Goal: Task Accomplishment & Management: Manage account settings

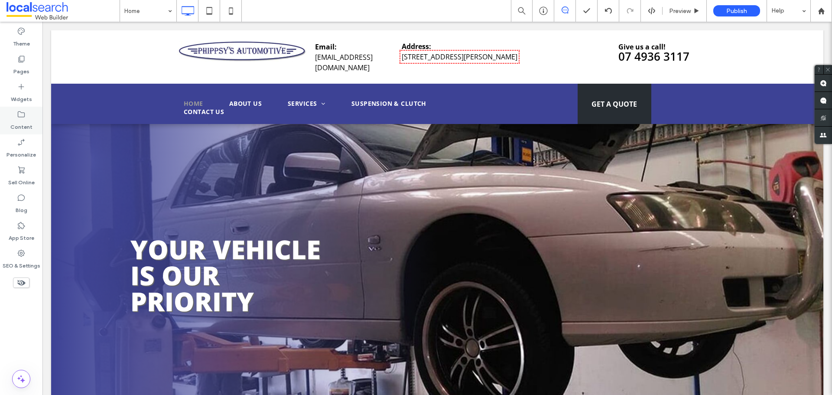
click at [21, 118] on icon at bounding box center [21, 114] width 9 height 9
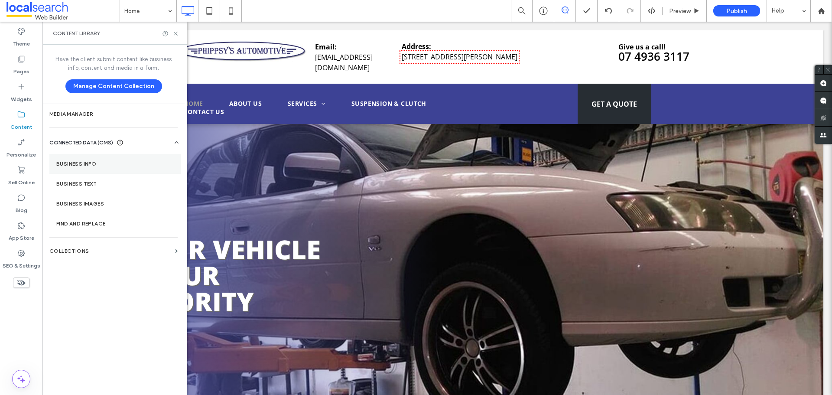
click at [76, 160] on section "Business Info" at bounding box center [115, 164] width 132 height 20
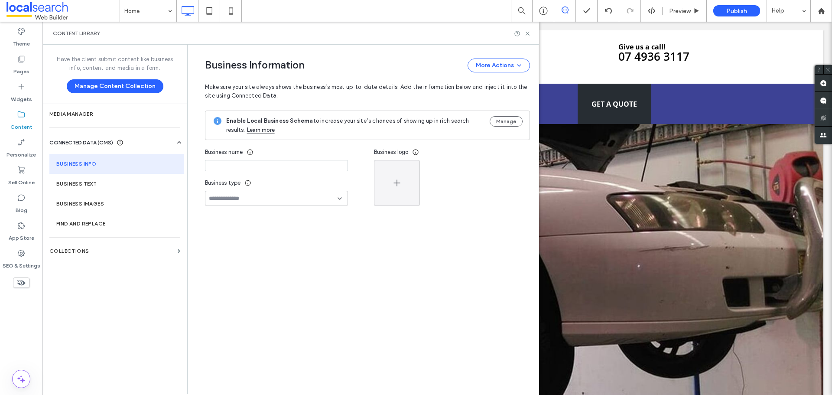
type input "**********"
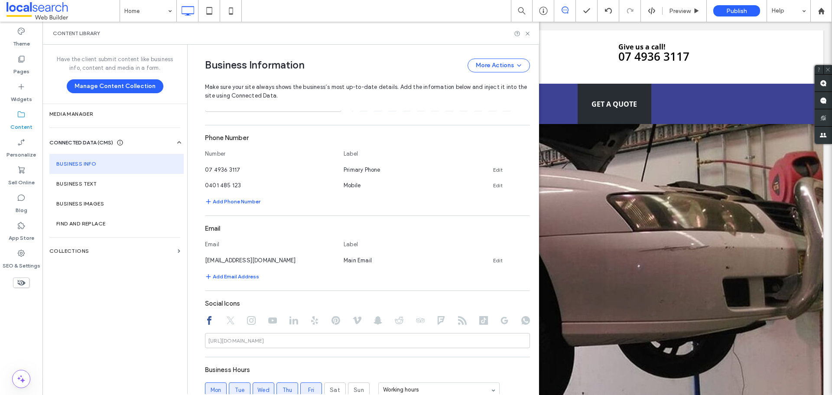
scroll to position [343, 0]
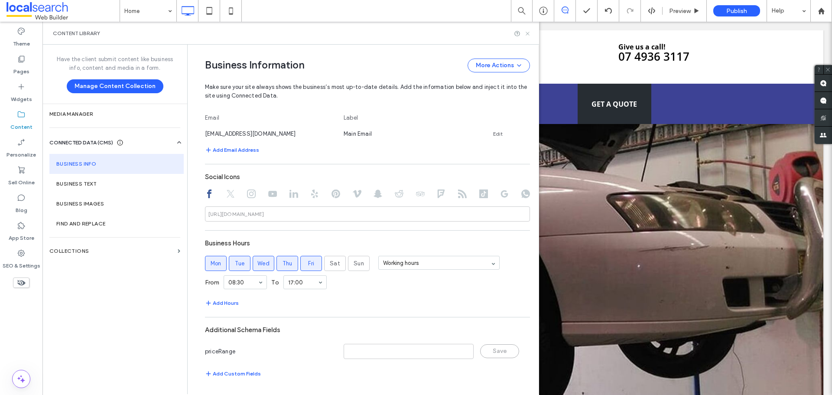
click at [527, 31] on icon at bounding box center [528, 33] width 7 height 7
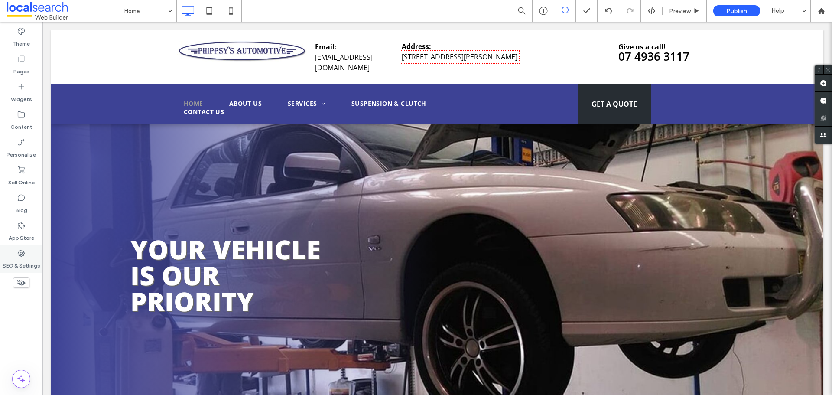
click at [18, 266] on label "SEO & Settings" at bounding box center [22, 264] width 38 height 12
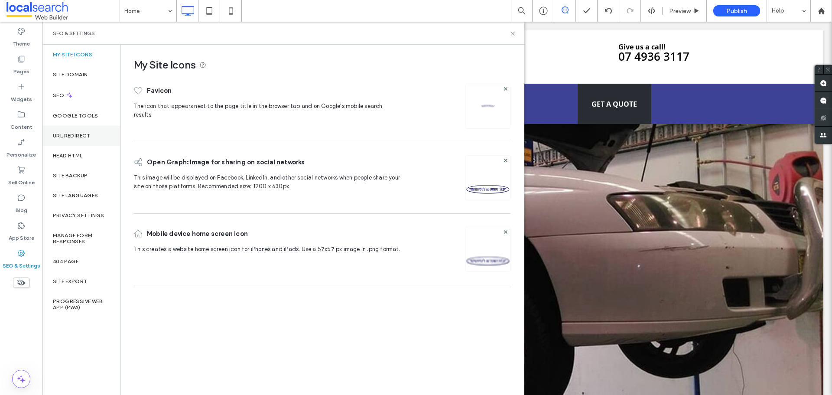
click at [80, 137] on label "URL Redirect" at bounding box center [72, 136] width 38 height 6
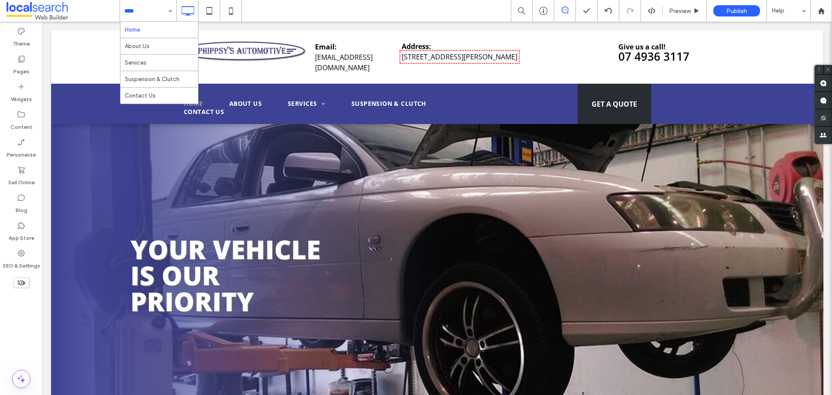
click at [170, 9] on div "Home About Us Services Suspension & Clutch Contact Us" at bounding box center [148, 11] width 56 height 22
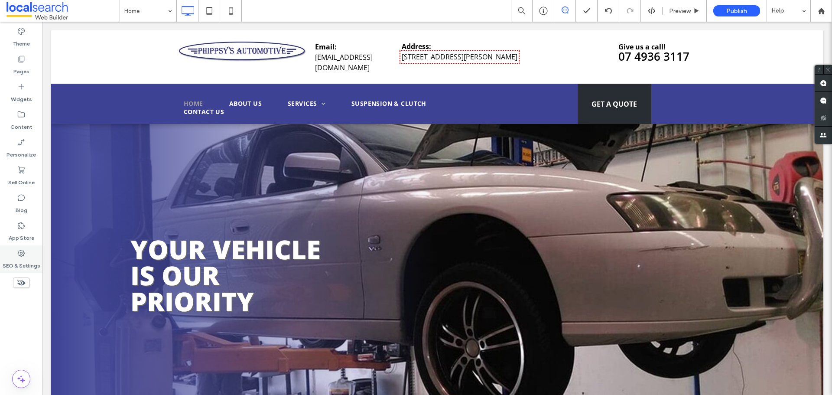
click at [27, 248] on div "SEO & Settings" at bounding box center [21, 259] width 42 height 28
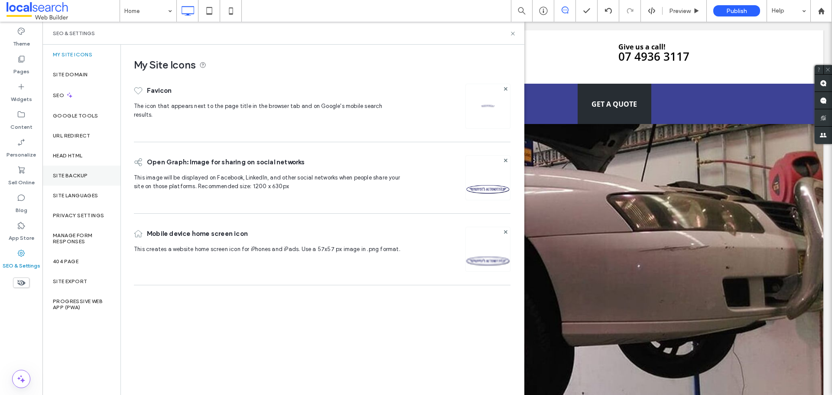
click at [73, 173] on label "Site Backup" at bounding box center [70, 176] width 35 height 6
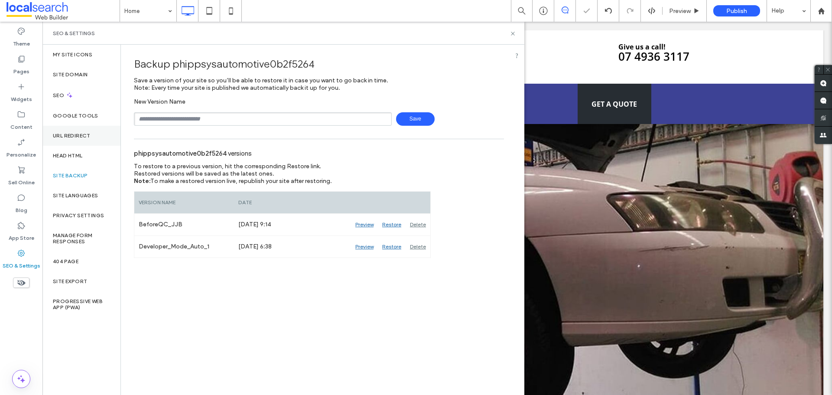
click at [88, 140] on div "URL Redirect" at bounding box center [81, 136] width 78 height 20
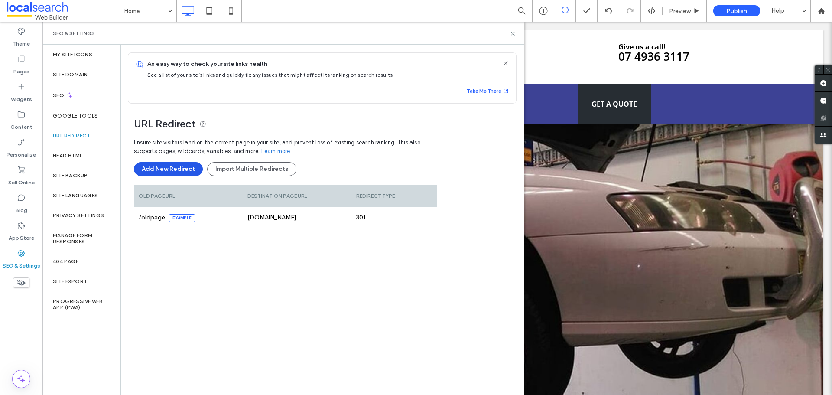
click at [191, 163] on button "Add New Redirect" at bounding box center [168, 169] width 69 height 14
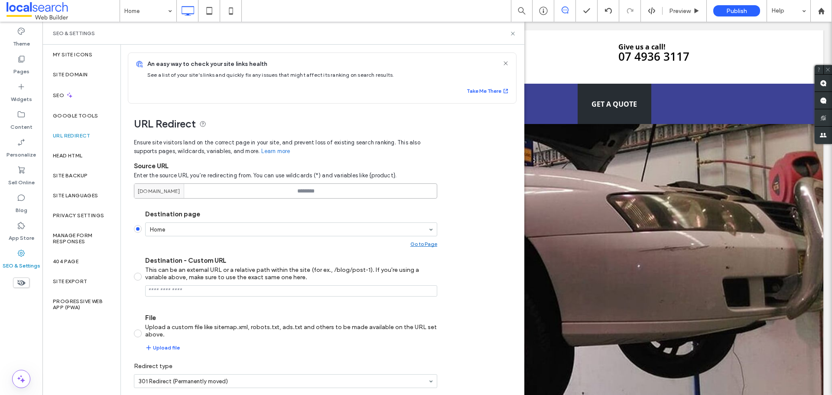
click at [335, 192] on input at bounding box center [285, 190] width 303 height 15
paste input "**********"
type input "*********"
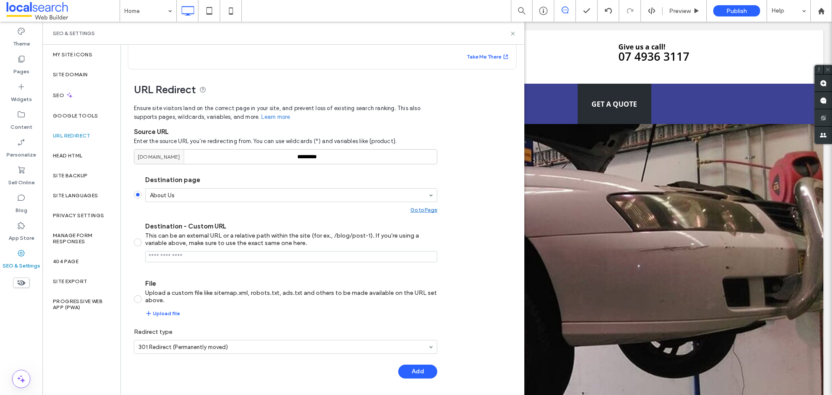
drag, startPoint x: 427, startPoint y: 374, endPoint x: 373, endPoint y: 320, distance: 76.0
click at [427, 374] on button "Add" at bounding box center [417, 372] width 39 height 14
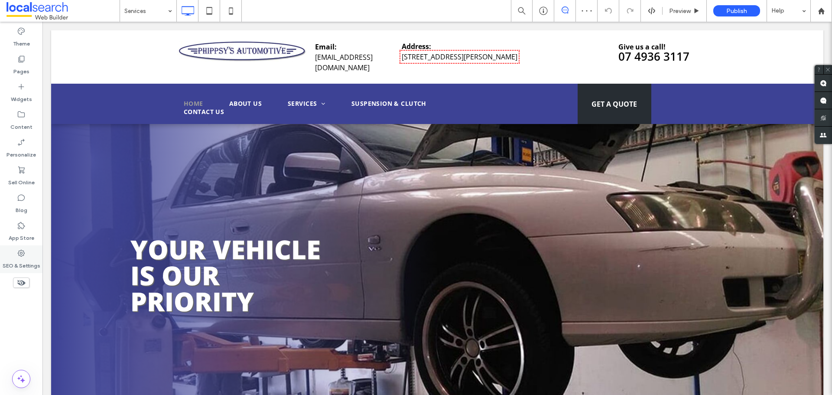
click at [34, 254] on div "SEO & Settings" at bounding box center [21, 259] width 42 height 28
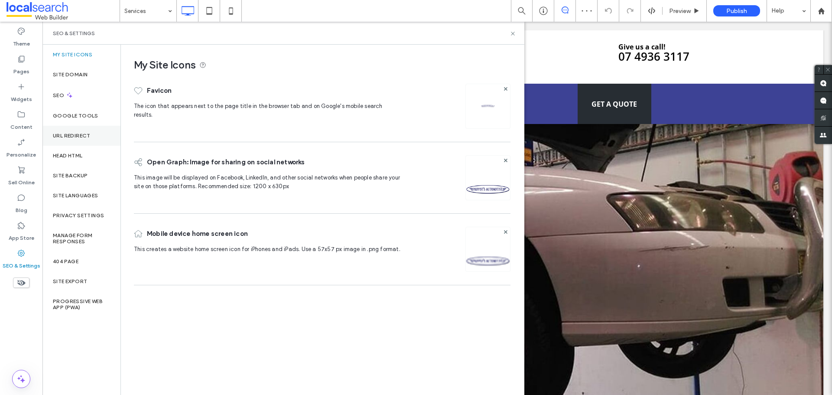
click at [88, 138] on label "URL Redirect" at bounding box center [72, 136] width 38 height 6
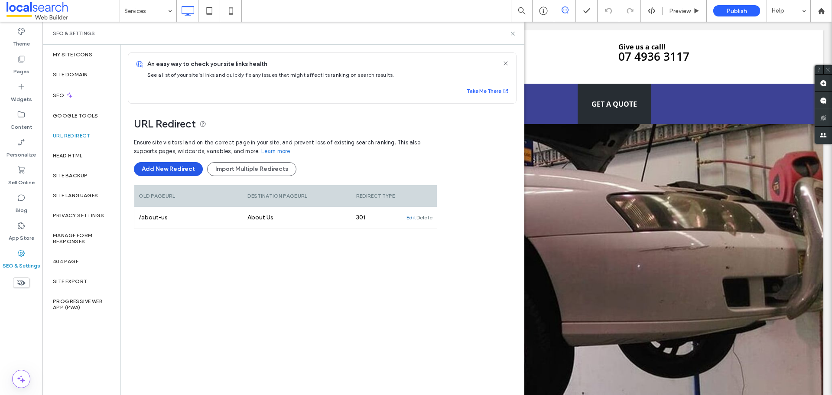
click at [171, 166] on button "Add New Redirect" at bounding box center [168, 169] width 69 height 14
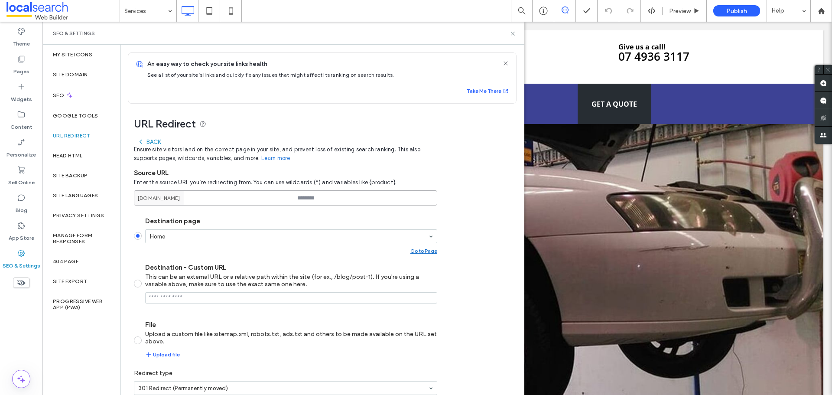
click at [326, 194] on input at bounding box center [285, 197] width 303 height 15
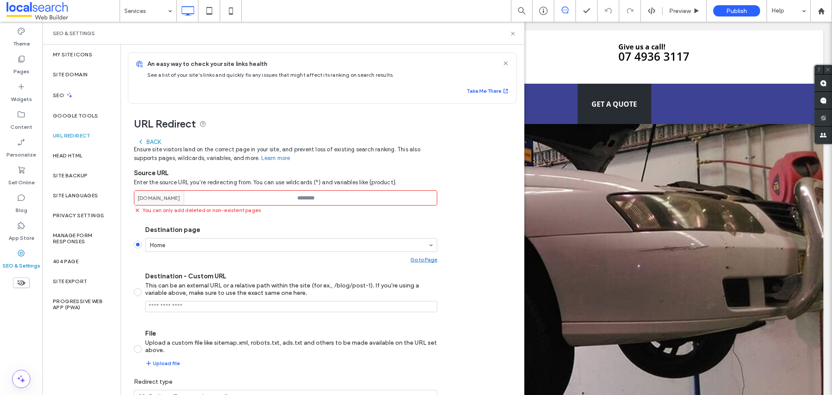
click at [331, 196] on input at bounding box center [285, 197] width 303 height 15
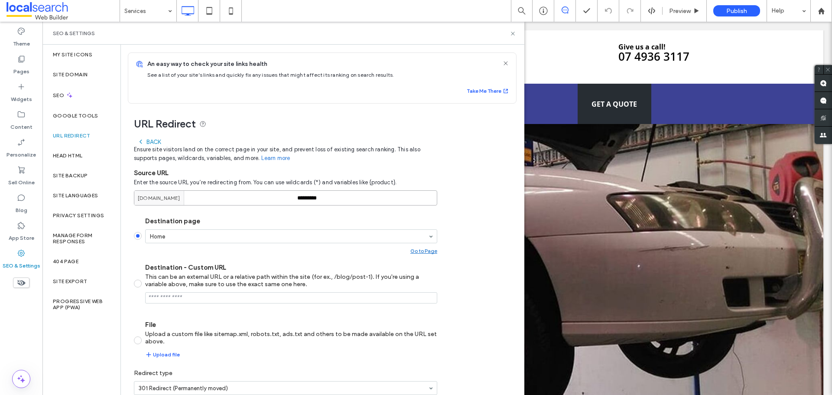
type input "*********"
click at [320, 246] on section "Home" at bounding box center [291, 238] width 292 height 18
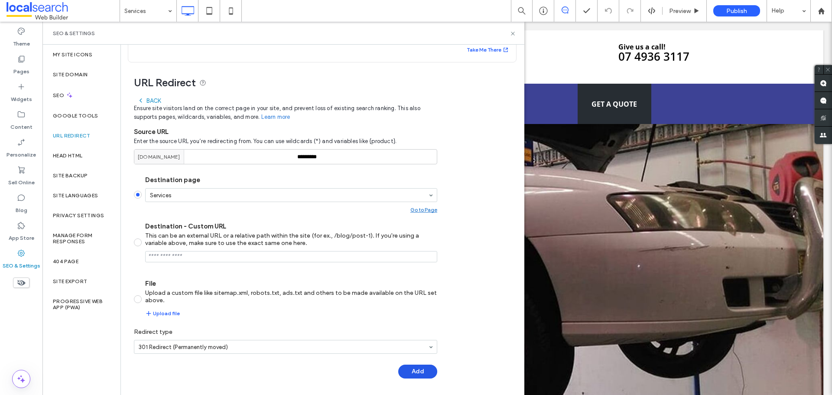
click at [416, 368] on button "Add" at bounding box center [417, 372] width 39 height 14
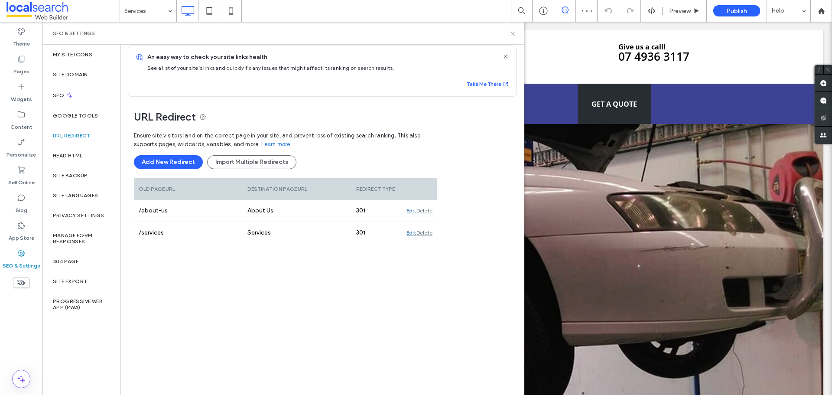
scroll to position [7, 0]
click at [166, 163] on button "Add New Redirect" at bounding box center [168, 162] width 69 height 14
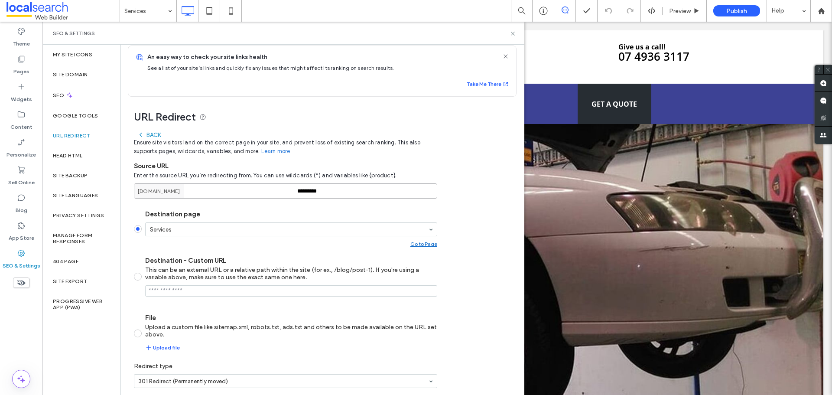
click at [311, 193] on input "*********" at bounding box center [285, 190] width 303 height 15
type input "**********"
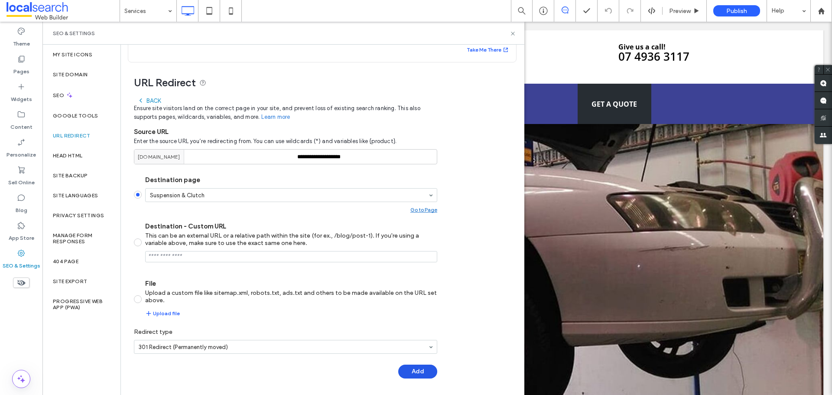
click at [420, 374] on button "Add" at bounding box center [417, 372] width 39 height 14
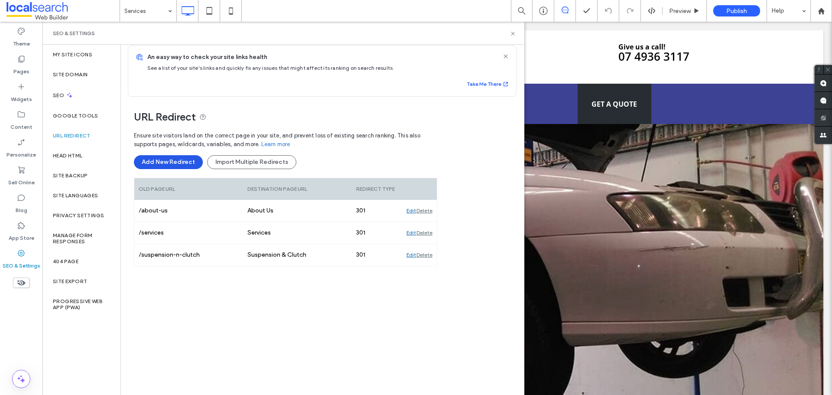
click at [174, 157] on button "Add New Redirect" at bounding box center [168, 162] width 69 height 14
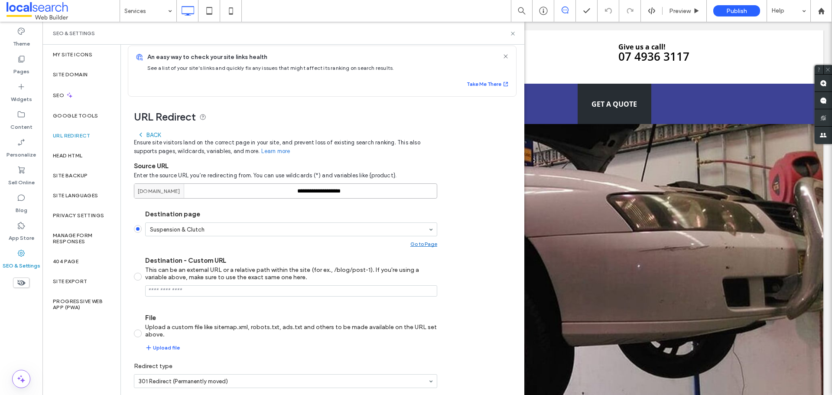
click at [356, 185] on input "**********" at bounding box center [285, 190] width 303 height 15
type input "**********"
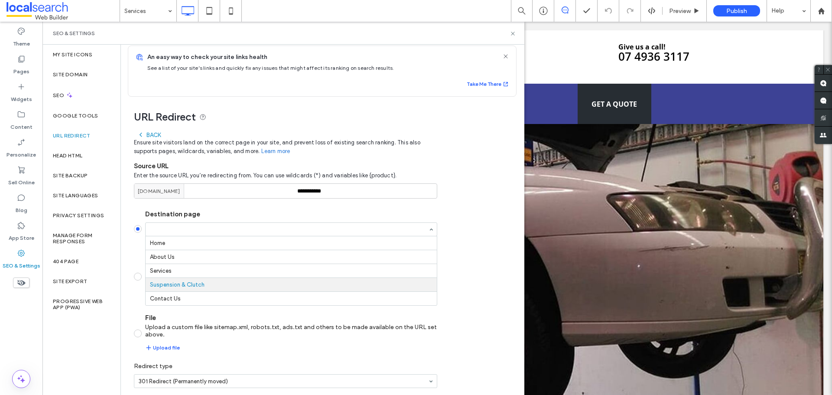
click at [354, 236] on div "Home About Us Services Suspension & Clutch Contact Us" at bounding box center [291, 229] width 292 height 14
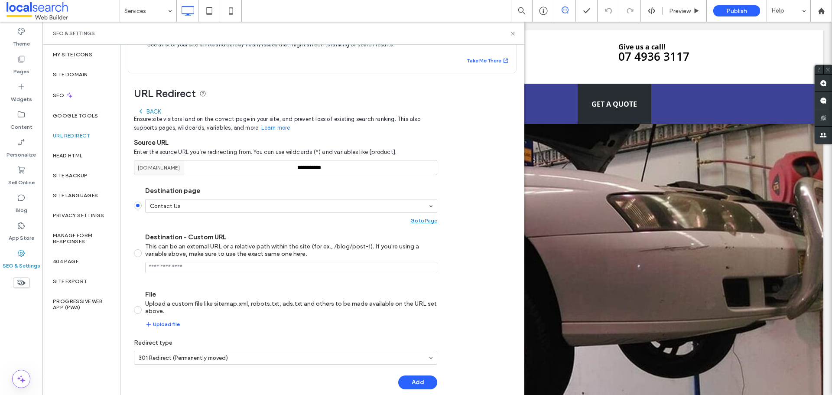
scroll to position [42, 0]
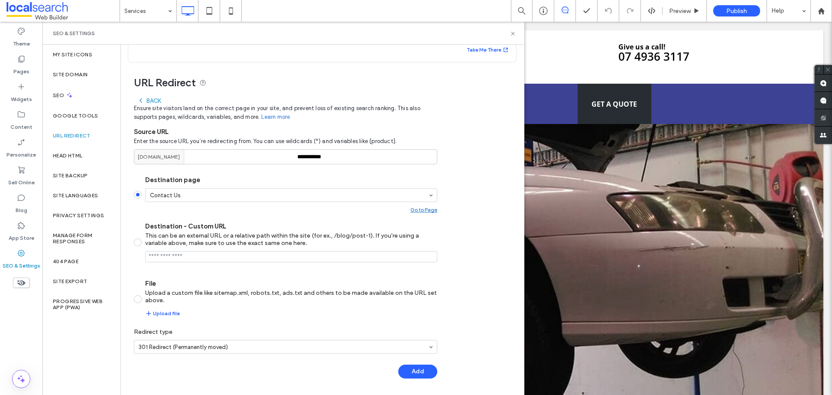
click at [420, 362] on div "**********" at bounding box center [285, 240] width 303 height 294
click at [418, 367] on button "Add" at bounding box center [417, 372] width 39 height 14
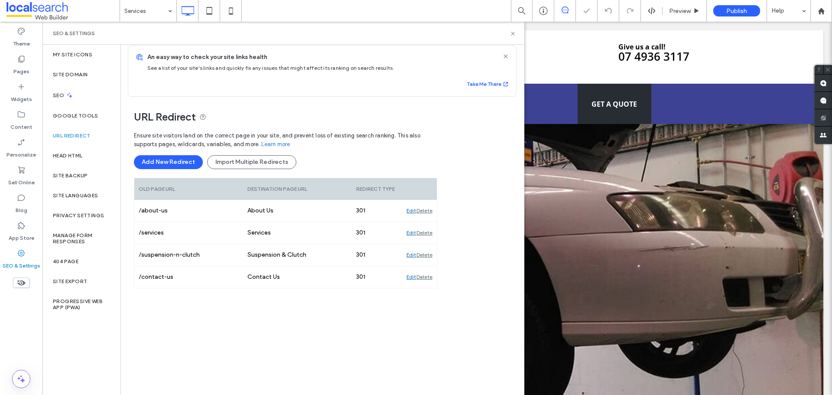
scroll to position [7, 0]
click at [512, 35] on icon at bounding box center [513, 33] width 7 height 7
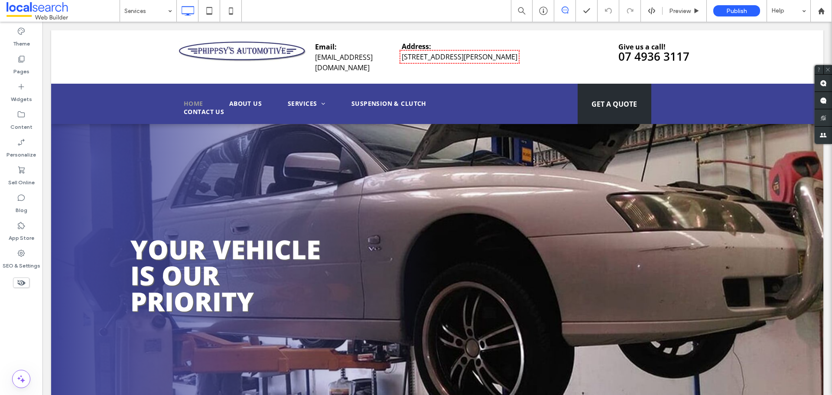
click at [171, 7] on div "Services" at bounding box center [148, 11] width 56 height 22
click at [23, 255] on icon at bounding box center [21, 253] width 9 height 9
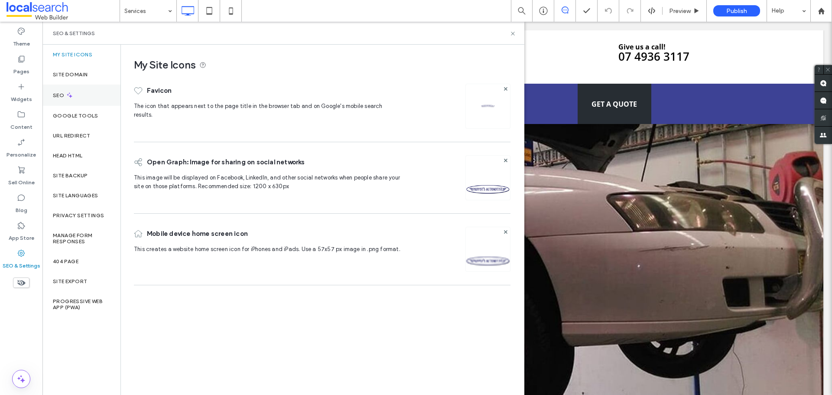
click at [81, 101] on div "SEO" at bounding box center [81, 95] width 78 height 21
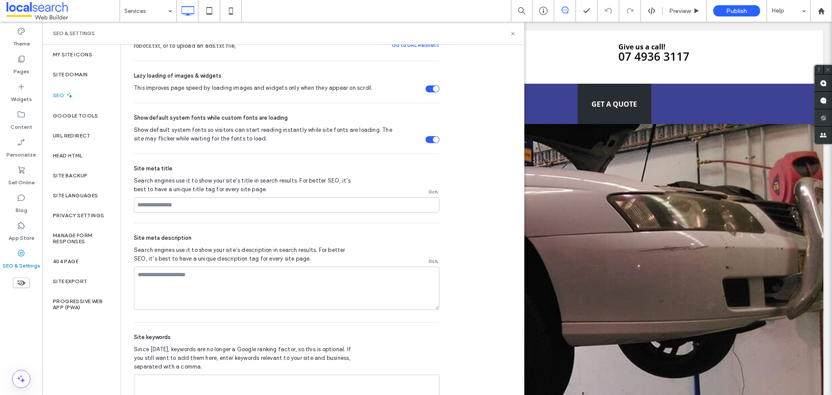
scroll to position [390, 0]
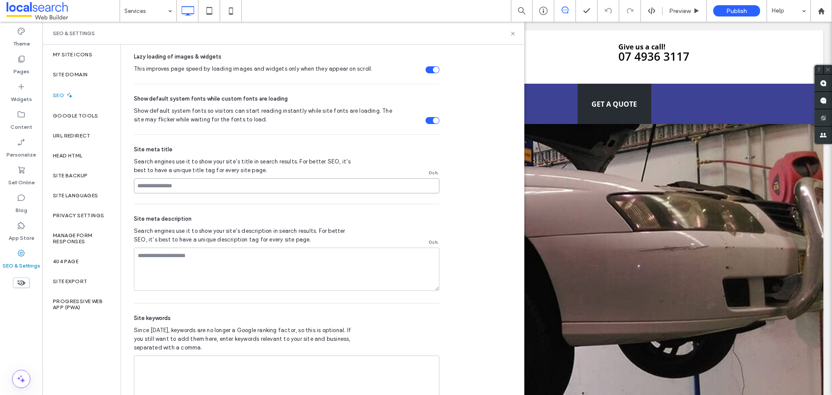
click at [174, 186] on input at bounding box center [287, 185] width 306 height 15
paste input "**********"
type input "**********"
click at [170, 258] on textarea at bounding box center [287, 269] width 306 height 43
click at [178, 255] on textarea "To enrich screen reader interactions, please activate Accessibility in Grammarl…" at bounding box center [287, 269] width 306 height 43
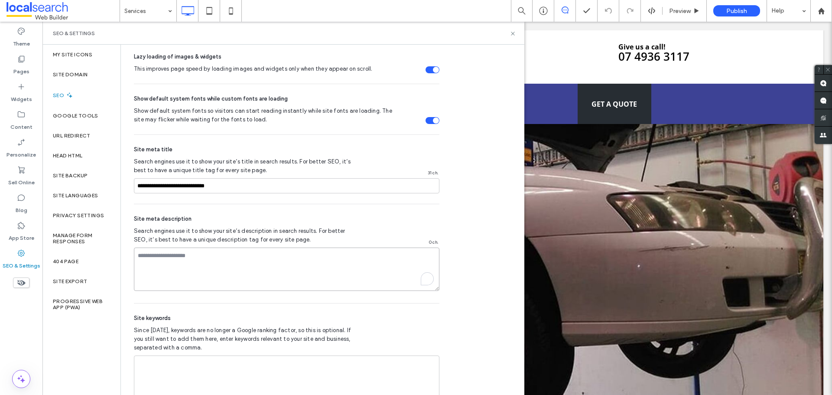
paste textarea "**********"
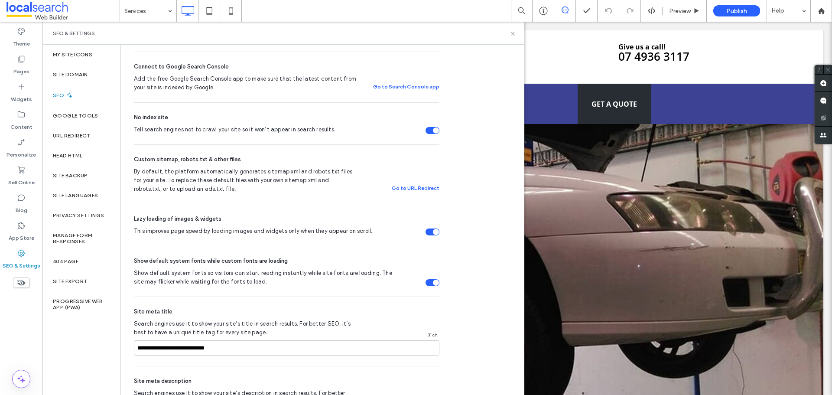
scroll to position [152, 0]
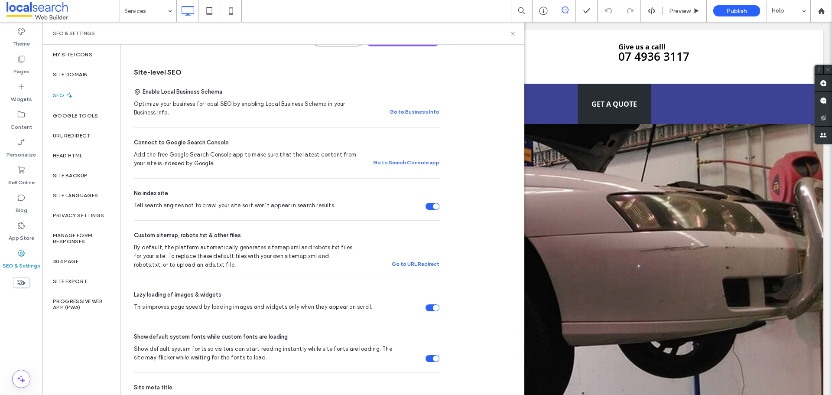
type textarea "**********"
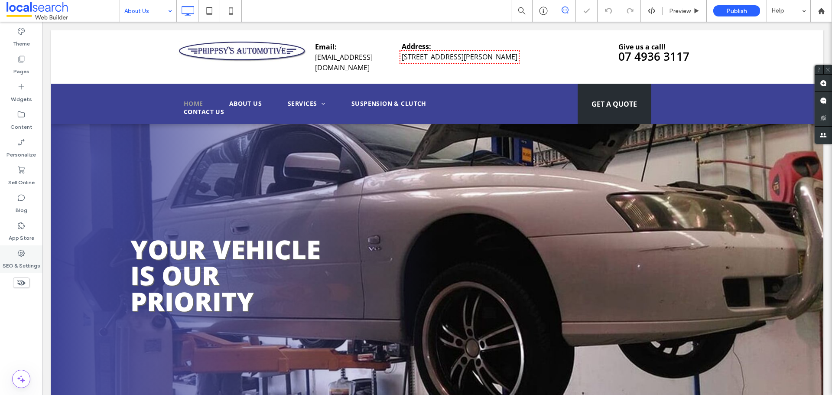
click at [20, 257] on icon at bounding box center [21, 253] width 9 height 9
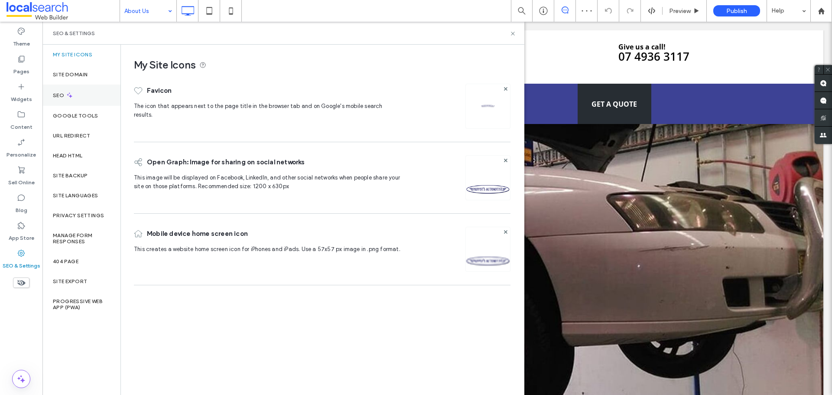
click at [87, 98] on div "SEO" at bounding box center [81, 95] width 78 height 21
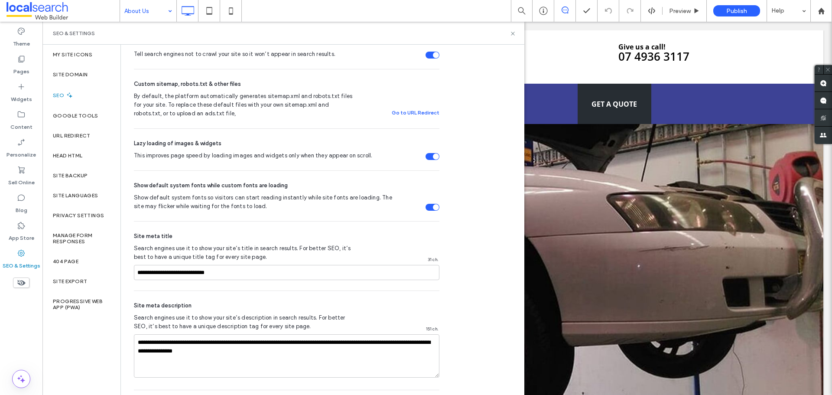
scroll to position [390, 0]
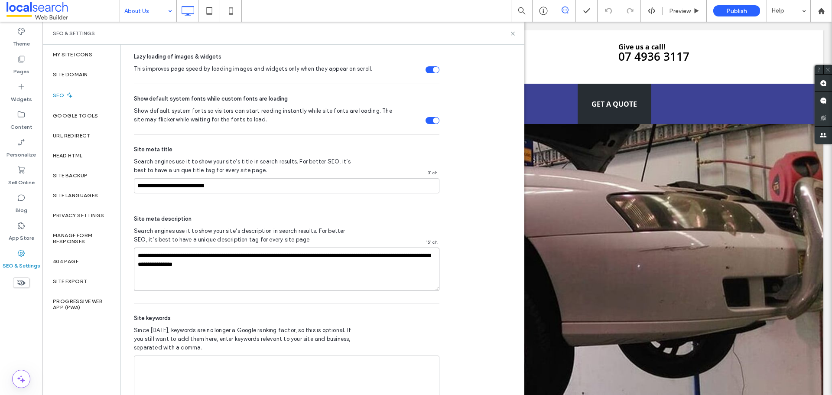
click at [229, 277] on textarea "**********" at bounding box center [287, 269] width 306 height 43
click at [292, 271] on textarea "**********" at bounding box center [287, 269] width 306 height 43
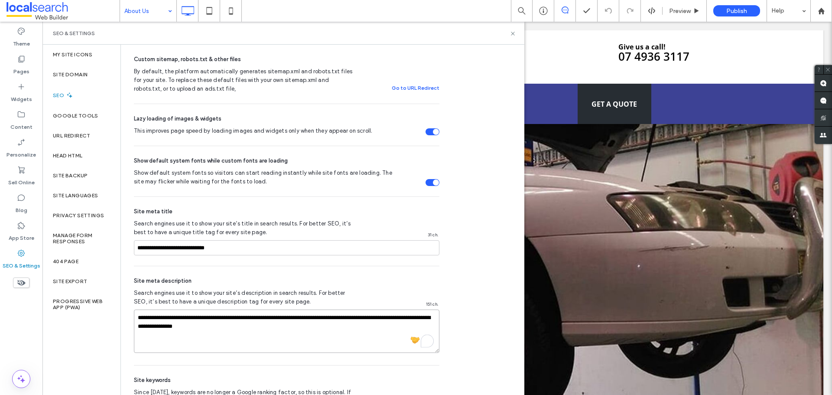
scroll to position [326, 0]
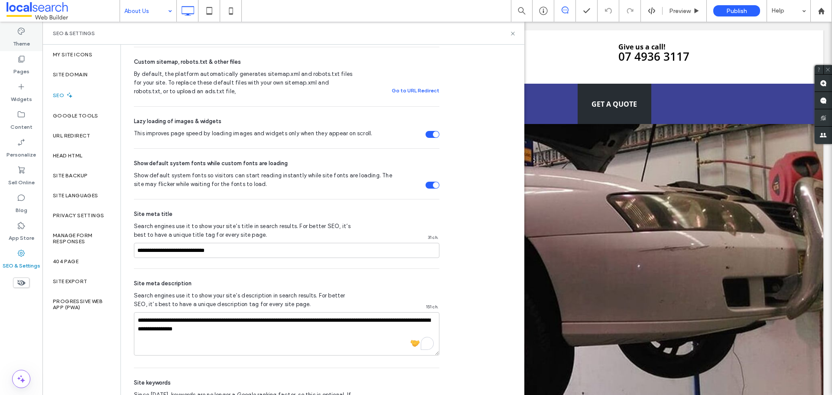
click at [29, 48] on div "Theme" at bounding box center [21, 37] width 42 height 28
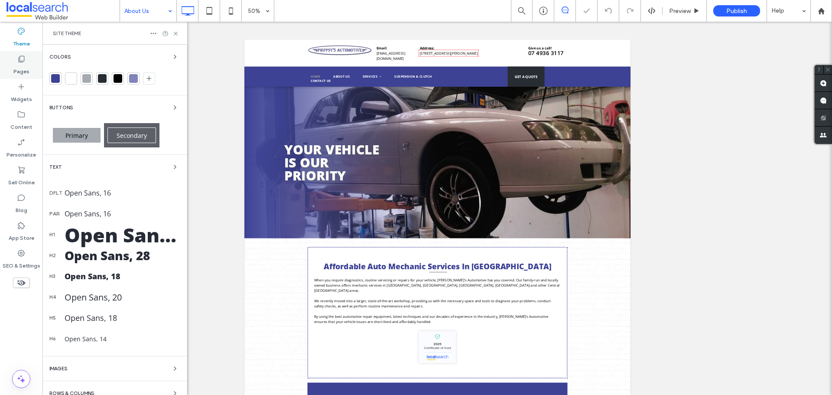
click at [20, 66] on label "Pages" at bounding box center [21, 69] width 16 height 12
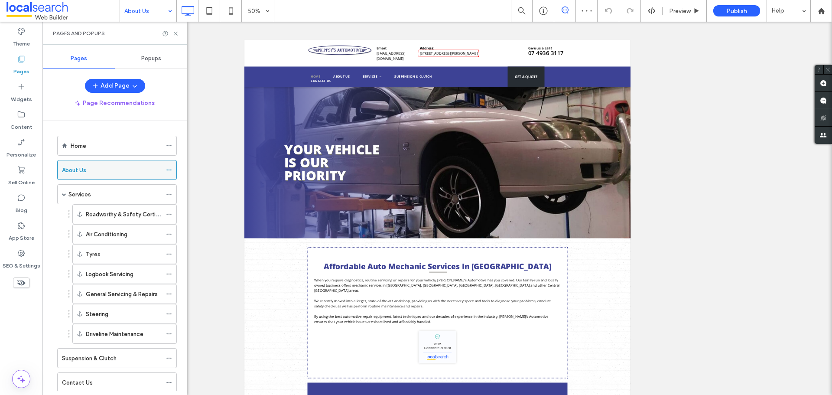
click at [170, 168] on icon at bounding box center [169, 170] width 6 height 6
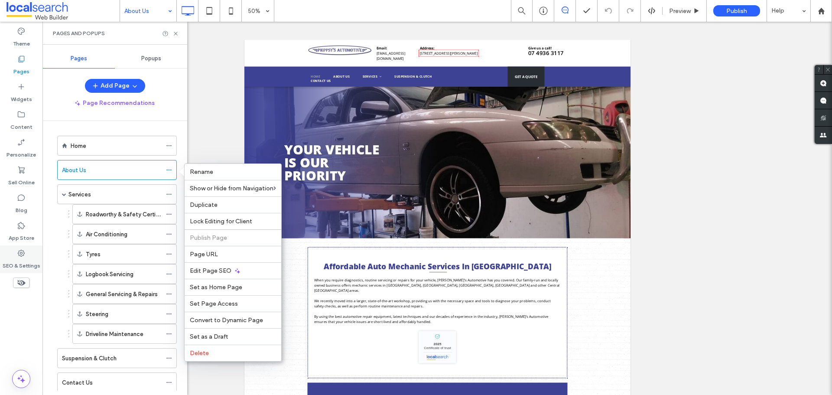
click at [34, 254] on div "SEO & Settings" at bounding box center [21, 259] width 42 height 28
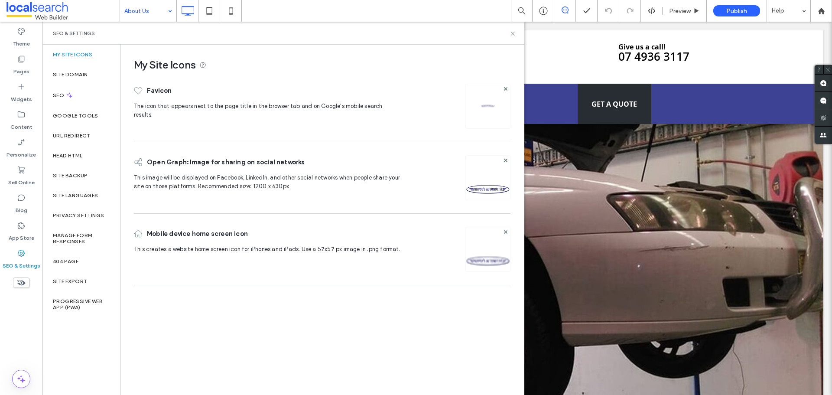
click at [65, 95] on label "SEO" at bounding box center [59, 95] width 13 height 6
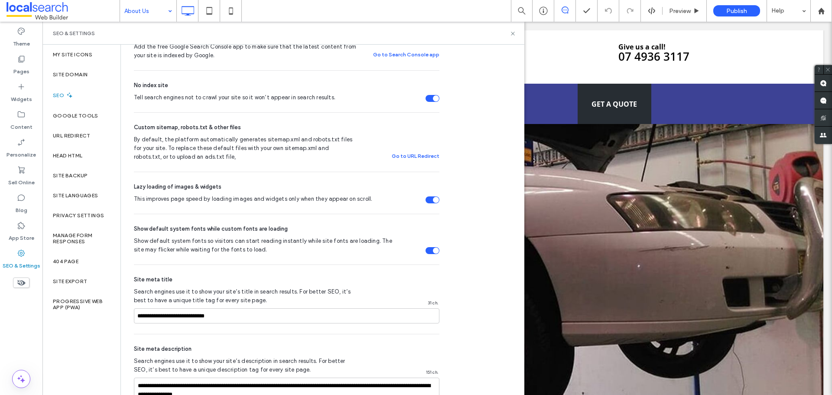
scroll to position [412, 0]
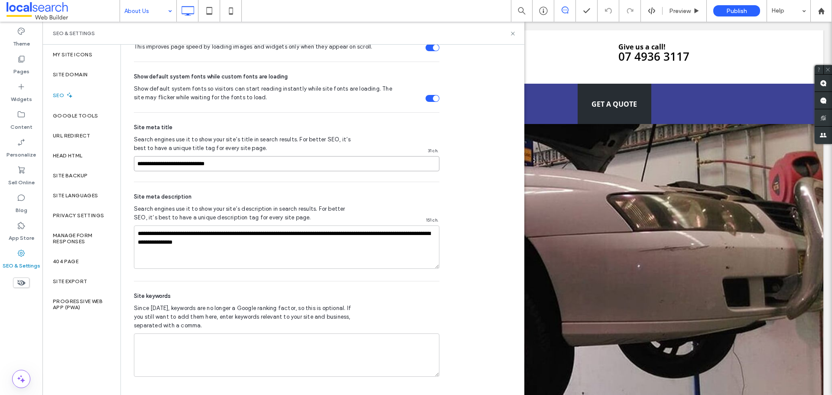
click at [209, 167] on input "**********" at bounding box center [287, 163] width 306 height 15
click at [219, 243] on textarea "**********" at bounding box center [287, 246] width 306 height 43
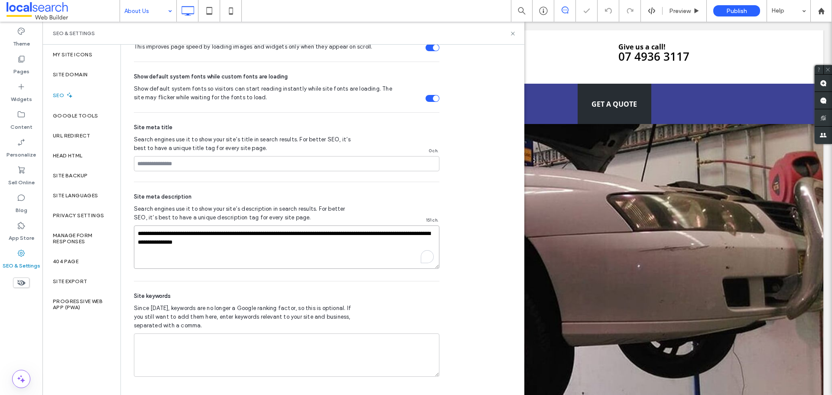
click at [219, 243] on textarea "**********" at bounding box center [287, 246] width 306 height 43
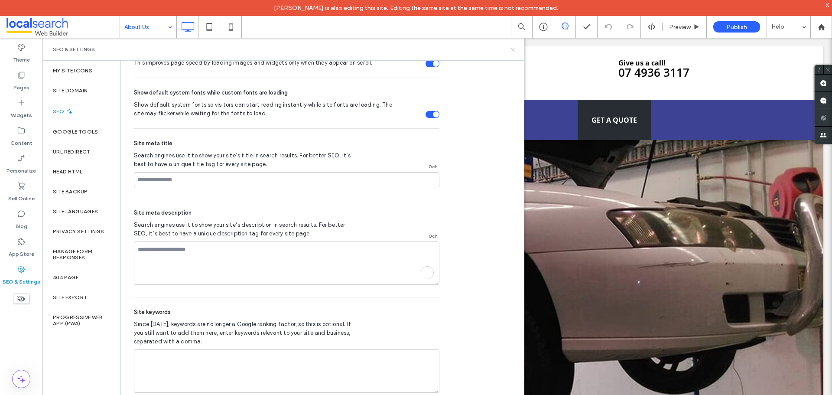
click at [515, 48] on use at bounding box center [512, 49] width 3 height 3
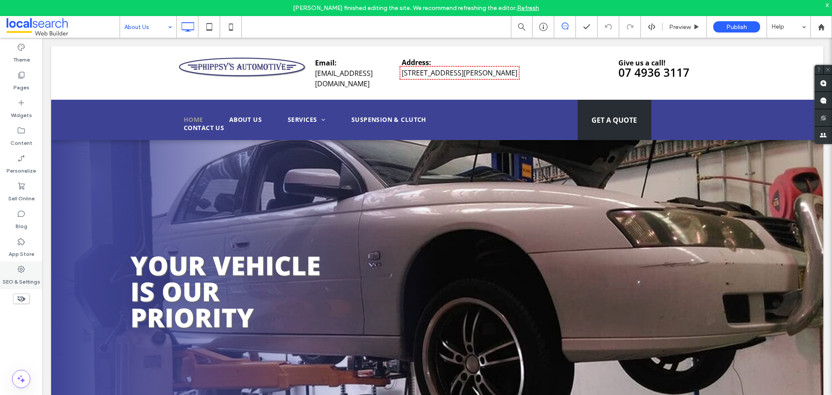
click at [22, 270] on use at bounding box center [21, 269] width 7 height 7
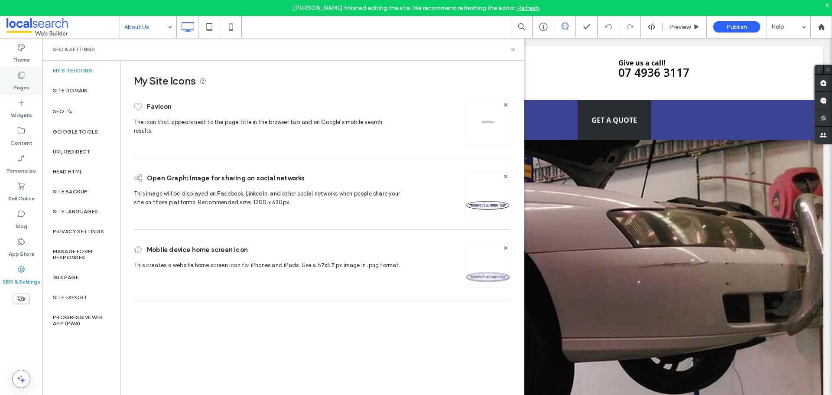
click at [24, 81] on label "Pages" at bounding box center [21, 85] width 16 height 12
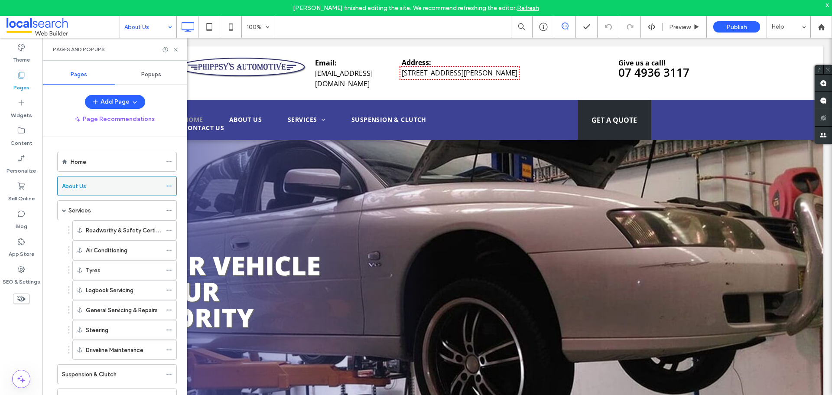
click at [171, 188] on icon at bounding box center [169, 186] width 6 height 6
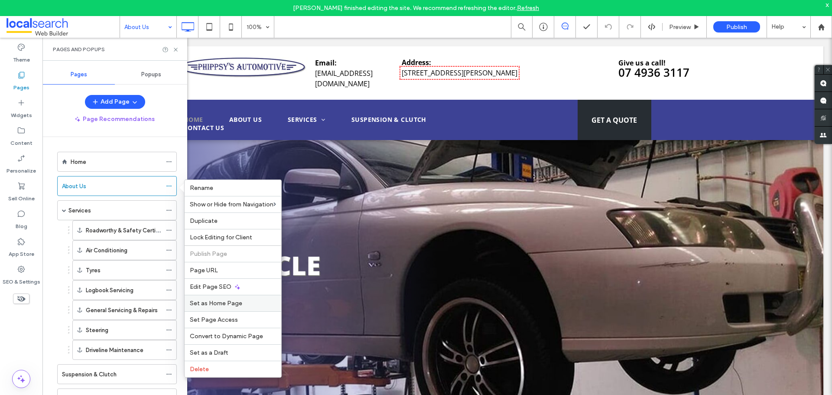
click at [215, 295] on div "Set as Home Page" at bounding box center [233, 303] width 97 height 16
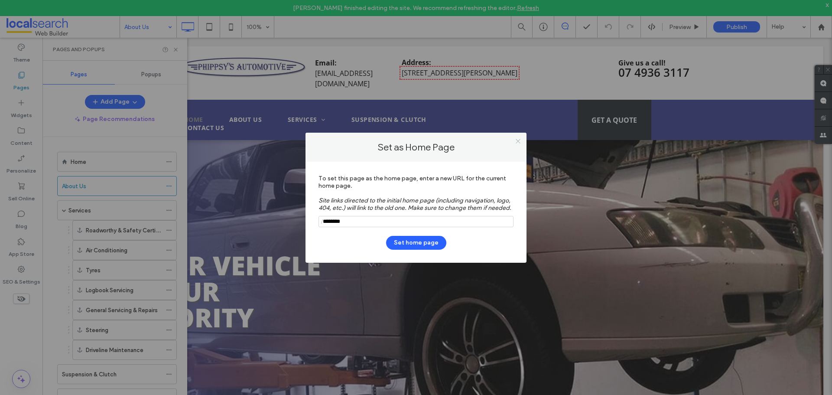
click at [519, 139] on icon at bounding box center [518, 141] width 7 height 7
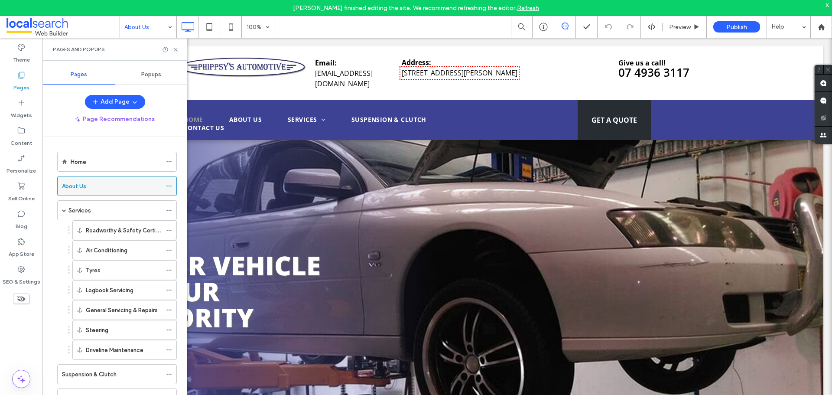
click at [170, 186] on icon at bounding box center [169, 186] width 6 height 6
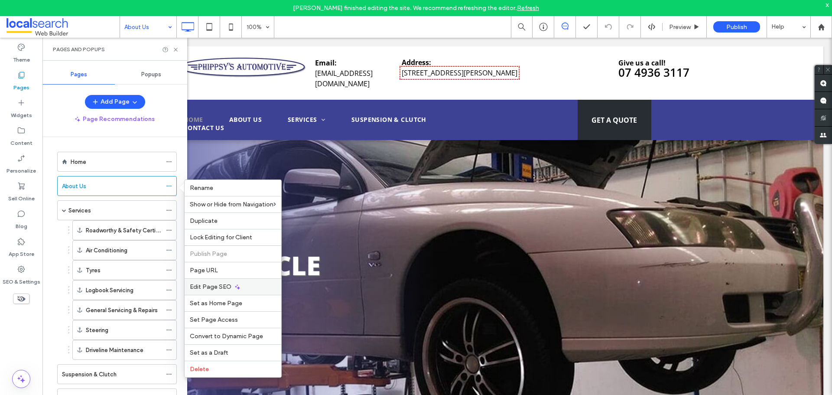
click at [208, 290] on span "Edit Page SEO" at bounding box center [211, 286] width 42 height 7
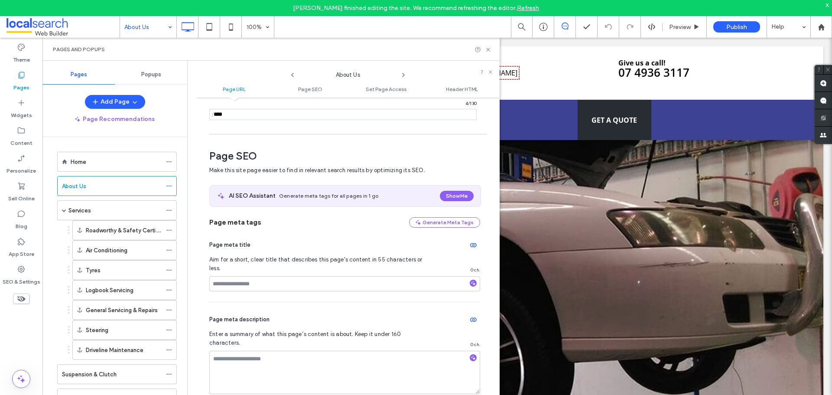
scroll to position [32, 0]
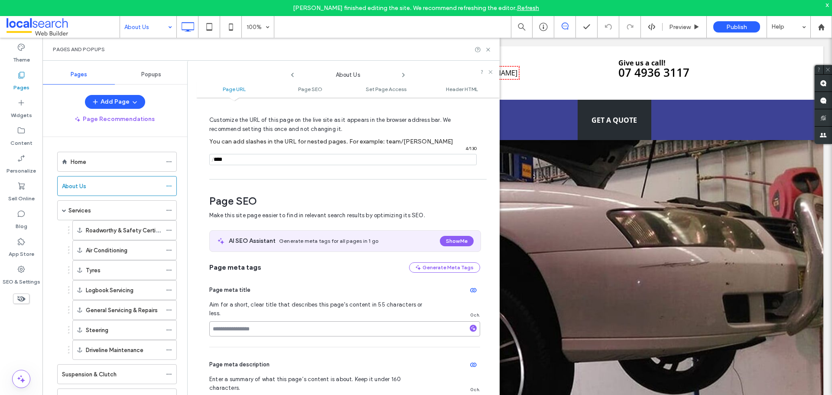
click at [251, 324] on input at bounding box center [344, 328] width 271 height 15
paste input "**********"
type input "**********"
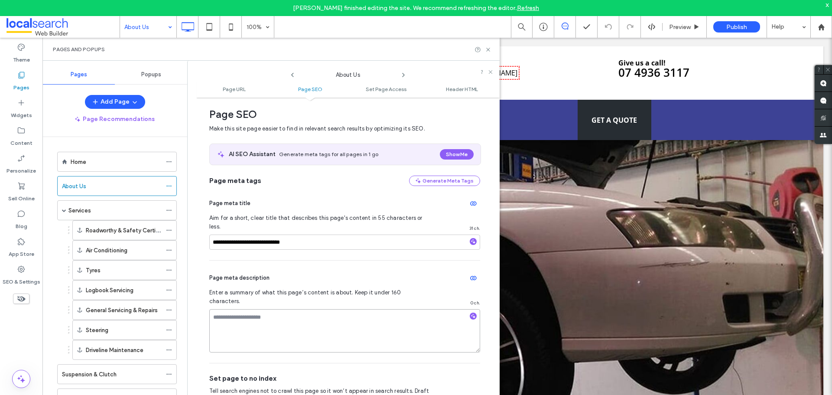
click at [254, 309] on textarea at bounding box center [344, 330] width 271 height 43
click at [227, 309] on textarea "To enrich screen reader interactions, please activate Accessibility in Grammarl…" at bounding box center [344, 330] width 271 height 43
paste textarea "**********"
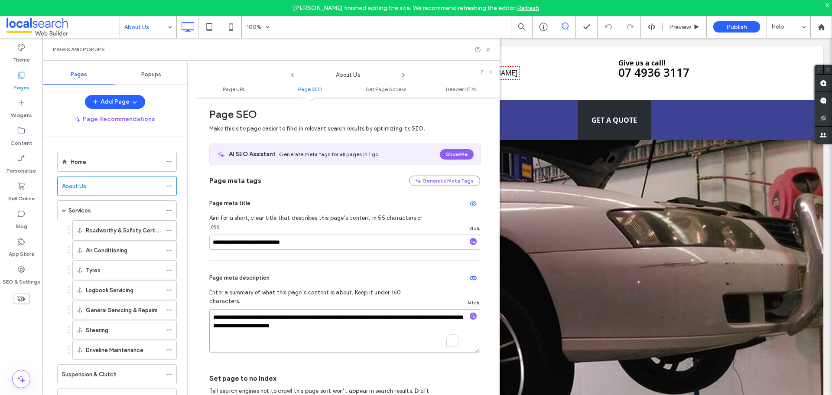
type textarea "**********"
click at [93, 168] on div "Home" at bounding box center [116, 161] width 91 height 19
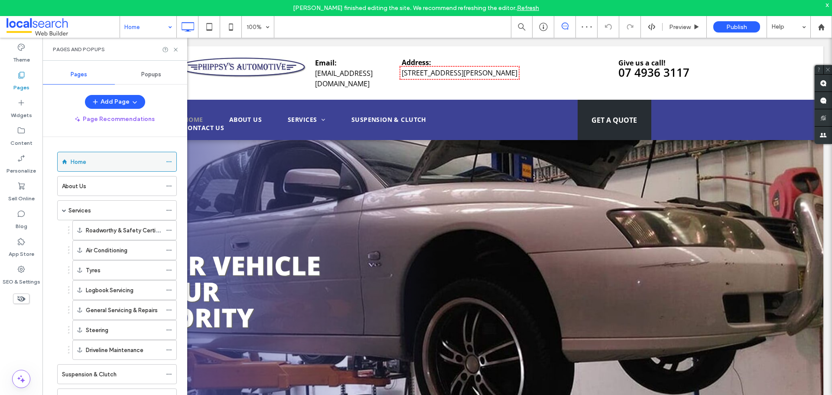
click at [167, 161] on icon at bounding box center [169, 162] width 6 height 6
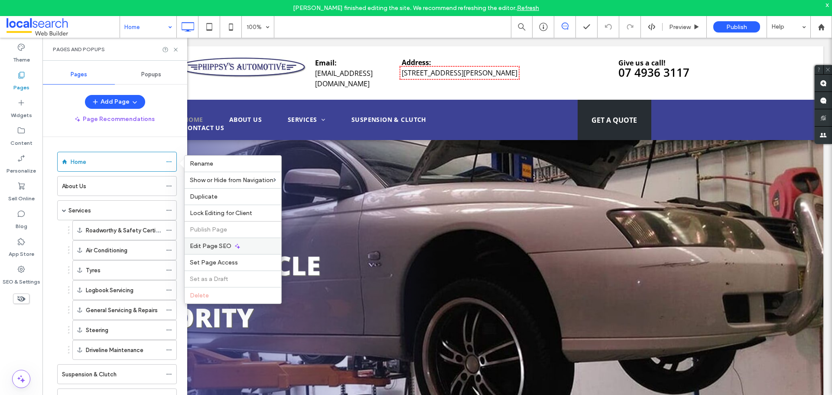
click at [217, 250] on div "Edit Page SEO" at bounding box center [233, 246] width 97 height 16
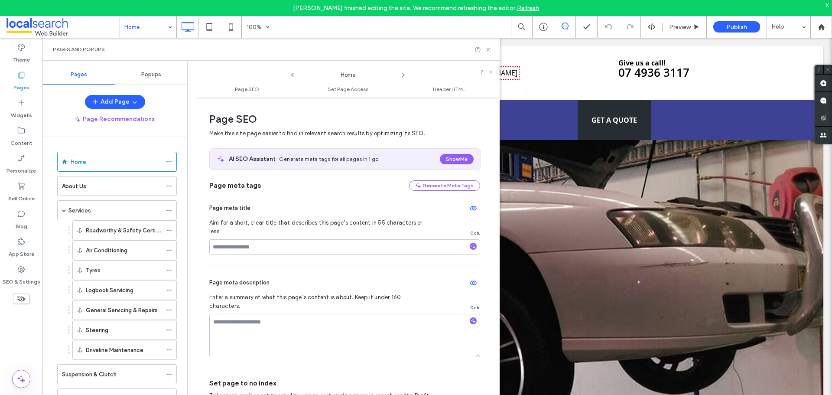
scroll to position [4, 0]
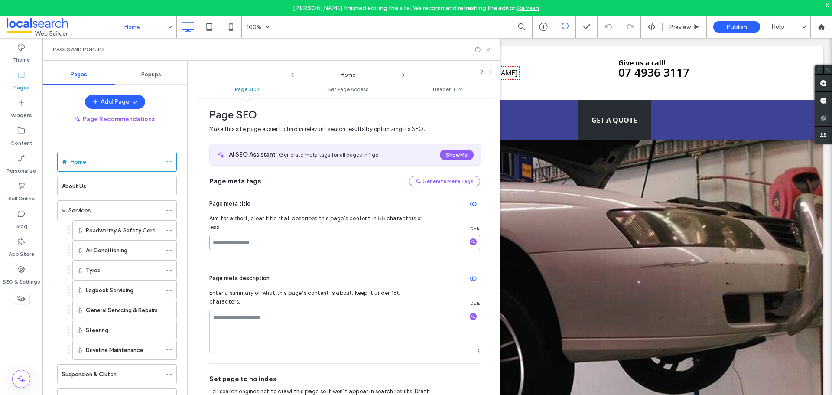
click at [243, 238] on input at bounding box center [344, 242] width 271 height 15
paste input "**********"
type input "**********"
click at [237, 336] on div "Page meta description Enter a summary of what this page’s content is about. Kee…" at bounding box center [344, 312] width 271 height 102
click at [248, 310] on textarea at bounding box center [344, 331] width 271 height 43
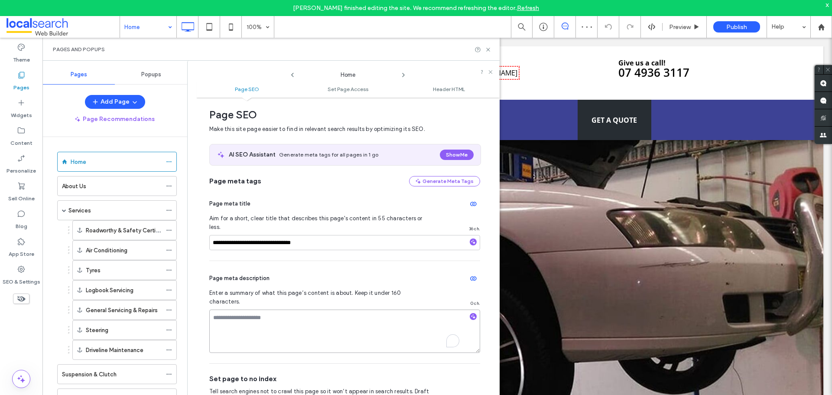
paste textarea "**********"
type textarea "**********"
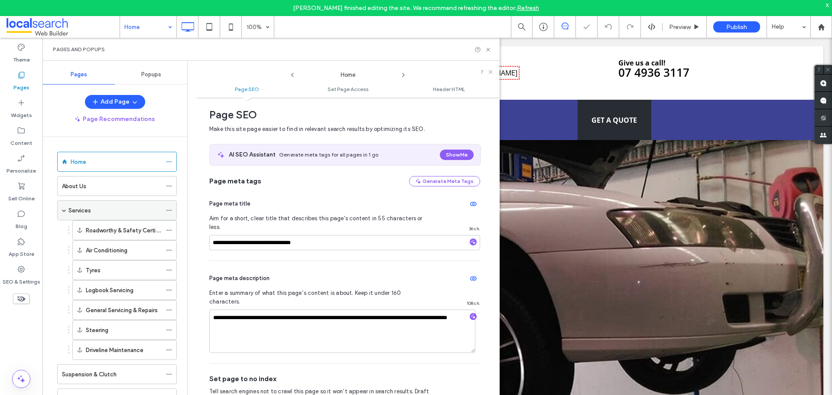
click at [120, 207] on div "Services" at bounding box center [114, 210] width 93 height 9
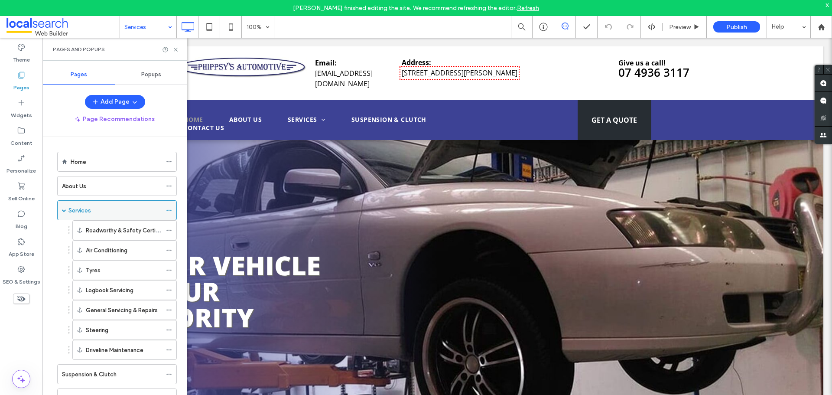
click at [168, 213] on icon at bounding box center [169, 210] width 6 height 6
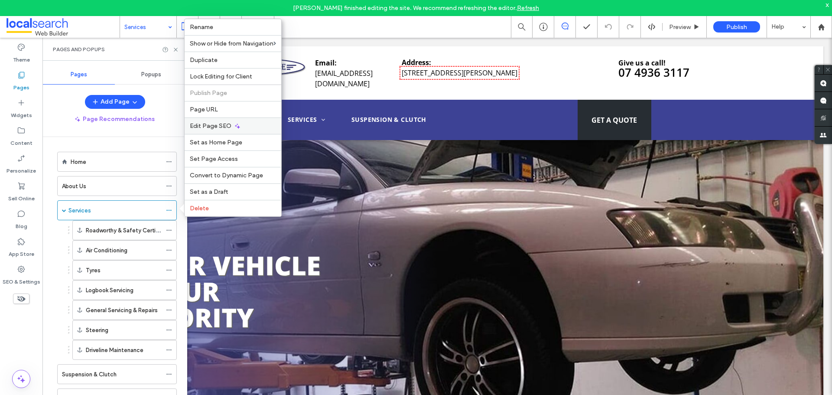
click at [207, 130] on div "Edit Page SEO" at bounding box center [233, 125] width 97 height 16
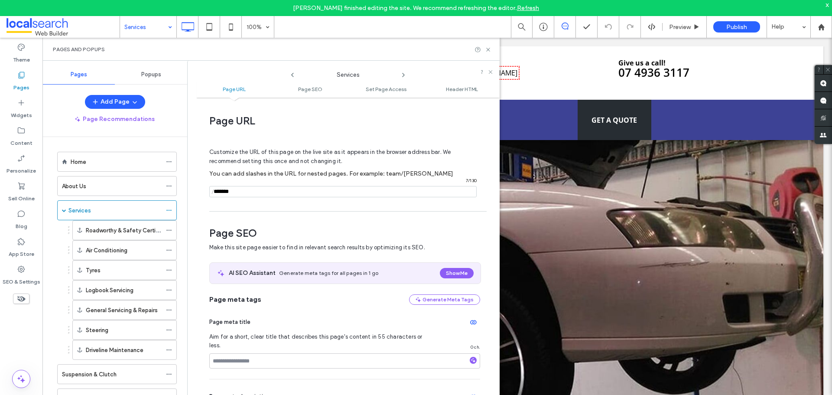
scroll to position [119, 0]
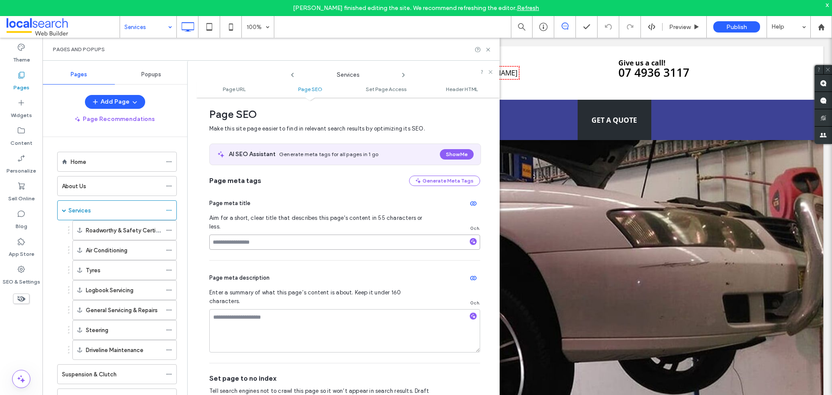
click at [243, 235] on input at bounding box center [344, 242] width 271 height 15
paste input "**********"
type input "**********"
click at [243, 316] on textarea at bounding box center [344, 330] width 271 height 43
click at [253, 309] on textarea "To enrich screen reader interactions, please activate Accessibility in Grammarl…" at bounding box center [344, 330] width 271 height 43
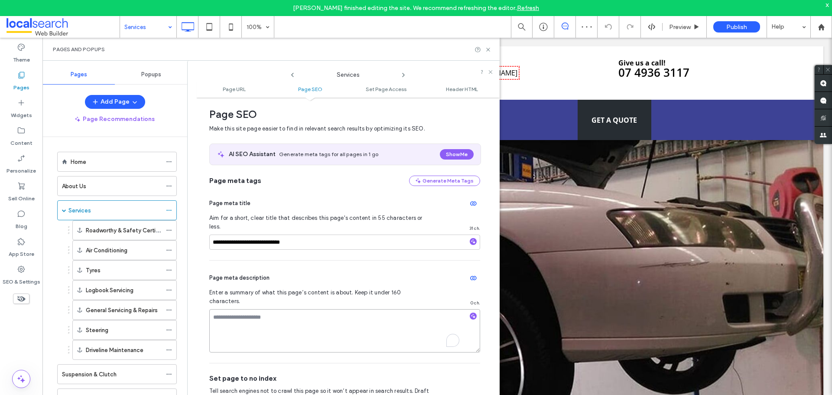
paste textarea "**********"
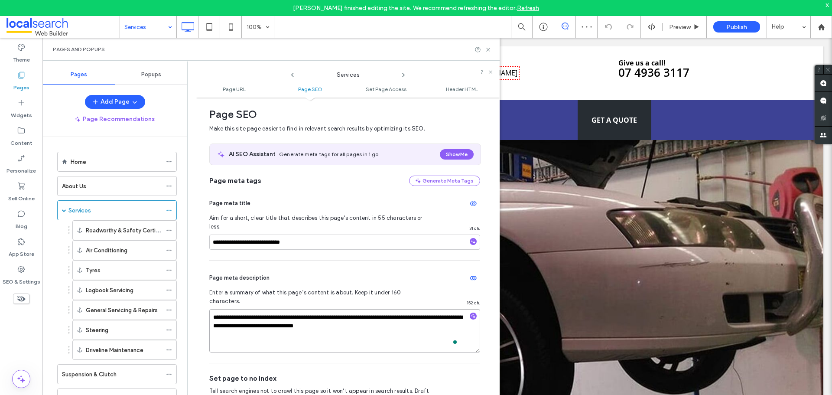
type textarea "**********"
click at [62, 209] on span at bounding box center [64, 210] width 4 height 4
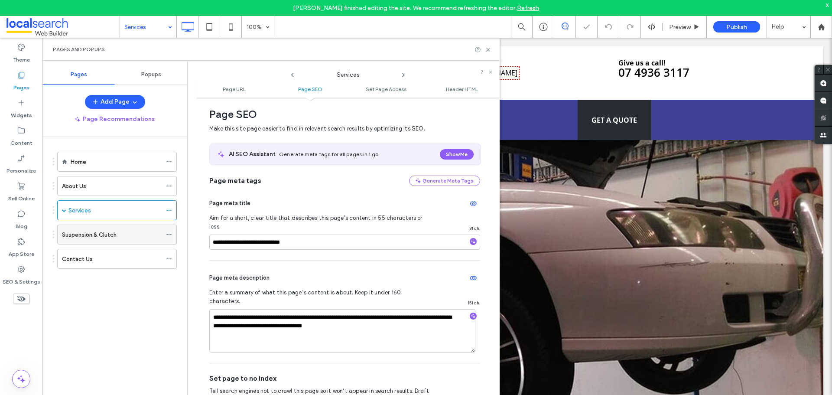
click at [80, 238] on label "Suspension & Clutch" at bounding box center [89, 234] width 55 height 15
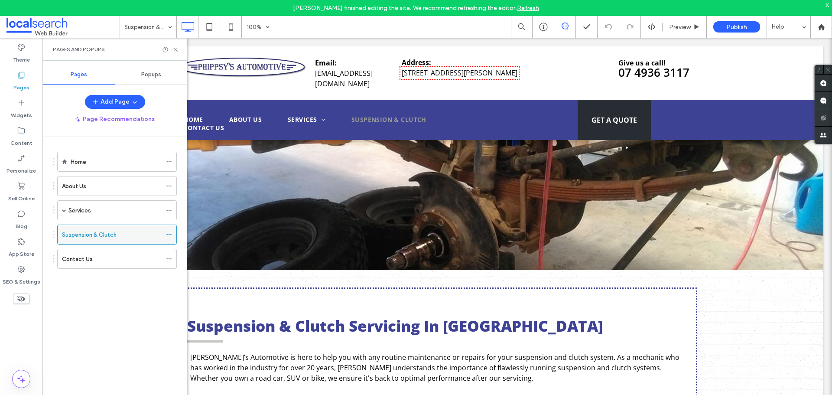
click at [172, 234] on icon at bounding box center [169, 235] width 6 height 6
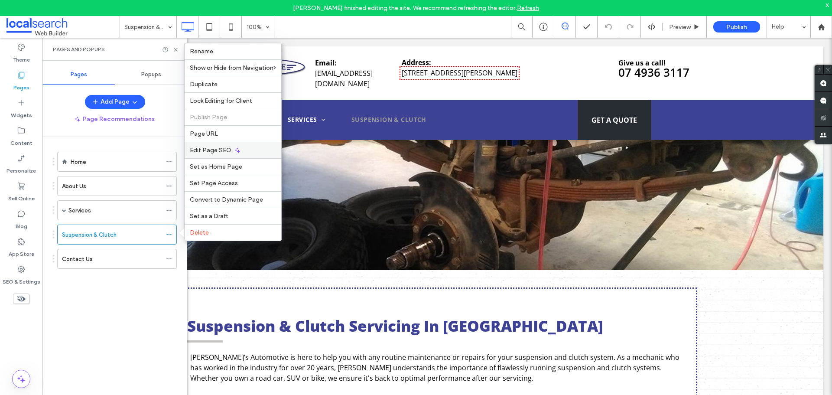
click at [205, 153] on span "Edit Page SEO" at bounding box center [211, 150] width 42 height 7
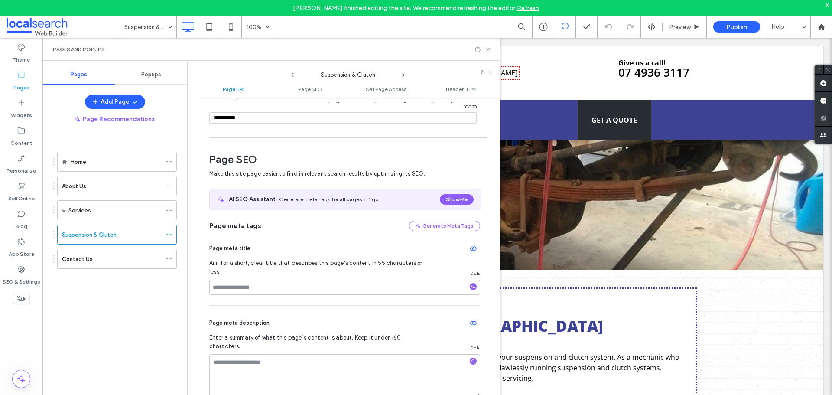
scroll to position [119, 0]
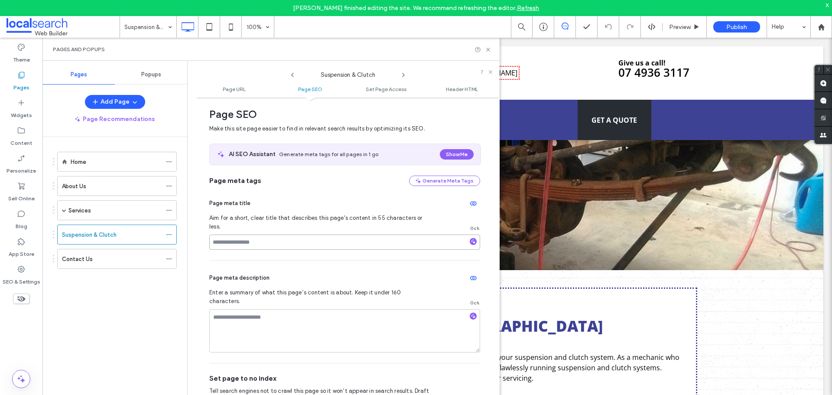
click at [272, 235] on input at bounding box center [344, 242] width 271 height 15
paste input "**********"
type input "**********"
click at [254, 309] on textarea at bounding box center [344, 330] width 271 height 43
click at [250, 309] on textarea "To enrich screen reader interactions, please activate Accessibility in Grammarl…" at bounding box center [344, 330] width 271 height 43
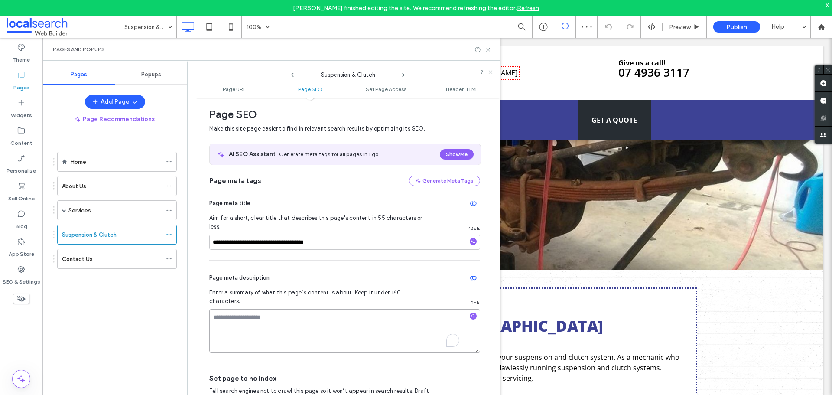
paste textarea "**********"
type textarea "**********"
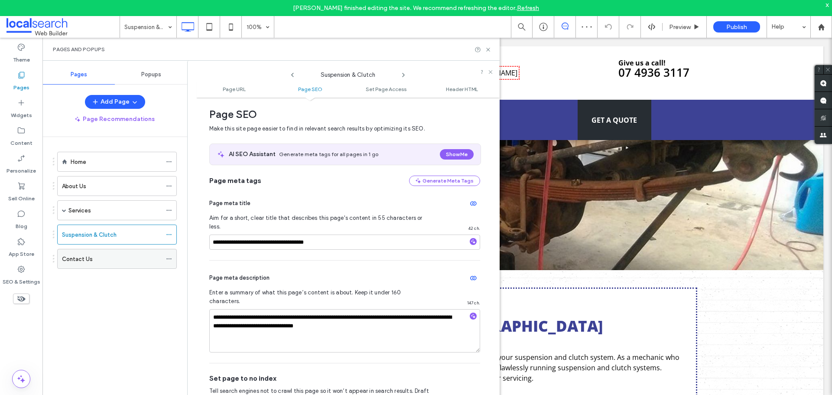
click at [118, 267] on div "Contact Us" at bounding box center [112, 258] width 100 height 19
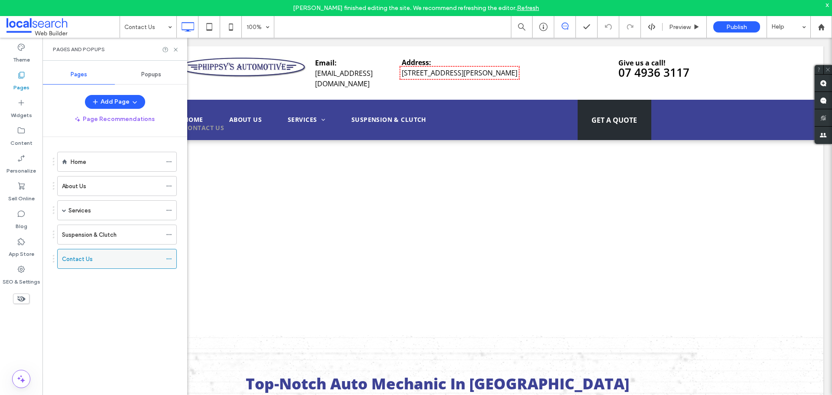
click at [168, 257] on icon at bounding box center [169, 259] width 6 height 6
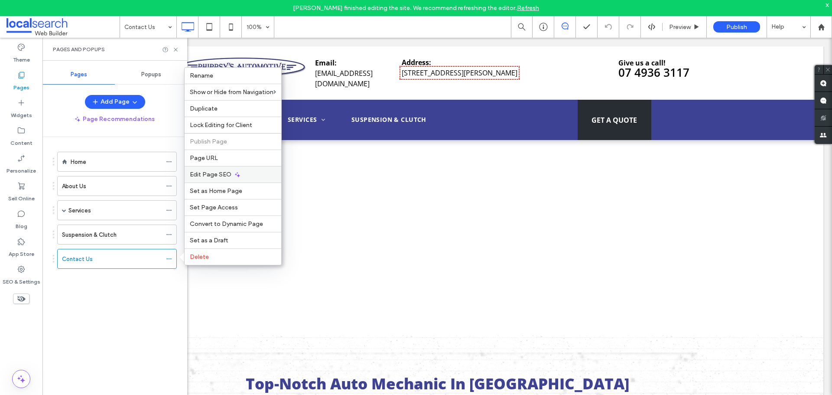
click at [200, 176] on span "Edit Page SEO" at bounding box center [211, 174] width 42 height 7
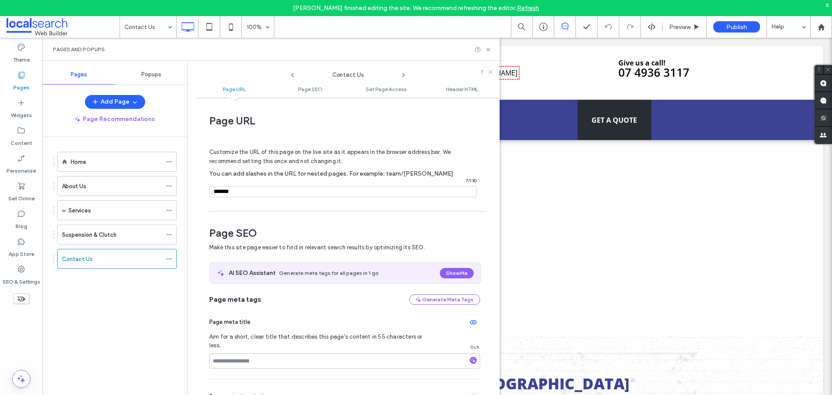
scroll to position [119, 0]
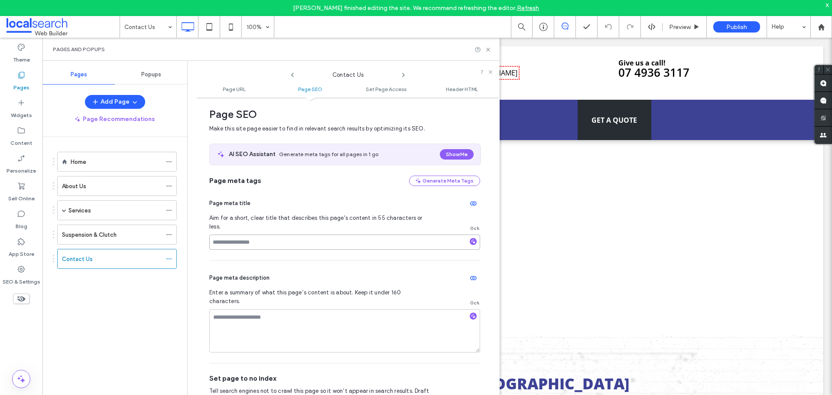
click at [262, 235] on input at bounding box center [344, 242] width 271 height 15
paste input "**********"
type input "**********"
click at [261, 321] on textarea at bounding box center [344, 330] width 271 height 43
click at [280, 320] on textarea "To enrich screen reader interactions, please activate Accessibility in Grammarl…" at bounding box center [344, 330] width 271 height 43
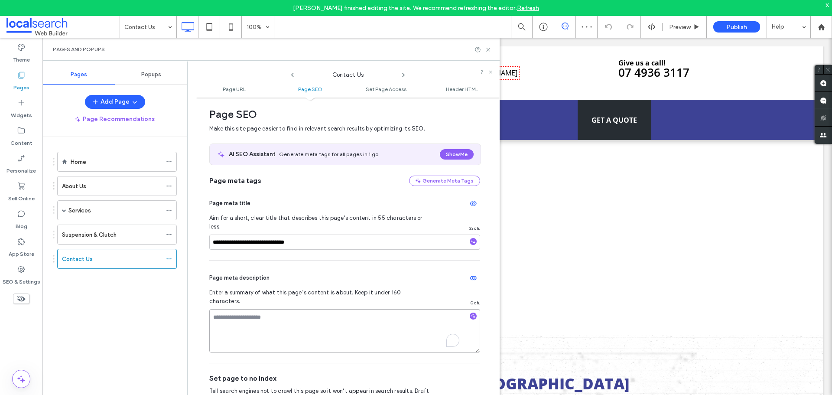
paste textarea "**********"
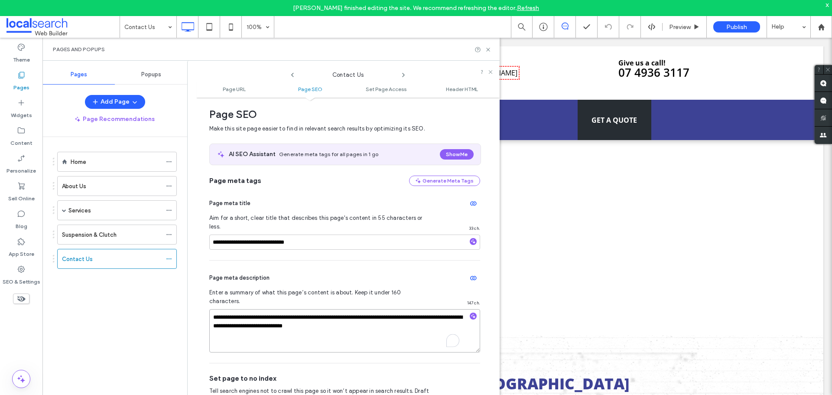
type textarea "**********"
click at [827, 5] on div "x" at bounding box center [828, 4] width 4 height 7
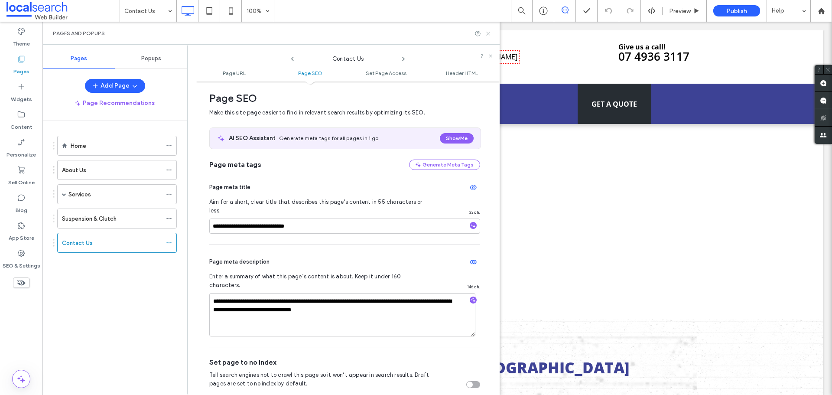
drag, startPoint x: 415, startPoint y: 10, endPoint x: 491, endPoint y: 33, distance: 79.3
click at [491, 33] on icon at bounding box center [488, 33] width 7 height 7
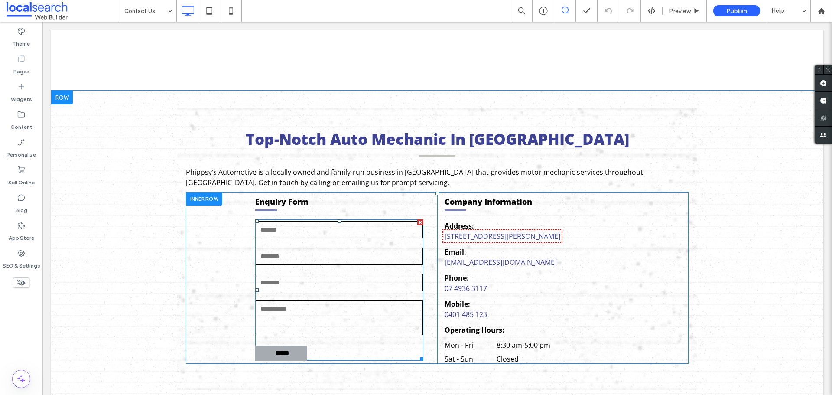
scroll to position [217, 0]
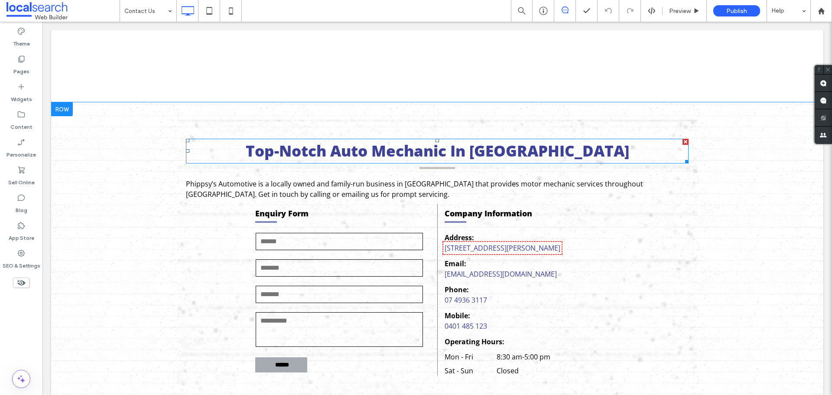
click at [390, 144] on span "Top-Notch Auto Mechanic In Rockhampton" at bounding box center [438, 150] width 384 height 20
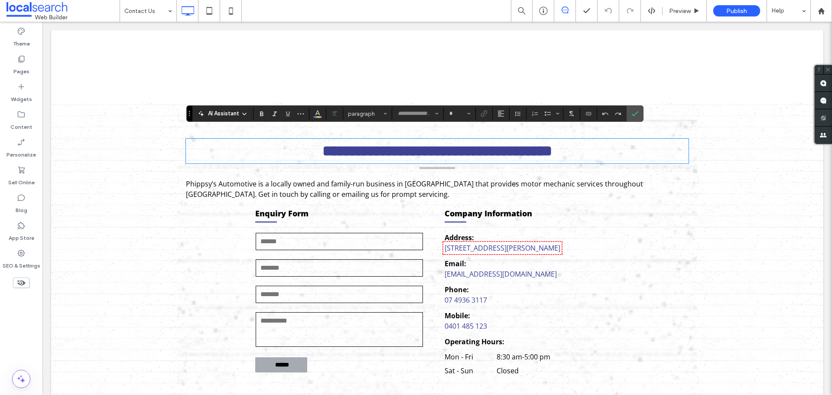
type input "*********"
type input "**"
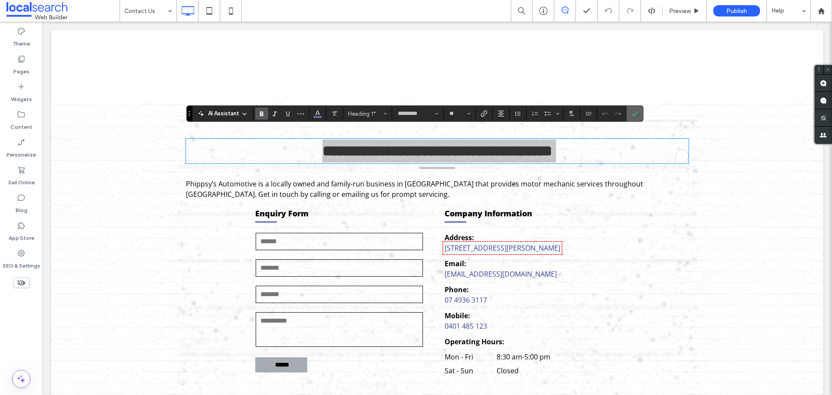
click at [634, 115] on use "Confirm" at bounding box center [635, 113] width 7 height 5
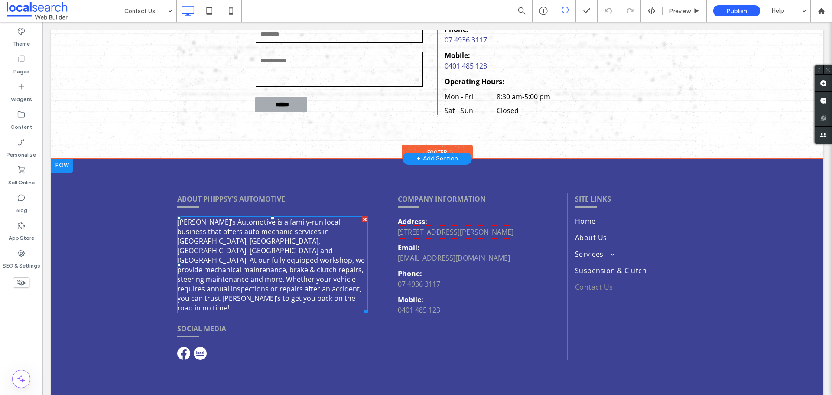
scroll to position [501, 0]
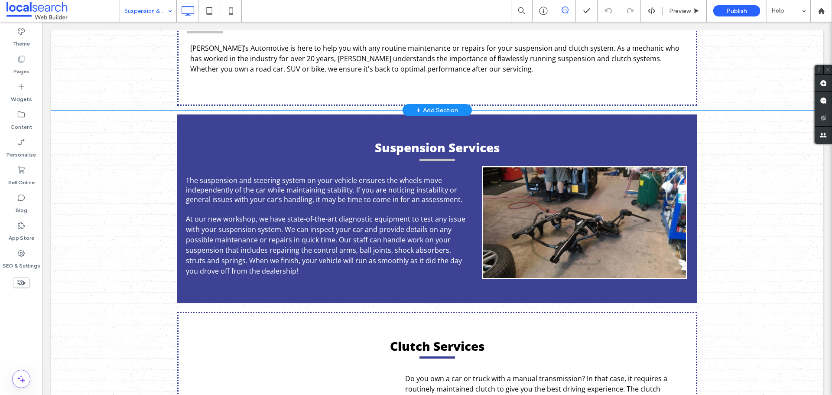
scroll to position [303, 0]
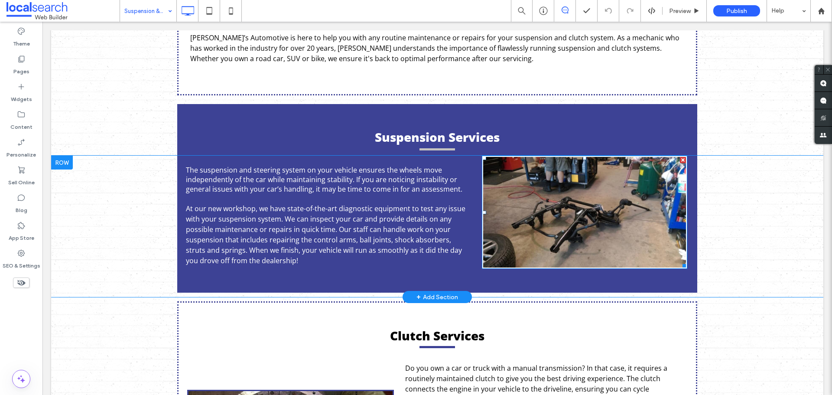
click at [556, 201] on link at bounding box center [584, 212] width 203 height 111
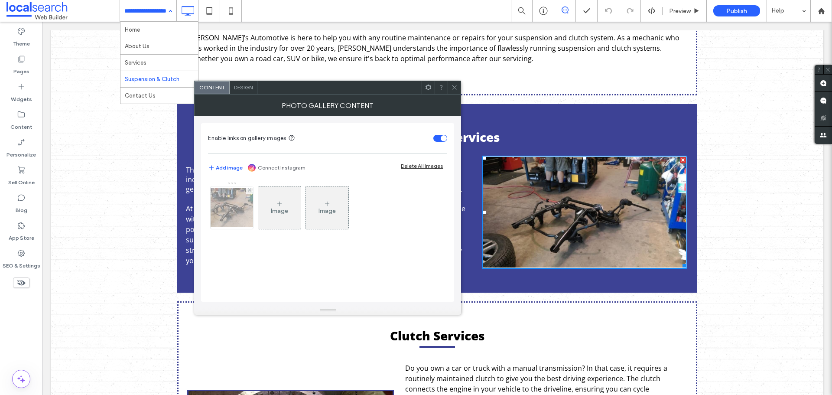
click at [226, 203] on div at bounding box center [232, 207] width 42 height 42
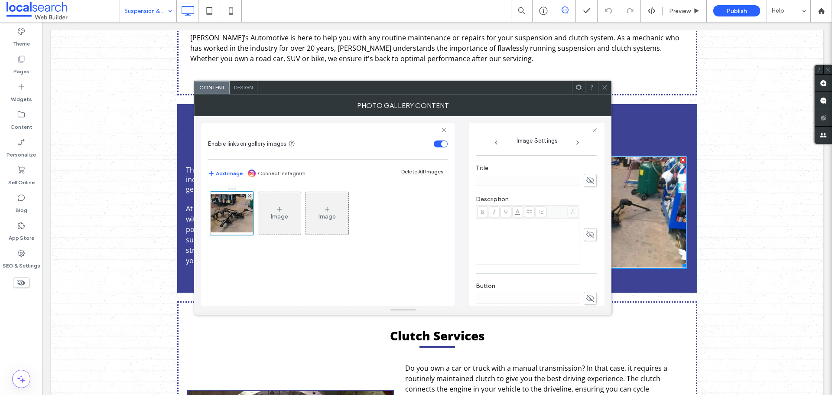
scroll to position [265, 0]
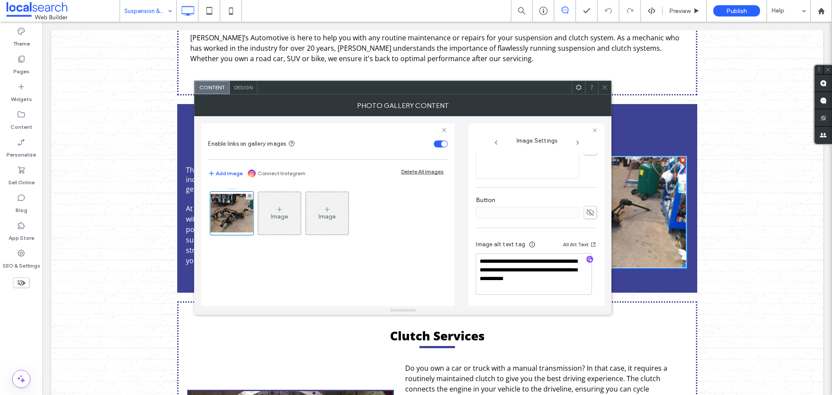
click at [607, 88] on icon at bounding box center [605, 87] width 7 height 7
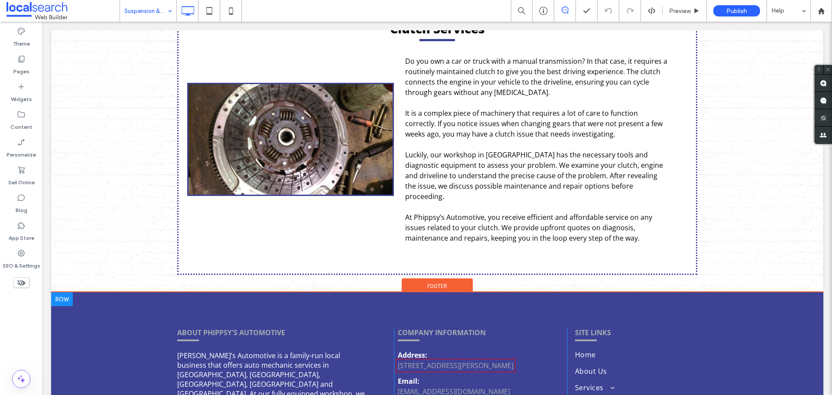
scroll to position [607, 0]
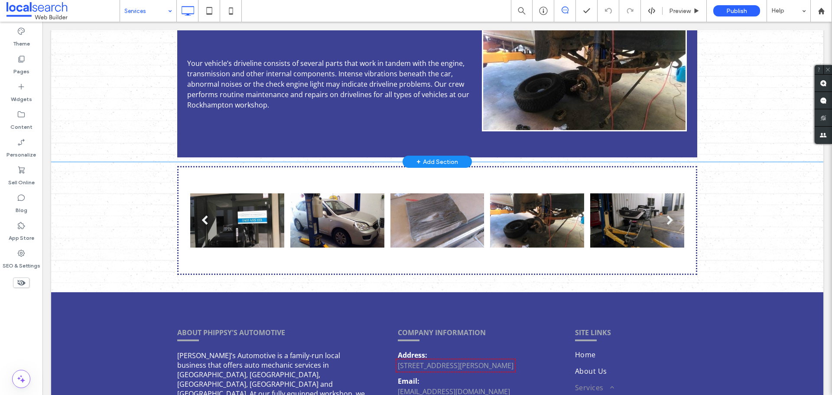
scroll to position [1821, 0]
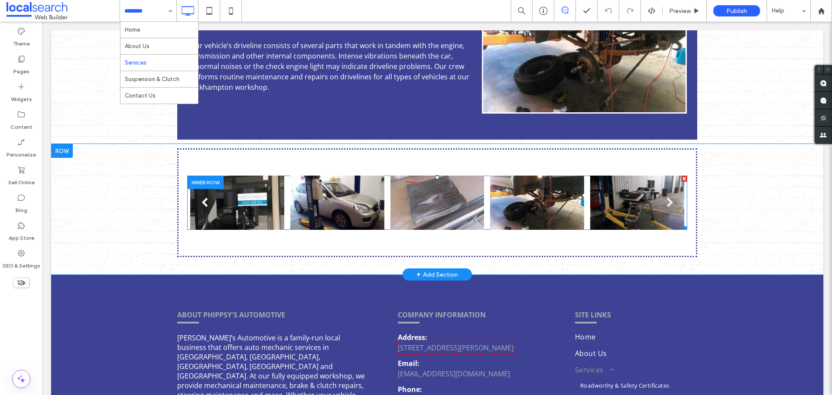
click at [243, 202] on div at bounding box center [237, 209] width 94 height 15
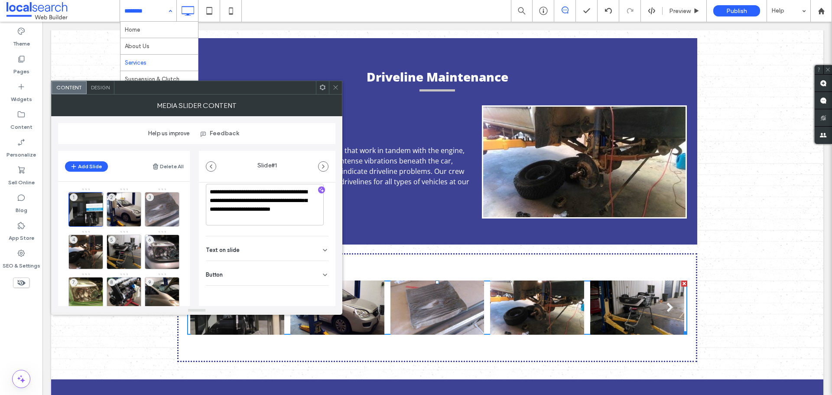
scroll to position [1647, 0]
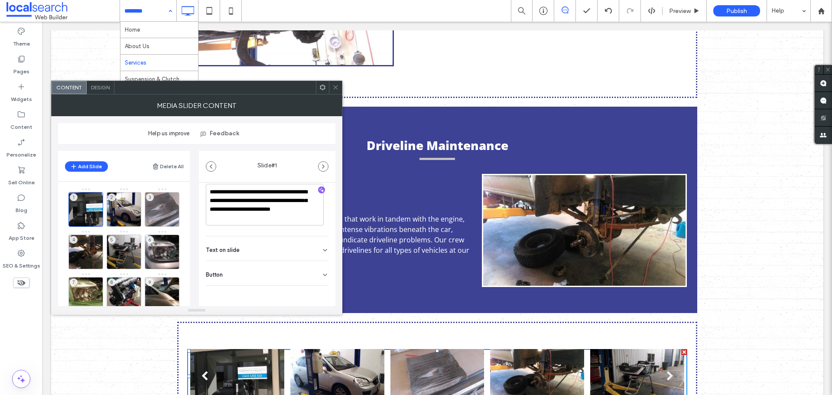
click at [333, 86] on icon at bounding box center [336, 87] width 7 height 7
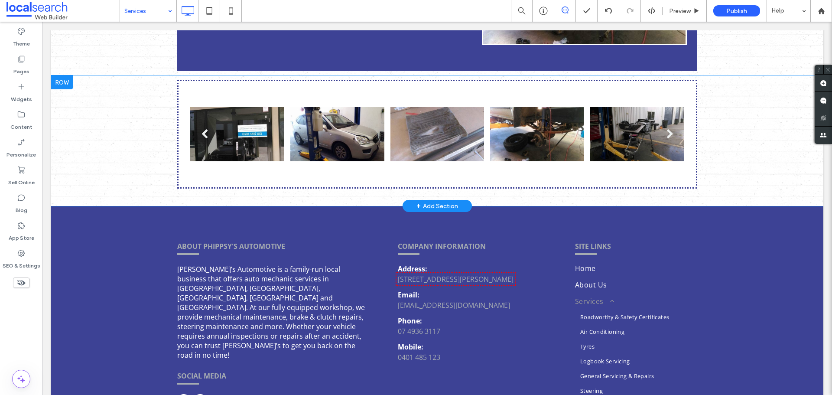
scroll to position [1908, 0]
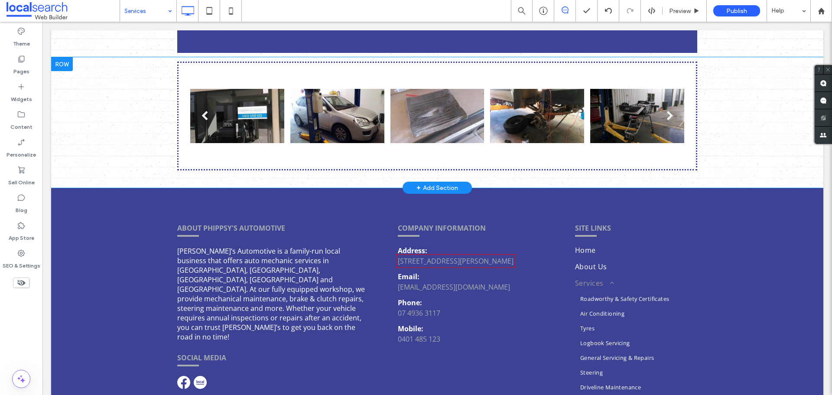
click at [194, 141] on div "a a a a Click To Paste Click To Paste" at bounding box center [437, 116] width 520 height 109
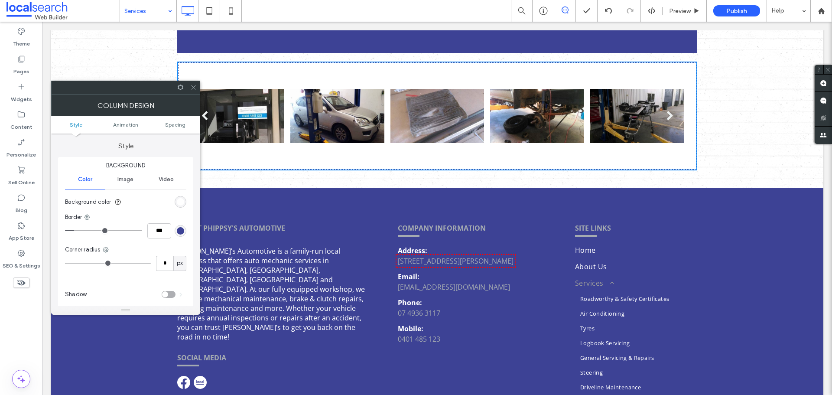
click at [196, 91] on span at bounding box center [193, 87] width 7 height 13
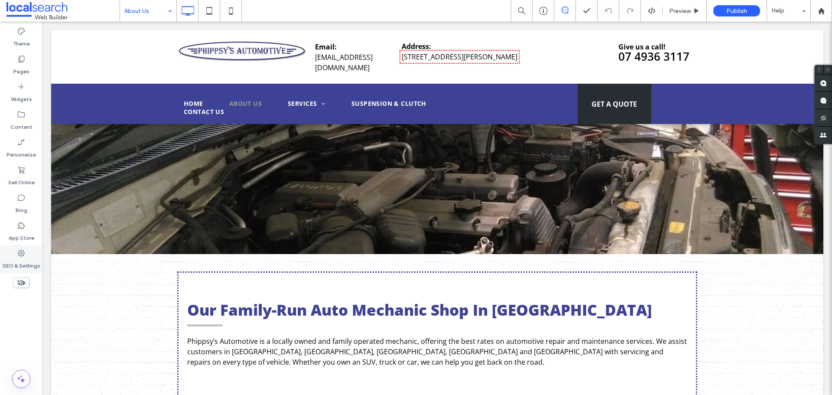
click at [33, 255] on div "SEO & Settings" at bounding box center [21, 259] width 42 height 28
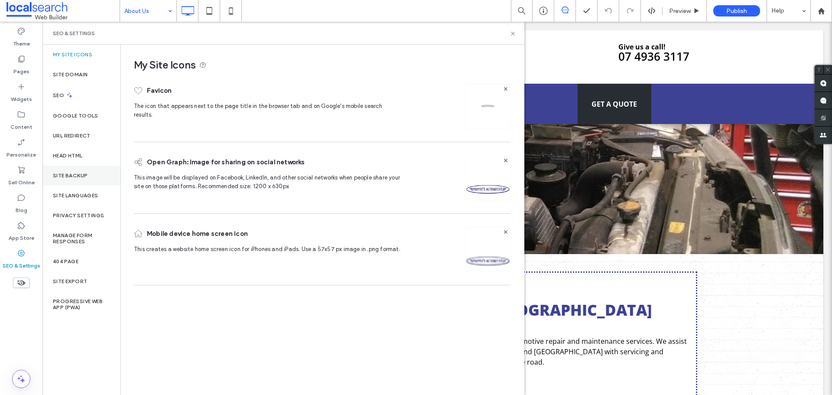
click at [60, 173] on label "Site Backup" at bounding box center [70, 176] width 35 height 6
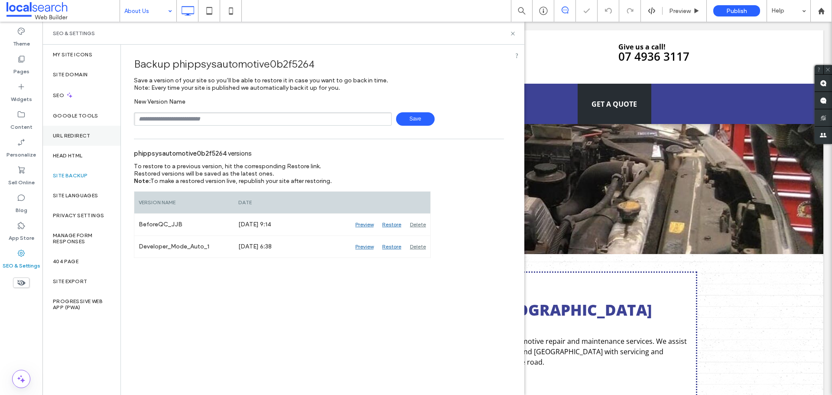
click at [88, 139] on div "URL Redirect" at bounding box center [81, 136] width 78 height 20
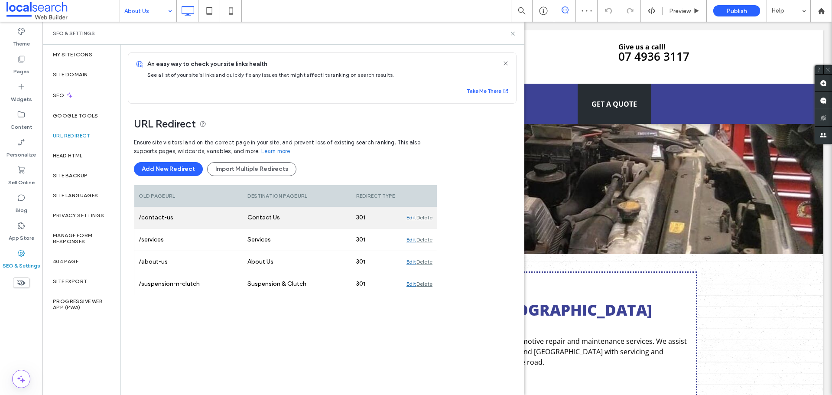
click at [192, 221] on div "/contact-us" at bounding box center [188, 218] width 109 height 22
click at [410, 217] on div "Edit" at bounding box center [412, 218] width 10 height 22
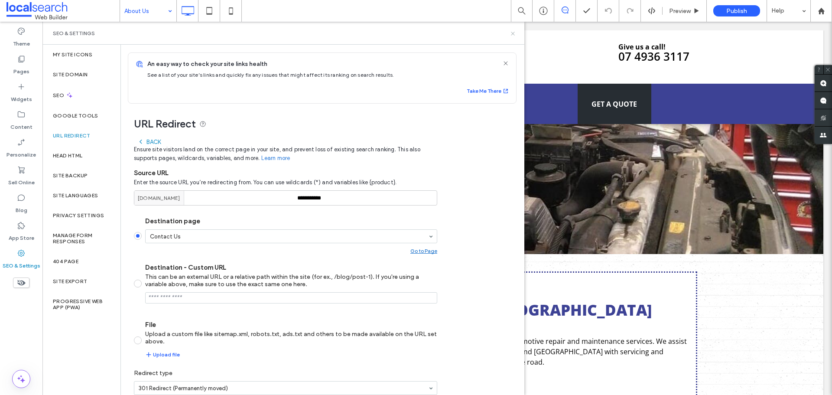
click at [514, 36] on icon at bounding box center [513, 33] width 7 height 7
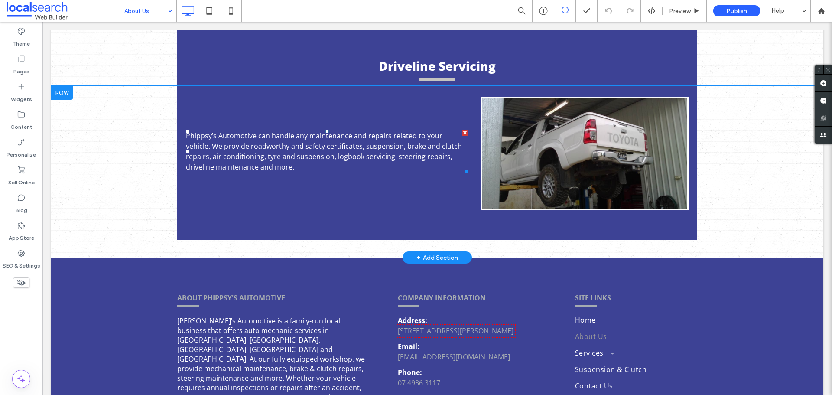
scroll to position [954, 0]
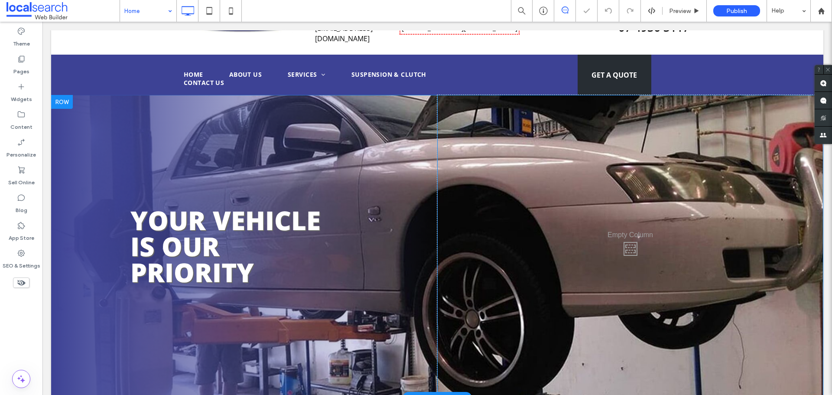
scroll to position [87, 0]
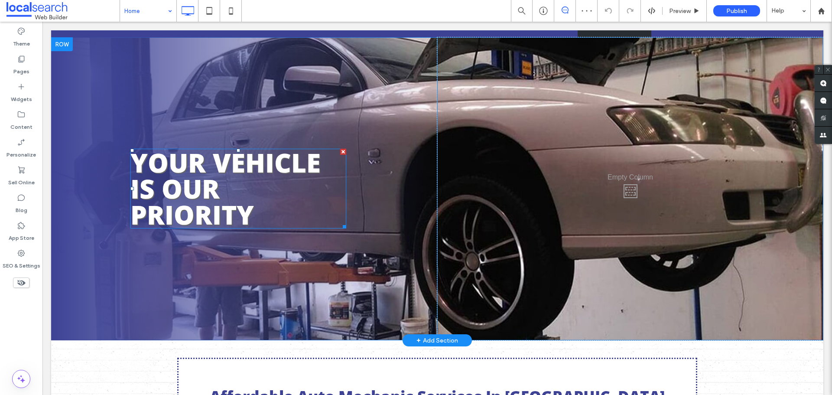
click at [205, 190] on span "YOUR VEHICLE IS OUR PRIORITY" at bounding box center [225, 189] width 190 height 88
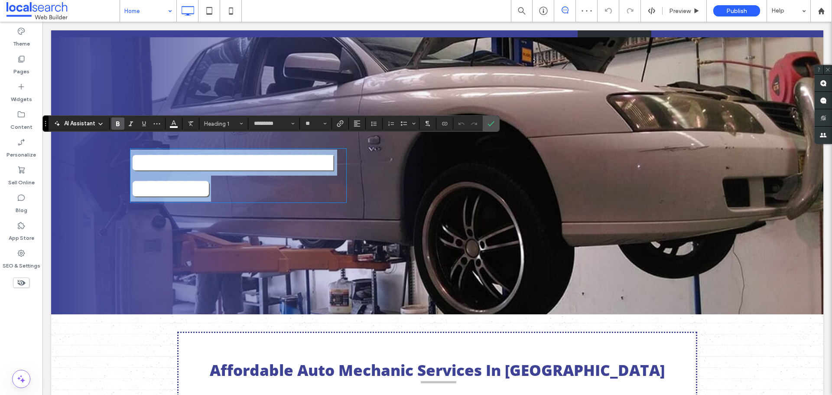
type input "*********"
type input "**"
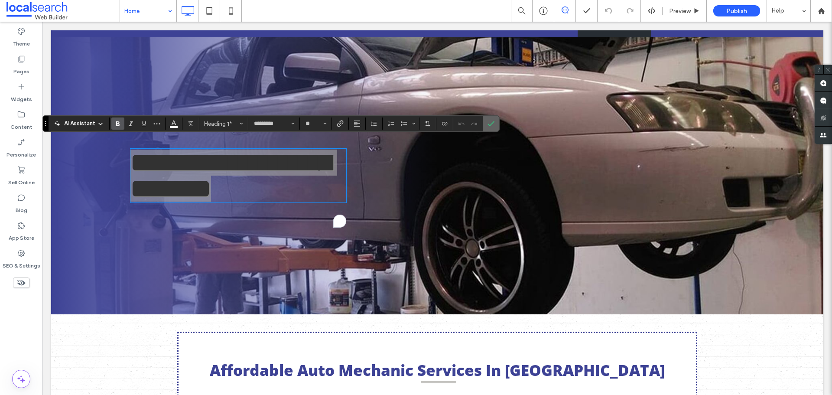
click at [492, 123] on icon "Confirm" at bounding box center [491, 123] width 7 height 7
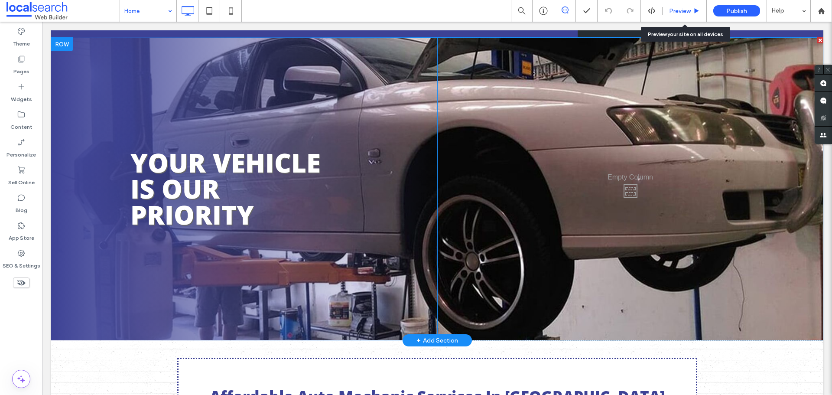
click at [678, 8] on span "Preview" at bounding box center [680, 10] width 22 height 7
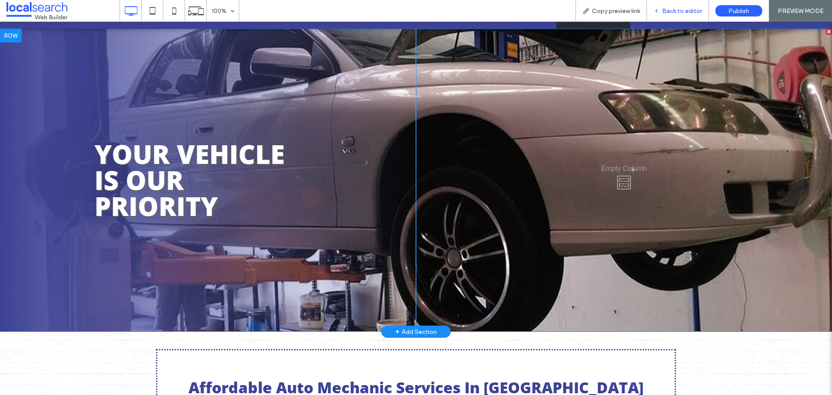
click at [675, 12] on span "Back to editor" at bounding box center [682, 10] width 40 height 7
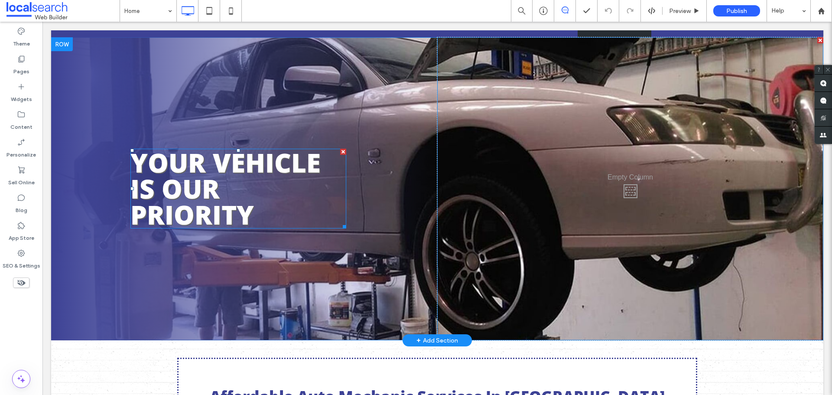
click at [235, 174] on h1 "YOUR VEHICLE IS OUR PRIORITY" at bounding box center [238, 189] width 216 height 78
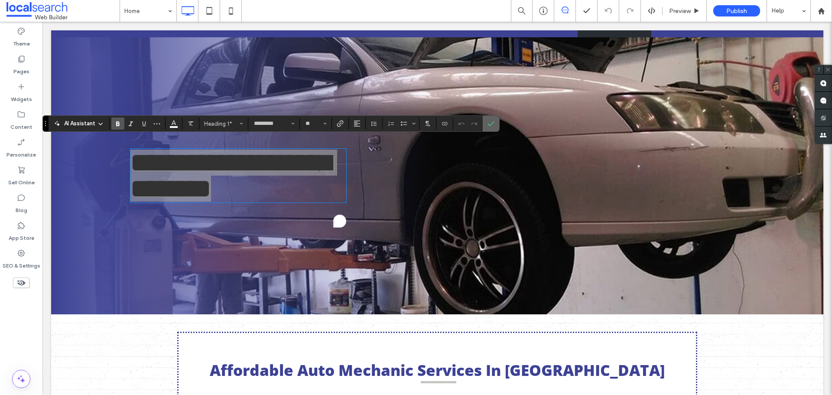
drag, startPoint x: 492, startPoint y: 124, endPoint x: 339, endPoint y: 170, distance: 160.2
click at [492, 124] on use "Confirm" at bounding box center [491, 123] width 7 height 5
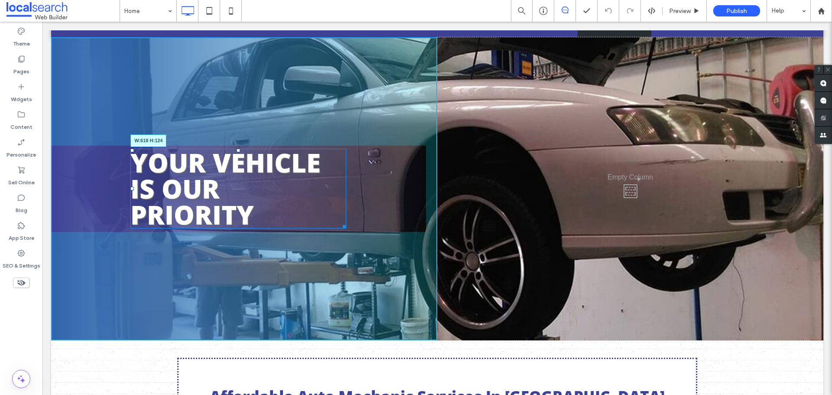
drag, startPoint x: 344, startPoint y: 217, endPoint x: 413, endPoint y: 239, distance: 72.0
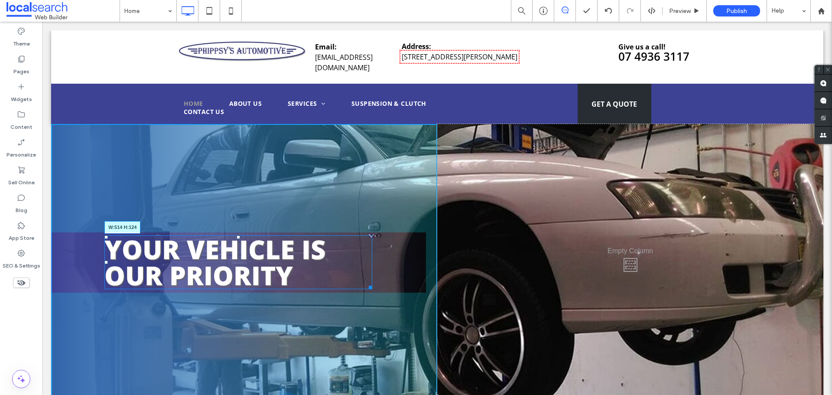
drag, startPoint x: 366, startPoint y: 274, endPoint x: 386, endPoint y: 300, distance: 32.4
click at [366, 283] on div at bounding box center [369, 286] width 7 height 7
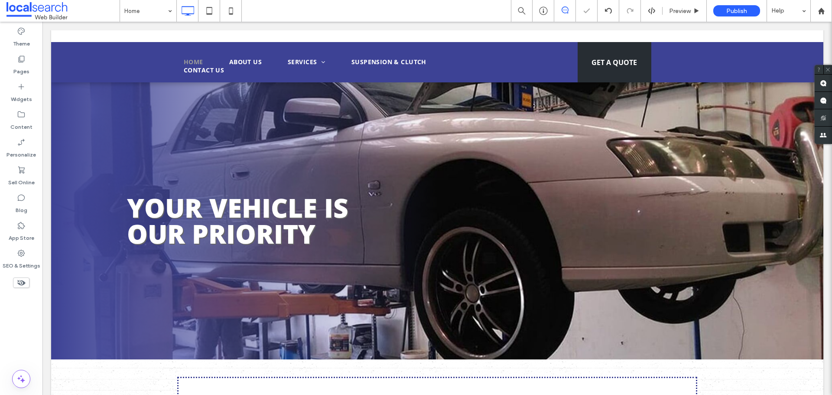
scroll to position [43, 0]
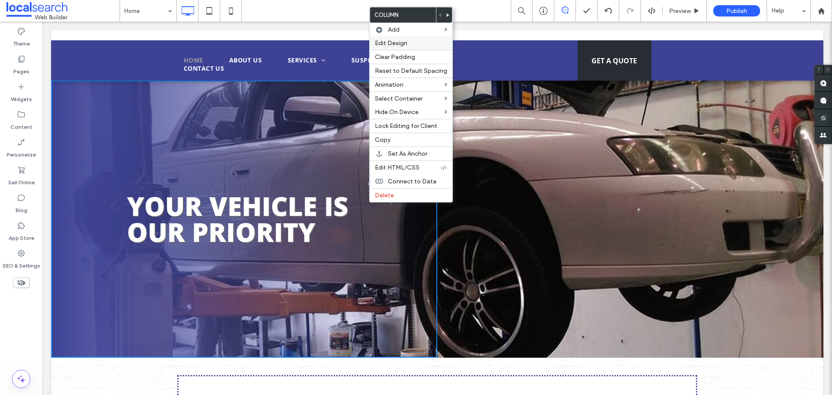
click at [404, 45] on span "Edit Design" at bounding box center [391, 42] width 33 height 7
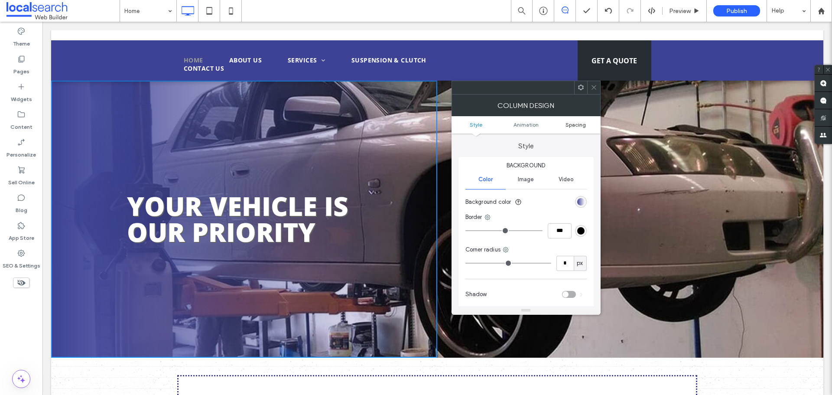
click at [564, 122] on link "Spacing" at bounding box center [576, 124] width 50 height 7
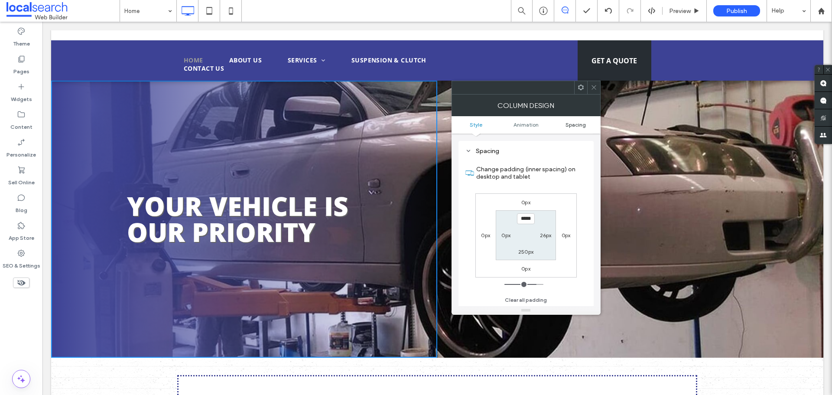
scroll to position [203, 0]
click at [542, 235] on label "26px" at bounding box center [546, 235] width 12 height 7
type input "**"
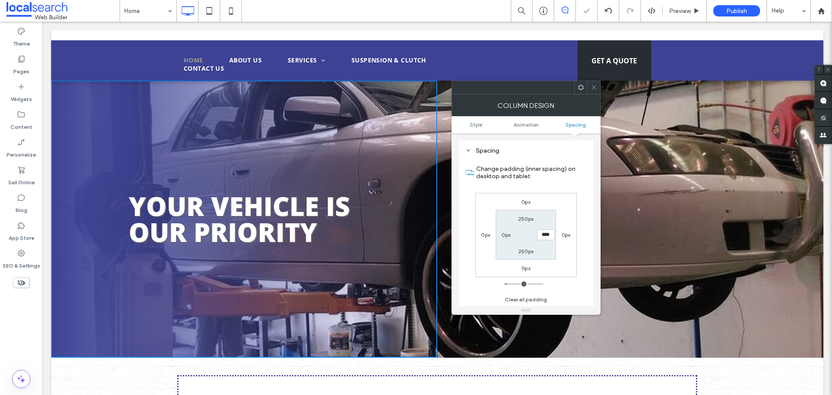
click at [542, 235] on input "****" at bounding box center [546, 234] width 18 height 11
type input "*"
type input "***"
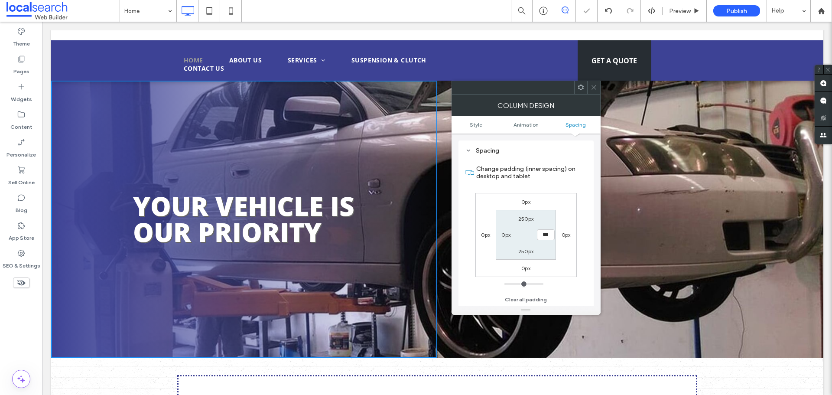
click at [593, 94] on span at bounding box center [594, 87] width 7 height 13
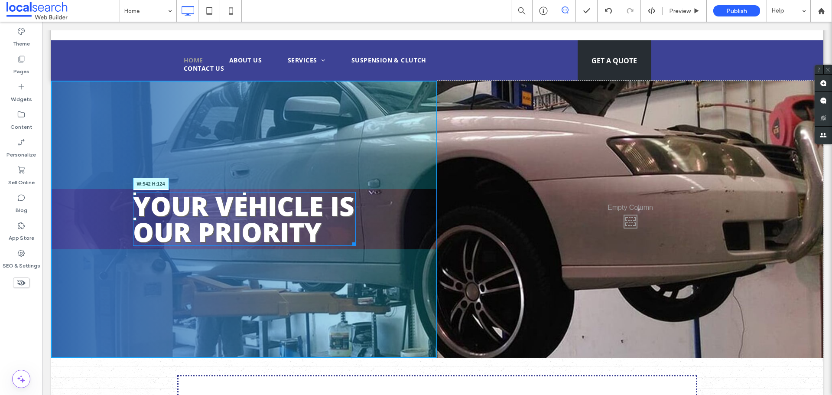
drag, startPoint x: 348, startPoint y: 232, endPoint x: 354, endPoint y: 243, distance: 12.4
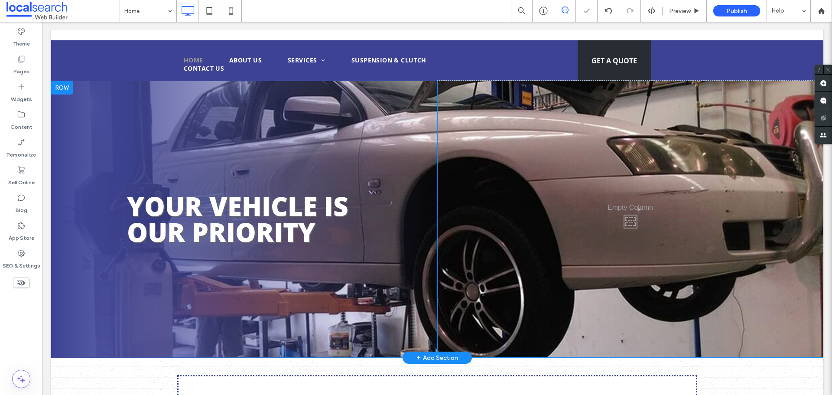
click at [110, 203] on div "YOUR VEHICLE IS OUR PRIORITY Click To Paste" at bounding box center [244, 219] width 386 height 277
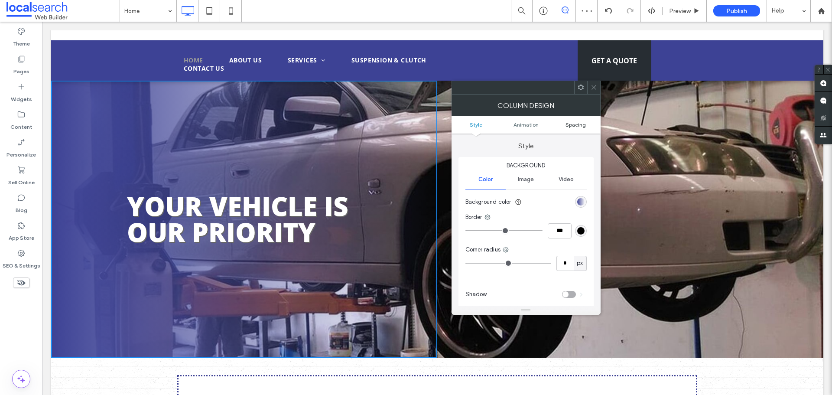
click at [572, 123] on span "Spacing" at bounding box center [576, 124] width 20 height 7
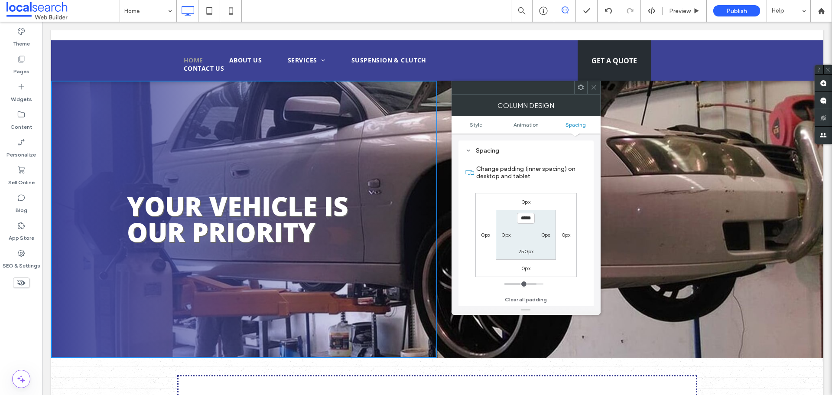
click at [595, 89] on icon at bounding box center [594, 87] width 7 height 7
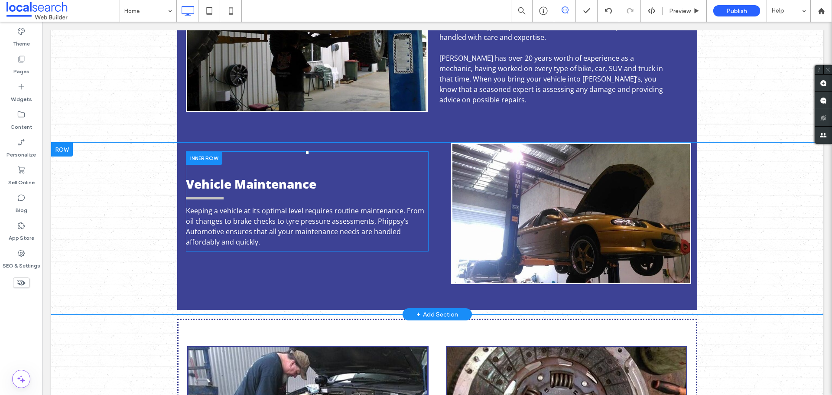
scroll to position [780, 0]
click at [275, 175] on span "Vehicle Maintenance" at bounding box center [251, 183] width 130 height 16
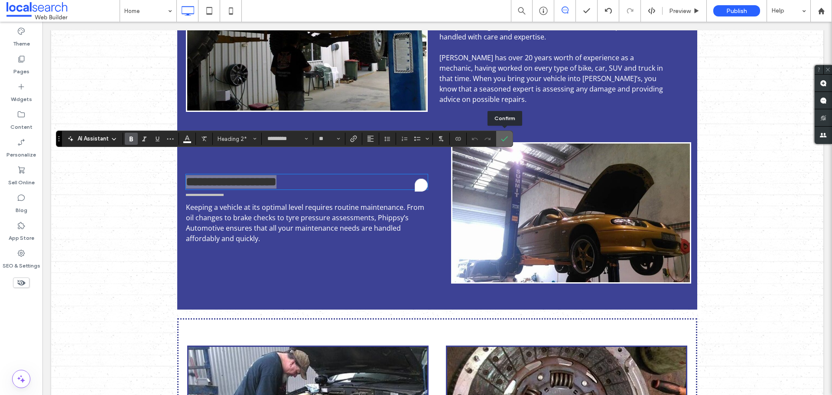
click at [510, 134] on label "Confirm" at bounding box center [504, 139] width 13 height 16
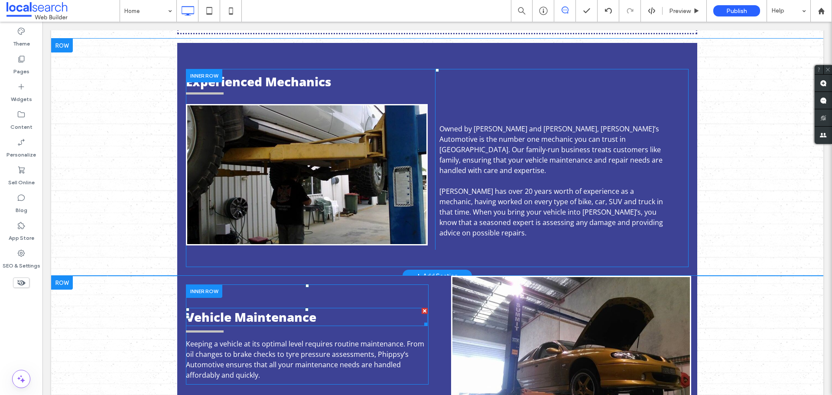
scroll to position [564, 0]
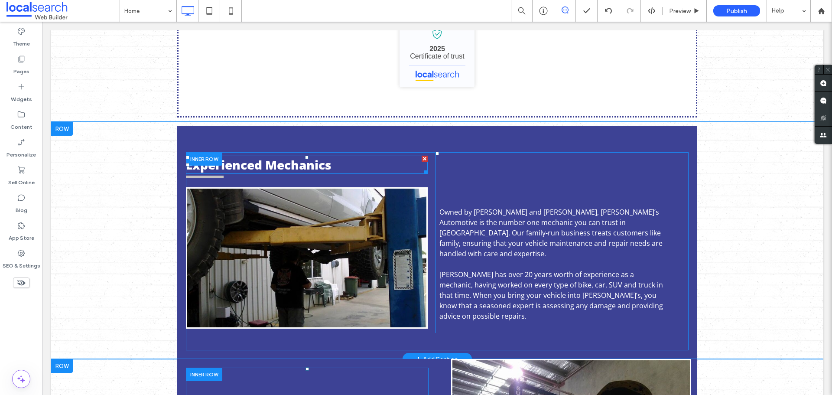
click at [267, 157] on span "Experienced Mechanics" at bounding box center [258, 165] width 145 height 16
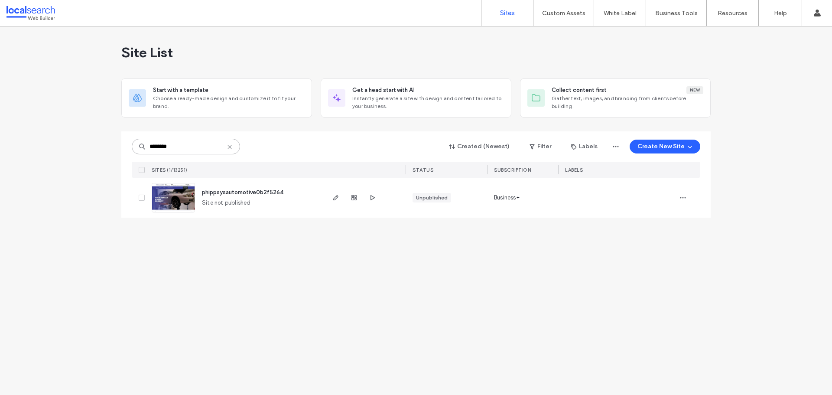
click at [188, 150] on input "********" at bounding box center [186, 147] width 108 height 16
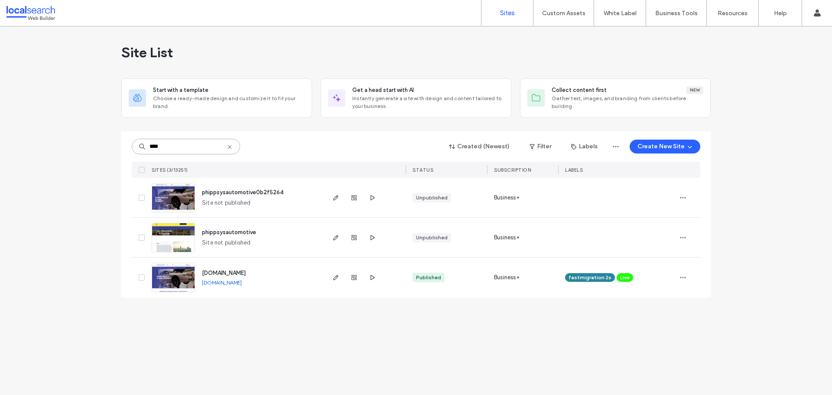
type input "****"
click at [262, 277] on div "www.phippsysautomotive.com.au www.phippsysautomotive.com.au" at bounding box center [259, 278] width 129 height 40
click at [176, 274] on img at bounding box center [173, 292] width 42 height 59
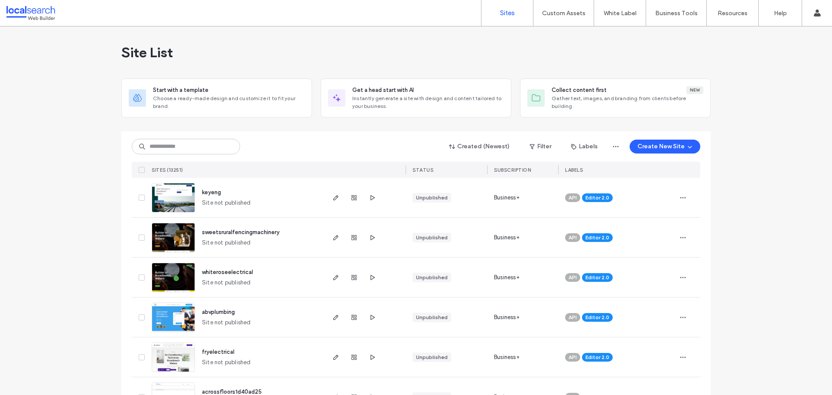
click at [160, 148] on input at bounding box center [186, 147] width 108 height 16
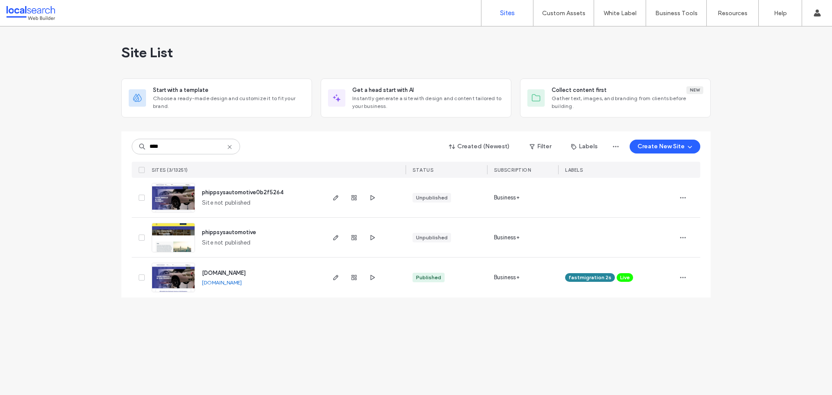
type input "****"
click at [180, 141] on input "****" at bounding box center [186, 147] width 108 height 16
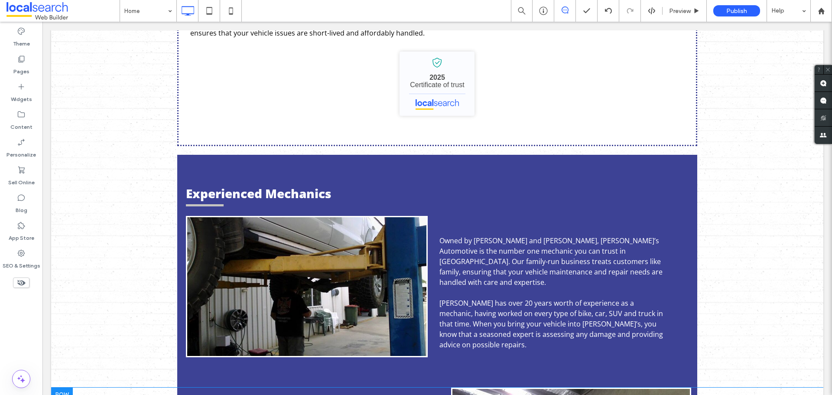
scroll to position [520, 0]
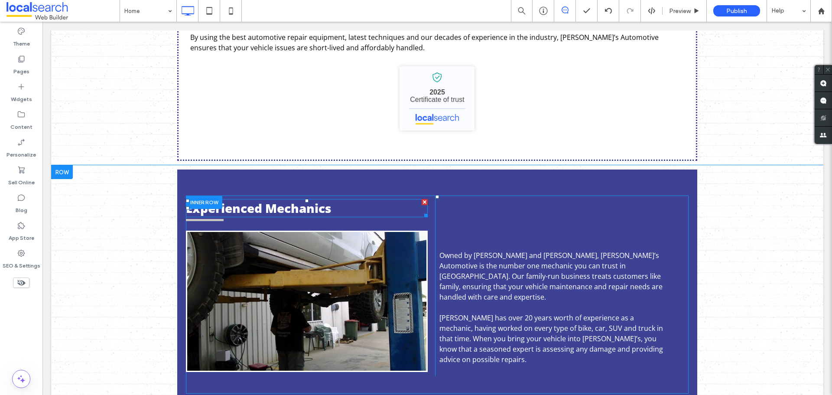
click at [287, 200] on span "Experienced Mechanics" at bounding box center [258, 208] width 145 height 16
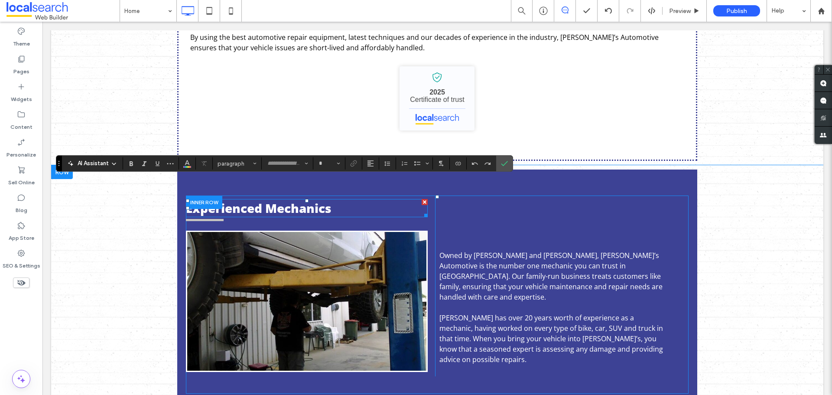
type input "*********"
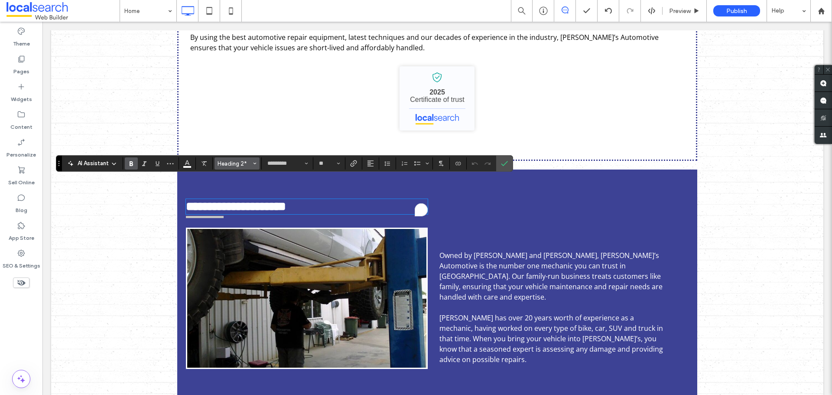
click at [258, 164] on button "Heading 2*" at bounding box center [237, 163] width 45 height 12
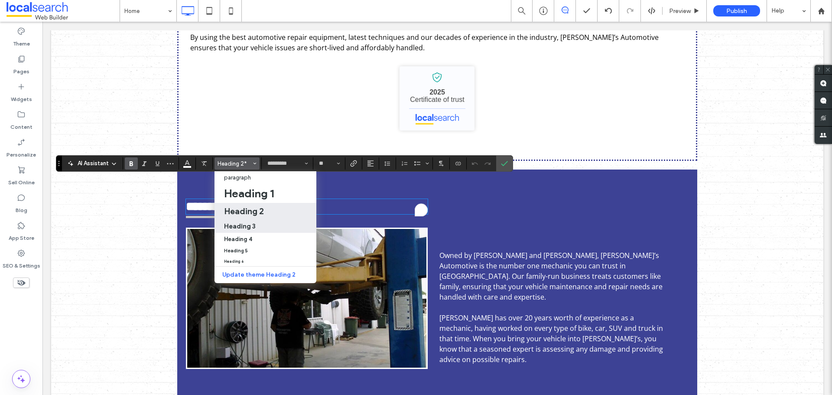
click at [251, 228] on h3 "Heading 3" at bounding box center [240, 226] width 32 height 8
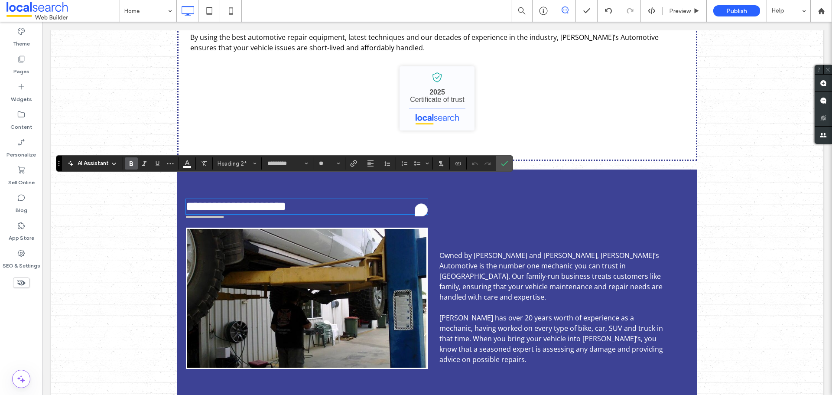
type input "**"
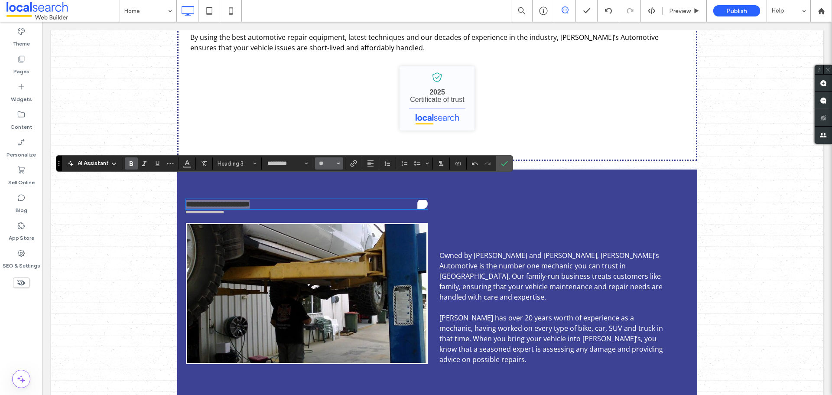
click at [341, 163] on button "**" at bounding box center [329, 163] width 28 height 12
click at [323, 163] on input "Size-input" at bounding box center [326, 163] width 17 height 7
type input "**"
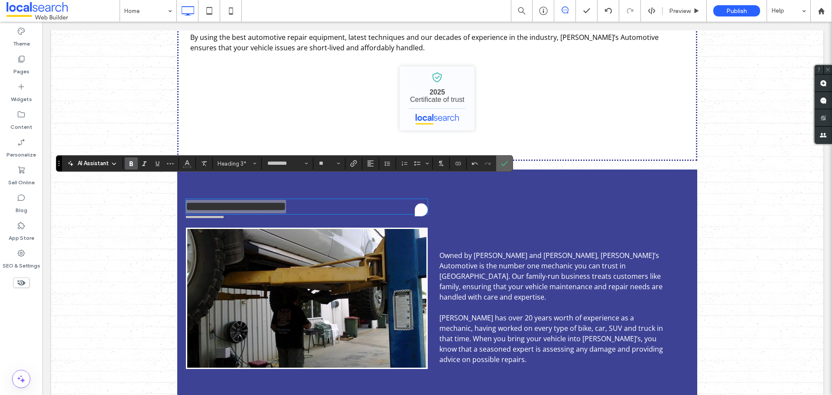
click at [500, 165] on label "Confirm" at bounding box center [504, 164] width 13 height 16
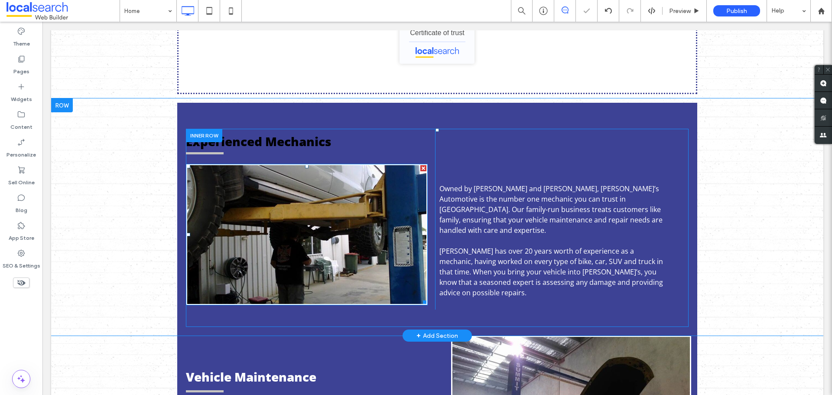
scroll to position [520, 0]
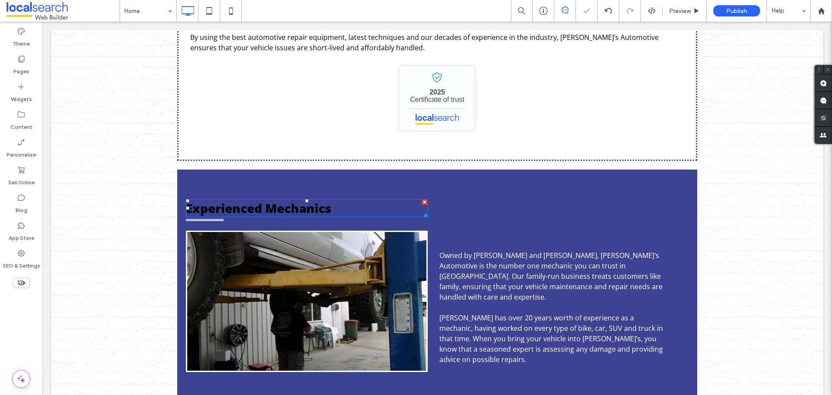
click at [274, 200] on span "Experienced Mechanics" at bounding box center [258, 208] width 145 height 16
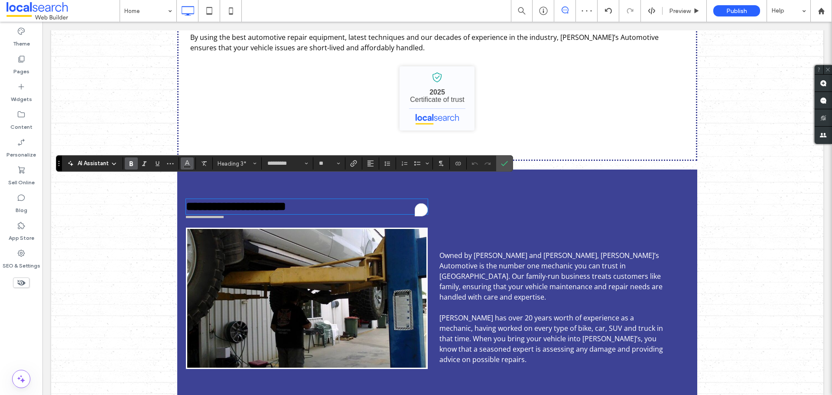
click at [185, 166] on icon "Color" at bounding box center [187, 162] width 7 height 7
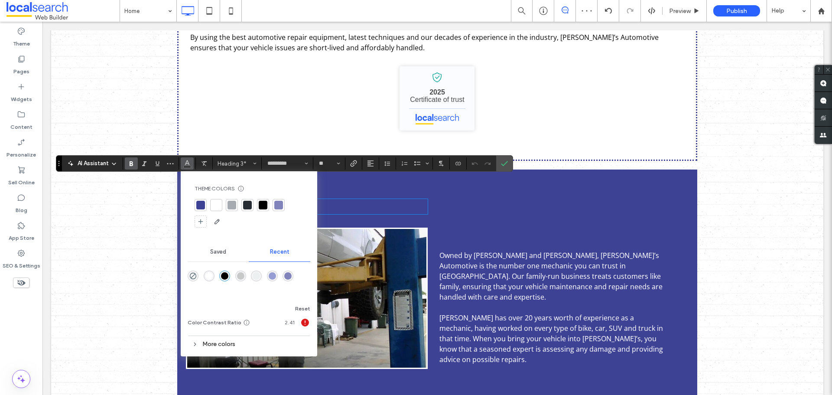
click at [217, 206] on div at bounding box center [216, 205] width 9 height 9
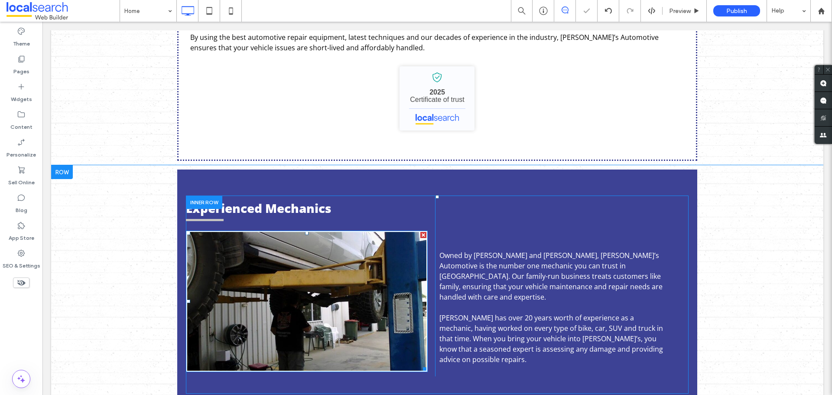
scroll to position [737, 0]
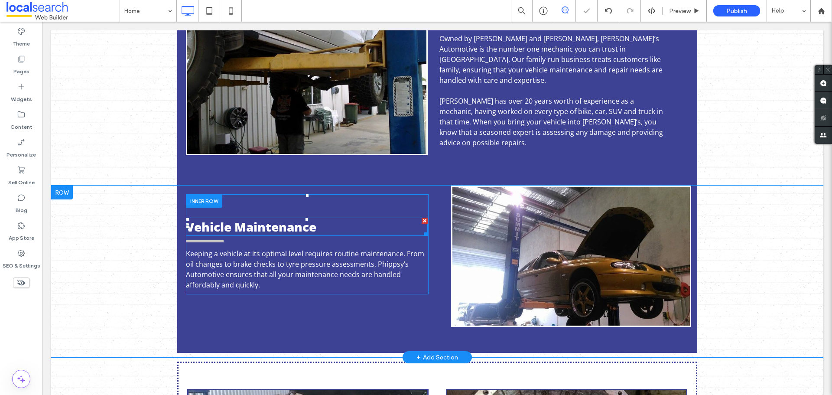
click at [314, 219] on span "Vehicle Maintenance" at bounding box center [251, 227] width 130 height 16
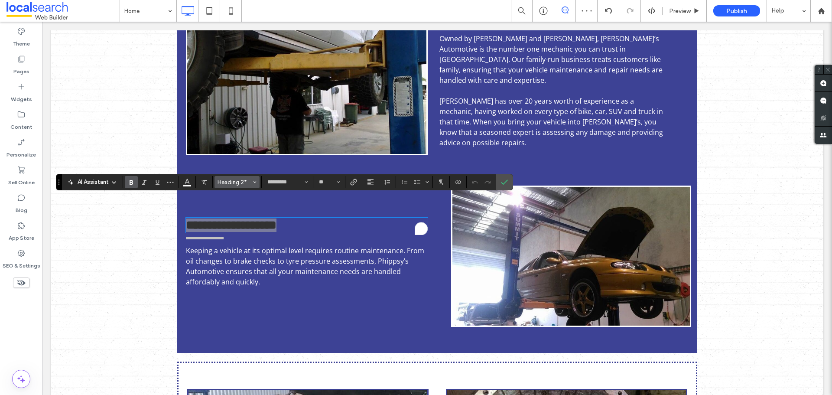
click at [252, 184] on button "Heading 2*" at bounding box center [237, 182] width 45 height 12
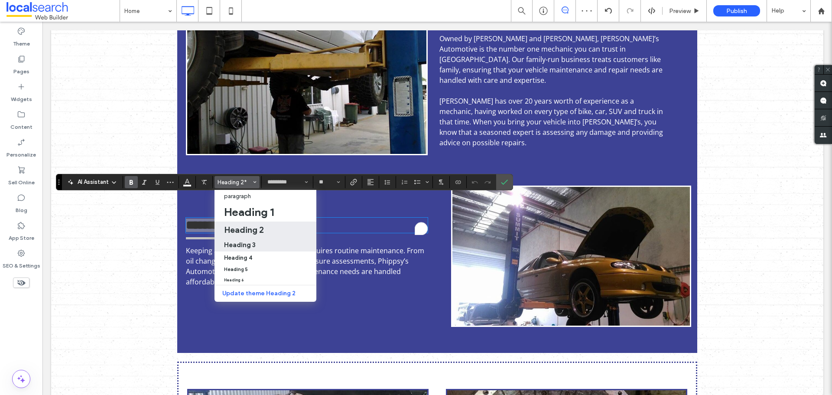
drag, startPoint x: 249, startPoint y: 247, endPoint x: 245, endPoint y: 196, distance: 50.9
click at [249, 247] on h3 "Heading 3" at bounding box center [240, 245] width 32 height 8
type input "**"
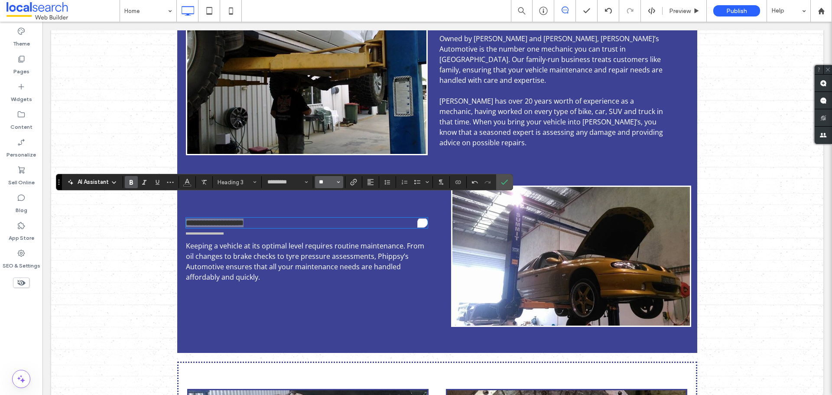
click at [321, 183] on input "**" at bounding box center [326, 182] width 17 height 7
type input "**"
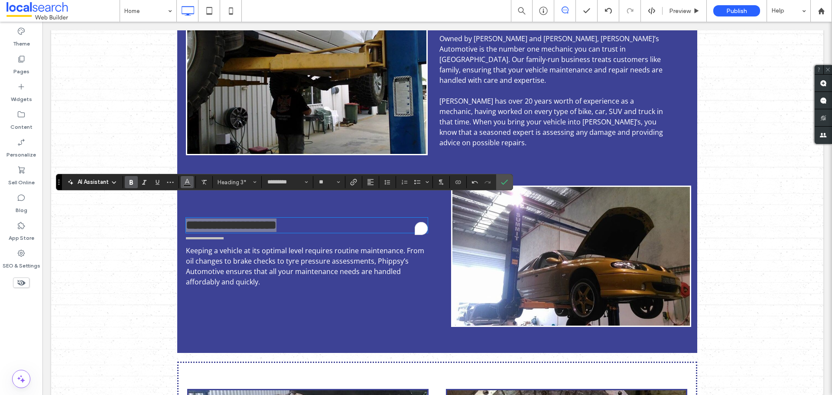
click at [187, 181] on icon "Color" at bounding box center [187, 181] width 7 height 7
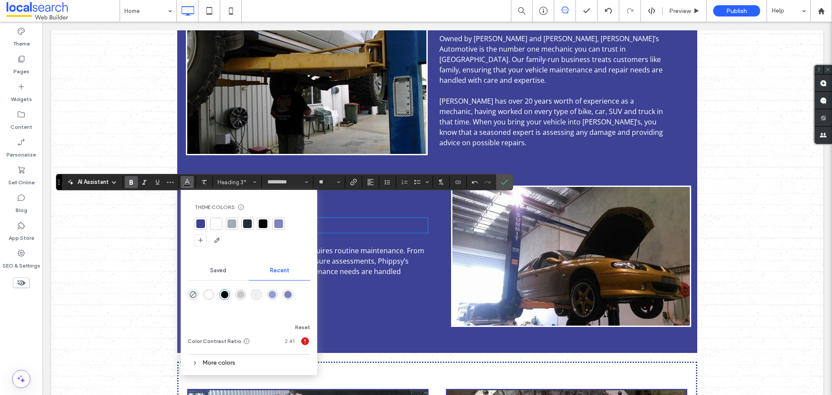
click at [215, 221] on div at bounding box center [216, 223] width 9 height 9
click at [507, 180] on use "Confirm" at bounding box center [504, 181] width 7 height 5
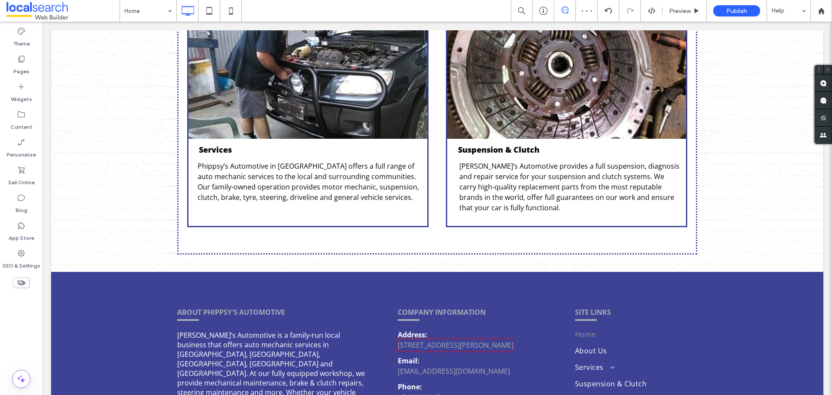
scroll to position [1255, 0]
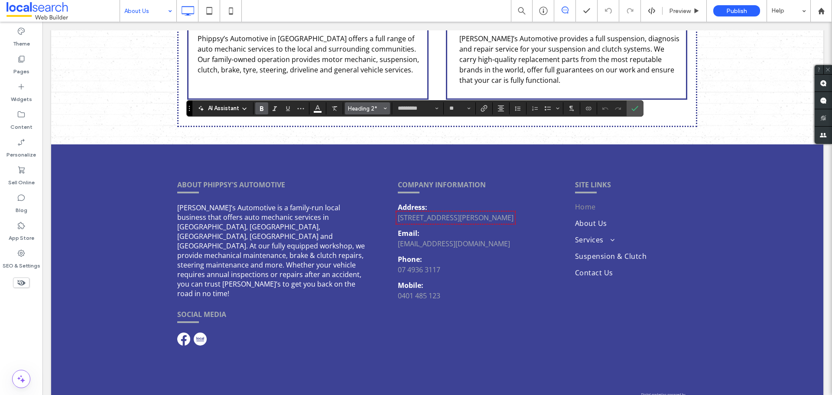
click at [385, 107] on icon "Styles" at bounding box center [385, 108] width 3 height 3
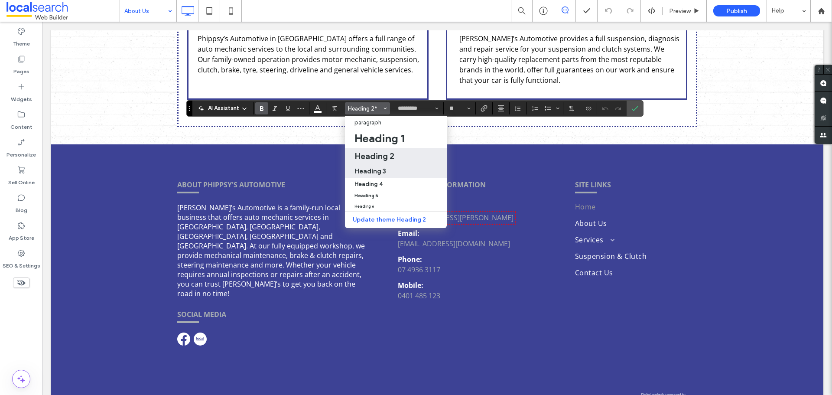
click at [381, 170] on h3 "Heading 3" at bounding box center [371, 171] width 32 height 8
type input "**"
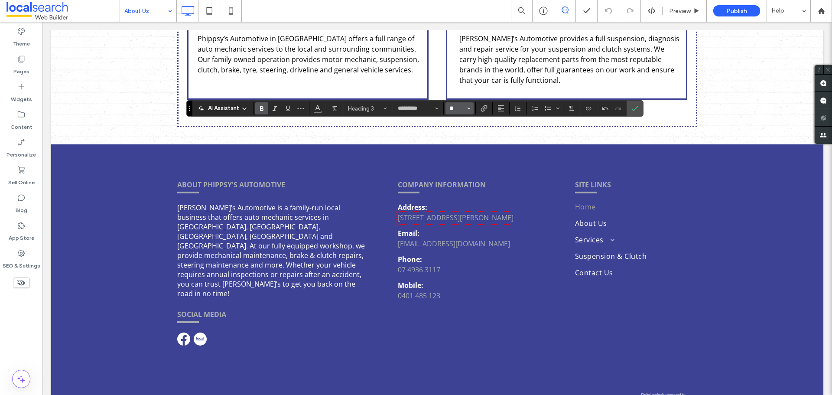
click at [460, 111] on input "**" at bounding box center [457, 108] width 17 height 7
type input "**"
click at [318, 103] on span "Color" at bounding box center [317, 107] width 7 height 11
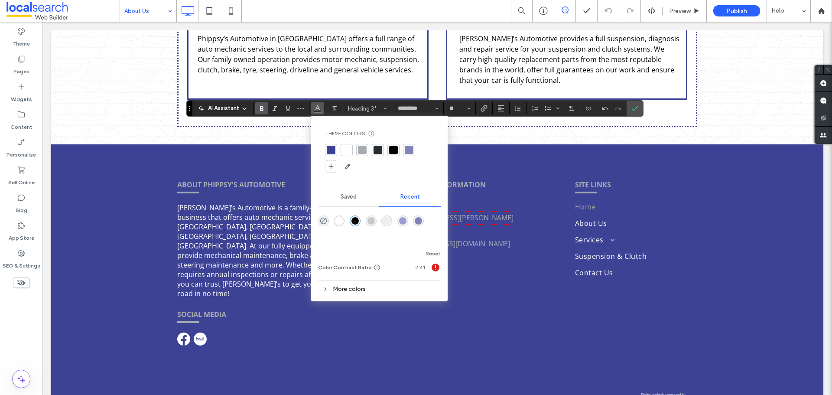
click at [344, 151] on div at bounding box center [346, 150] width 9 height 9
click at [497, 107] on button "Alignment" at bounding box center [501, 108] width 13 height 12
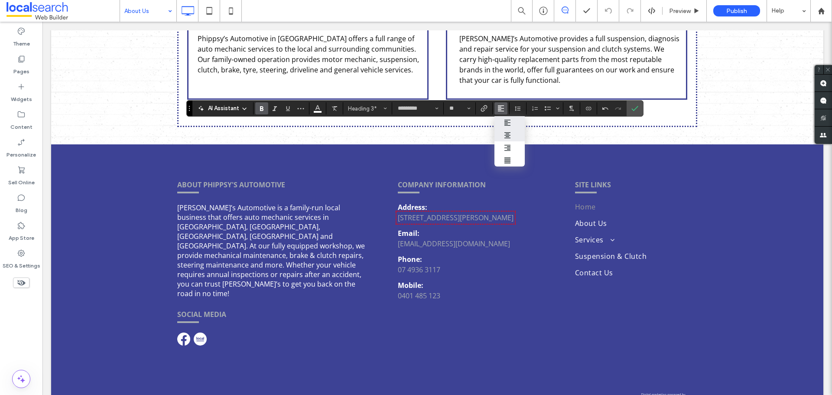
click at [509, 136] on icon "ui.textEditor.alignment.center" at bounding box center [507, 135] width 7 height 7
click at [634, 106] on icon "Confirm" at bounding box center [635, 108] width 7 height 7
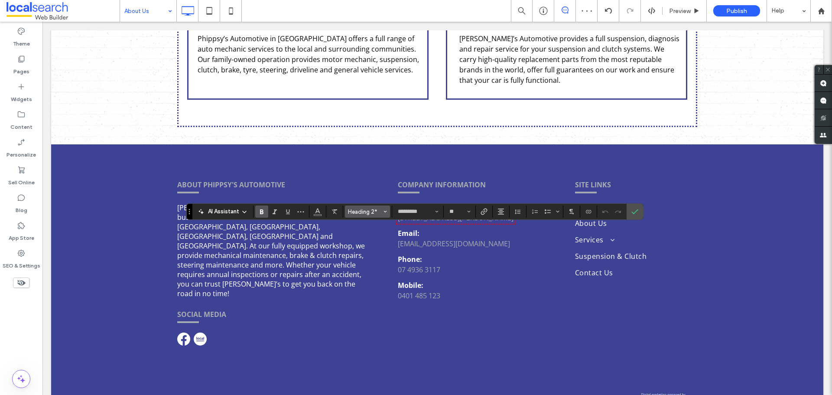
click at [383, 209] on button "Heading 2*" at bounding box center [367, 211] width 45 height 12
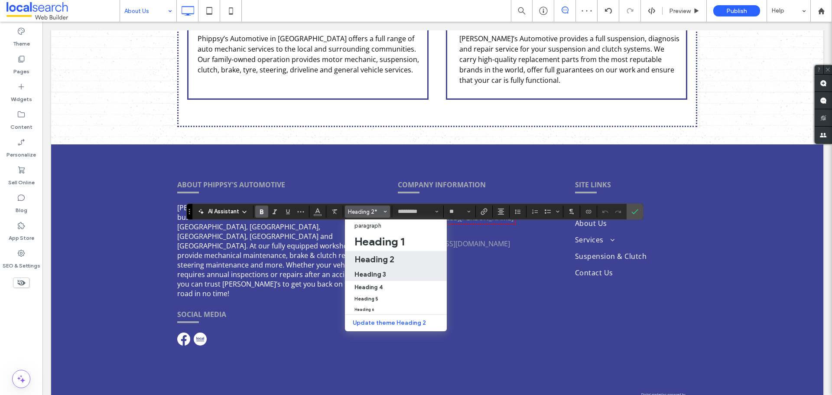
click at [373, 271] on h3 "Heading 3" at bounding box center [371, 274] width 32 height 8
type input "**"
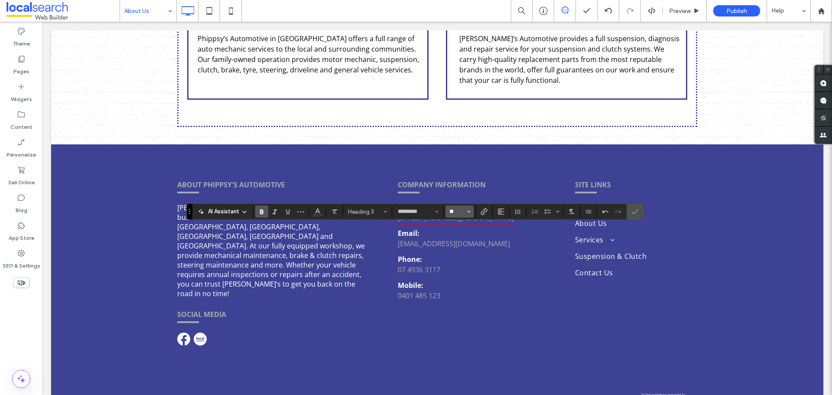
click at [461, 213] on input "**" at bounding box center [457, 211] width 17 height 7
type input "**"
click at [505, 212] on button "Alignment" at bounding box center [501, 211] width 13 height 12
click at [510, 239] on icon "ui.textEditor.alignment.center" at bounding box center [507, 238] width 7 height 7
click at [640, 211] on label "Confirm" at bounding box center [635, 212] width 13 height 16
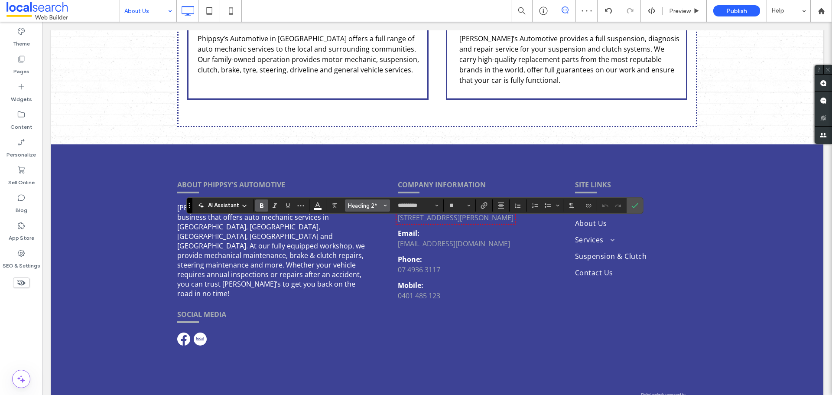
click at [388, 202] on button "Heading 2*" at bounding box center [367, 205] width 45 height 12
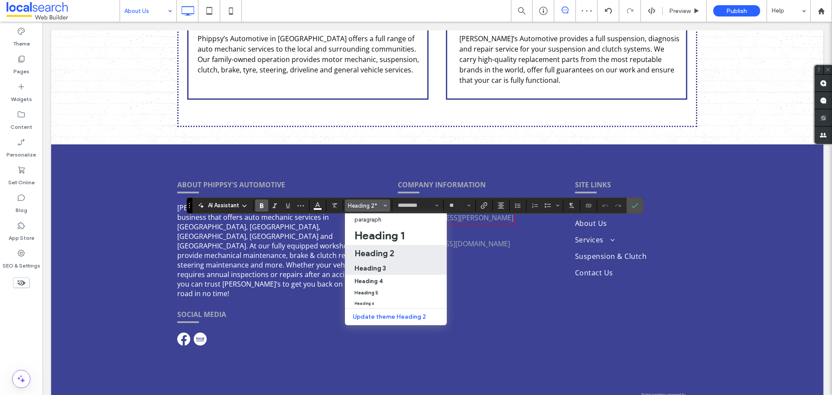
click at [384, 266] on h3 "Heading 3" at bounding box center [371, 268] width 32 height 8
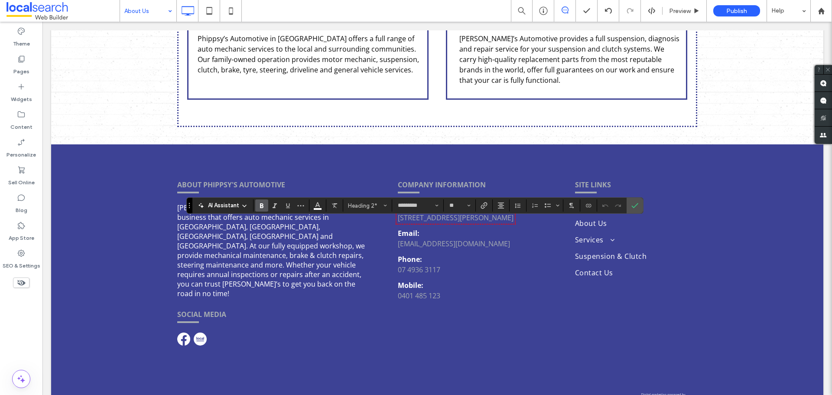
type input "**"
click at [464, 203] on input "**" at bounding box center [457, 205] width 17 height 7
type input "**"
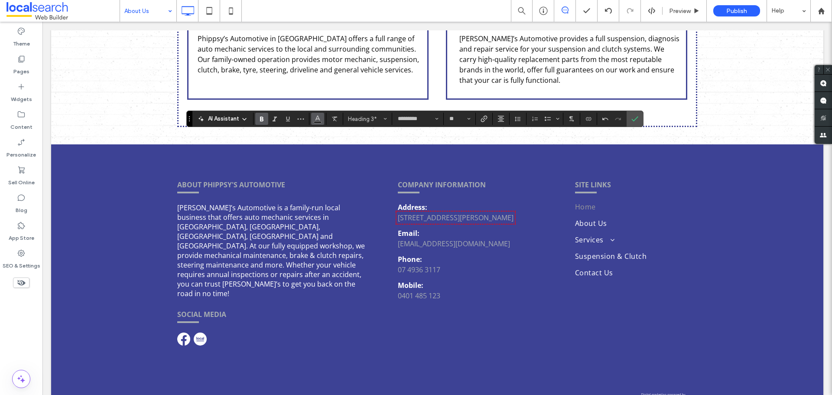
click at [318, 121] on span "Color" at bounding box center [317, 117] width 7 height 11
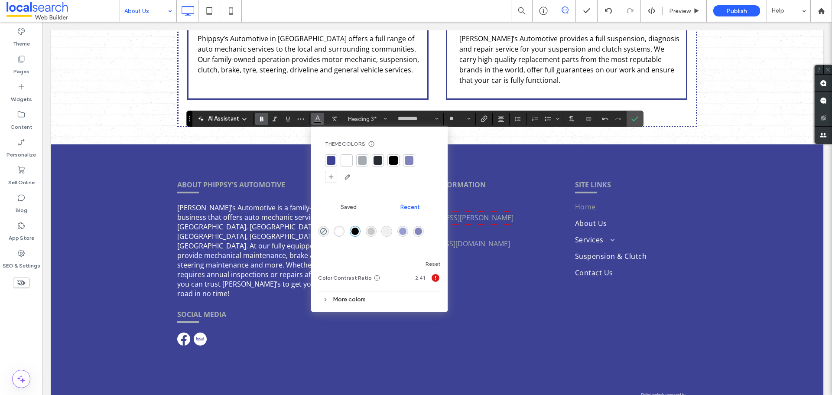
click at [349, 161] on div at bounding box center [346, 160] width 9 height 9
click at [636, 118] on use "Confirm" at bounding box center [635, 118] width 7 height 5
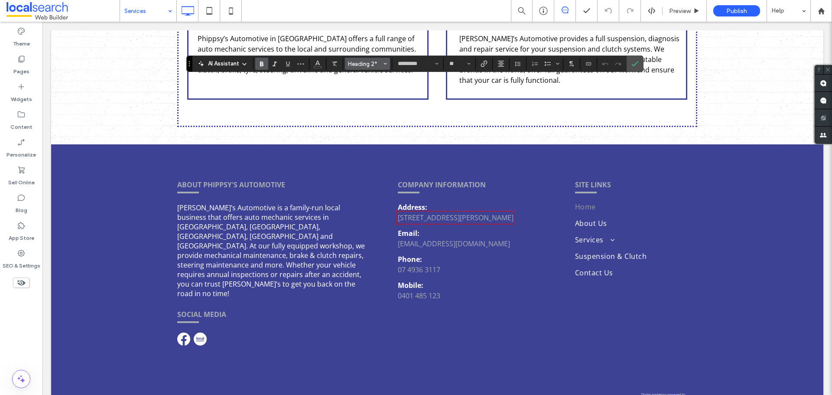
click at [385, 61] on span "Styles" at bounding box center [385, 63] width 3 height 11
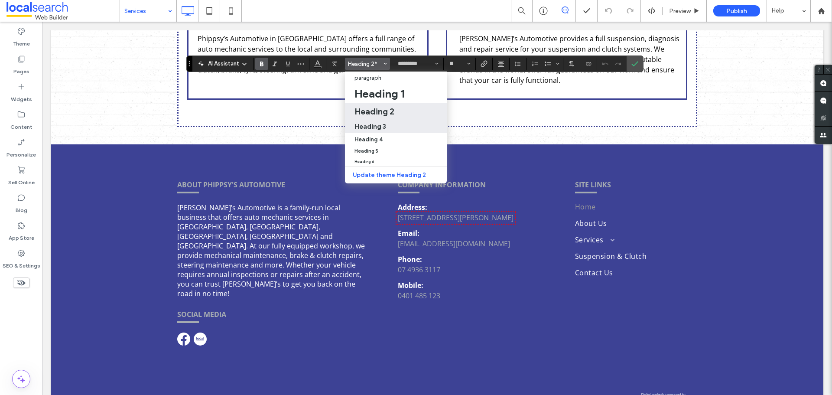
click at [374, 130] on h3 "Heading 3" at bounding box center [371, 126] width 32 height 8
type input "**"
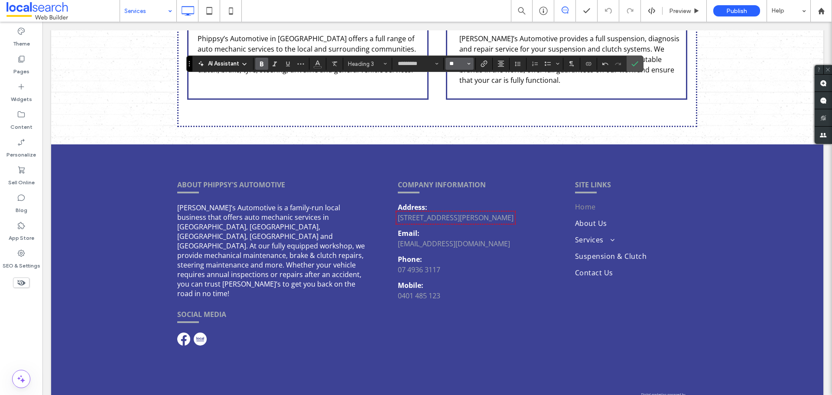
click at [451, 60] on input "**" at bounding box center [457, 63] width 17 height 7
type input "**"
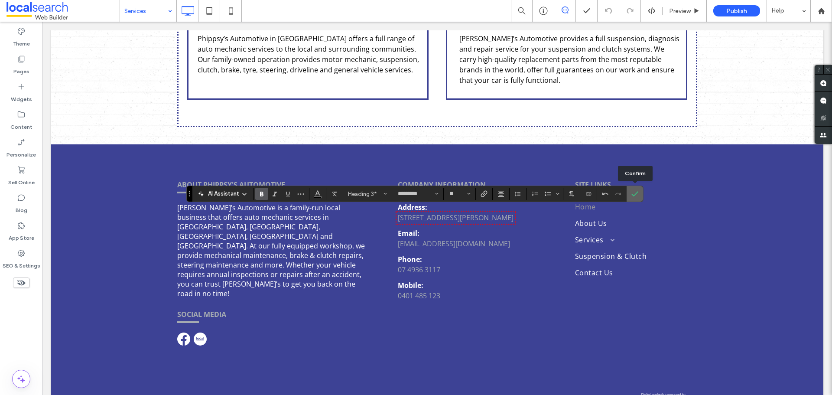
click at [632, 192] on icon "Confirm" at bounding box center [635, 193] width 7 height 7
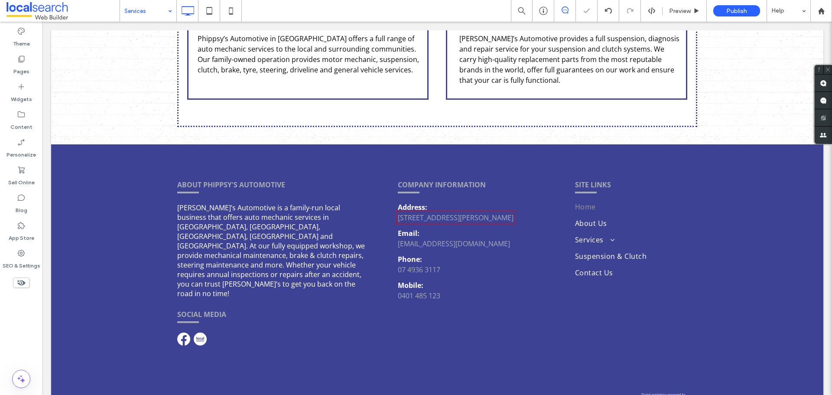
type input "*********"
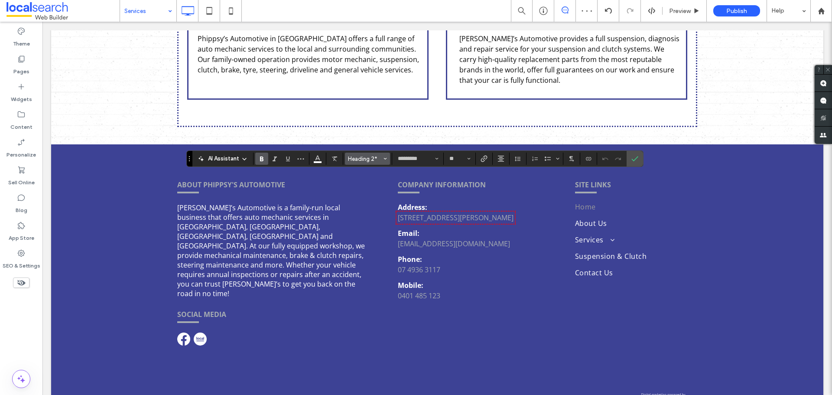
click at [385, 158] on icon "Styles" at bounding box center [385, 158] width 3 height 3
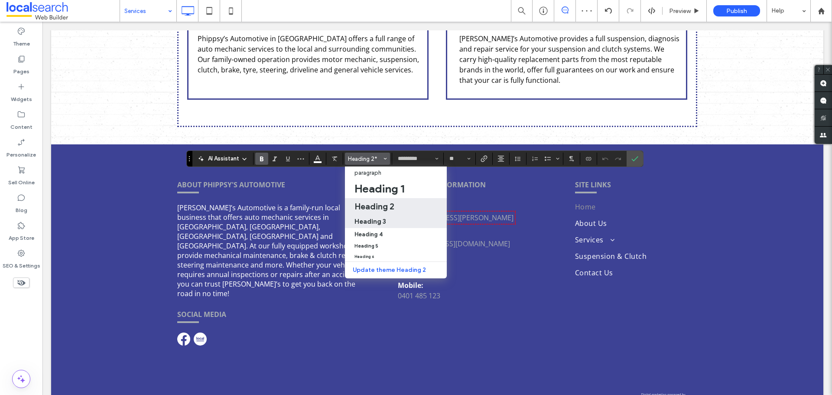
click at [377, 225] on h3 "Heading 3" at bounding box center [371, 221] width 32 height 8
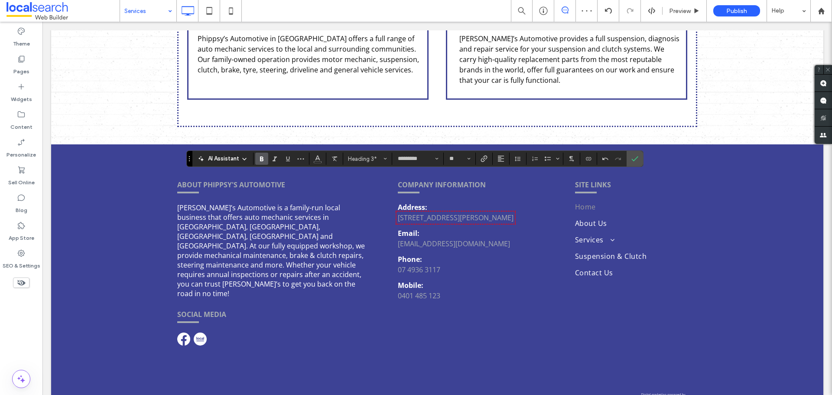
type input "**"
click at [453, 160] on input "**" at bounding box center [457, 158] width 17 height 7
type input "**"
click at [320, 158] on icon "Color" at bounding box center [317, 157] width 7 height 7
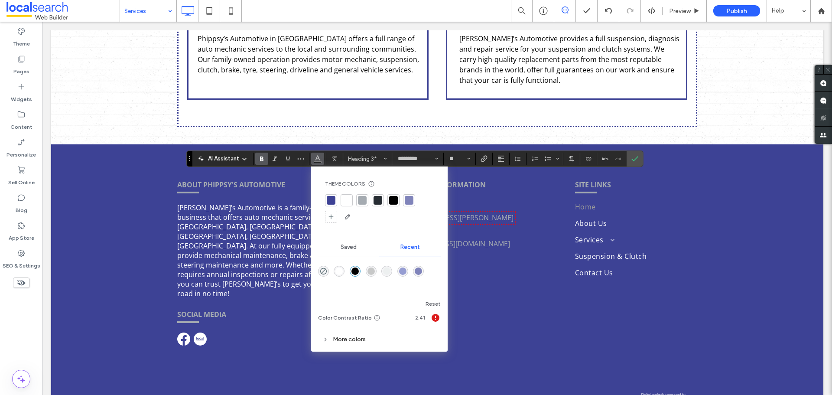
click at [350, 201] on div at bounding box center [346, 200] width 9 height 9
click at [504, 160] on icon "Alignment" at bounding box center [501, 158] width 7 height 7
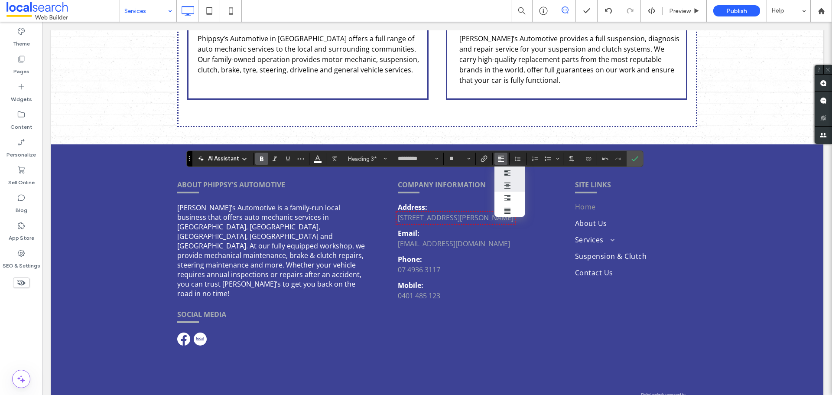
click at [504, 184] on icon "ui.textEditor.alignment.center" at bounding box center [507, 185] width 7 height 7
click at [633, 160] on icon "Confirm" at bounding box center [635, 158] width 7 height 7
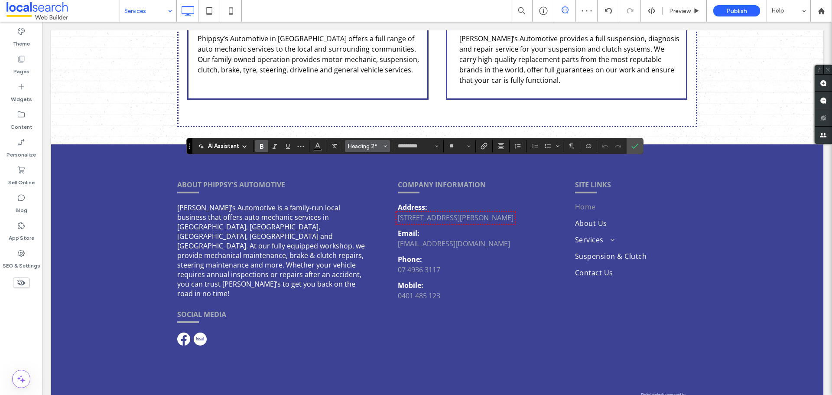
click at [388, 147] on button "Heading 2*" at bounding box center [367, 146] width 45 height 12
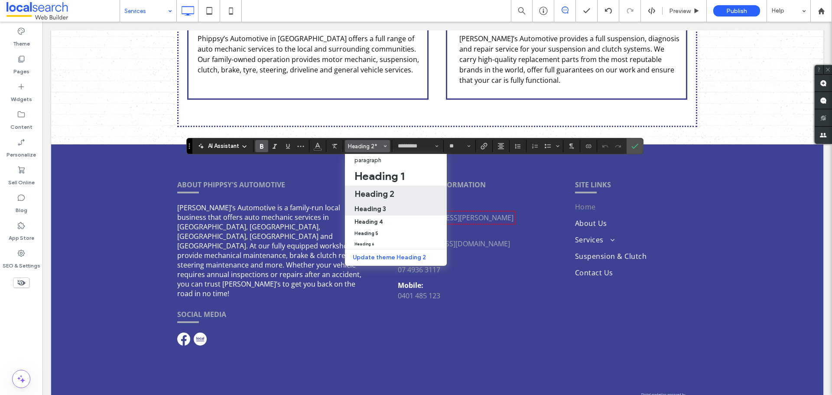
click at [388, 210] on div "Heading 3" at bounding box center [396, 209] width 83 height 8
type input "**"
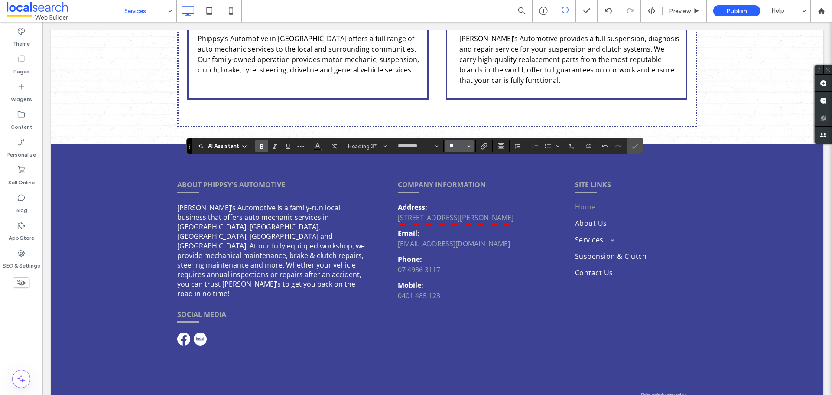
click at [450, 143] on input "**" at bounding box center [457, 146] width 17 height 7
type input "**"
click at [637, 147] on icon "Confirm" at bounding box center [635, 146] width 7 height 7
click at [638, 147] on icon "Confirm" at bounding box center [635, 146] width 7 height 7
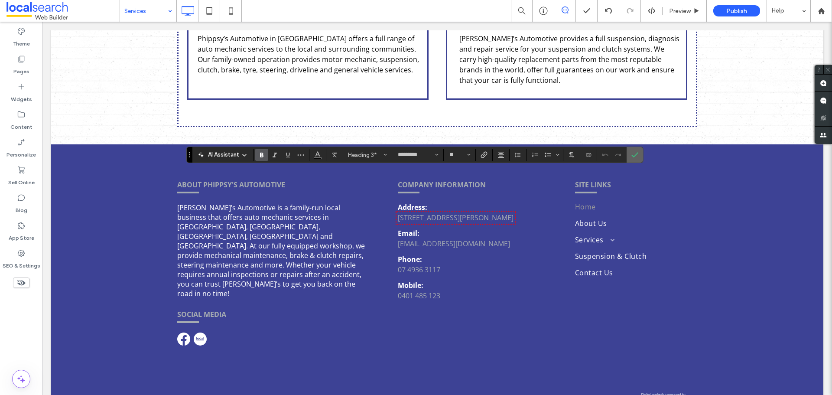
click at [632, 149] on span "Confirm" at bounding box center [634, 155] width 4 height 16
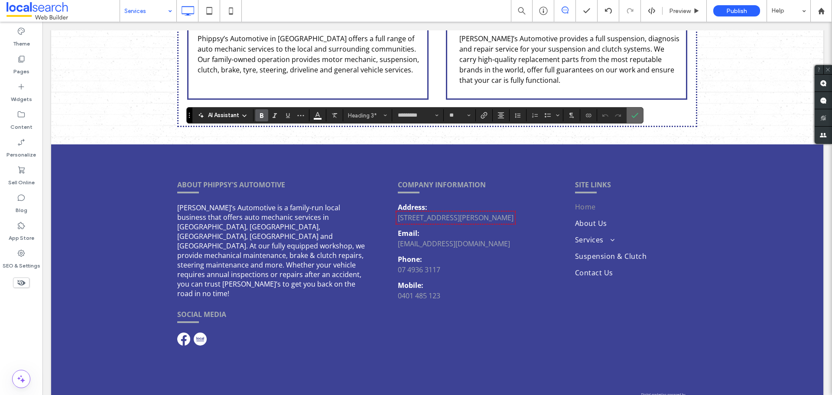
click at [638, 116] on icon "Confirm" at bounding box center [635, 115] width 7 height 7
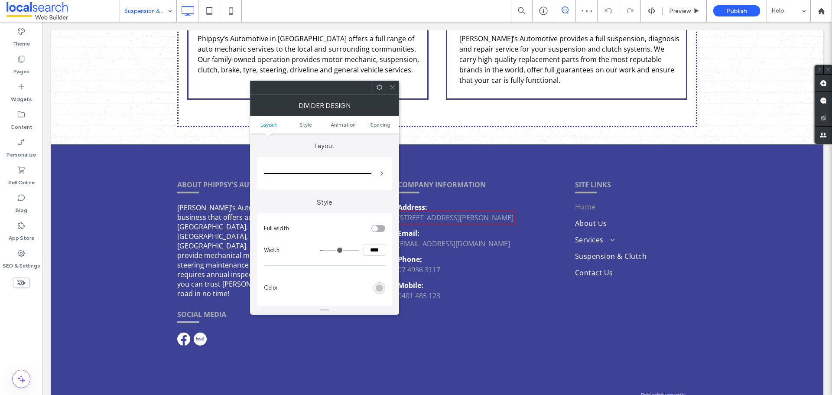
click at [395, 87] on icon at bounding box center [392, 87] width 7 height 7
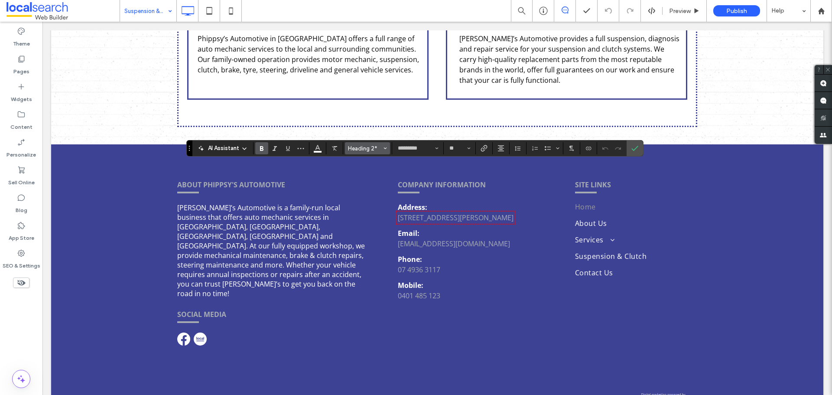
click at [384, 148] on icon "Styles" at bounding box center [385, 148] width 3 height 3
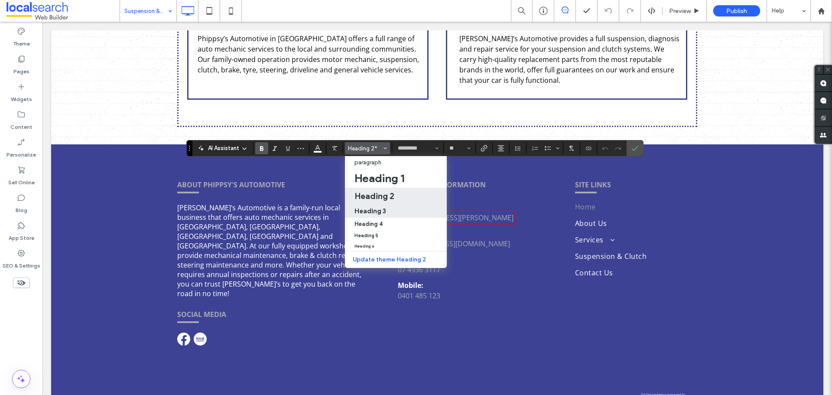
click at [383, 216] on label "Heading 3" at bounding box center [396, 211] width 102 height 14
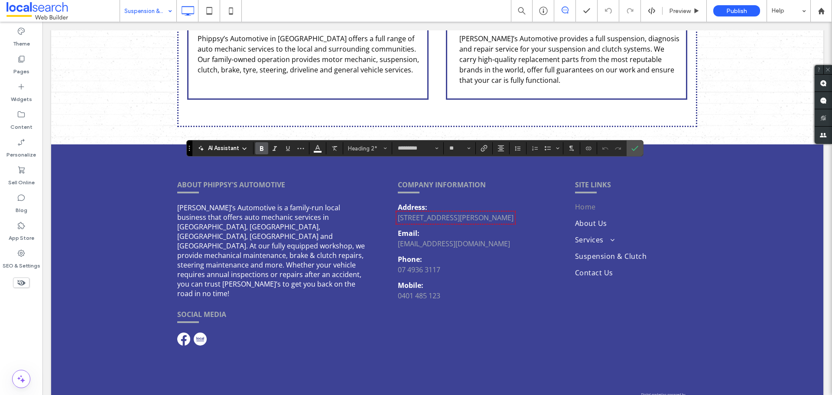
type input "**"
click at [454, 149] on input "**" at bounding box center [457, 148] width 17 height 7
type input "**"
click at [506, 147] on button "Alignment" at bounding box center [501, 148] width 13 height 12
click at [506, 171] on label "ui.textEditor.alignment.center" at bounding box center [510, 175] width 30 height 13
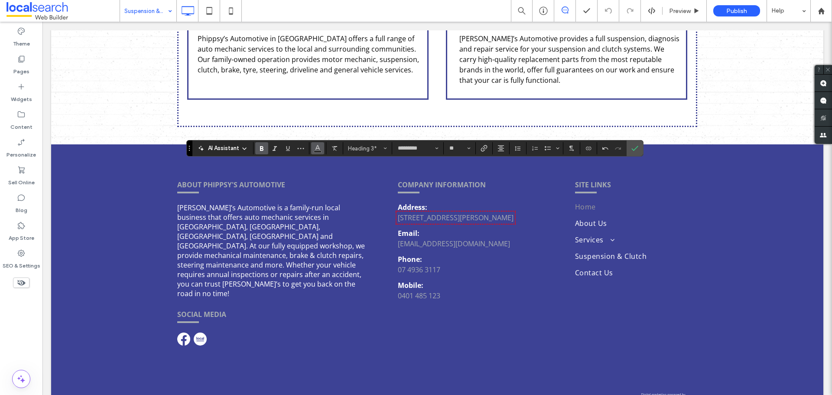
click at [319, 148] on use "Color" at bounding box center [317, 147] width 5 height 5
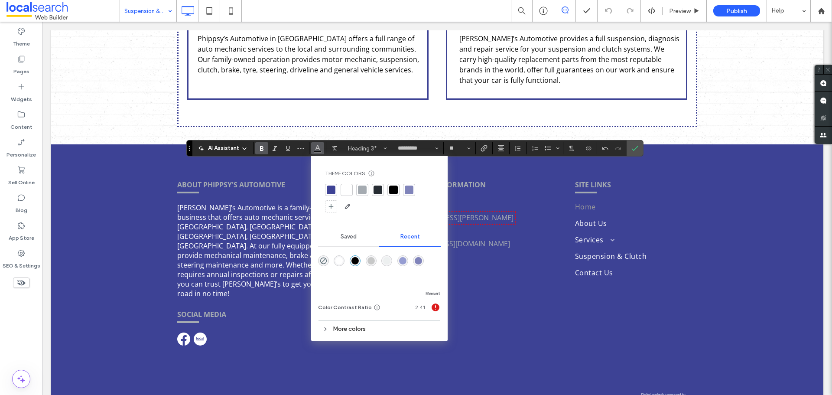
click at [345, 188] on div at bounding box center [346, 190] width 9 height 9
click at [634, 149] on icon "Confirm" at bounding box center [635, 148] width 7 height 7
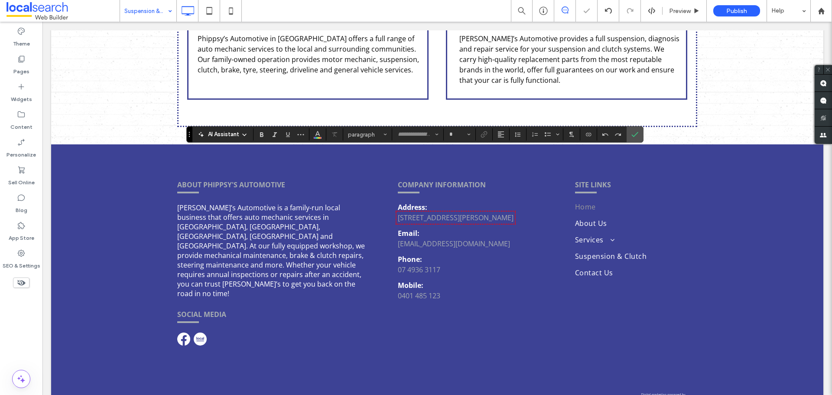
type input "*********"
click at [385, 138] on span "Styles" at bounding box center [385, 134] width 3 height 11
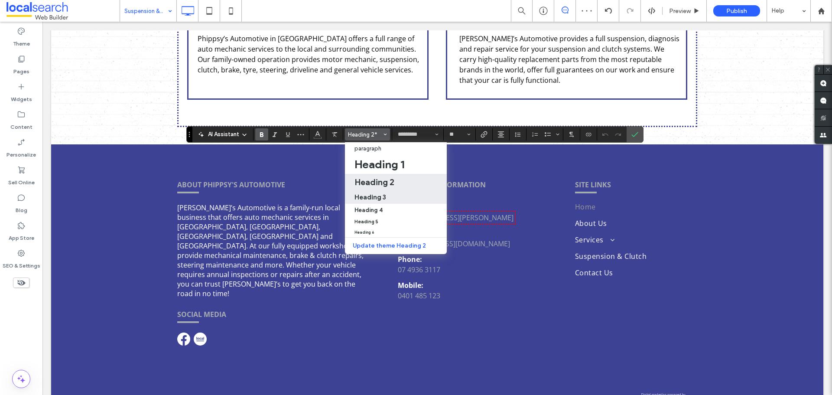
click at [378, 202] on label "Heading 3" at bounding box center [396, 197] width 102 height 14
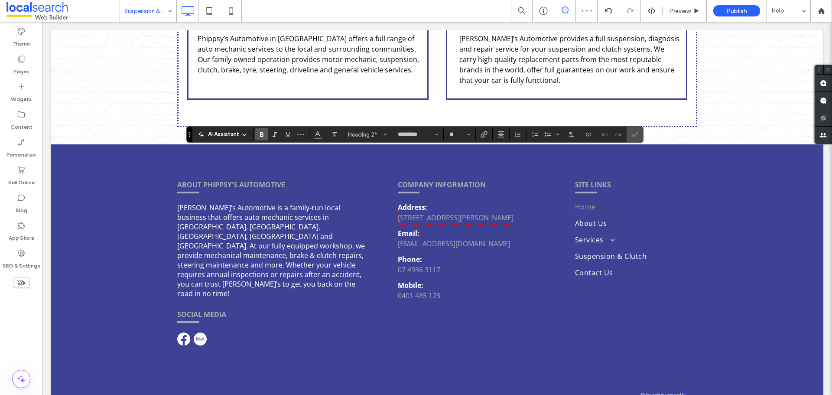
type input "**"
click at [453, 137] on input "**" at bounding box center [457, 134] width 17 height 7
type input "**"
click at [636, 136] on icon "Confirm" at bounding box center [635, 134] width 7 height 7
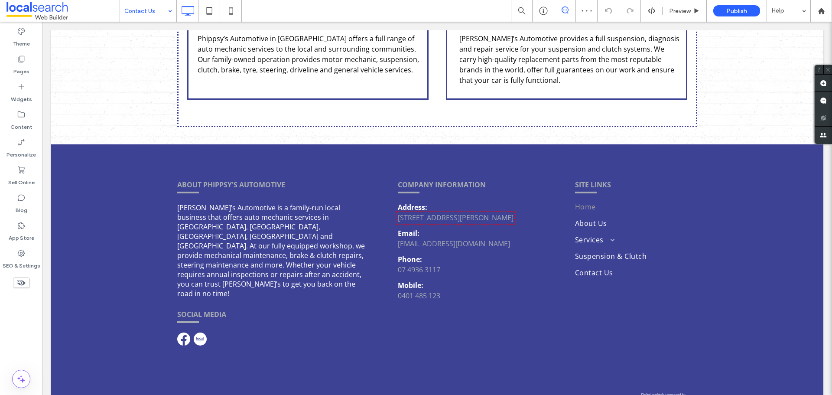
type input "*********"
type input "**"
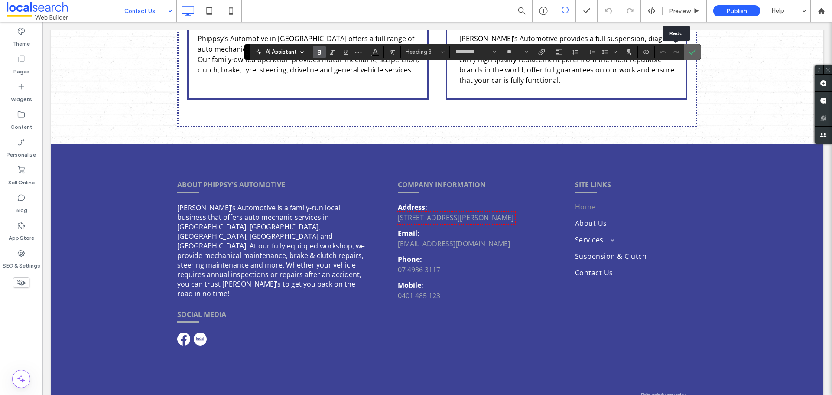
click at [692, 50] on icon "Confirm" at bounding box center [692, 52] width 7 height 7
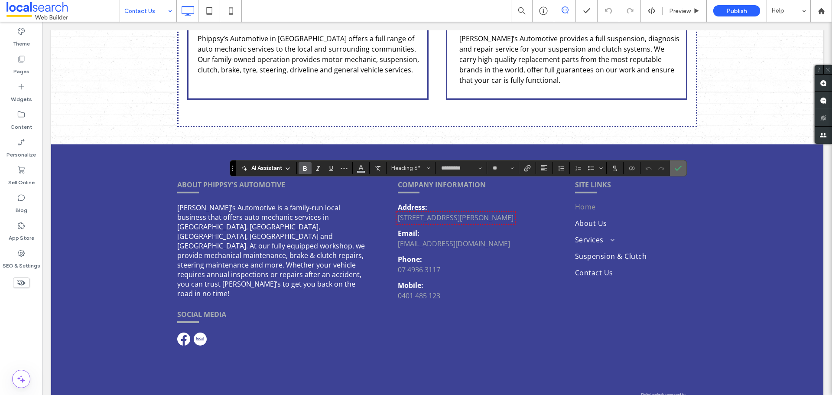
click at [676, 167] on icon "Confirm" at bounding box center [678, 168] width 7 height 7
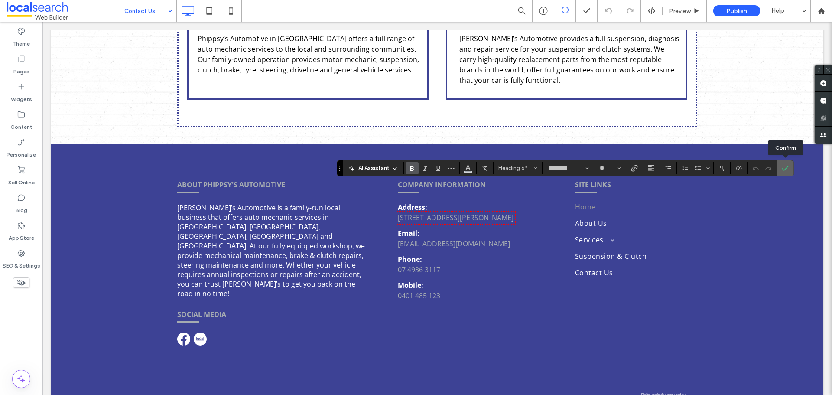
click at [779, 167] on label "Confirm" at bounding box center [785, 168] width 13 height 16
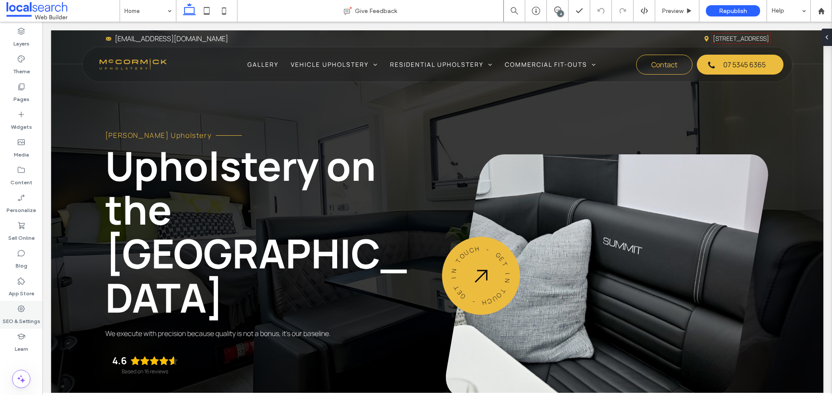
click at [20, 318] on label "SEO & Settings" at bounding box center [22, 319] width 38 height 12
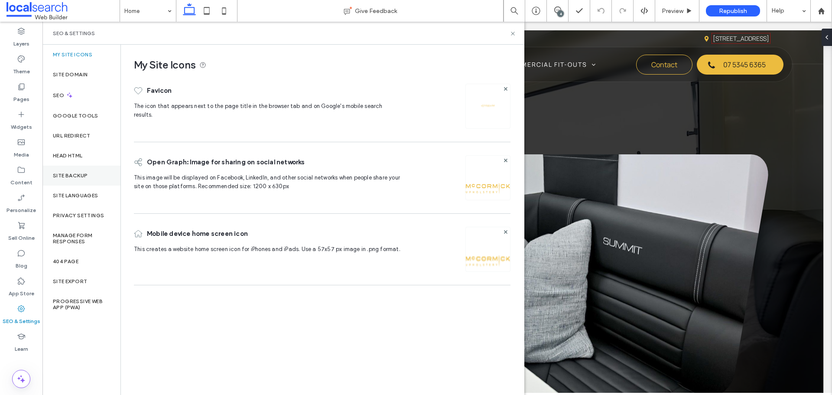
click at [78, 174] on label "Site Backup" at bounding box center [70, 176] width 35 height 6
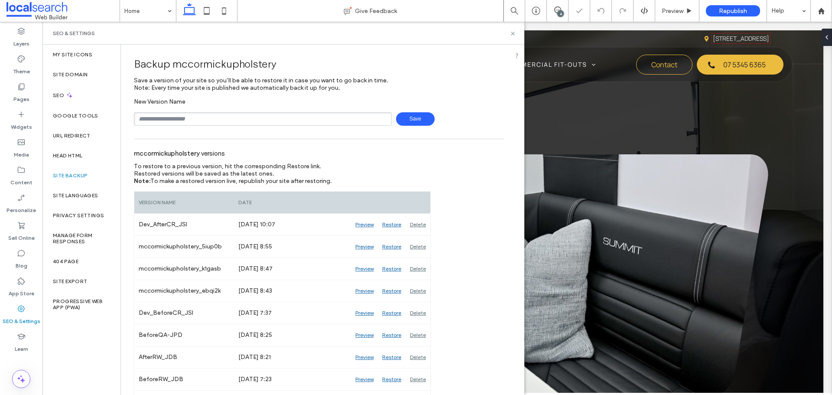
click at [206, 120] on input "text" at bounding box center [263, 118] width 258 height 13
click at [233, 97] on div "Backup mccormickupholstery Save a version of your site so you’ll be able to res…" at bounding box center [319, 88] width 370 height 75
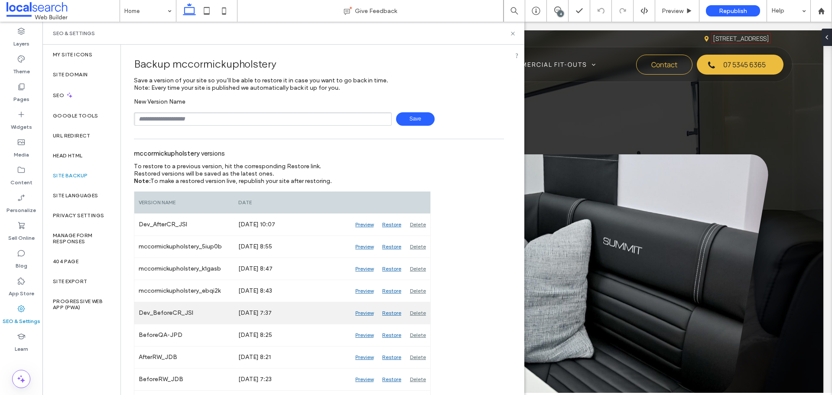
click at [362, 311] on div "Preview" at bounding box center [364, 313] width 27 height 22
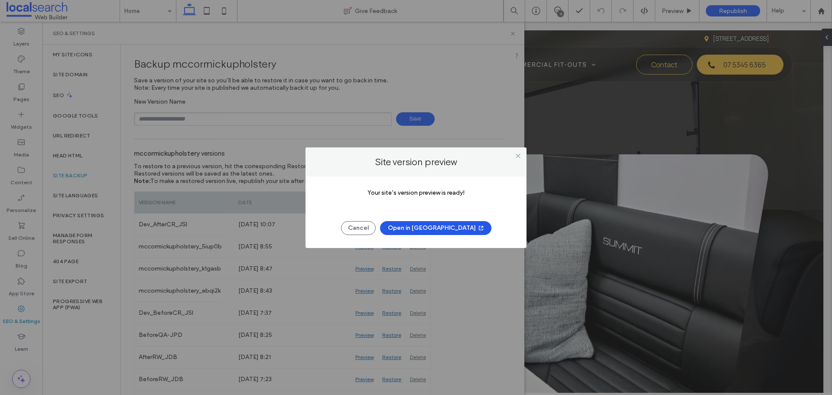
click at [413, 229] on button "Open in [GEOGRAPHIC_DATA]" at bounding box center [435, 228] width 111 height 14
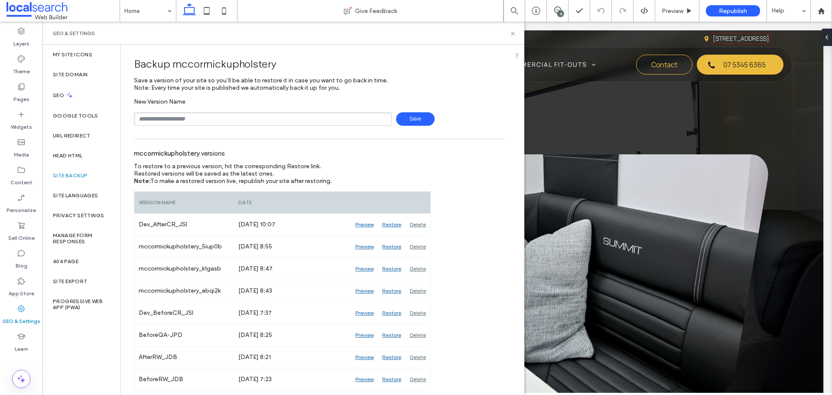
click at [509, 32] on div "SEO & Settings" at bounding box center [283, 33] width 461 height 7
click at [560, 13] on div "4" at bounding box center [561, 13] width 7 height 7
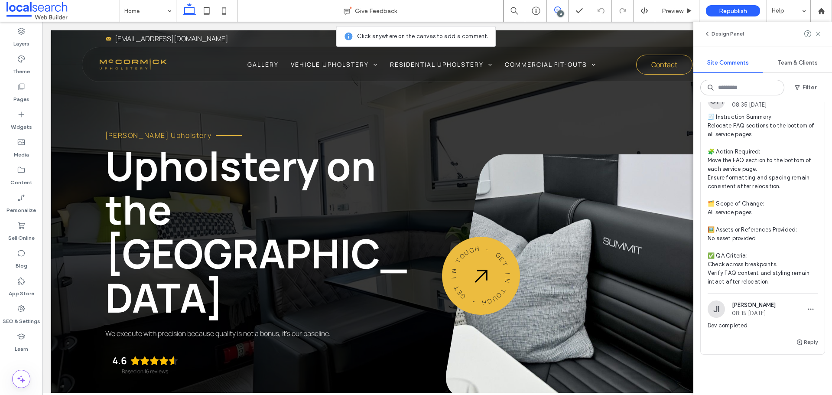
scroll to position [1122, 0]
click at [755, 229] on span "🧾 Instruction Summary: Relocate FAQ sections to the bottom of all service pages…" at bounding box center [763, 197] width 110 height 173
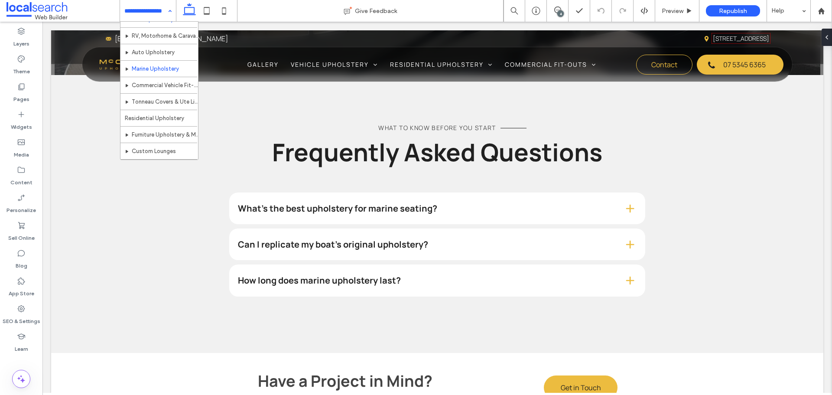
scroll to position [240, 0]
click at [16, 94] on label "Pages" at bounding box center [21, 97] width 16 height 12
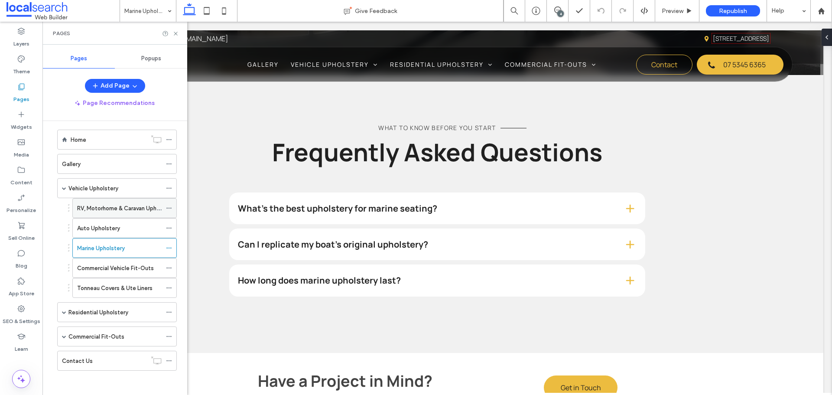
scroll to position [8, 0]
click at [116, 205] on label "RV, Motorhome & Caravan Upholstery" at bounding box center [126, 206] width 98 height 15
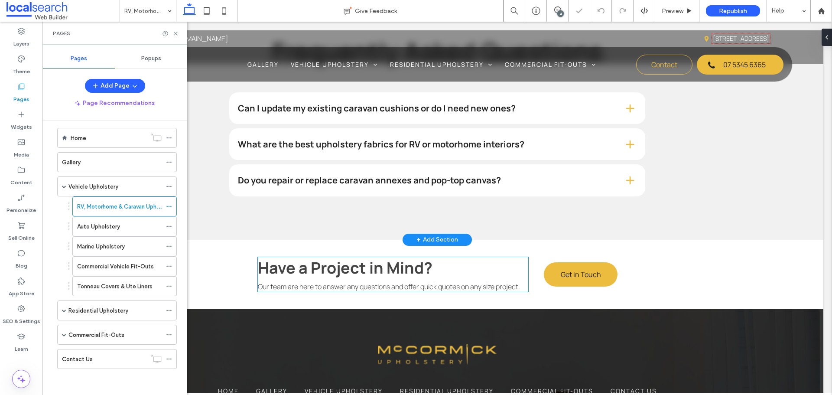
scroll to position [1327, 0]
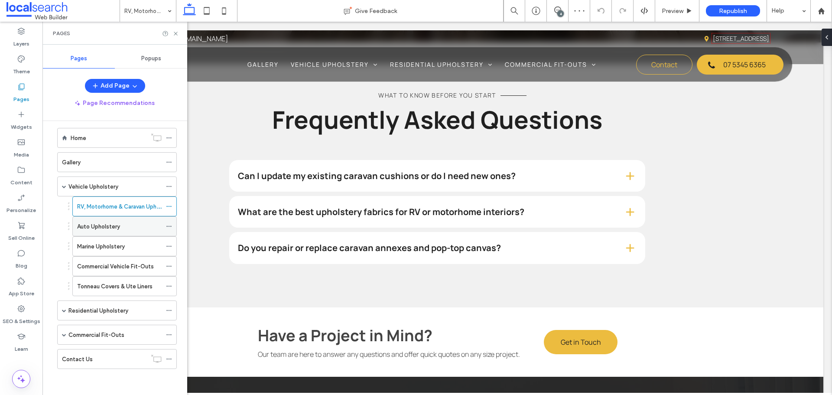
click at [120, 234] on div "Auto Upholstery" at bounding box center [119, 226] width 85 height 19
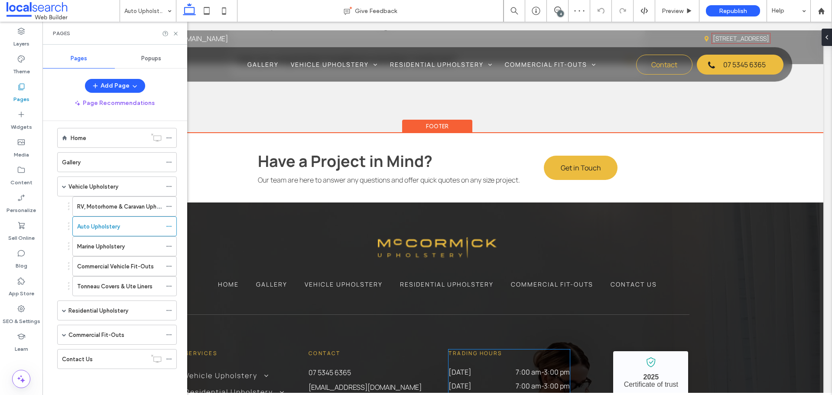
scroll to position [1395, 0]
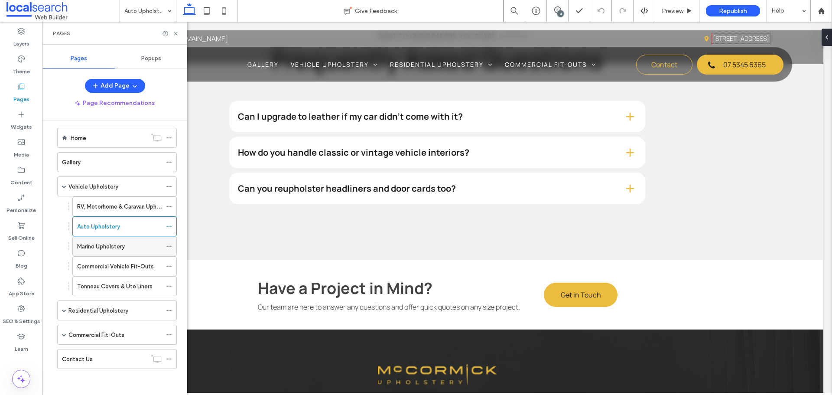
click at [96, 239] on div "Marine Upholstery" at bounding box center [119, 246] width 85 height 19
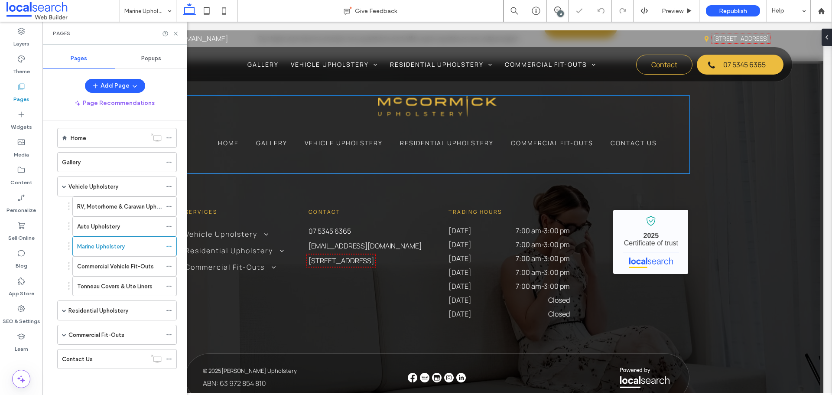
scroll to position [1633, 0]
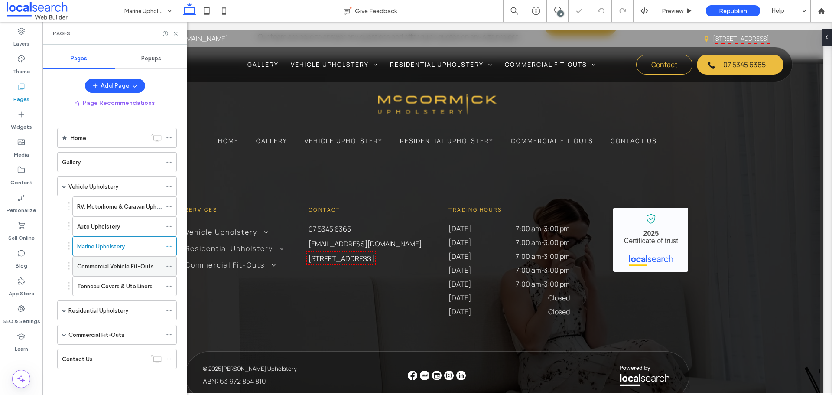
drag, startPoint x: 127, startPoint y: 265, endPoint x: 205, endPoint y: 238, distance: 83.6
click at [127, 265] on label "Commercial Vehicle Fit-Outs" at bounding box center [115, 266] width 77 height 15
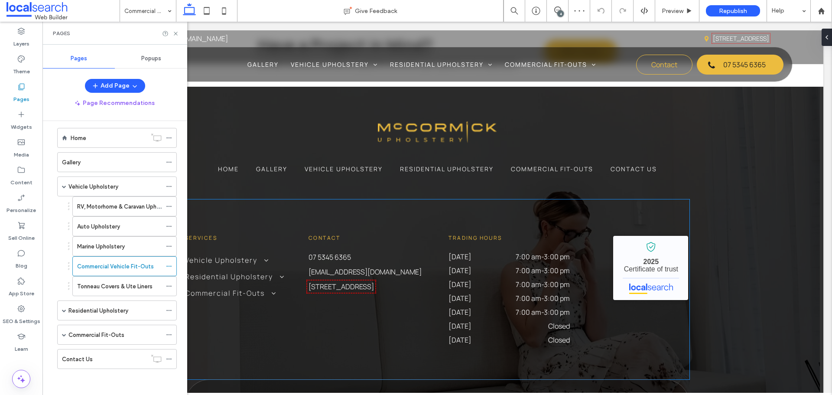
scroll to position [1308, 0]
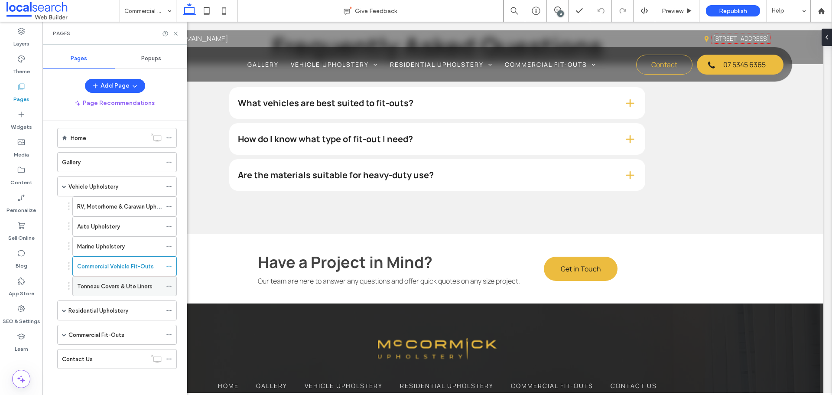
click at [113, 278] on div "Tonneau Covers & Ute Liners" at bounding box center [119, 286] width 85 height 19
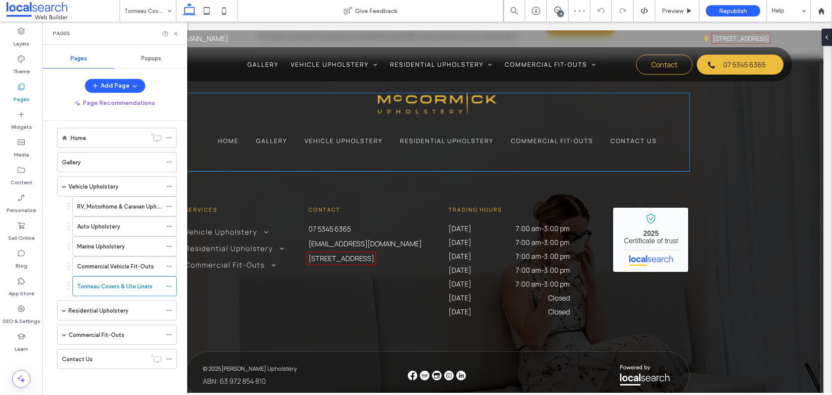
scroll to position [1317, 0]
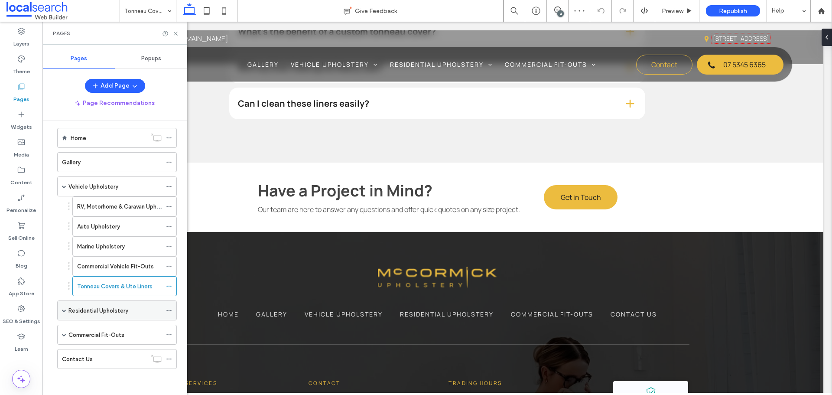
click at [61, 311] on div "Residential Upholstery" at bounding box center [117, 310] width 120 height 20
click at [67, 311] on div "Residential Upholstery" at bounding box center [117, 310] width 120 height 20
click at [64, 309] on span at bounding box center [64, 310] width 4 height 4
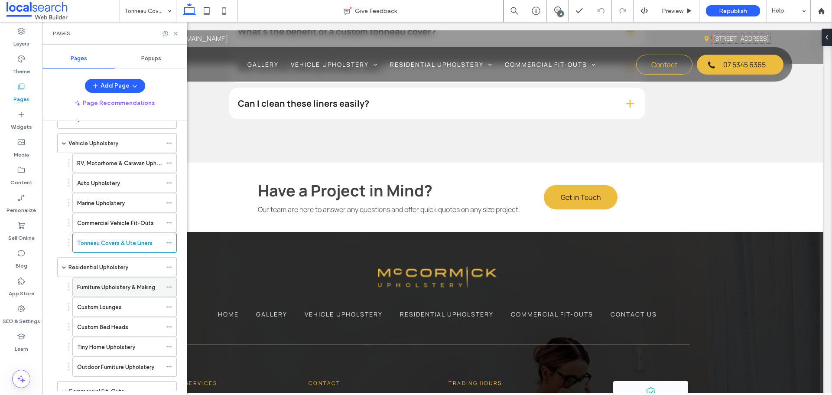
click at [115, 282] on div "Furniture Upholstery & Making" at bounding box center [119, 286] width 85 height 19
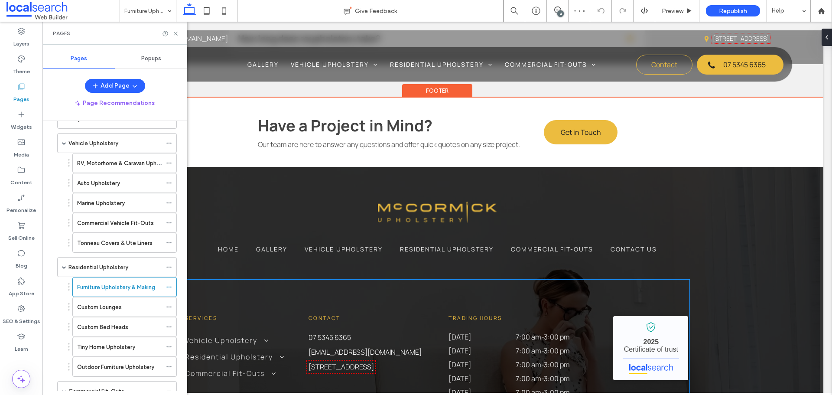
scroll to position [1221, 0]
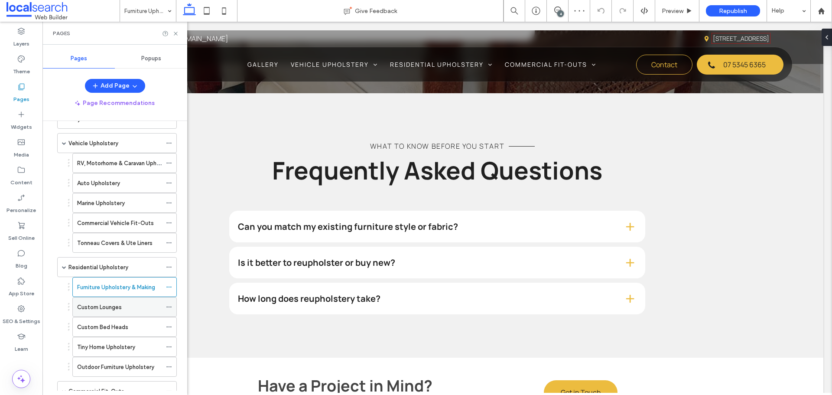
click at [112, 313] on div "Custom Lounges" at bounding box center [119, 306] width 85 height 19
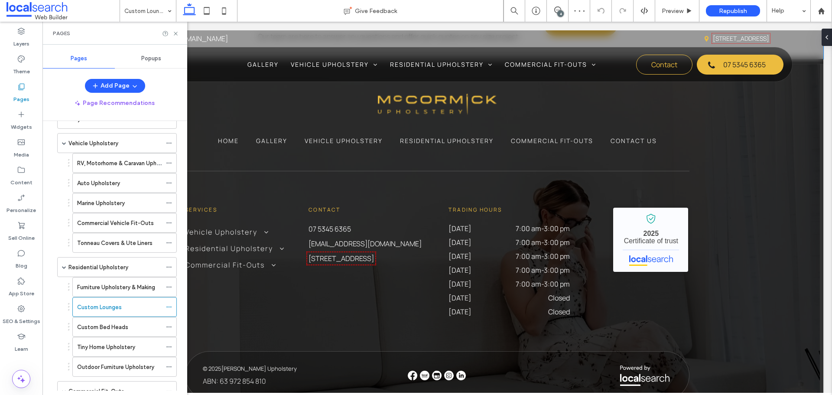
scroll to position [1200, 0]
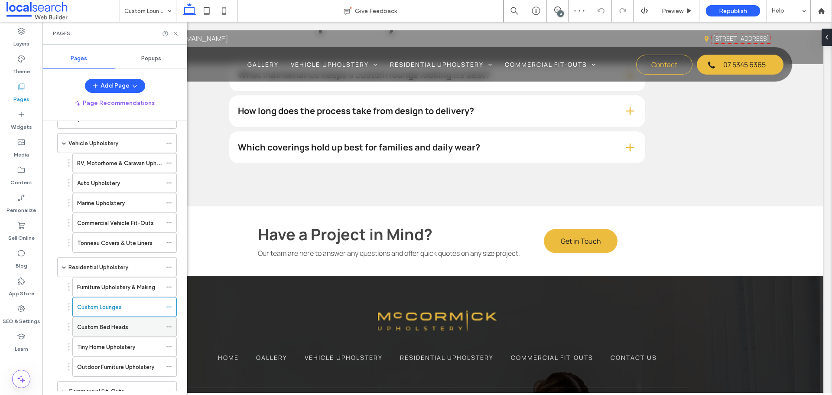
click at [125, 327] on label "Custom Bed Heads" at bounding box center [102, 327] width 51 height 15
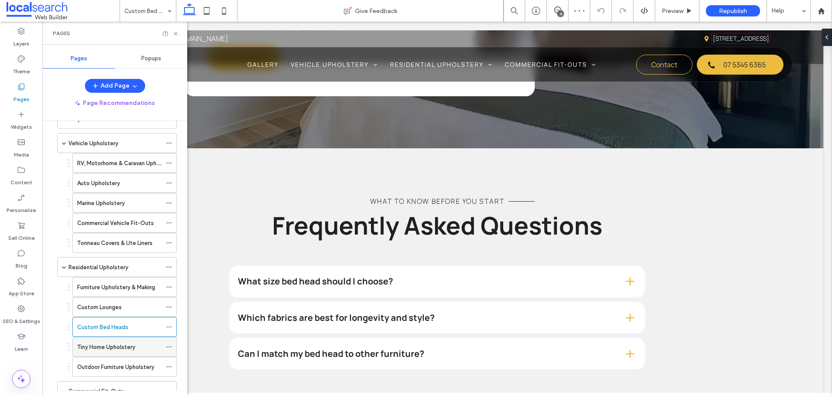
click at [114, 351] on label "Tiny Home Upholstery" at bounding box center [106, 346] width 58 height 15
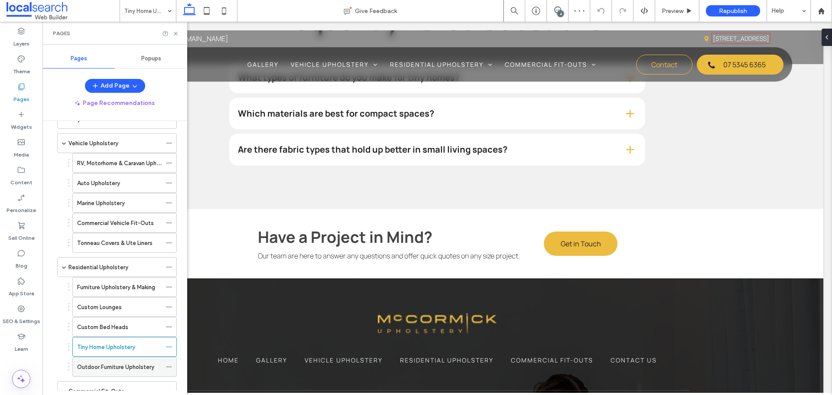
click at [107, 364] on label "Outdoor Furniture Upholstery" at bounding box center [115, 366] width 77 height 15
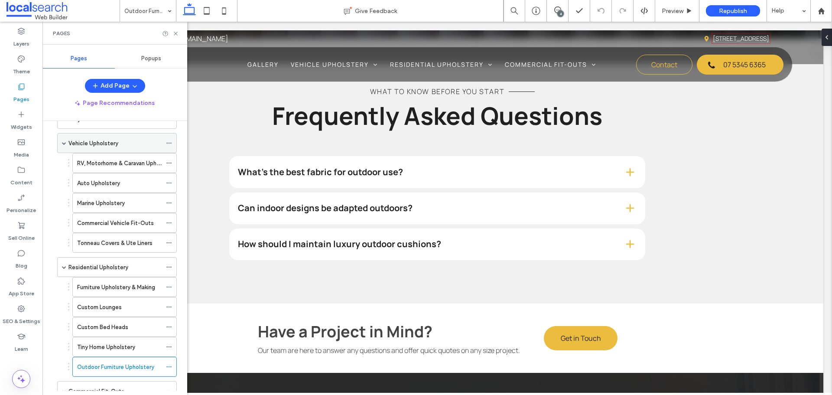
click at [65, 145] on span at bounding box center [64, 143] width 4 height 19
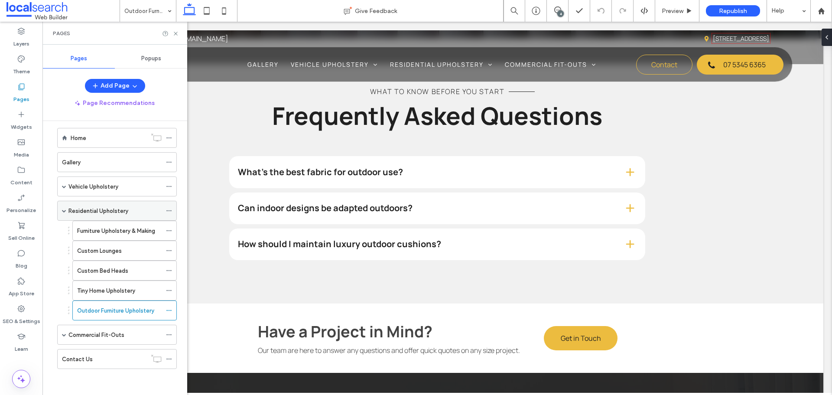
click at [63, 209] on span at bounding box center [64, 211] width 4 height 4
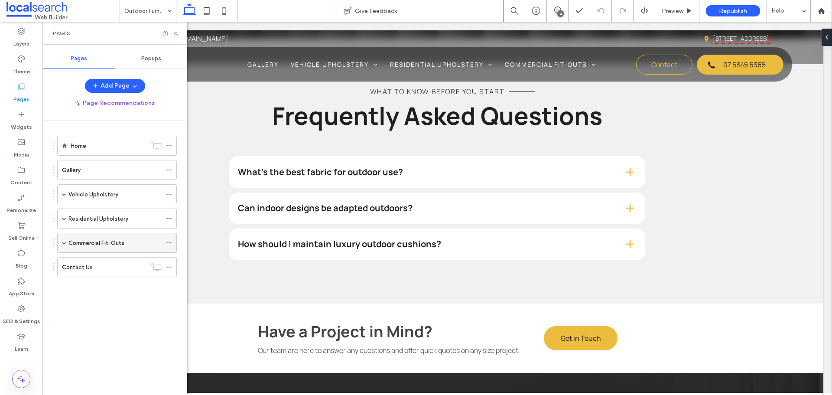
click at [65, 242] on span at bounding box center [64, 243] width 4 height 4
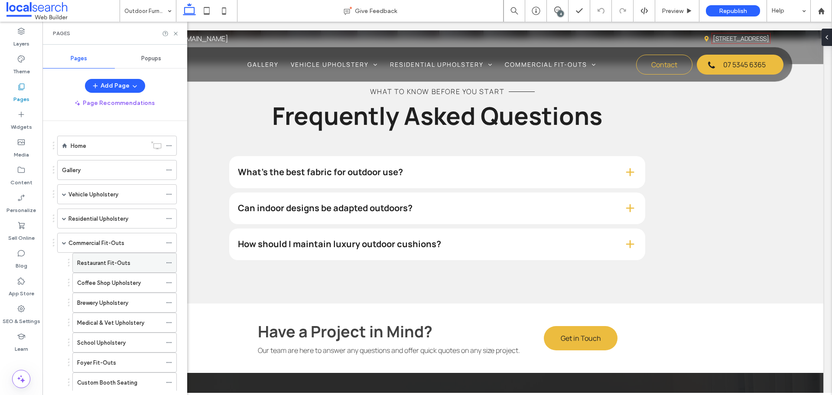
click at [87, 259] on label "Restaurant Fit-Outs" at bounding box center [103, 262] width 53 height 15
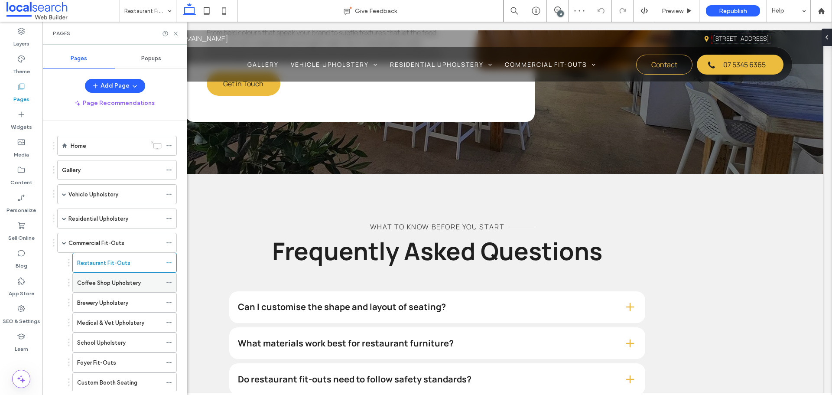
click at [125, 281] on label "Coffee Shop Upholstery" at bounding box center [109, 282] width 64 height 15
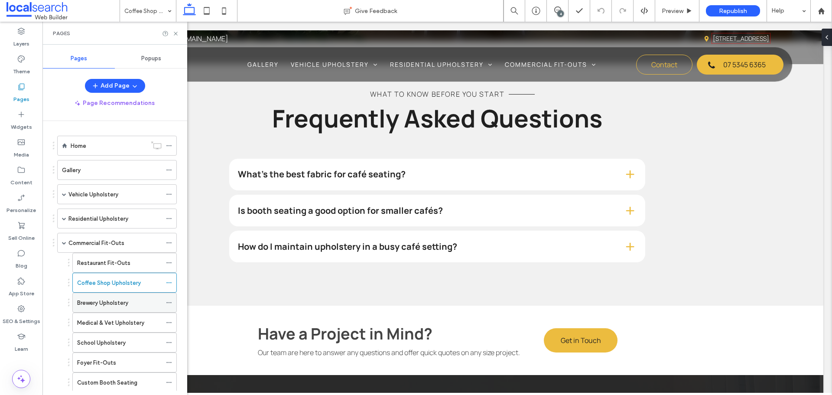
click at [105, 303] on label "Brewery Upholstery" at bounding box center [102, 302] width 51 height 15
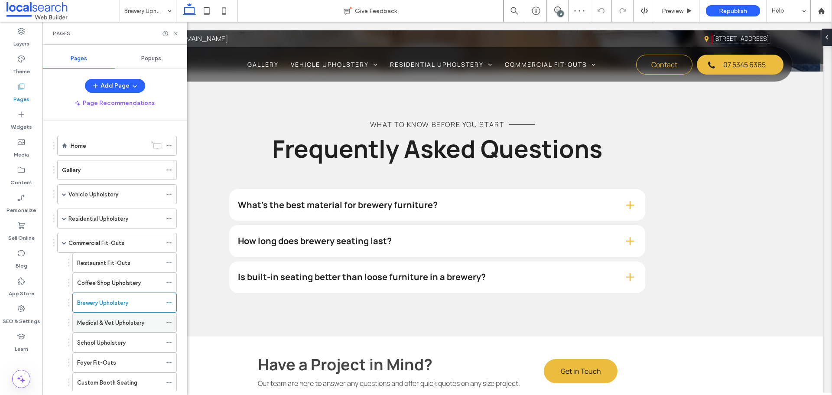
click at [114, 321] on label "Medical & Vet Upholstery" at bounding box center [110, 322] width 67 height 15
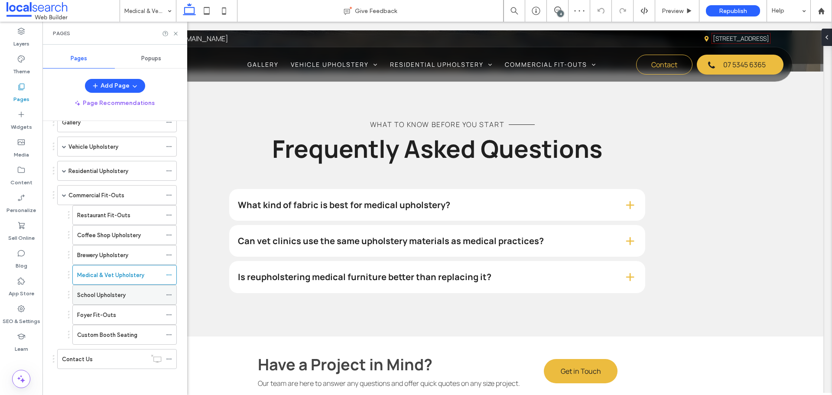
click at [108, 290] on div "School Upholstery" at bounding box center [119, 294] width 85 height 19
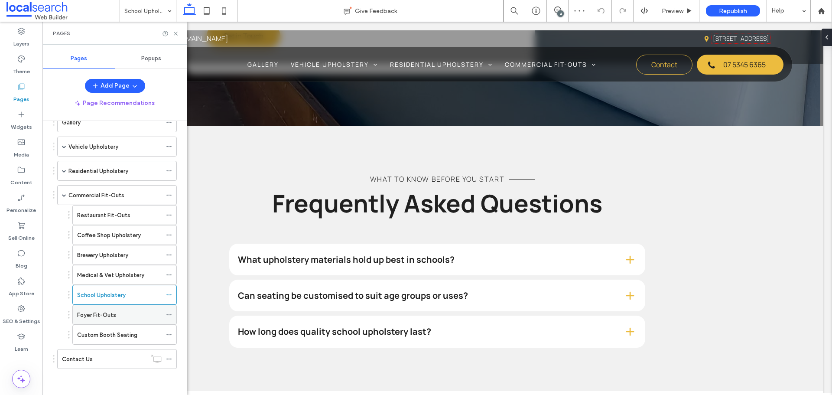
click at [122, 317] on div "Foyer Fit-Outs" at bounding box center [119, 314] width 85 height 9
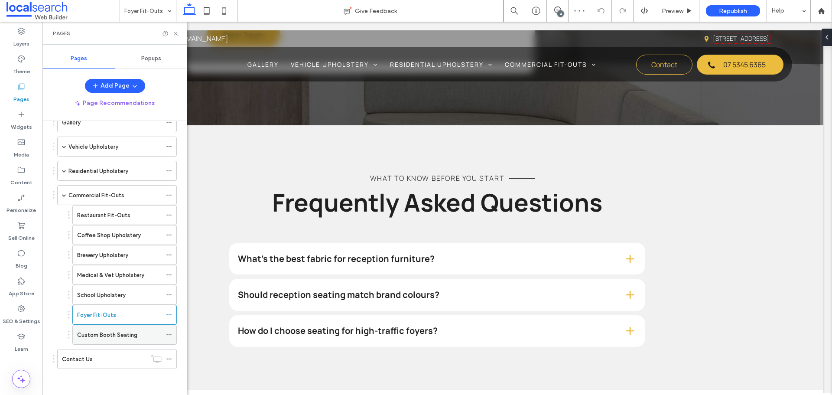
click at [98, 338] on label "Custom Booth Seating" at bounding box center [107, 334] width 60 height 15
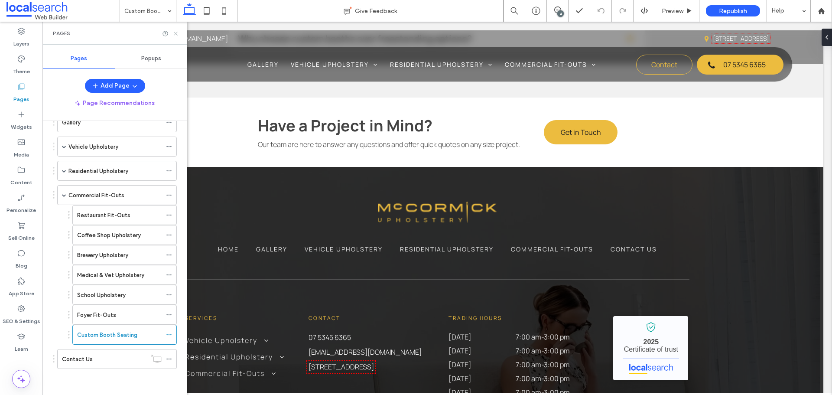
drag, startPoint x: 134, startPoint y: 12, endPoint x: 176, endPoint y: 33, distance: 47.7
click at [176, 33] on icon at bounding box center [176, 33] width 7 height 7
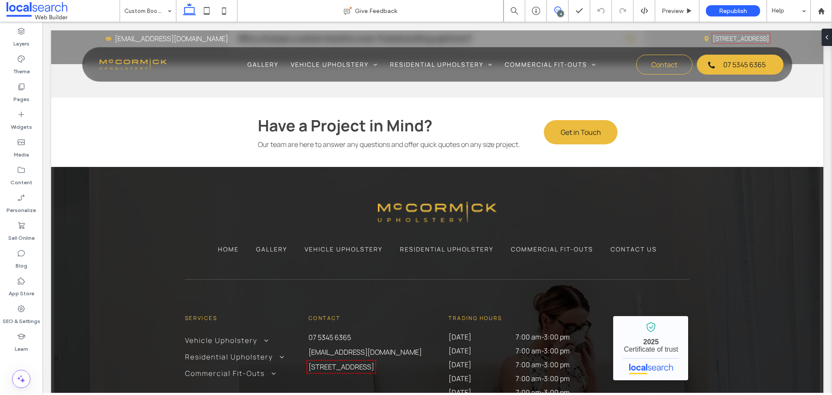
click at [558, 9] on icon at bounding box center [557, 10] width 7 height 7
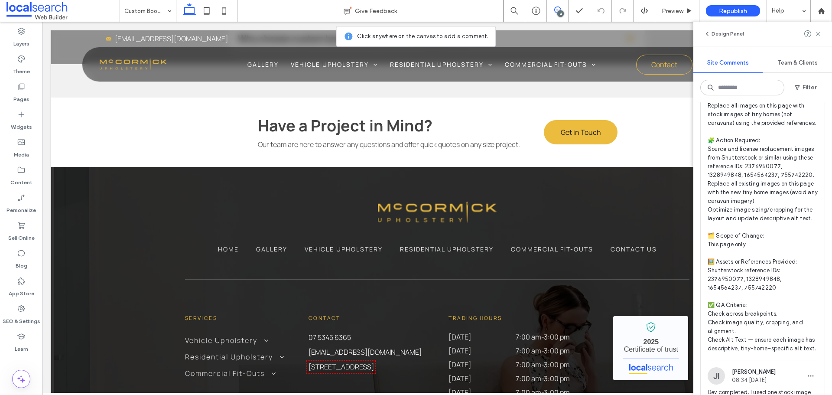
click at [727, 249] on span "🧾 Instruction Summary: Replace all images on this page with stock images of tin…" at bounding box center [763, 223] width 110 height 260
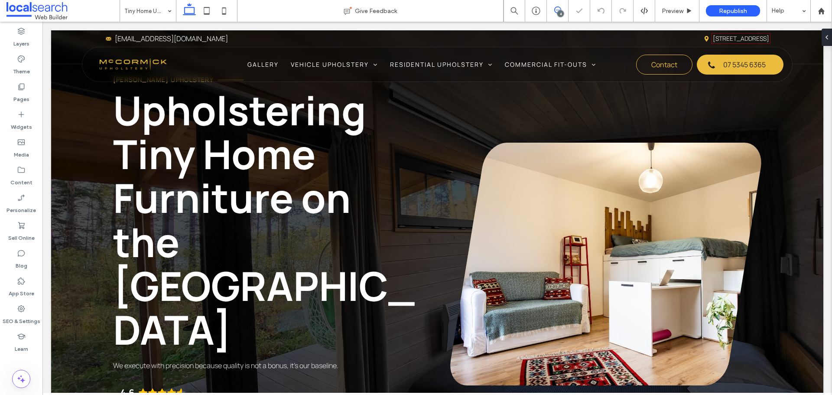
click at [559, 9] on icon at bounding box center [557, 10] width 7 height 7
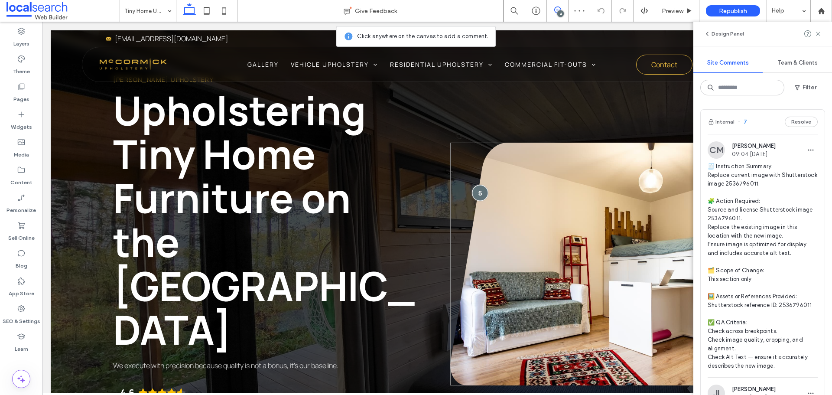
click at [474, 185] on div at bounding box center [480, 193] width 16 height 16
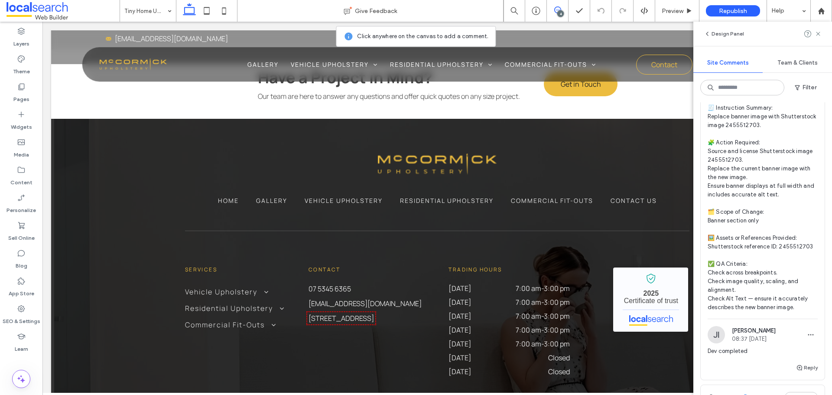
scroll to position [390, 0]
click at [761, 196] on span "🧾 Instruction Summary: Replace banner image with Shutterstock image 2455512703.…" at bounding box center [763, 210] width 110 height 208
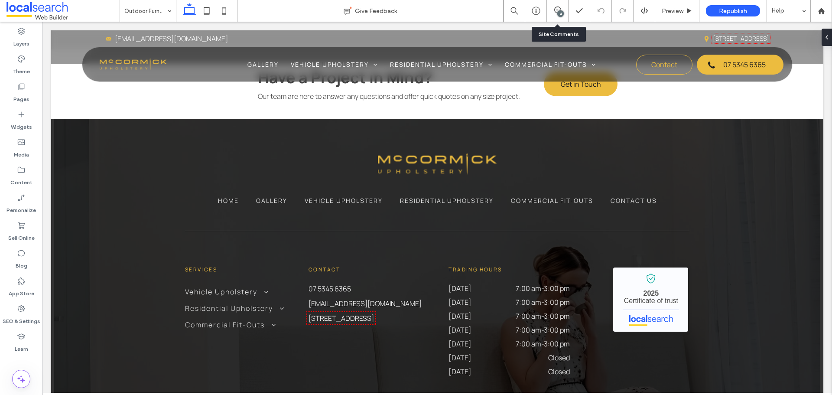
click at [559, 13] on div "4" at bounding box center [561, 13] width 7 height 7
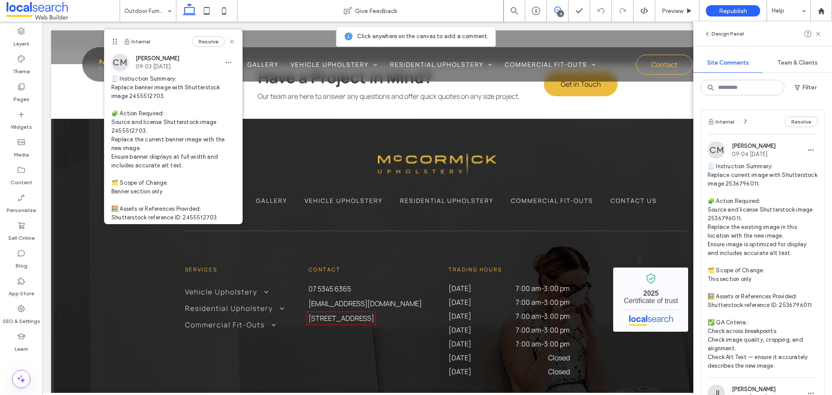
click at [740, 189] on span "🧾 Instruction Summary: Replace current image with Shutterstock image 2536796011…" at bounding box center [763, 266] width 110 height 208
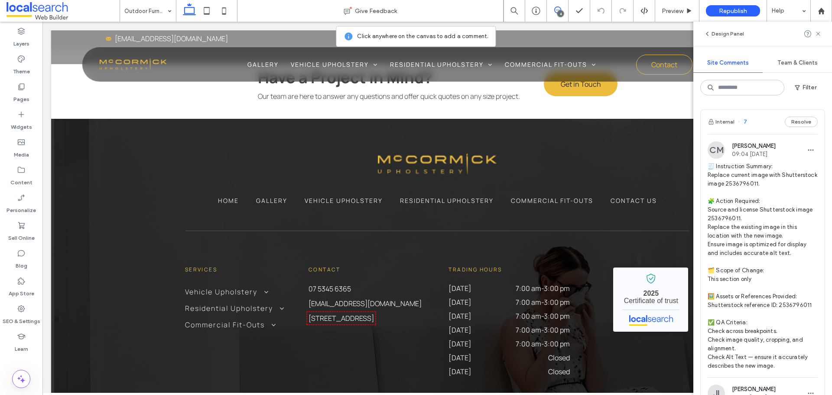
click at [561, 15] on div "4" at bounding box center [561, 13] width 7 height 7
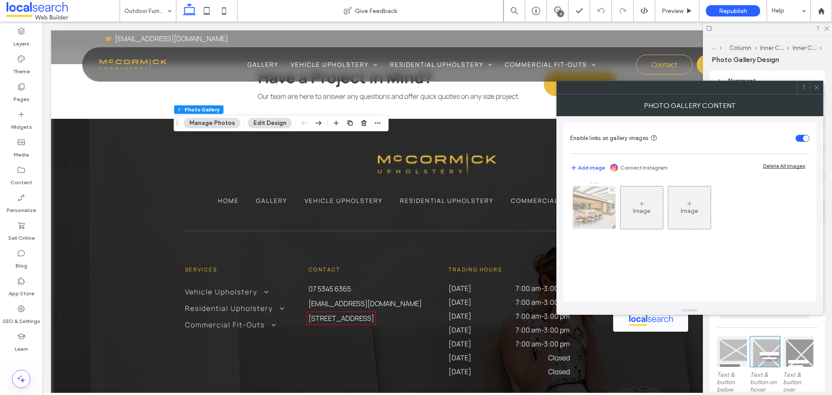
click at [605, 216] on img at bounding box center [594, 207] width 64 height 42
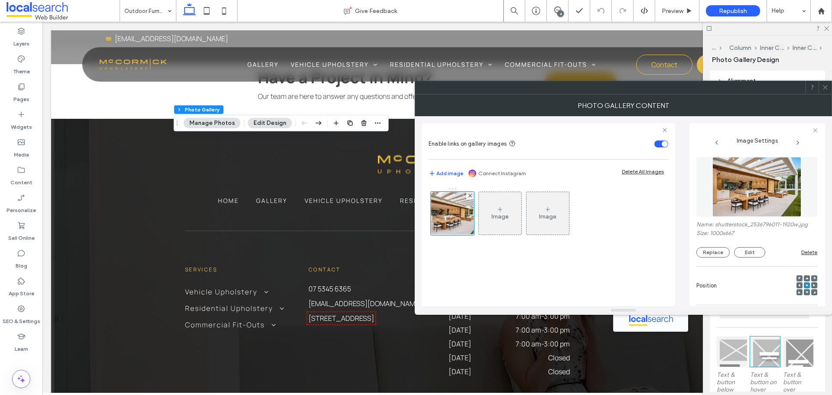
scroll to position [274, 0]
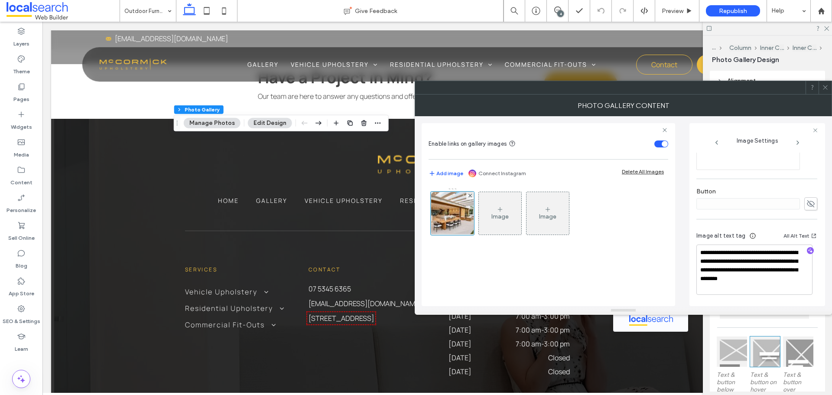
click at [820, 85] on div at bounding box center [825, 87] width 13 height 13
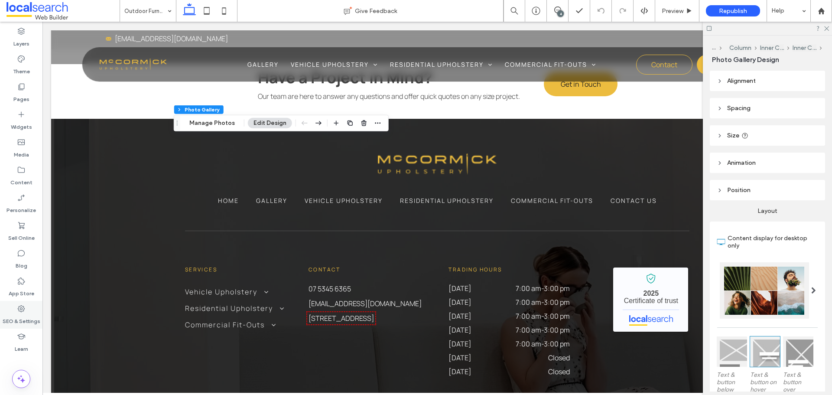
click at [13, 308] on div "SEO & Settings" at bounding box center [21, 315] width 42 height 28
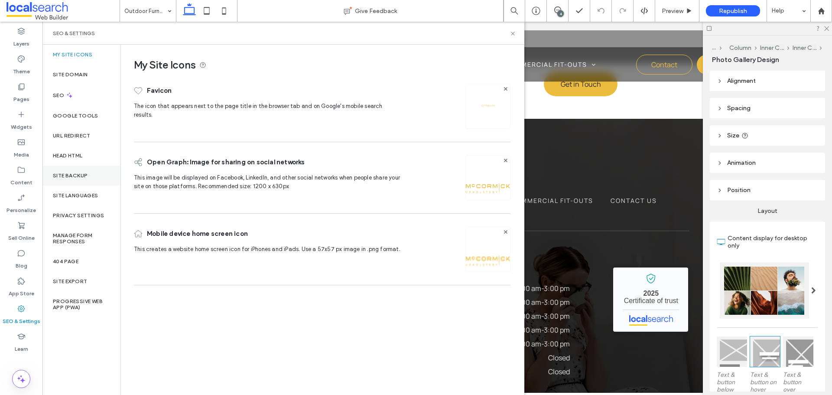
click at [75, 178] on label "Site Backup" at bounding box center [70, 176] width 35 height 6
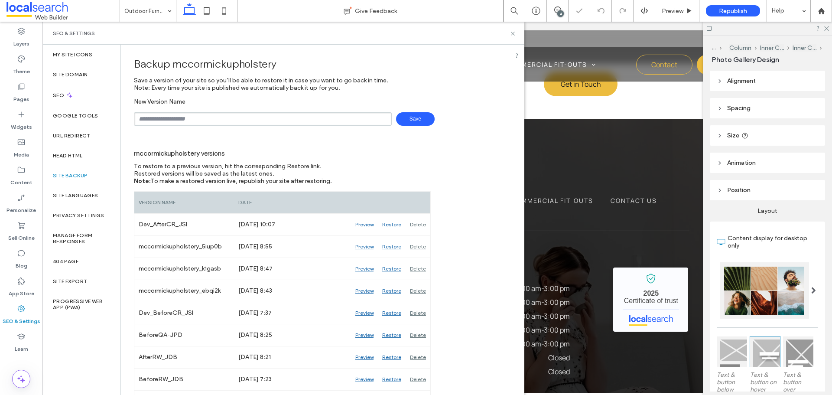
click at [192, 114] on input "text" at bounding box center [263, 118] width 258 height 13
type input "**********"
click at [396, 121] on span "Save" at bounding box center [415, 118] width 39 height 13
click at [512, 35] on use at bounding box center [512, 33] width 3 height 3
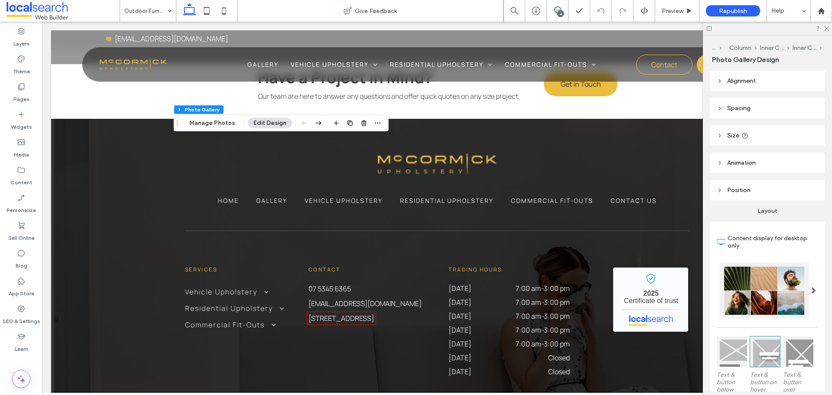
click at [828, 24] on div at bounding box center [767, 28] width 129 height 13
click at [13, 311] on div "SEO & Settings" at bounding box center [21, 315] width 42 height 28
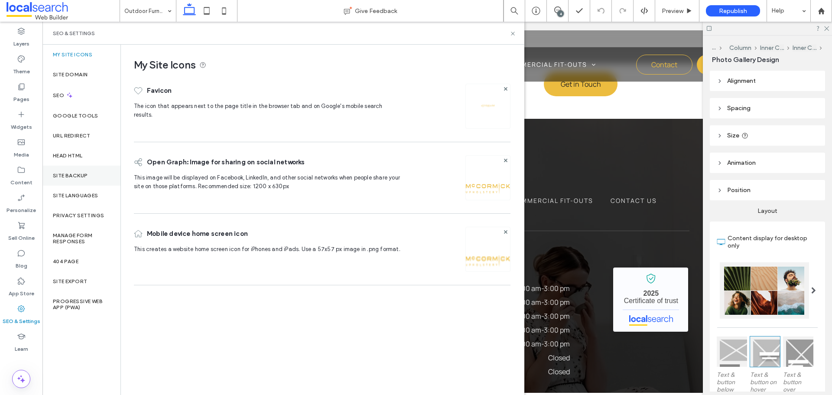
click at [74, 174] on label "Site Backup" at bounding box center [70, 176] width 35 height 6
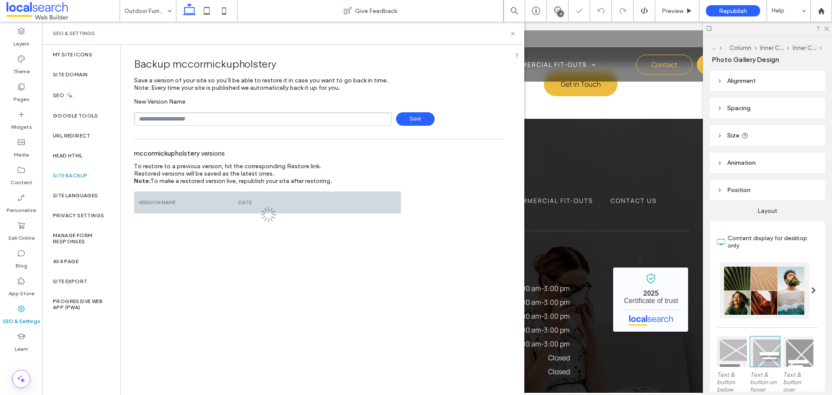
click at [197, 117] on input "text" at bounding box center [263, 118] width 258 height 13
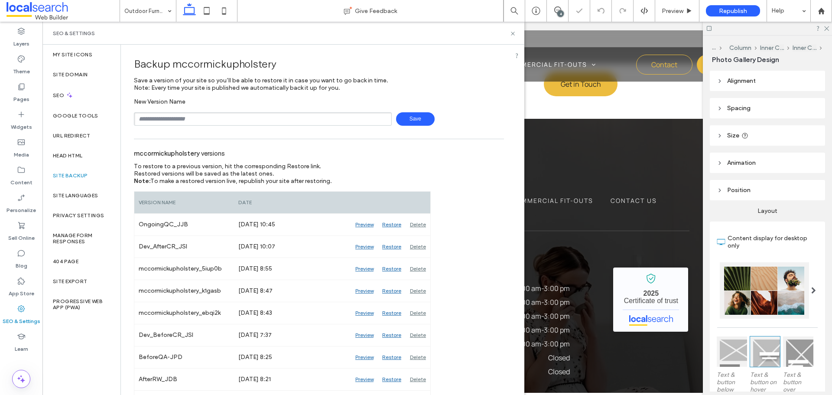
type input "**********"
click at [417, 122] on span "Save" at bounding box center [415, 118] width 39 height 13
click at [511, 37] on div "SEO & Settings" at bounding box center [283, 33] width 482 height 23
click at [511, 33] on icon at bounding box center [513, 33] width 7 height 7
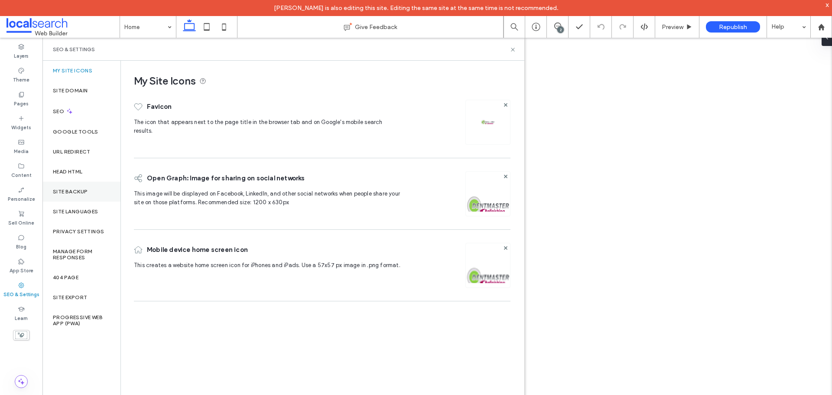
click at [68, 186] on div "Site Backup" at bounding box center [81, 192] width 78 height 20
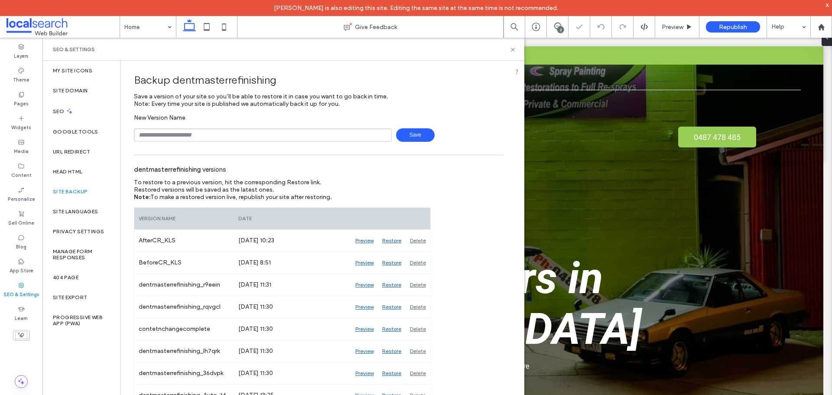
click at [169, 130] on input "text" at bounding box center [263, 134] width 258 height 13
type input "**********"
click at [401, 130] on span "Save" at bounding box center [415, 134] width 39 height 13
click at [363, 281] on div "Preview" at bounding box center [364, 285] width 27 height 22
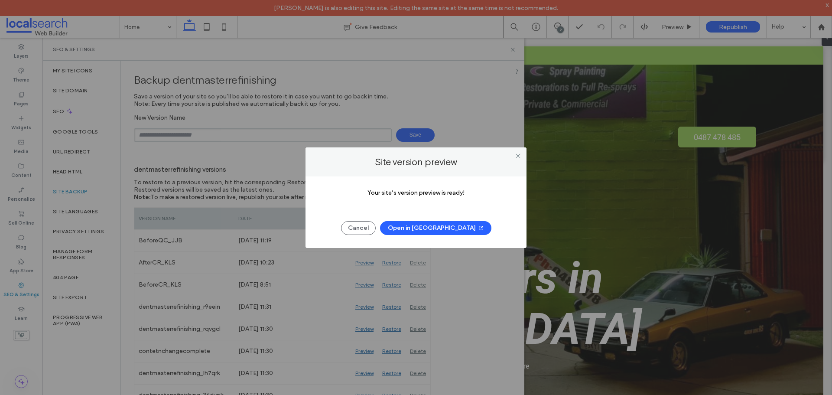
click at [435, 230] on button "Open in [GEOGRAPHIC_DATA]" at bounding box center [435, 228] width 111 height 14
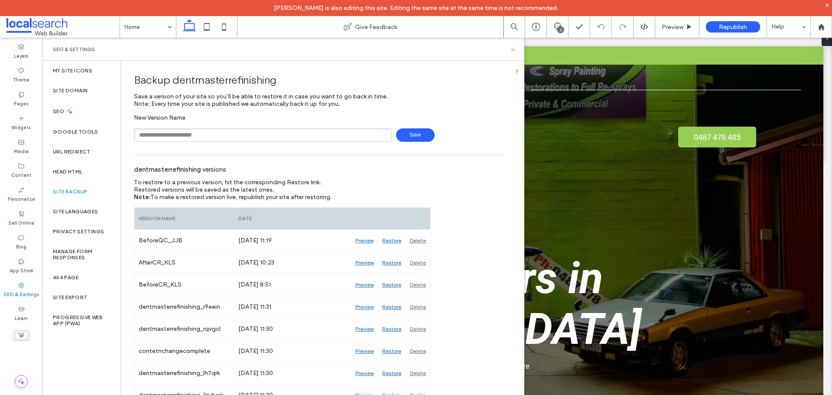
click at [511, 51] on icon at bounding box center [513, 49] width 7 height 7
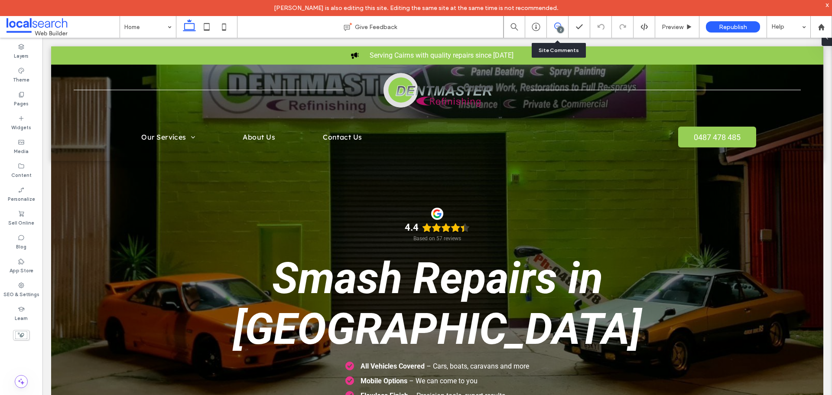
click at [560, 26] on icon at bounding box center [557, 26] width 7 height 7
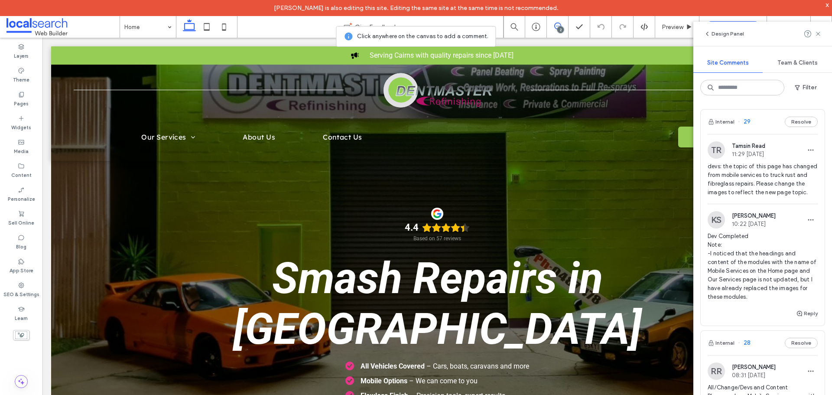
click at [760, 186] on span "devs: the topic of this page has changed from mobile services to truck rust and…" at bounding box center [763, 179] width 110 height 35
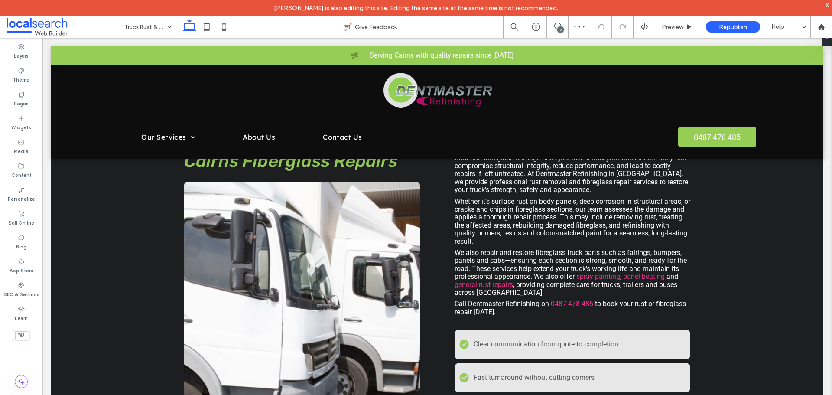
click at [561, 30] on div "2" at bounding box center [561, 29] width 7 height 7
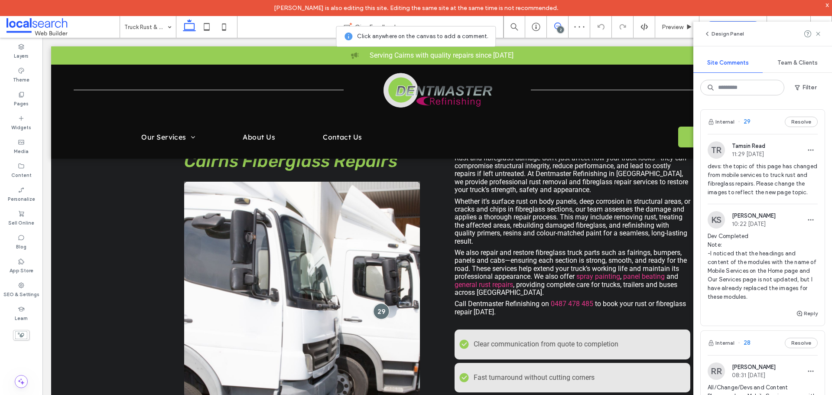
click at [375, 303] on div at bounding box center [381, 311] width 16 height 16
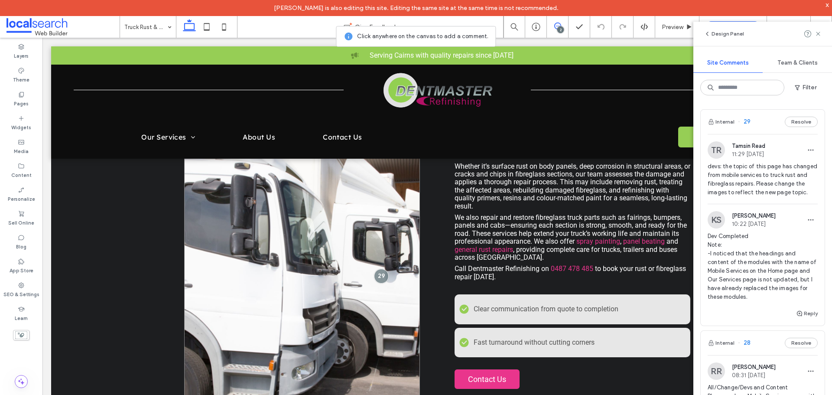
scroll to position [251, 0]
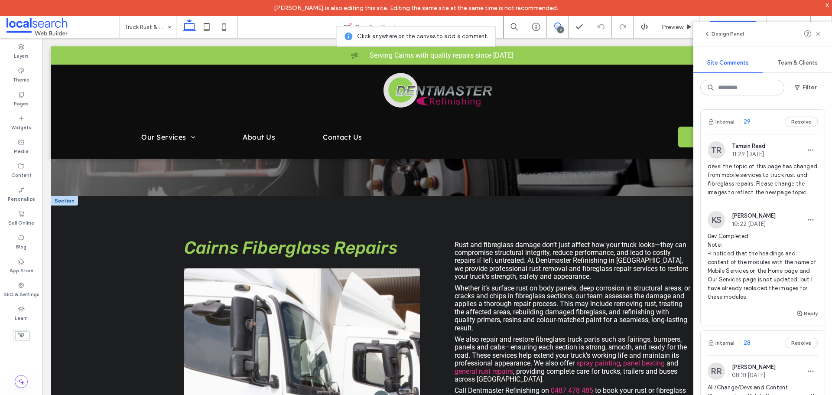
click at [375, 390] on div at bounding box center [381, 398] width 16 height 16
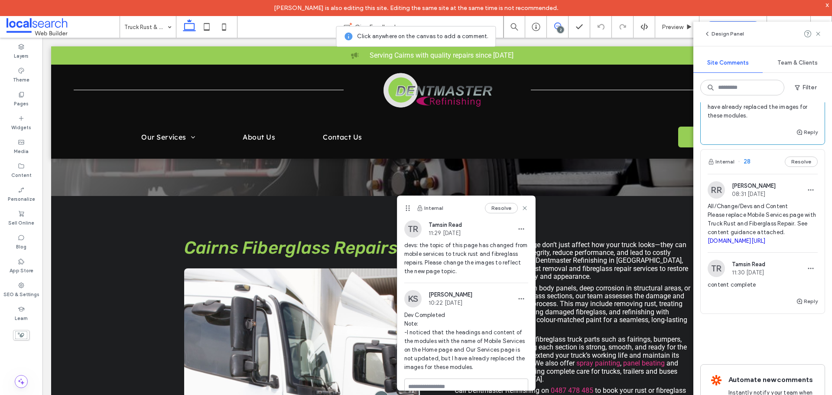
scroll to position [217, 0]
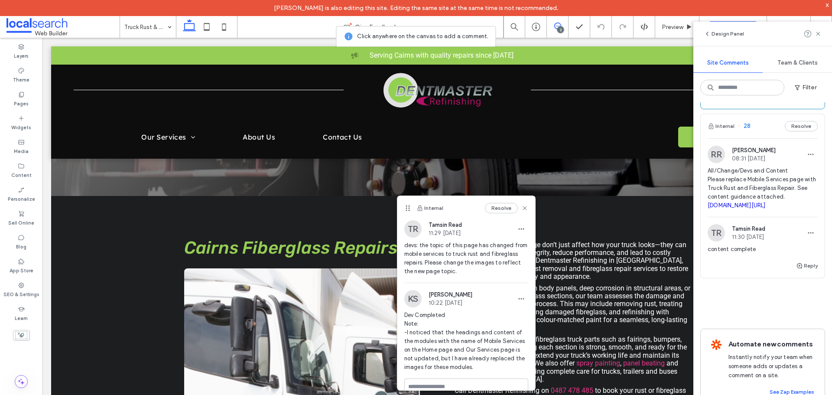
click at [763, 199] on span "All/Change/Devs and Content Please replace Mobile Services page with Truck Rust…" at bounding box center [763, 187] width 110 height 43
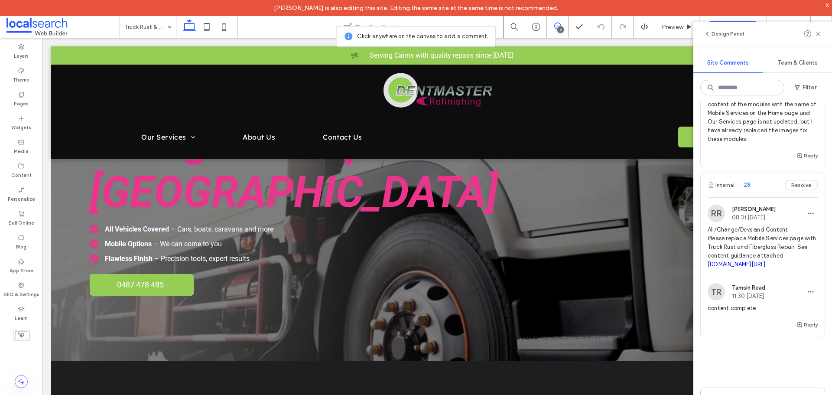
scroll to position [173, 0]
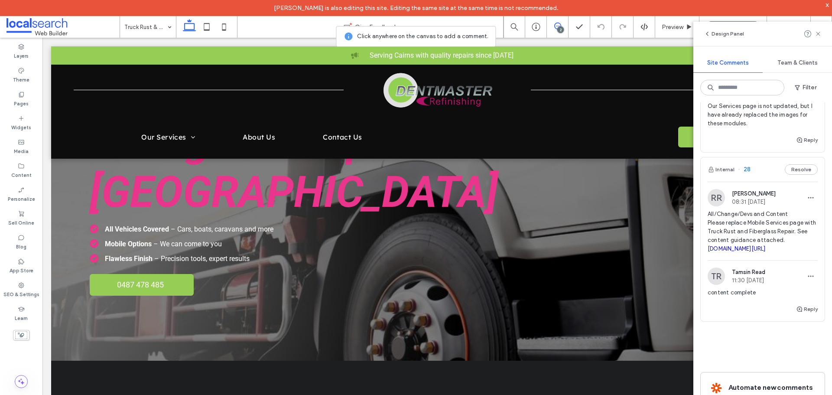
click at [747, 236] on span "All/Change/Devs and Content Please replace Mobile Services page with Truck Rust…" at bounding box center [763, 231] width 110 height 43
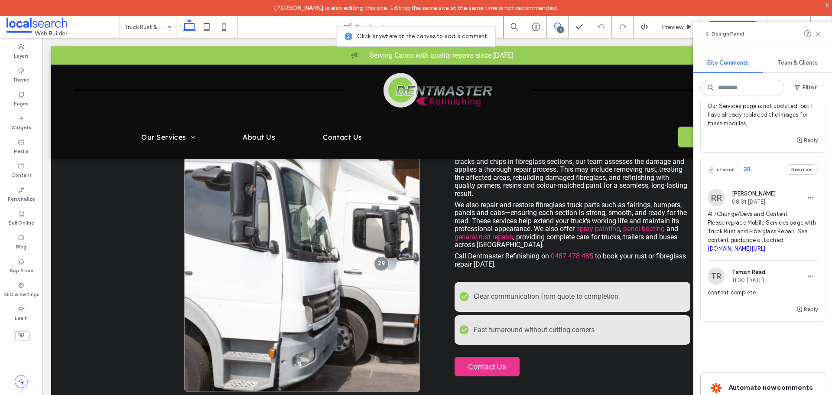
scroll to position [347, 0]
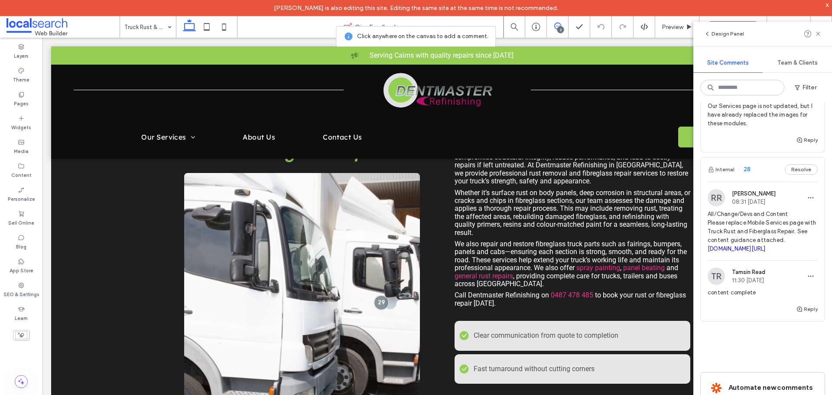
click at [561, 27] on div "2" at bounding box center [561, 29] width 7 height 7
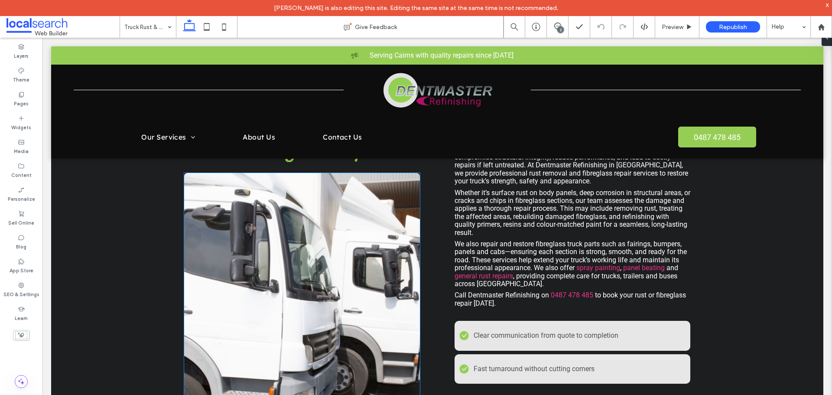
click at [306, 207] on link at bounding box center [302, 302] width 236 height 258
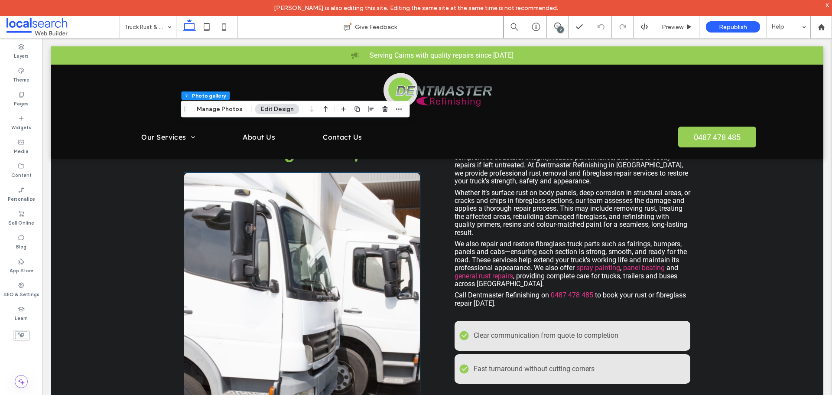
click at [306, 207] on link at bounding box center [302, 302] width 236 height 258
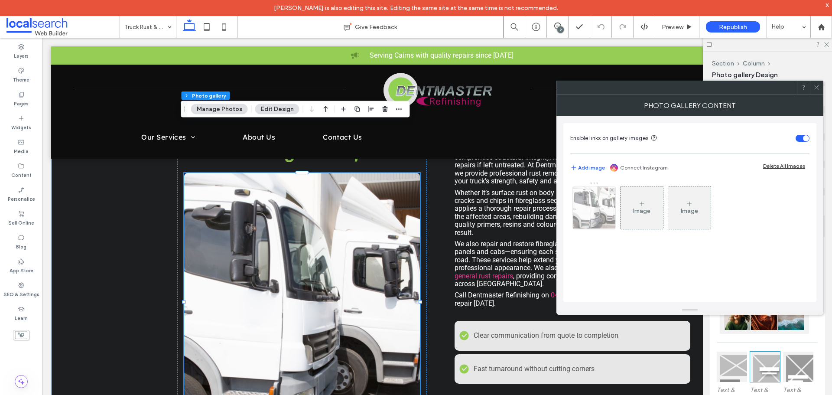
click at [604, 214] on img at bounding box center [595, 207] width 64 height 42
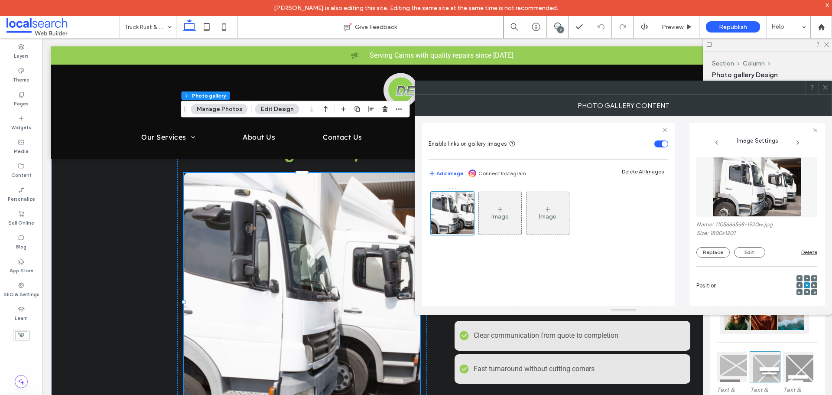
scroll to position [265, 0]
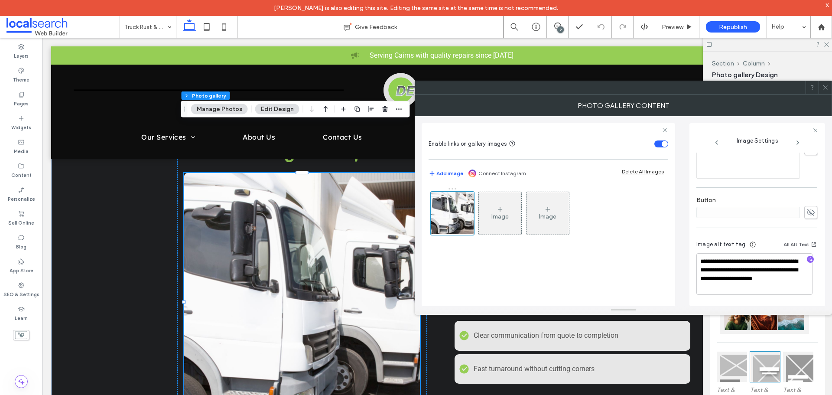
click at [825, 91] on span at bounding box center [825, 87] width 7 height 13
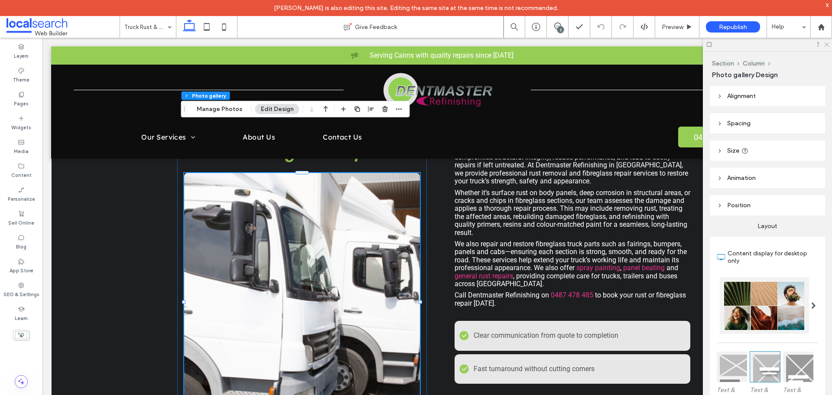
drag, startPoint x: 825, startPoint y: 44, endPoint x: 663, endPoint y: 37, distance: 162.7
click at [825, 44] on icon at bounding box center [827, 44] width 6 height 6
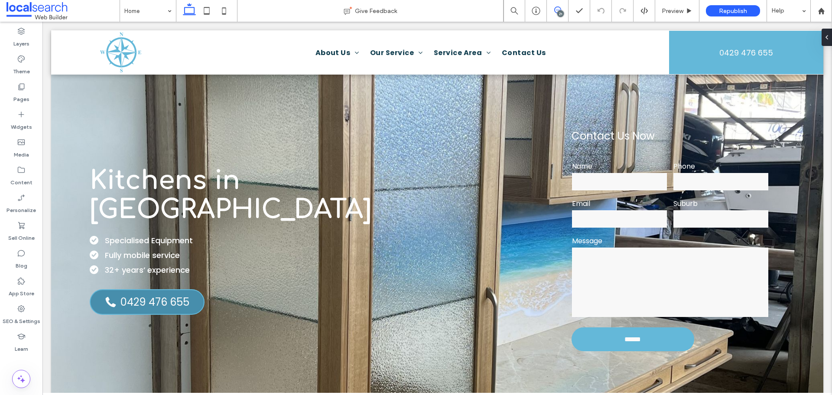
click at [555, 10] on icon at bounding box center [557, 10] width 7 height 7
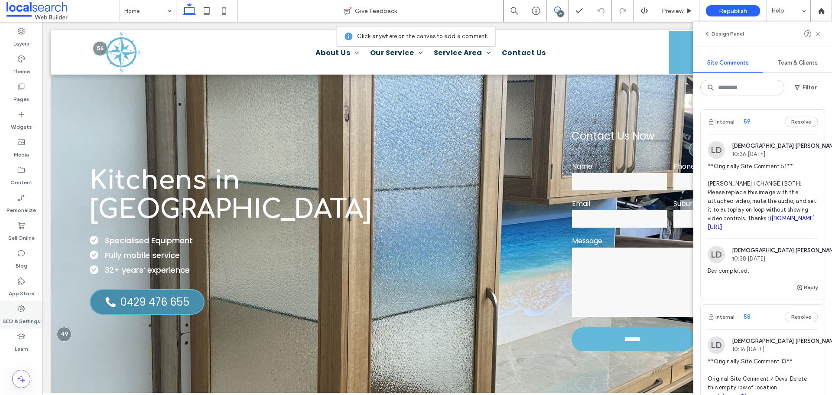
click at [15, 304] on div "SEO & Settings" at bounding box center [21, 315] width 42 height 28
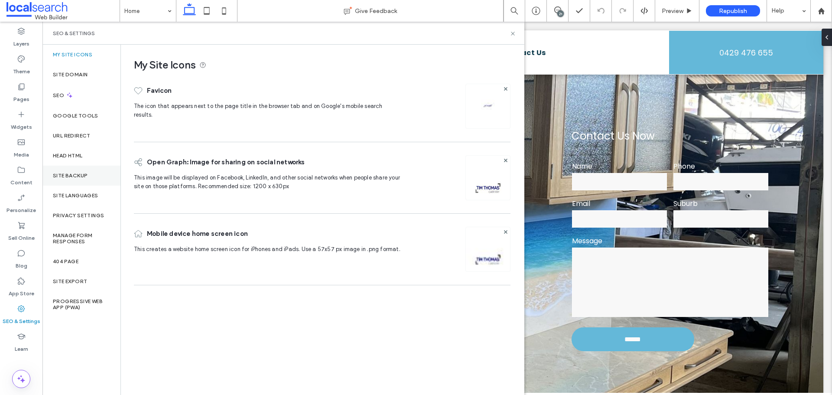
click at [71, 184] on div "Site Backup" at bounding box center [81, 176] width 78 height 20
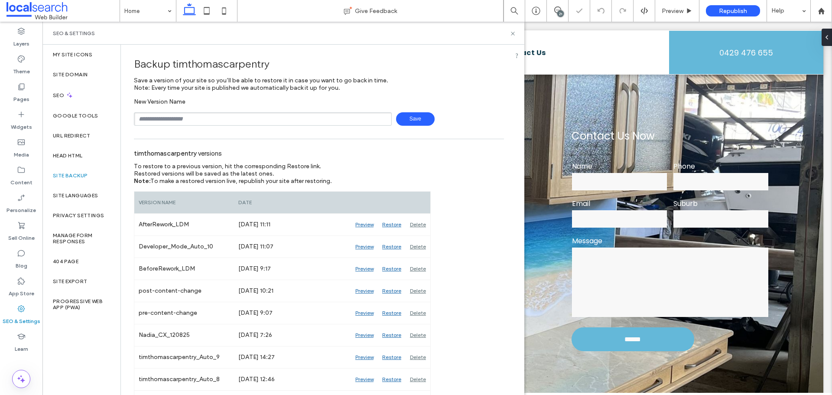
click at [178, 117] on input "text" at bounding box center [263, 118] width 258 height 13
type input "**********"
click at [410, 119] on span "Save" at bounding box center [415, 118] width 39 height 13
click at [513, 31] on icon at bounding box center [513, 33] width 7 height 7
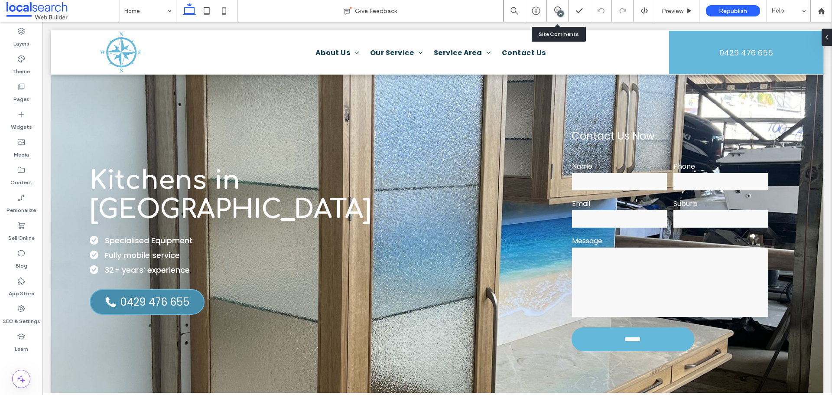
click at [564, 13] on div "21" at bounding box center [557, 11] width 21 height 9
click at [557, 6] on div "21" at bounding box center [558, 11] width 22 height 22
click at [557, 13] on use at bounding box center [557, 10] width 7 height 7
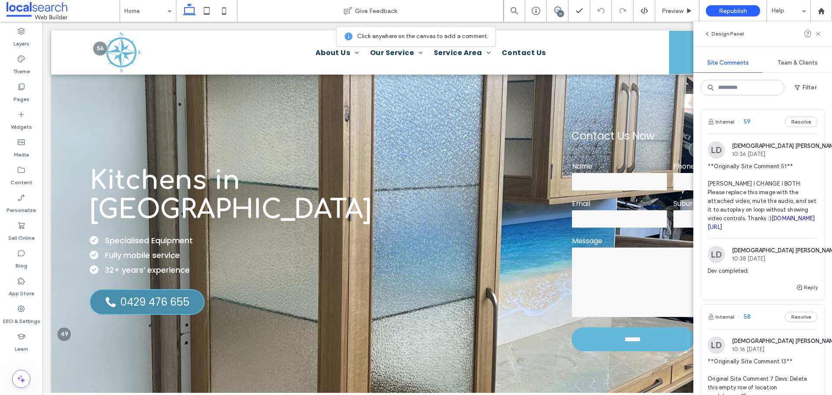
click at [748, 190] on span "**Originally Site Comment 51** DEV I CHANGE I BOTH: Please replace this image w…" at bounding box center [763, 196] width 110 height 69
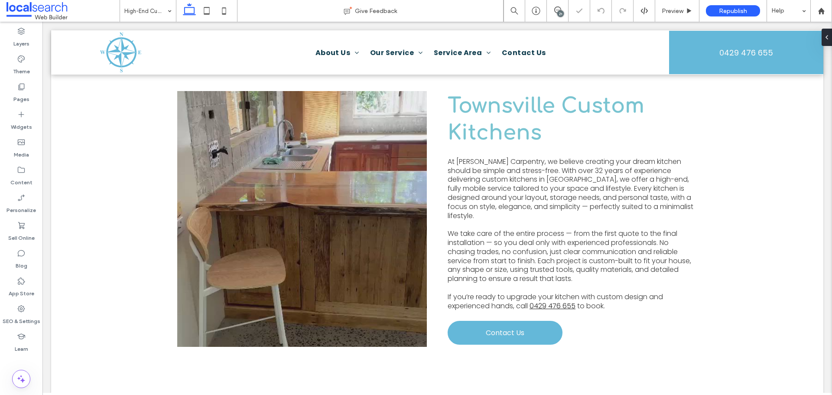
click at [561, 14] on div "21" at bounding box center [561, 13] width 7 height 7
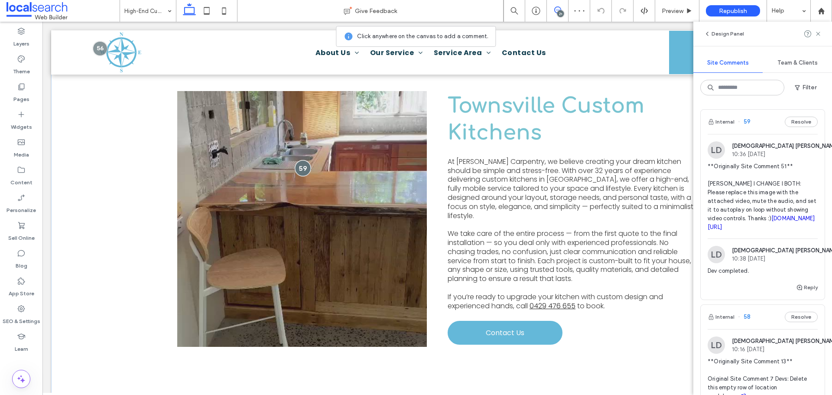
click at [303, 165] on div at bounding box center [303, 168] width 16 height 16
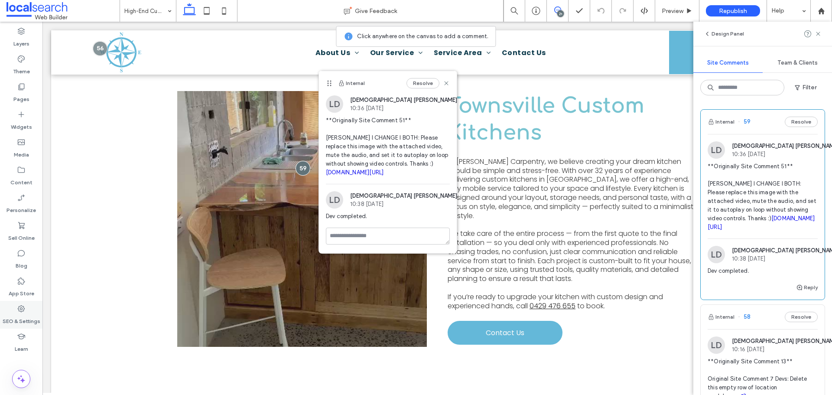
click at [20, 307] on icon at bounding box center [21, 308] width 9 height 9
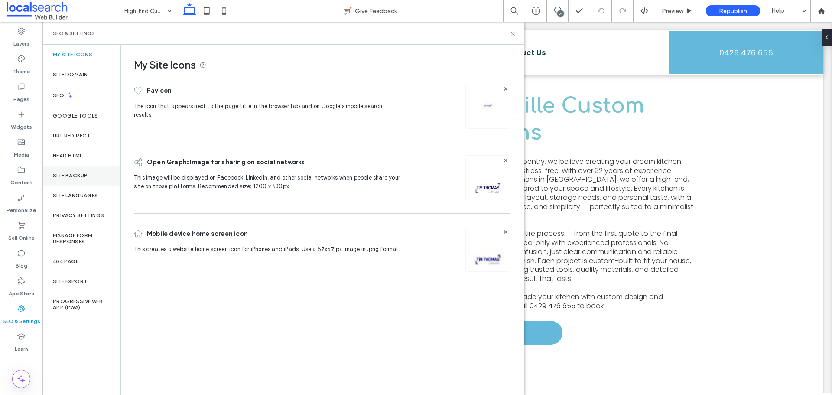
click at [75, 181] on div "Site Backup" at bounding box center [81, 176] width 78 height 20
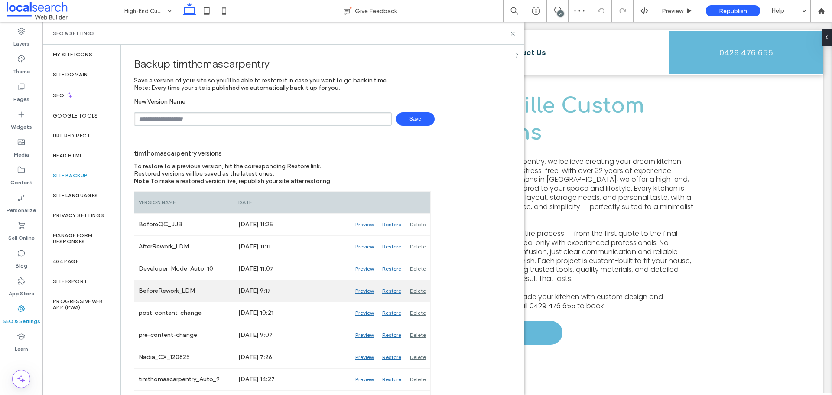
click at [360, 291] on div "Preview" at bounding box center [364, 291] width 27 height 22
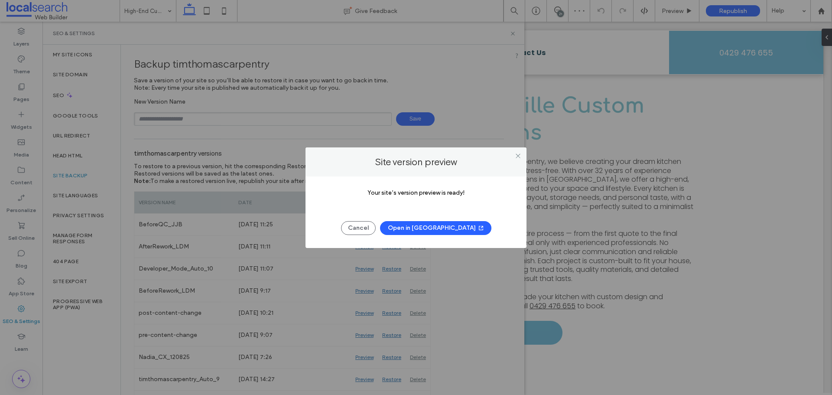
click at [414, 229] on button "Open in New Tab" at bounding box center [435, 228] width 111 height 14
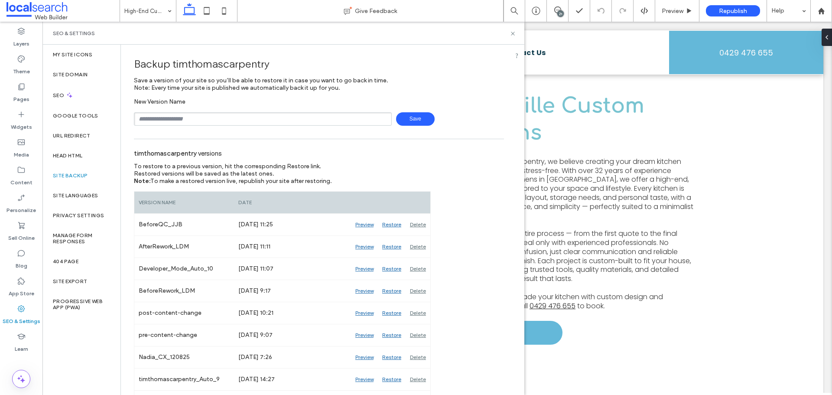
click at [509, 29] on div "SEO & Settings" at bounding box center [283, 33] width 482 height 23
drag, startPoint x: 514, startPoint y: 32, endPoint x: 471, endPoint y: 10, distance: 47.5
click at [514, 32] on icon at bounding box center [513, 33] width 7 height 7
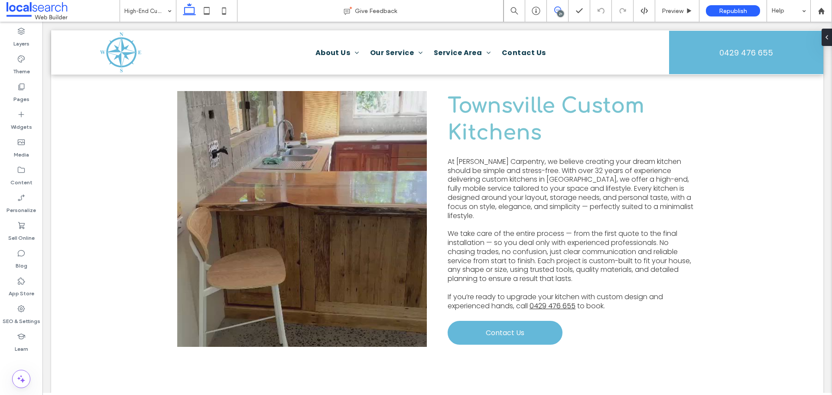
click at [556, 10] on icon at bounding box center [557, 10] width 7 height 7
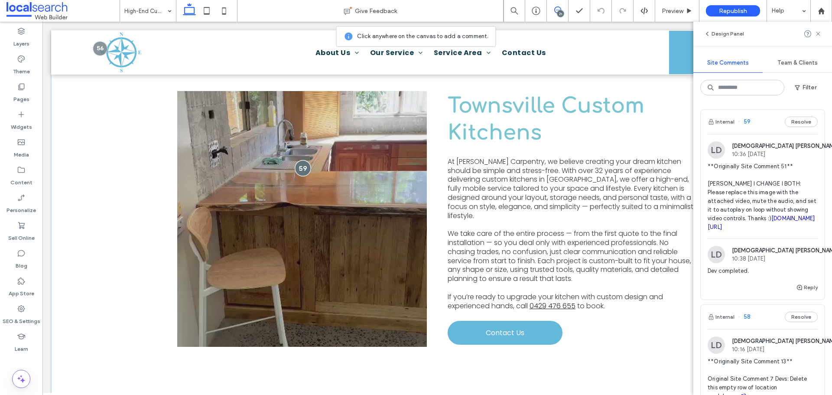
click at [302, 170] on div at bounding box center [303, 168] width 16 height 16
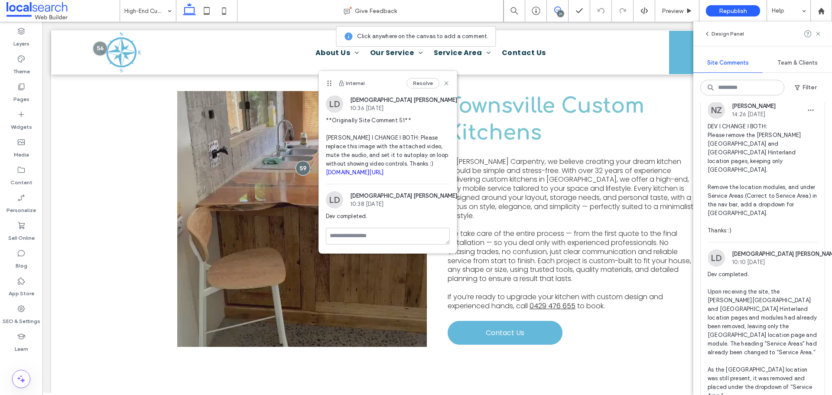
scroll to position [2688, 0]
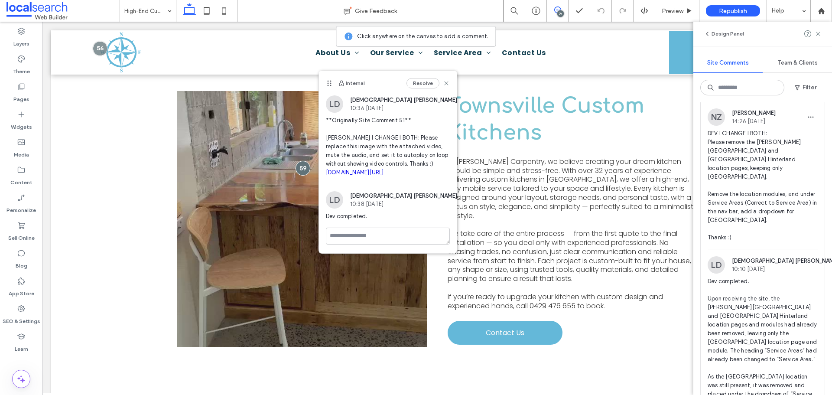
click at [752, 188] on span "DEV I CHANGE I BOTH: Please remove the [PERSON_NAME][GEOGRAPHIC_DATA] and [GEOG…" at bounding box center [763, 185] width 110 height 113
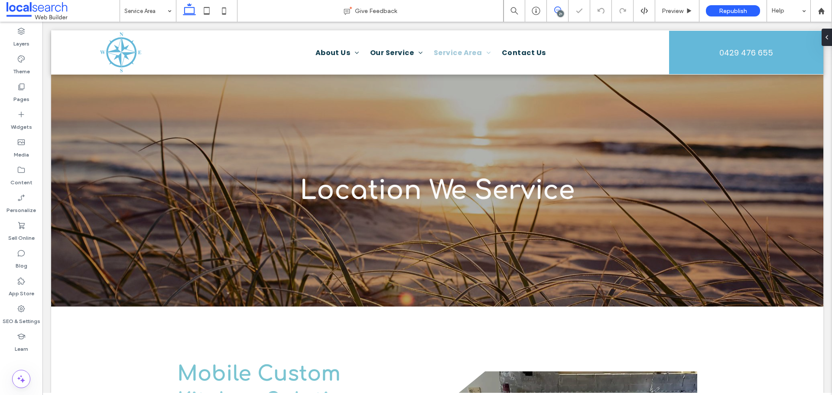
click at [564, 13] on span at bounding box center [557, 10] width 21 height 7
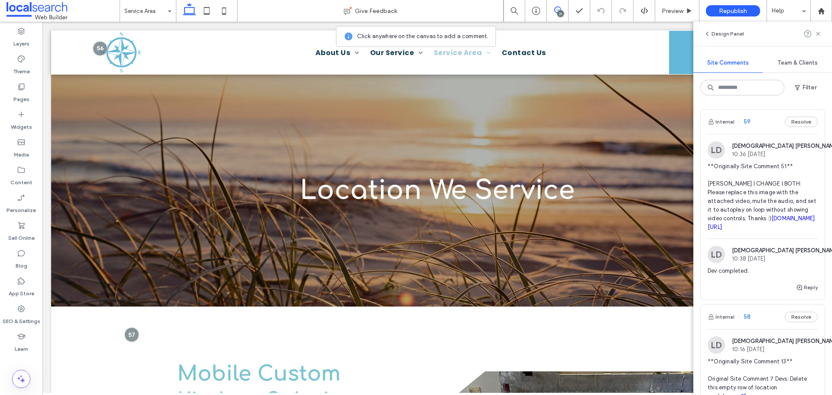
click at [558, 13] on div "21" at bounding box center [561, 13] width 7 height 7
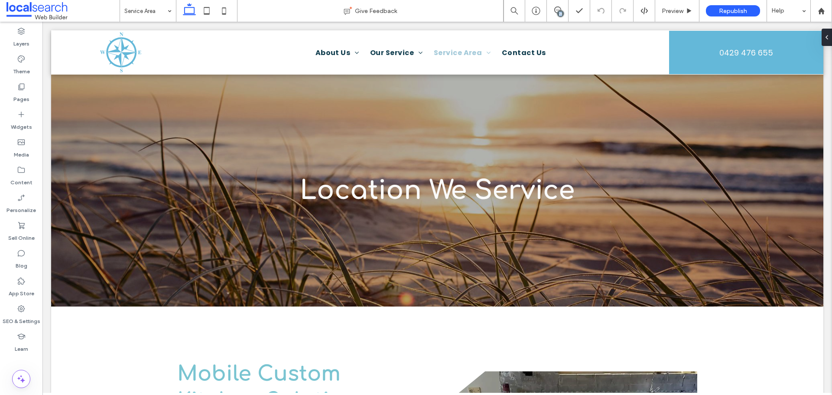
click at [558, 13] on div "21" at bounding box center [561, 13] width 7 height 7
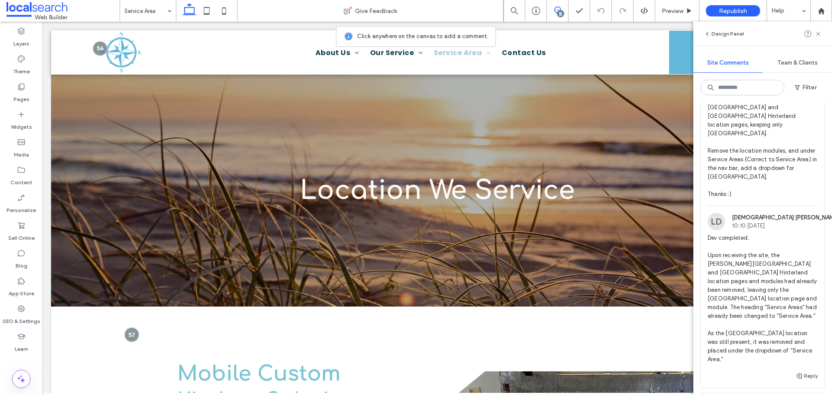
scroll to position [2688, 0]
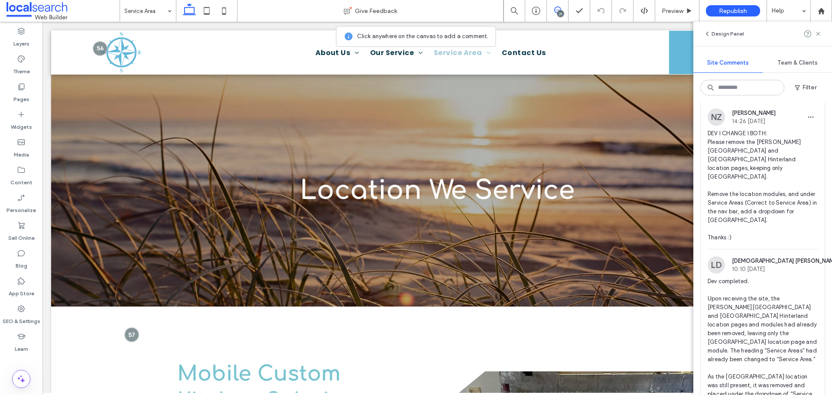
click at [771, 186] on span "DEV I CHANGE I BOTH: Please remove the [PERSON_NAME][GEOGRAPHIC_DATA] and [GEOG…" at bounding box center [763, 185] width 110 height 113
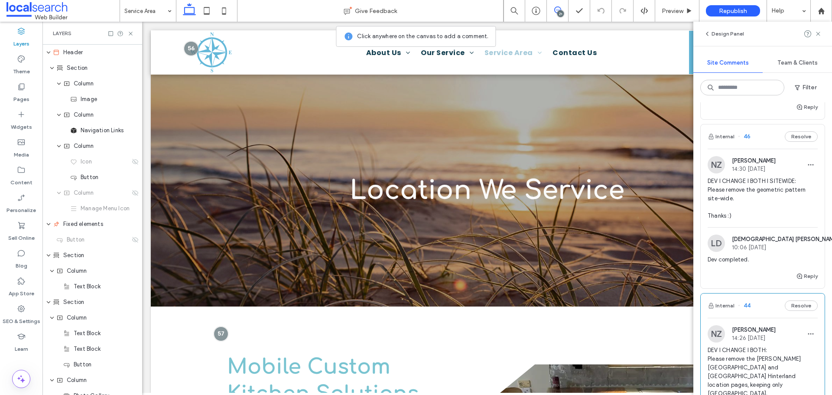
scroll to position [2428, 0]
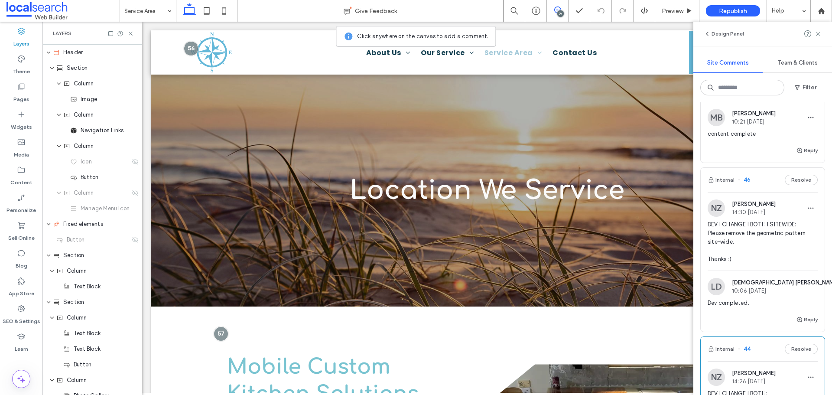
click at [754, 264] on span "DEV I CHANGE I BOTH I SITEWIDE: Please remove the geometric pattern site-wide. …" at bounding box center [763, 241] width 110 height 43
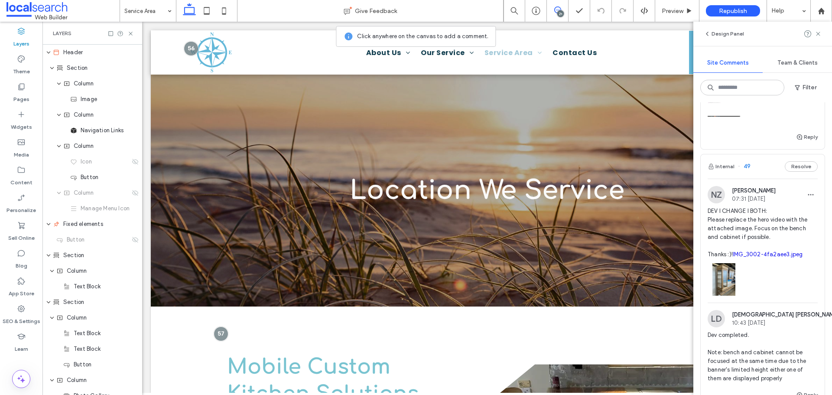
scroll to position [1821, 0]
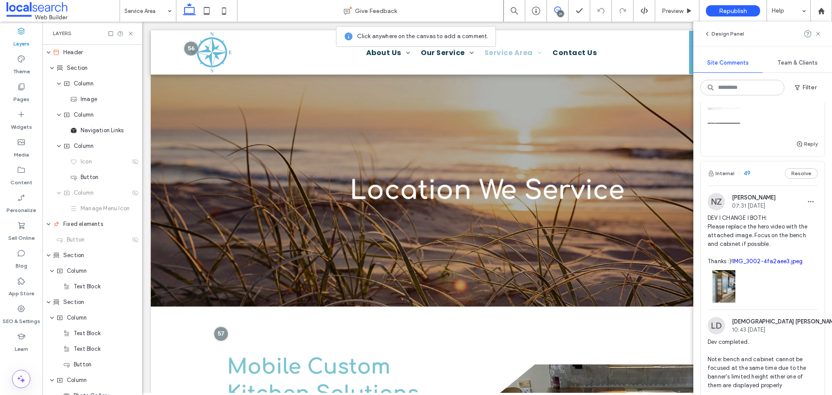
click at [740, 250] on span "DEV I CHANGE I BOTH: Please replace the hero video with the attached image. Foc…" at bounding box center [763, 240] width 110 height 52
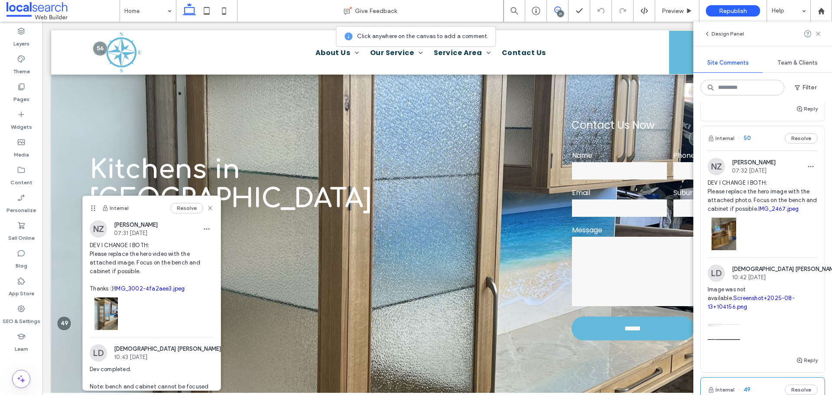
scroll to position [1604, 0]
click at [763, 214] on span "DEV I CHANGE I BOTH: Please replace the hero image with the attached photo. Foc…" at bounding box center [763, 196] width 110 height 35
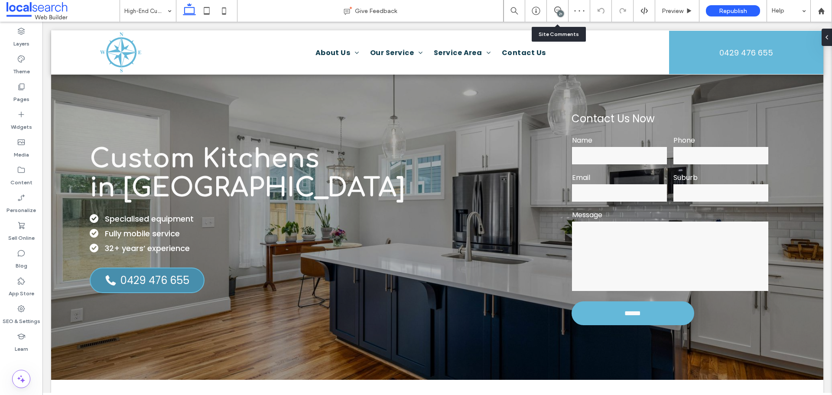
click at [566, 17] on div "21" at bounding box center [558, 11] width 22 height 22
click at [557, 12] on icon at bounding box center [557, 10] width 7 height 7
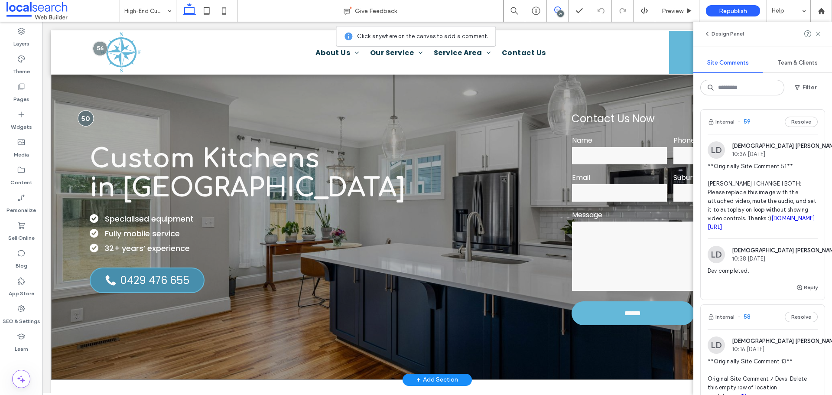
click at [83, 114] on div at bounding box center [86, 118] width 16 height 16
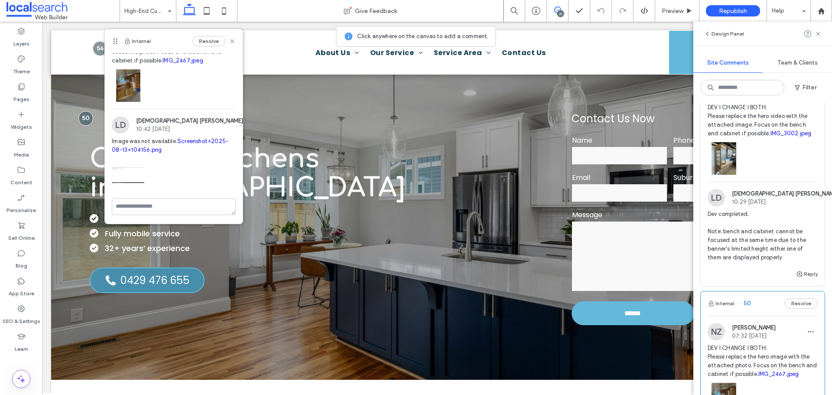
scroll to position [1387, 0]
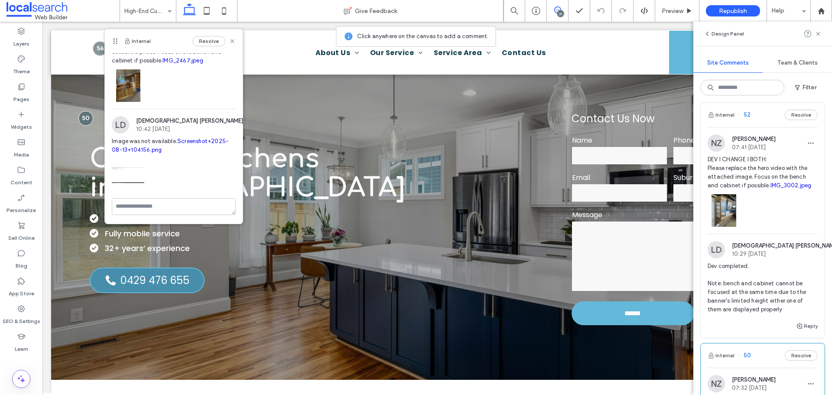
click at [753, 227] on div at bounding box center [763, 208] width 110 height 37
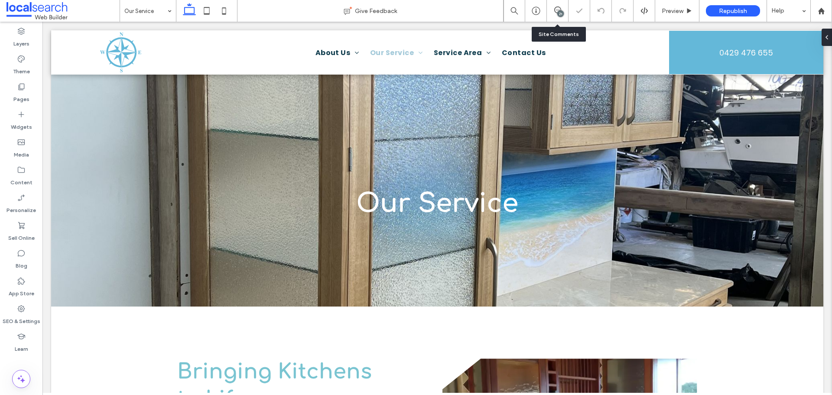
click at [554, 16] on div "21" at bounding box center [558, 11] width 22 height 22
click at [561, 12] on div "21" at bounding box center [561, 13] width 7 height 7
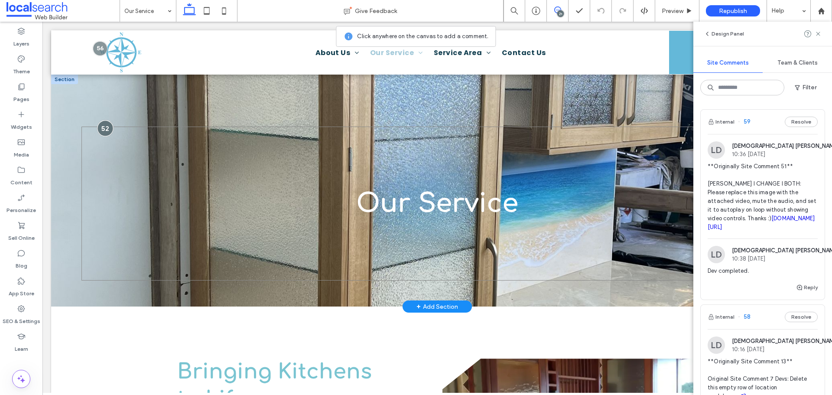
click at [100, 126] on div at bounding box center [105, 129] width 16 height 16
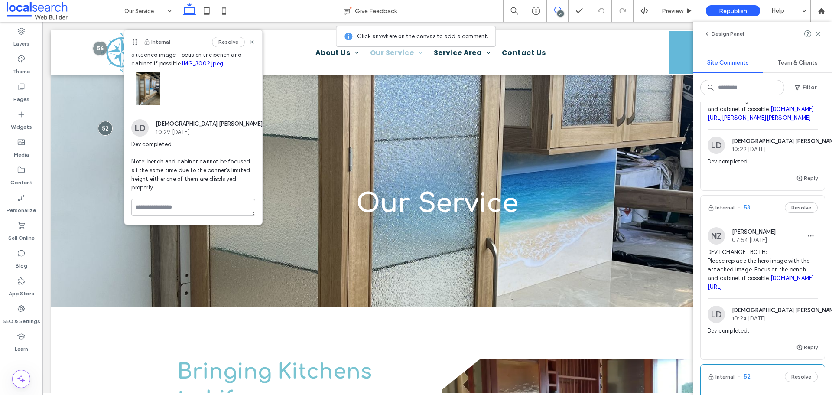
scroll to position [1127, 0]
click at [755, 286] on span "DEV I CHANGE I BOTH: Please replace the hero image with the attached image. Foc…" at bounding box center [763, 267] width 110 height 43
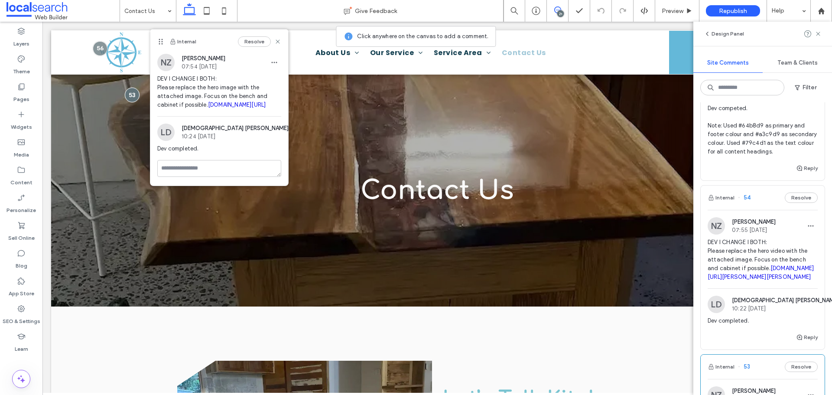
scroll to position [954, 0]
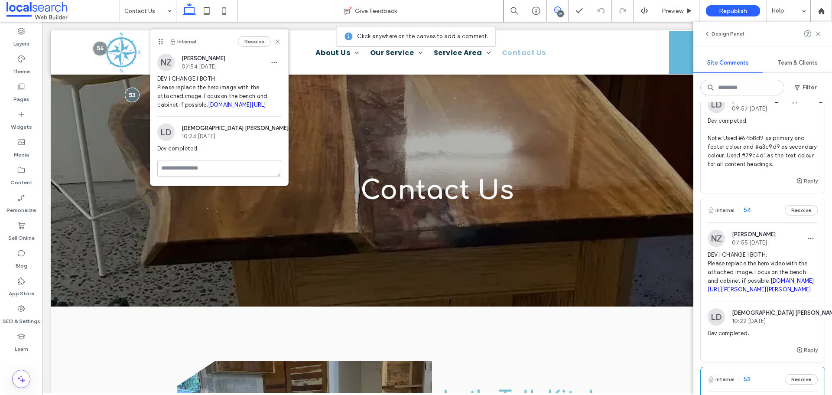
click at [758, 278] on span "DEV I CHANGE I BOTH: Please replace the hero video with the attached image. Foc…" at bounding box center [763, 272] width 110 height 43
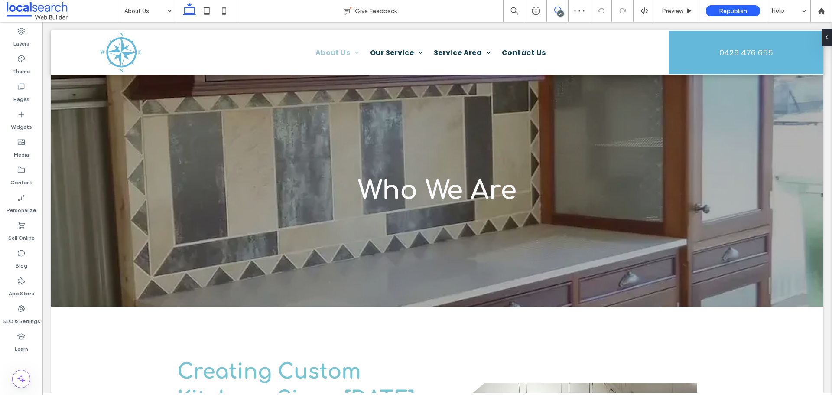
click at [556, 10] on icon at bounding box center [557, 10] width 7 height 7
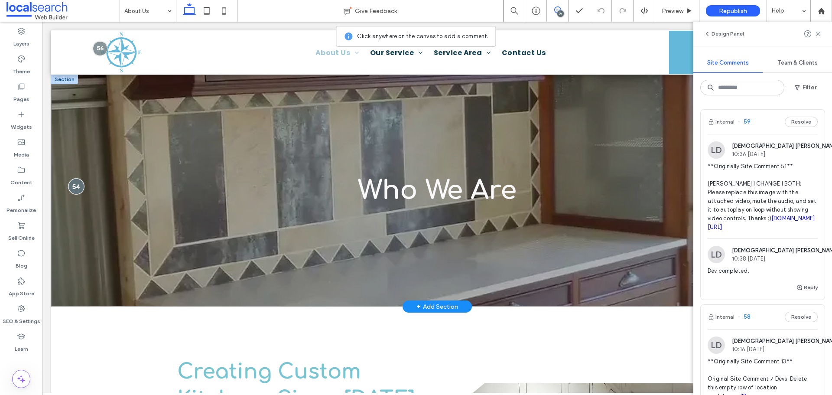
click at [68, 189] on div at bounding box center [76, 187] width 16 height 16
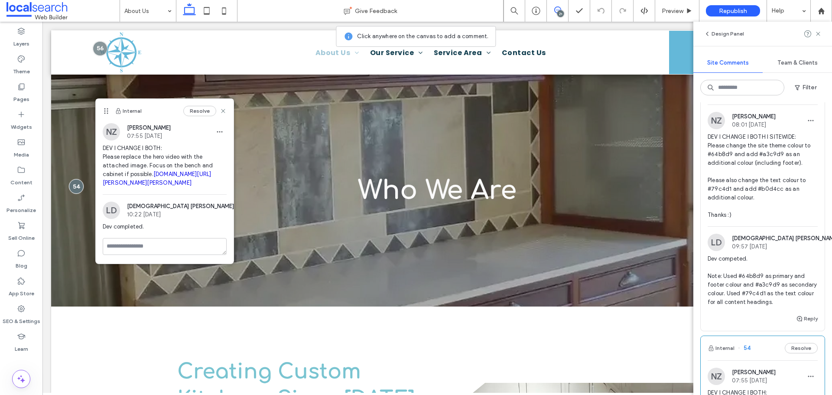
scroll to position [824, 0]
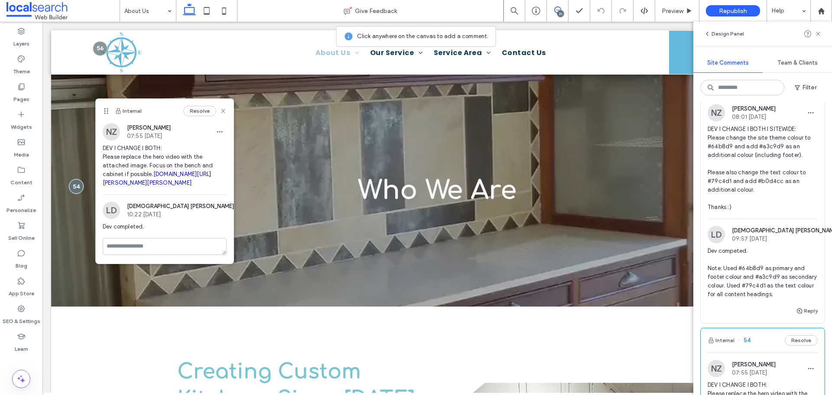
click at [756, 186] on span "DEV I CHANGE I BOTH I SITEWIDE: Please change the site theme colour to #64b8d9 …" at bounding box center [763, 168] width 110 height 87
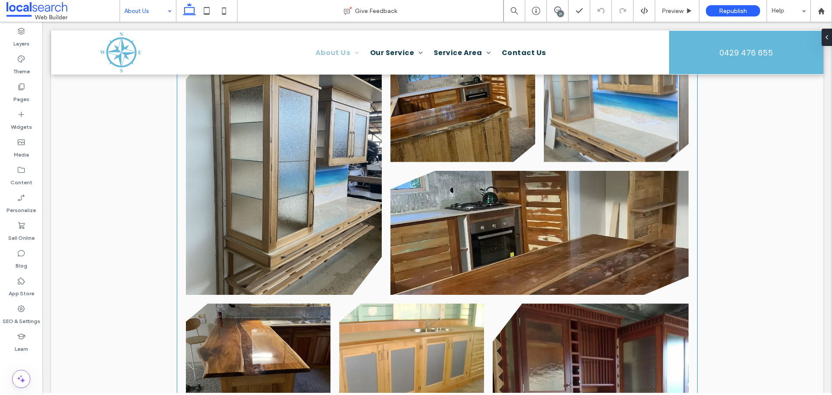
scroll to position [650, 0]
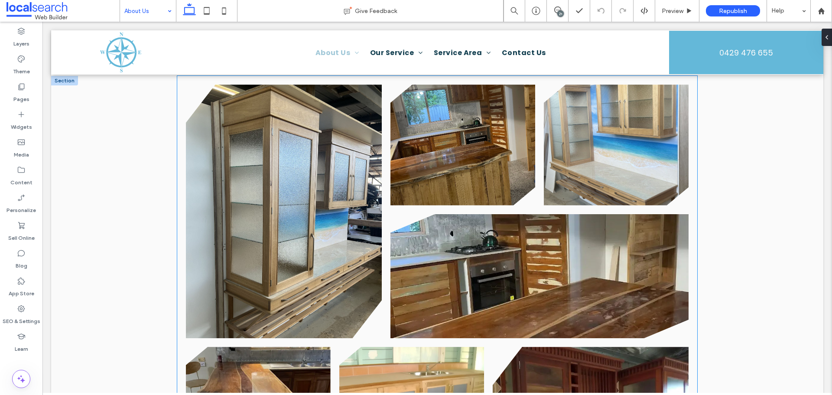
click at [302, 179] on link at bounding box center [284, 212] width 196 height 254
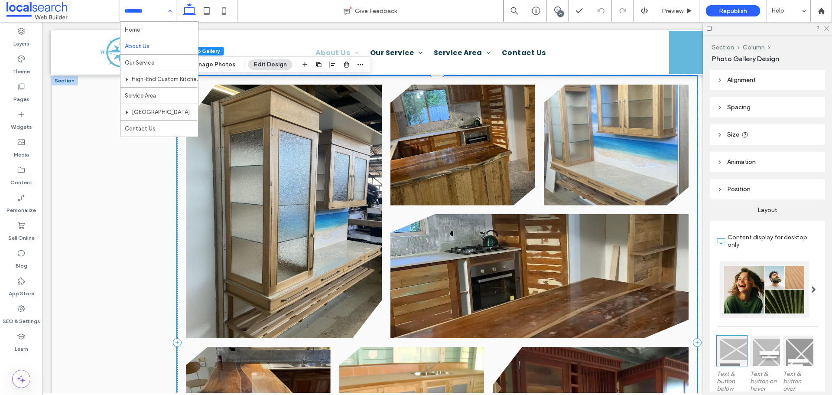
click at [297, 197] on link at bounding box center [284, 212] width 196 height 254
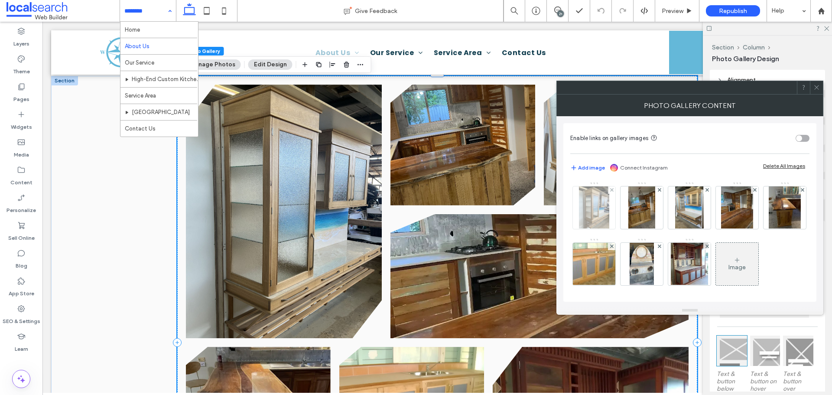
click at [586, 212] on img at bounding box center [594, 207] width 30 height 42
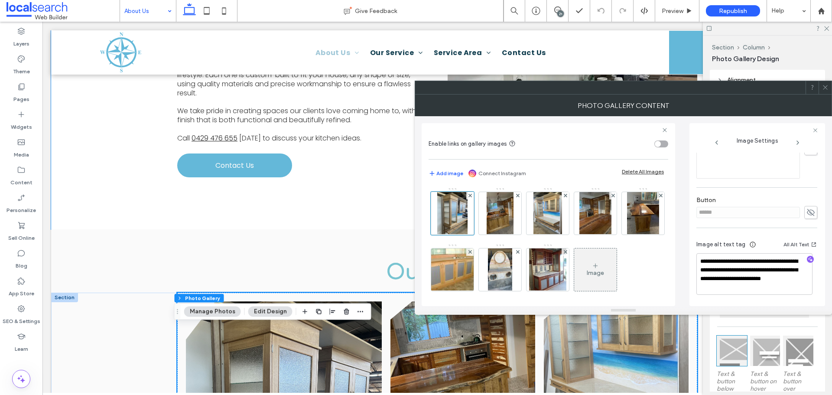
scroll to position [260, 0]
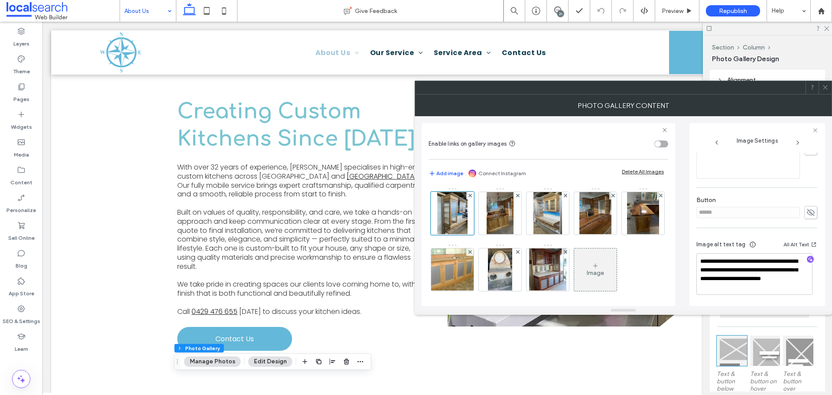
click at [827, 85] on icon at bounding box center [825, 87] width 7 height 7
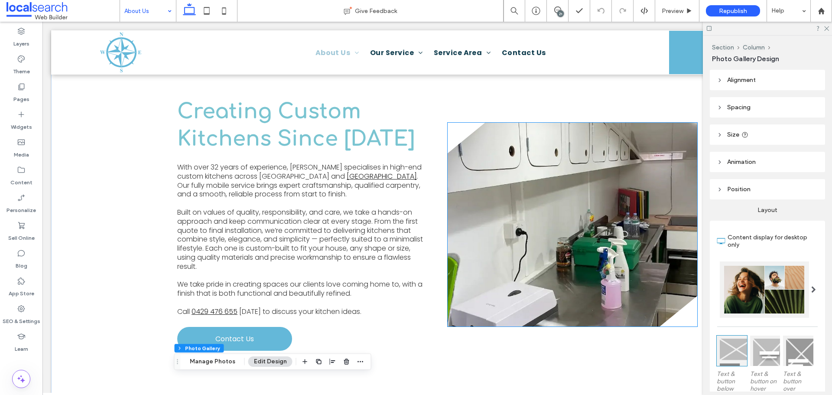
drag, startPoint x: 452, startPoint y: 242, endPoint x: 471, endPoint y: 238, distance: 19.6
click at [452, 242] on link at bounding box center [573, 225] width 250 height 204
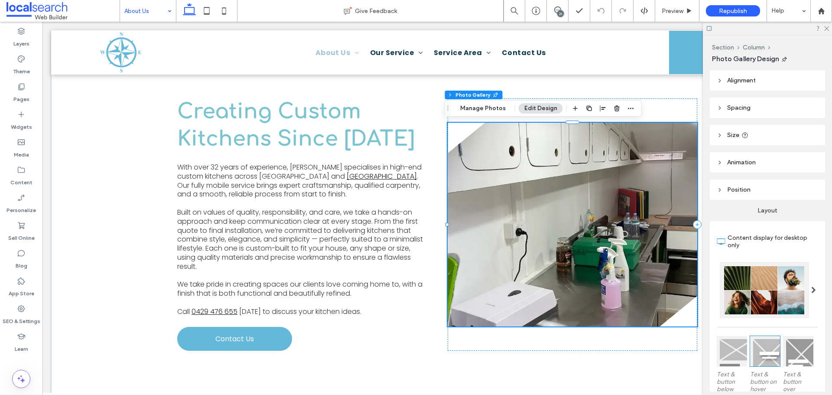
click at [472, 237] on link at bounding box center [573, 225] width 250 height 204
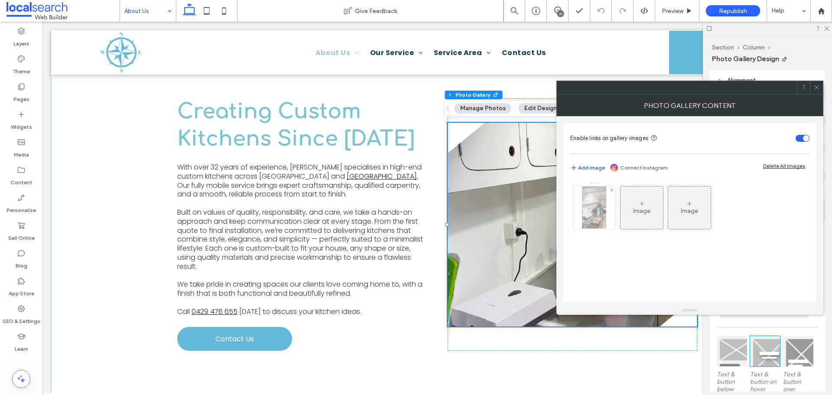
click at [591, 209] on img at bounding box center [594, 207] width 24 height 42
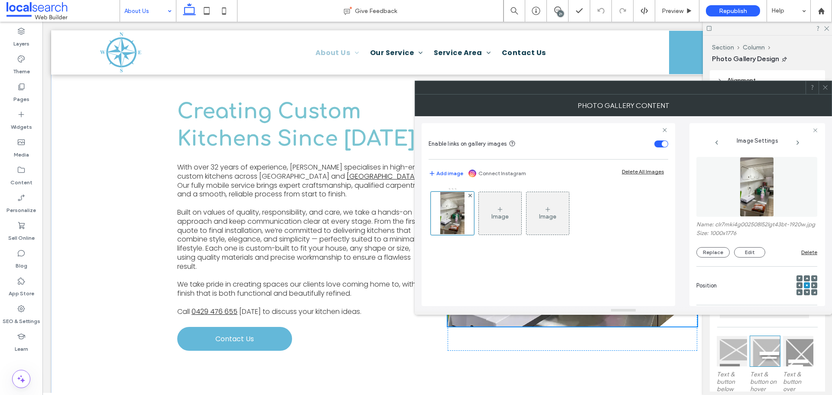
scroll to position [271, 0]
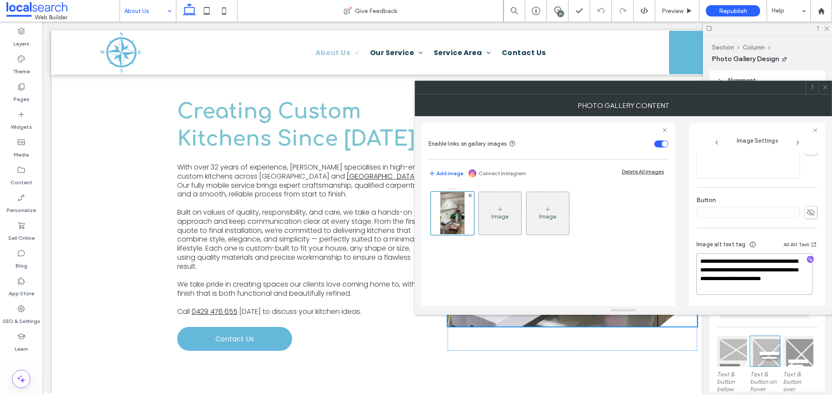
drag, startPoint x: 708, startPoint y: 280, endPoint x: 765, endPoint y: 297, distance: 58.8
click at [765, 297] on div "**********" at bounding box center [757, 268] width 121 height 73
click at [824, 87] on icon at bounding box center [825, 87] width 7 height 7
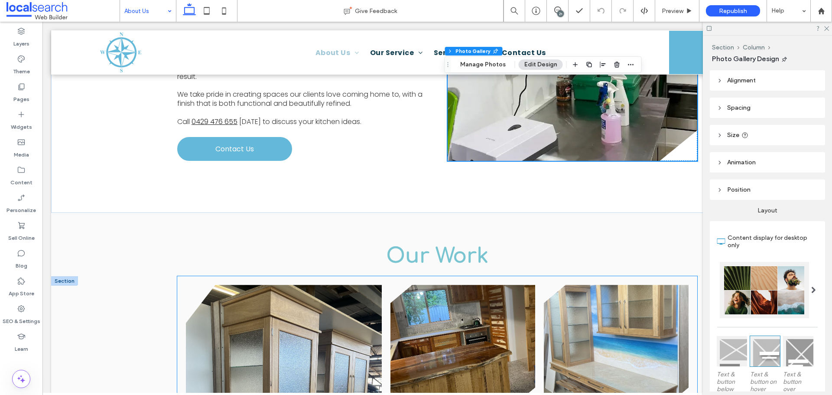
scroll to position [564, 0]
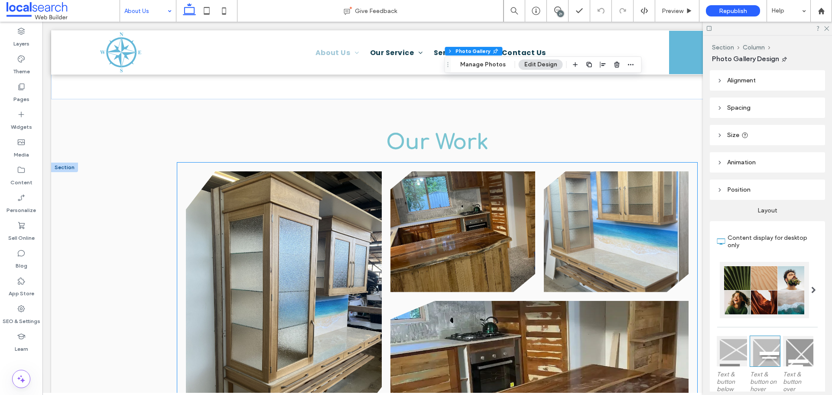
click at [334, 219] on link at bounding box center [284, 298] width 196 height 254
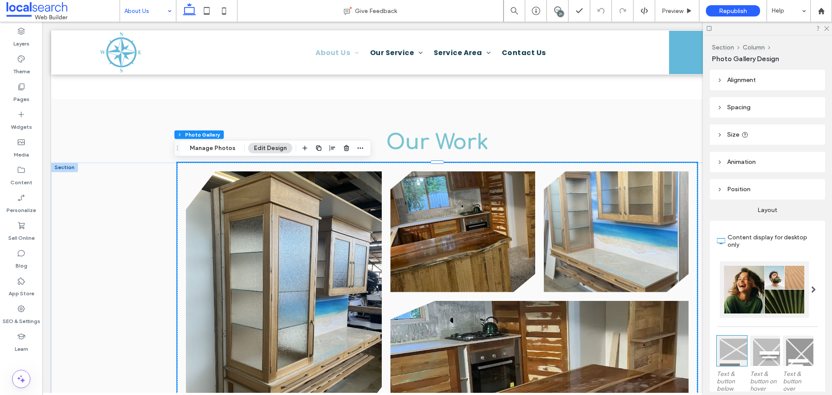
click at [334, 219] on link at bounding box center [284, 298] width 196 height 254
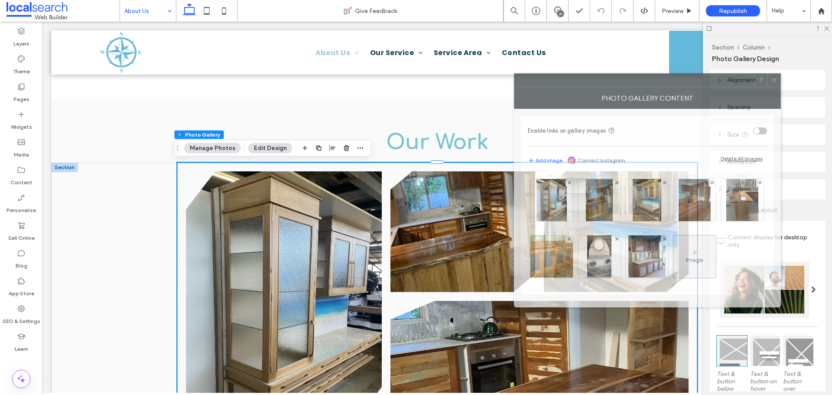
drag, startPoint x: 612, startPoint y: 86, endPoint x: 561, endPoint y: 76, distance: 51.7
click at [568, 76] on div at bounding box center [635, 80] width 240 height 13
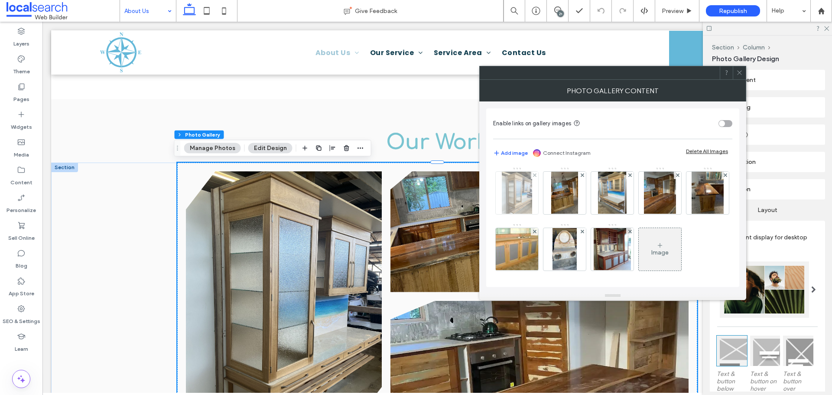
click at [516, 202] on img at bounding box center [517, 193] width 30 height 42
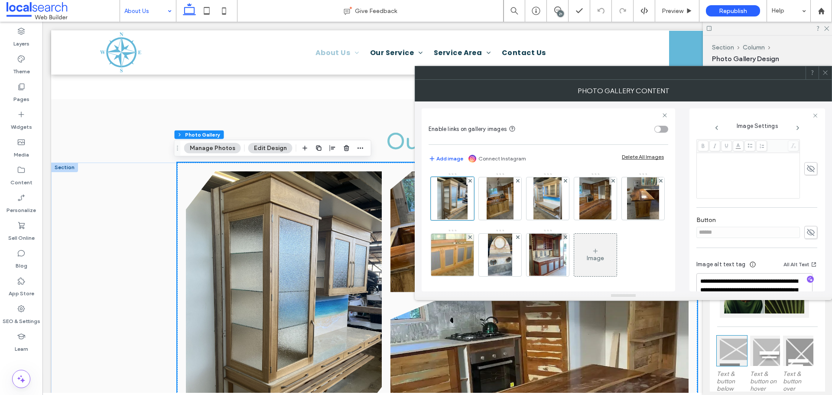
scroll to position [235, 0]
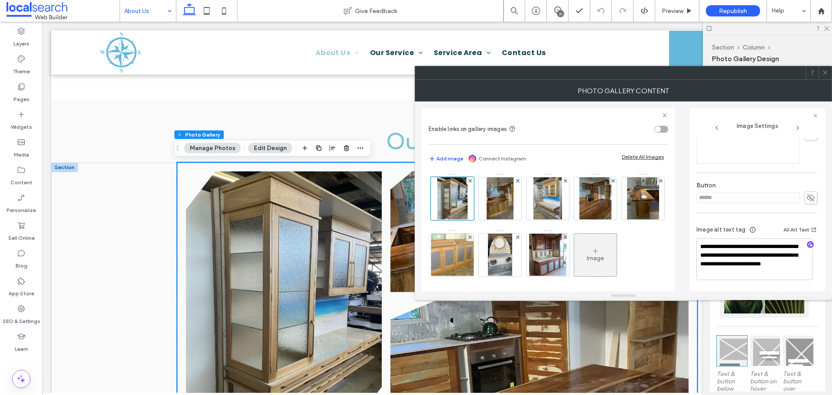
click at [823, 75] on icon at bounding box center [825, 72] width 7 height 7
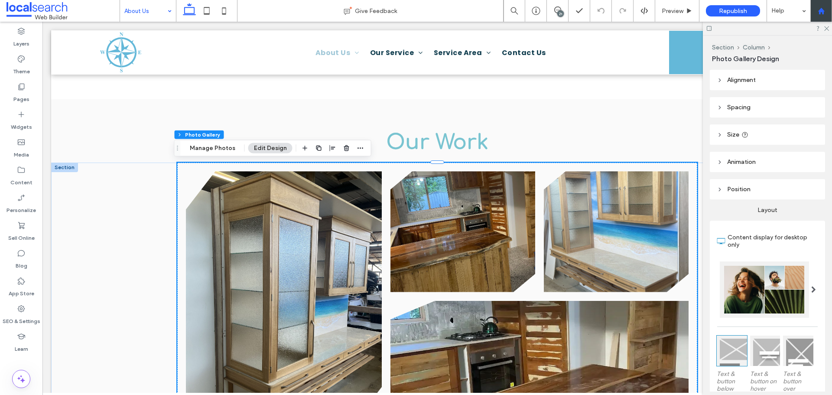
click at [828, 21] on div at bounding box center [822, 11] width 22 height 22
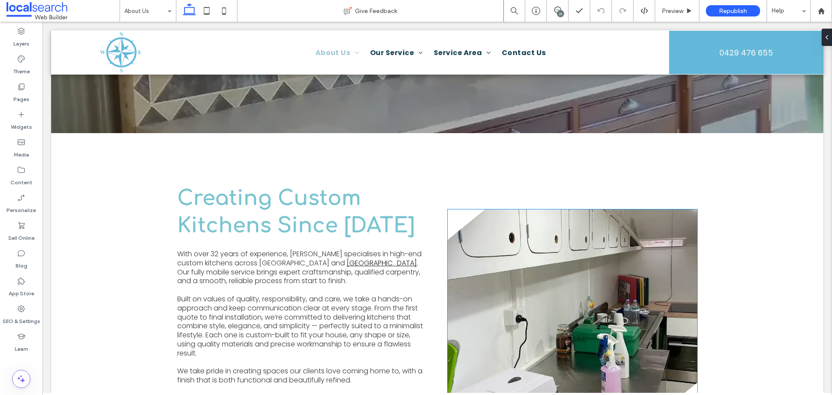
scroll to position [564, 0]
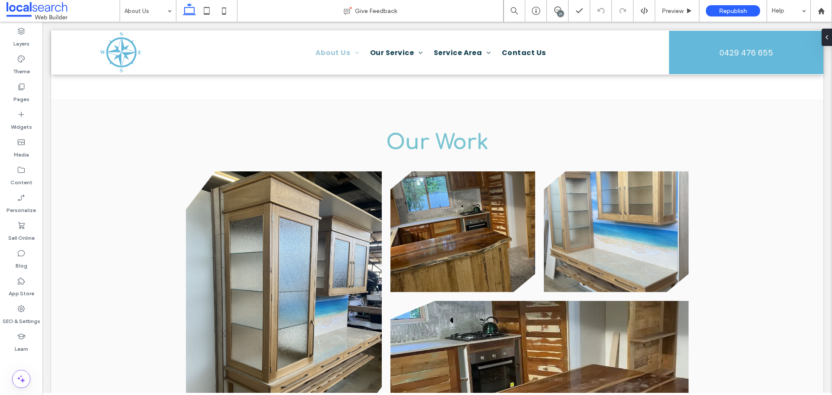
click at [558, 13] on div "21" at bounding box center [561, 13] width 7 height 7
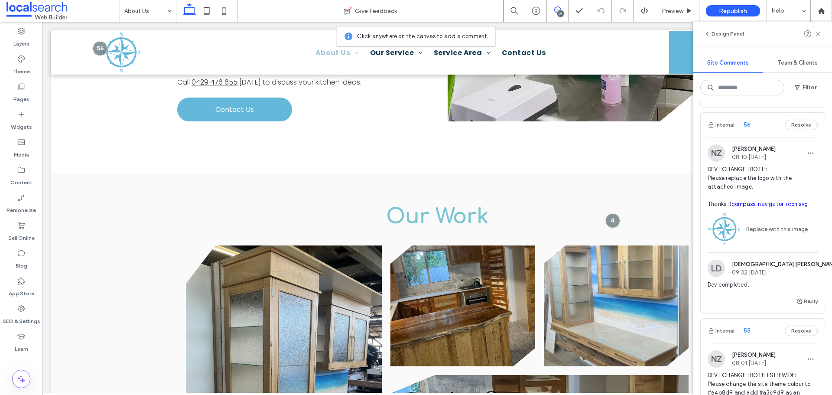
scroll to position [520, 0]
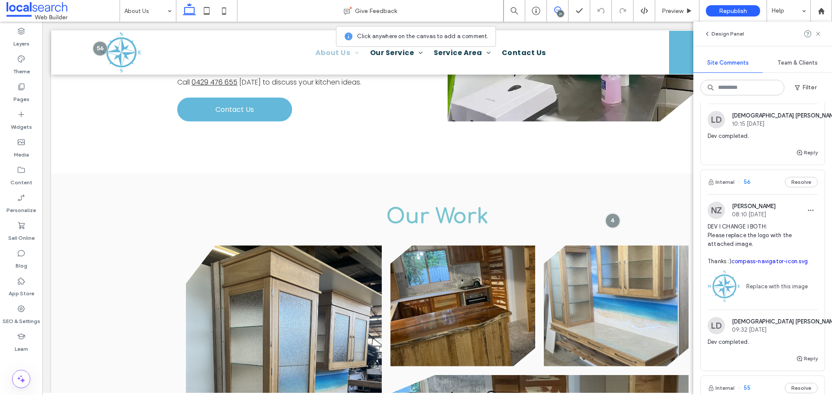
click at [770, 261] on span "DEV I CHANGE I BOTH: Please replace the logo with the attached image. Thanks :)…" at bounding box center [763, 243] width 110 height 43
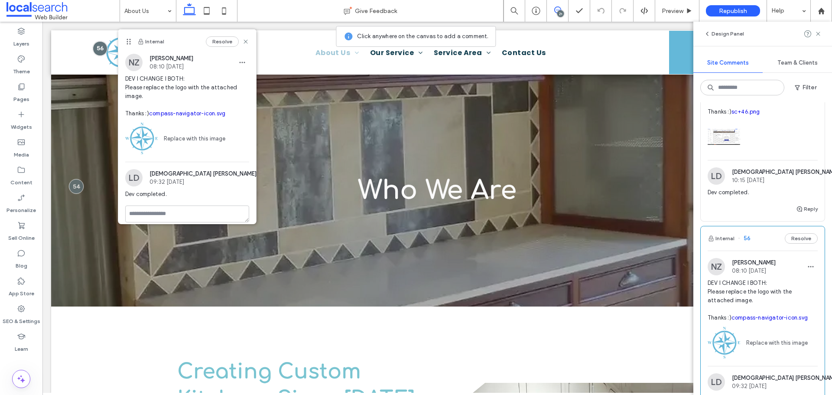
scroll to position [390, 0]
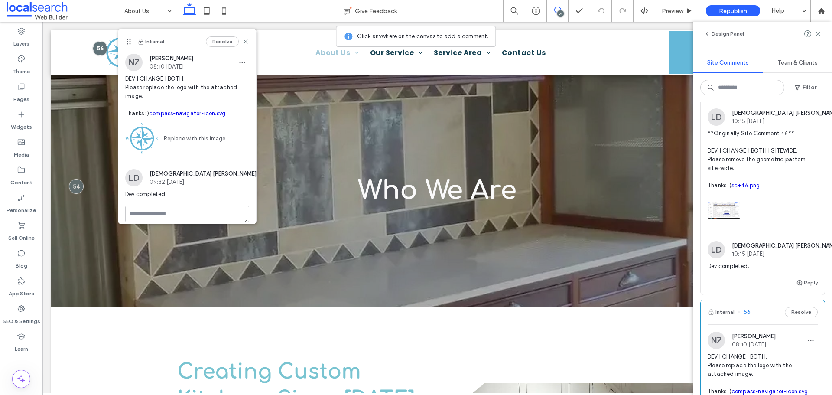
click at [748, 190] on span "**Originally Site Comment 46** DEV | CHANGE | BOTH | SITEWIDE: Please remove th…" at bounding box center [763, 159] width 110 height 61
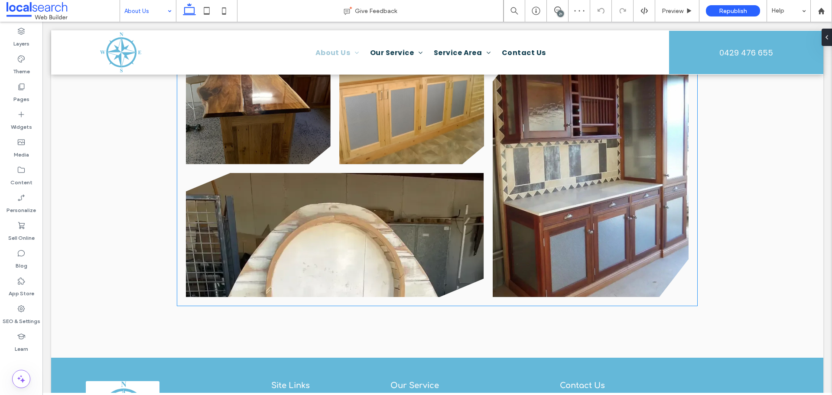
scroll to position [694, 0]
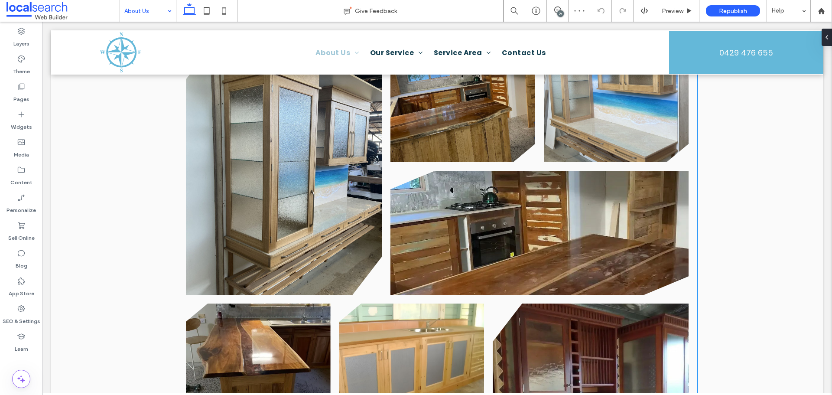
click at [294, 163] on link at bounding box center [284, 168] width 196 height 254
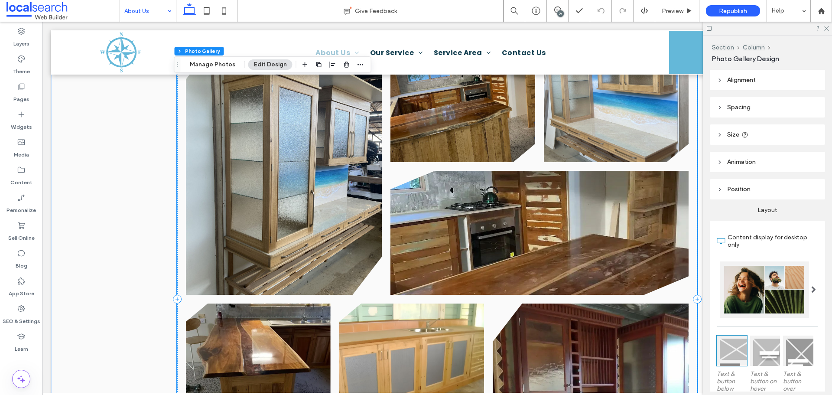
click at [294, 163] on link at bounding box center [284, 168] width 196 height 254
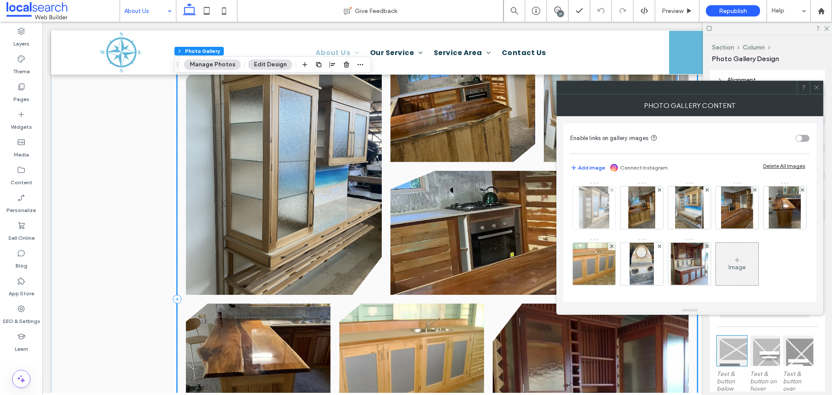
click at [603, 217] on img at bounding box center [594, 207] width 30 height 42
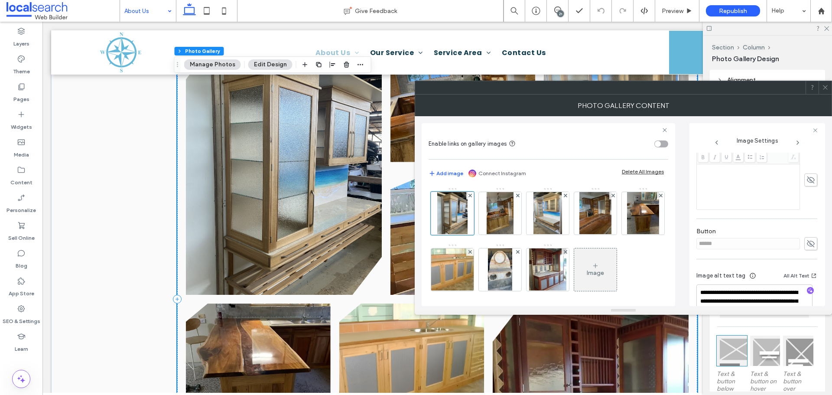
scroll to position [235, 0]
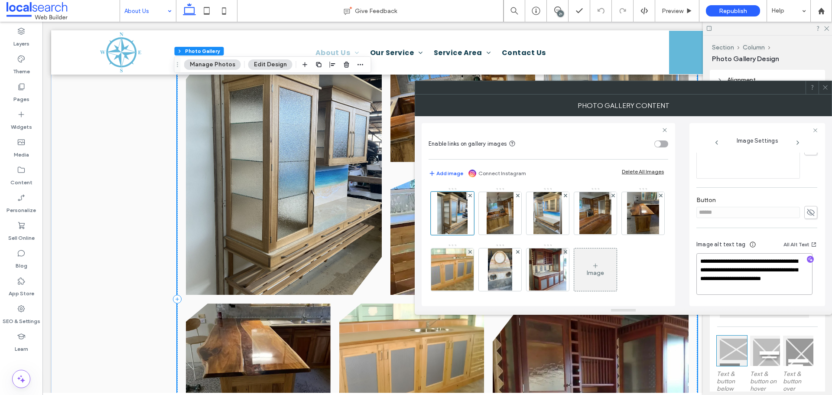
drag, startPoint x: 724, startPoint y: 282, endPoint x: 783, endPoint y: 295, distance: 61.1
click at [783, 295] on div "**********" at bounding box center [757, 268] width 121 height 73
paste textarea "*"
type textarea "**********"
click at [496, 213] on img at bounding box center [500, 213] width 27 height 42
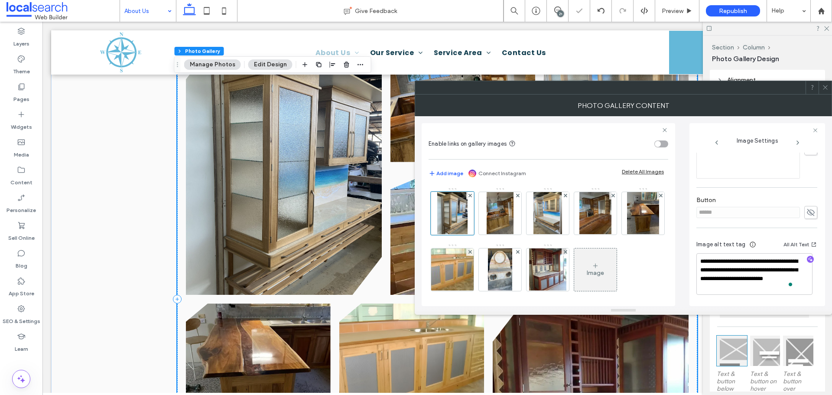
scroll to position [242, 0]
drag, startPoint x: 790, startPoint y: 270, endPoint x: 796, endPoint y: 292, distance: 23.3
click at [796, 292] on textarea "**********" at bounding box center [755, 274] width 116 height 42
paste textarea "*"
type textarea "**********"
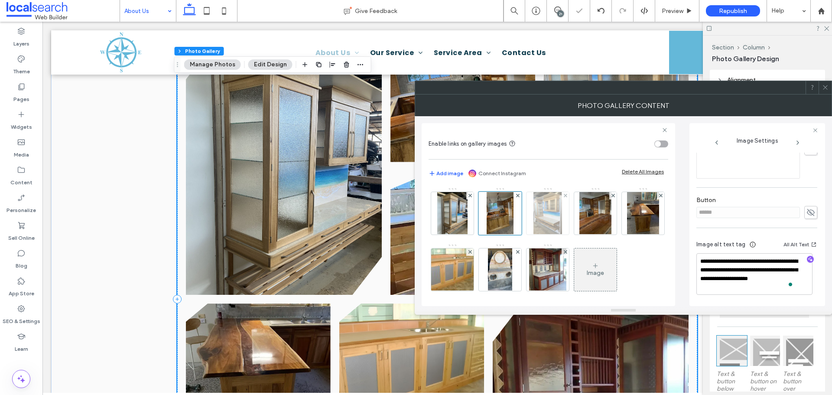
click at [540, 219] on img at bounding box center [548, 213] width 28 height 42
drag, startPoint x: 738, startPoint y: 280, endPoint x: 806, endPoint y: 293, distance: 68.8
click at [806, 293] on textarea "**********" at bounding box center [755, 274] width 116 height 42
paste textarea "*"
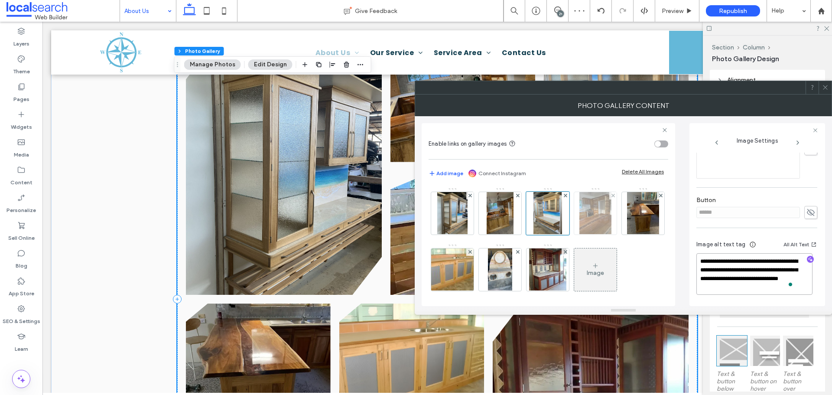
type textarea "**********"
click at [589, 232] on img at bounding box center [596, 213] width 32 height 42
drag, startPoint x: 777, startPoint y: 270, endPoint x: 788, endPoint y: 291, distance: 23.7
click at [788, 291] on textarea "**********" at bounding box center [755, 274] width 116 height 42
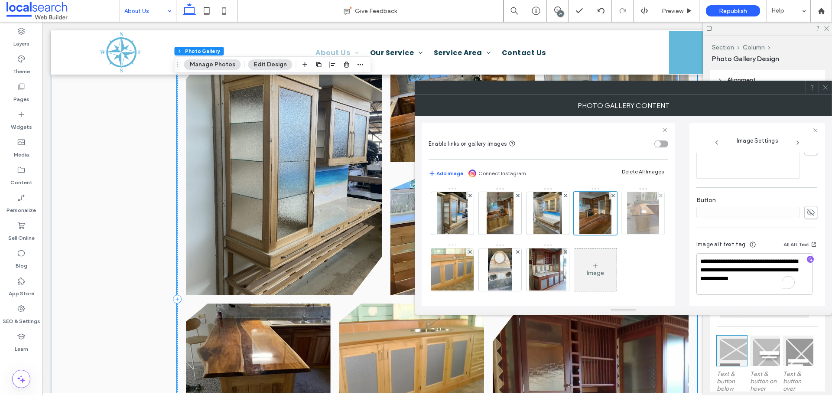
click at [627, 235] on img at bounding box center [643, 213] width 32 height 42
drag, startPoint x: 780, startPoint y: 269, endPoint x: 785, endPoint y: 294, distance: 25.8
click at [785, 294] on textarea "**********" at bounding box center [755, 274] width 116 height 42
paste textarea "**"
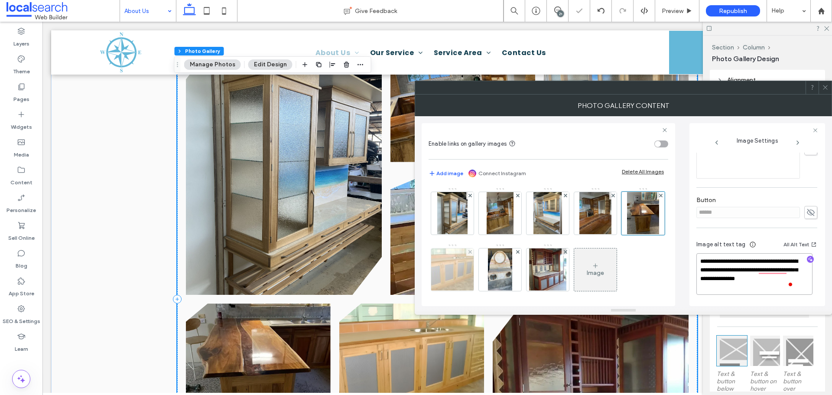
type textarea "**********"
click at [482, 265] on img at bounding box center [452, 269] width 59 height 42
drag, startPoint x: 741, startPoint y: 280, endPoint x: 810, endPoint y: 301, distance: 72.4
click at [810, 301] on div "**********" at bounding box center [757, 268] width 121 height 73
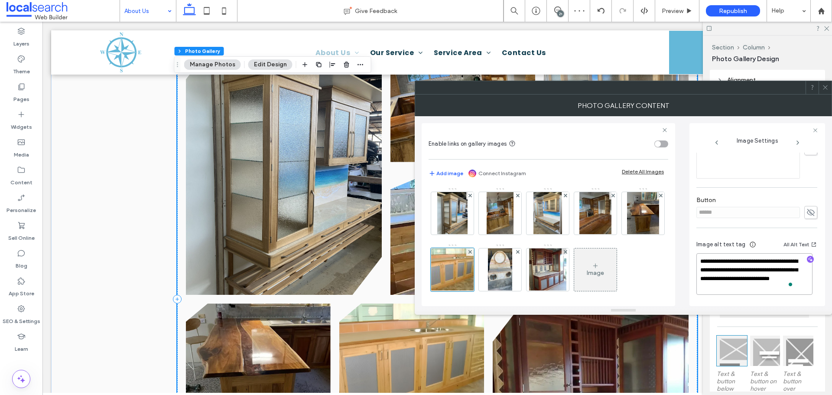
paste textarea "*"
type textarea "**********"
drag, startPoint x: 558, startPoint y: 277, endPoint x: 572, endPoint y: 277, distance: 13.9
click at [512, 277] on img at bounding box center [500, 269] width 24 height 42
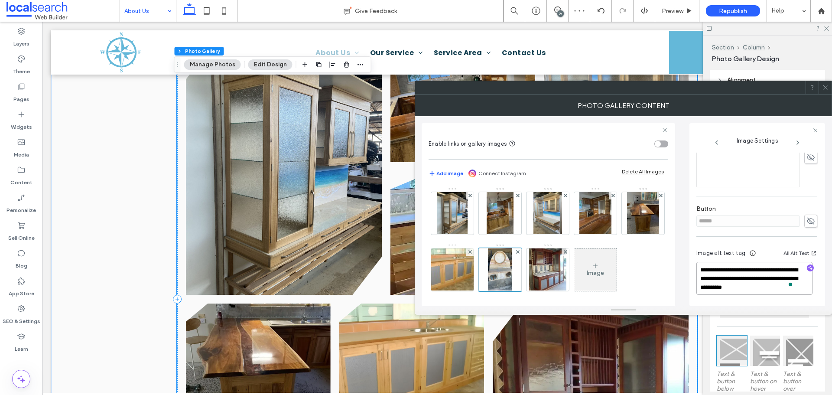
drag, startPoint x: 751, startPoint y: 278, endPoint x: 827, endPoint y: 295, distance: 77.4
click at [827, 295] on div "**********" at bounding box center [623, 211] width 417 height 190
paste textarea "*"
type textarea "**********"
click at [567, 276] on img at bounding box center [547, 269] width 37 height 42
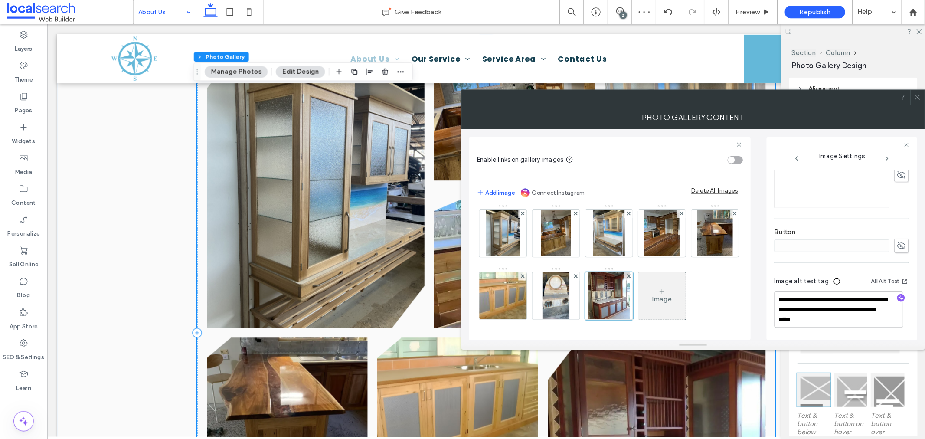
scroll to position [60, 0]
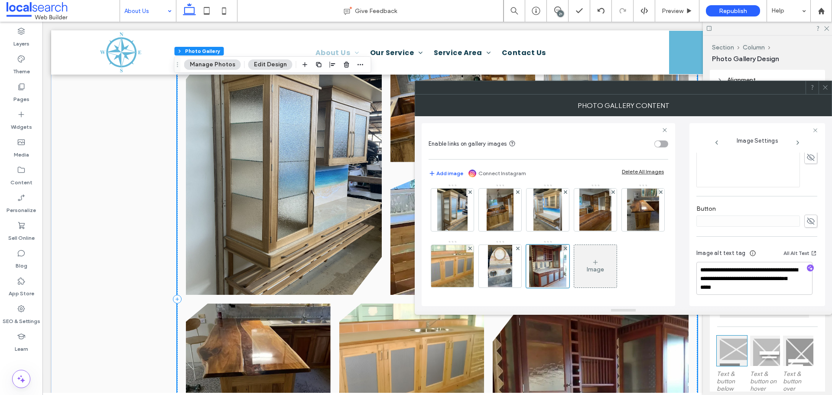
drag, startPoint x: 825, startPoint y: 90, endPoint x: 720, endPoint y: 72, distance: 106.9
click at [825, 90] on icon at bounding box center [825, 87] width 7 height 7
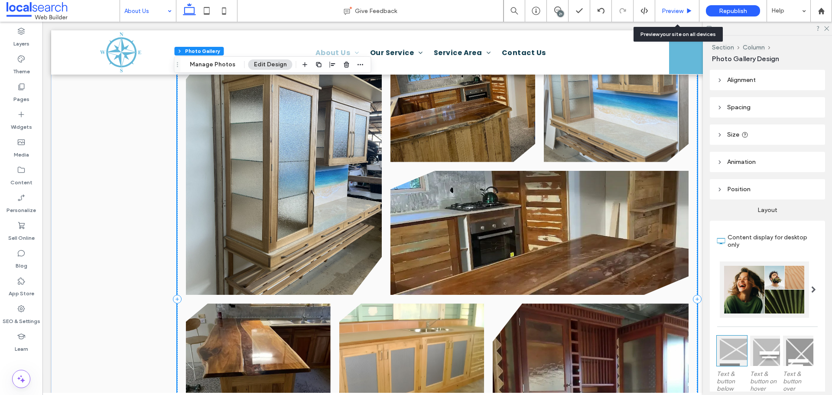
click at [664, 13] on span "Preview" at bounding box center [673, 10] width 22 height 7
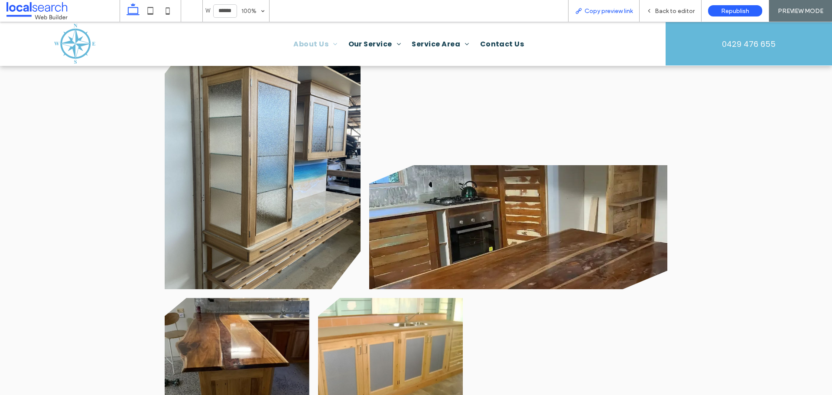
click at [575, 13] on div "Copy preview link" at bounding box center [604, 10] width 71 height 7
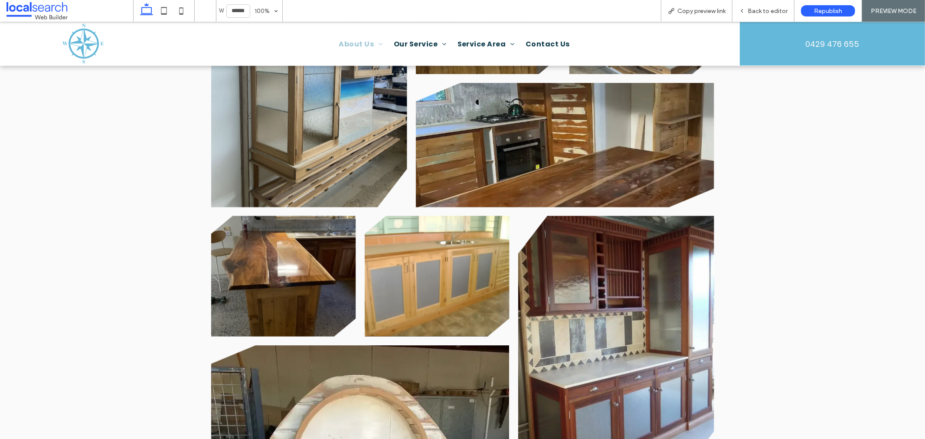
scroll to position [790, 0]
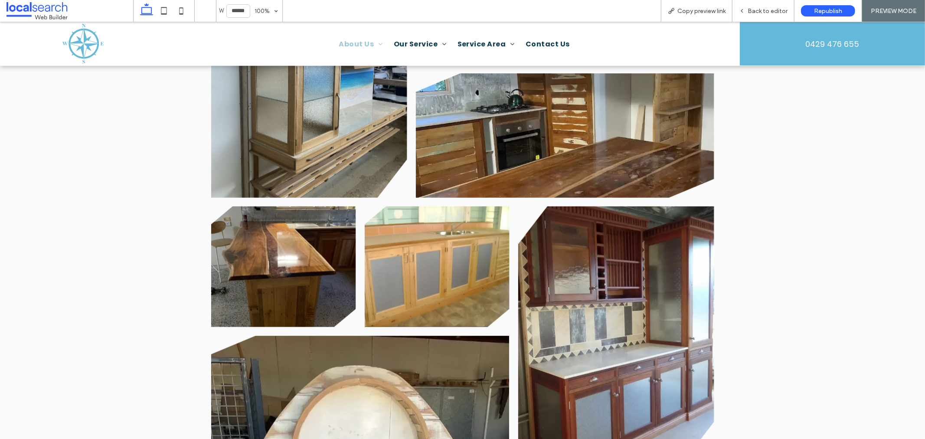
click at [317, 249] on link at bounding box center [283, 266] width 145 height 121
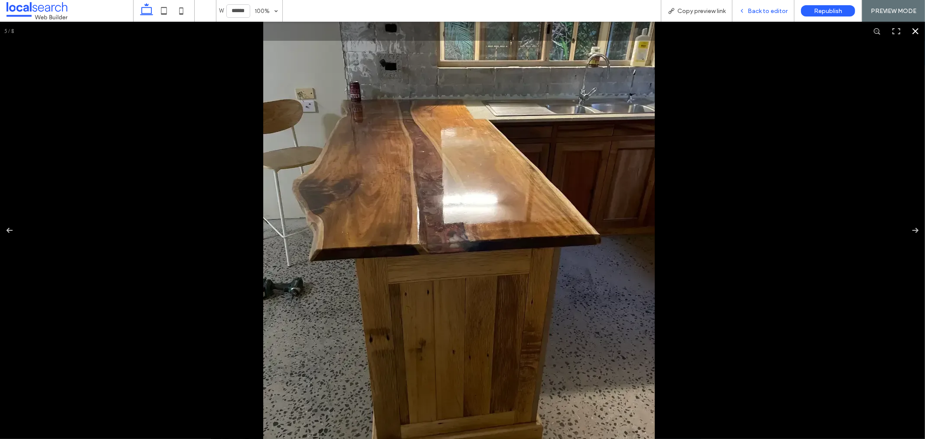
click at [753, 10] on span "Back to editor" at bounding box center [767, 10] width 40 height 7
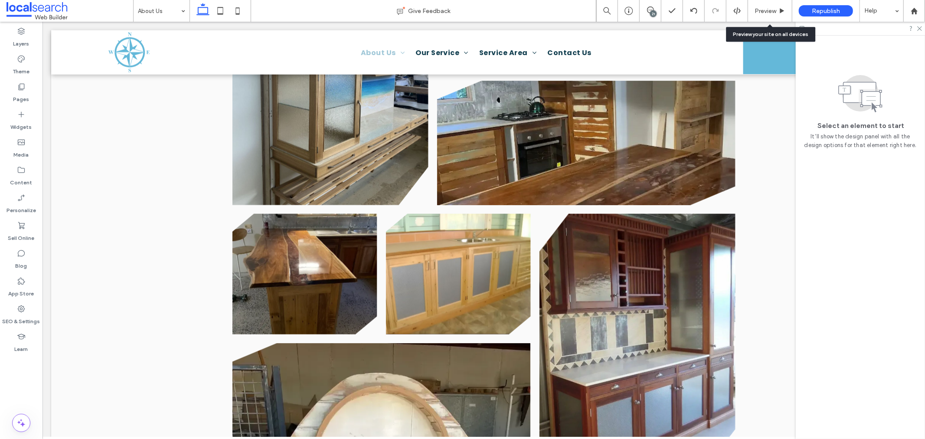
scroll to position [788, 0]
click at [313, 279] on link at bounding box center [304, 274] width 145 height 121
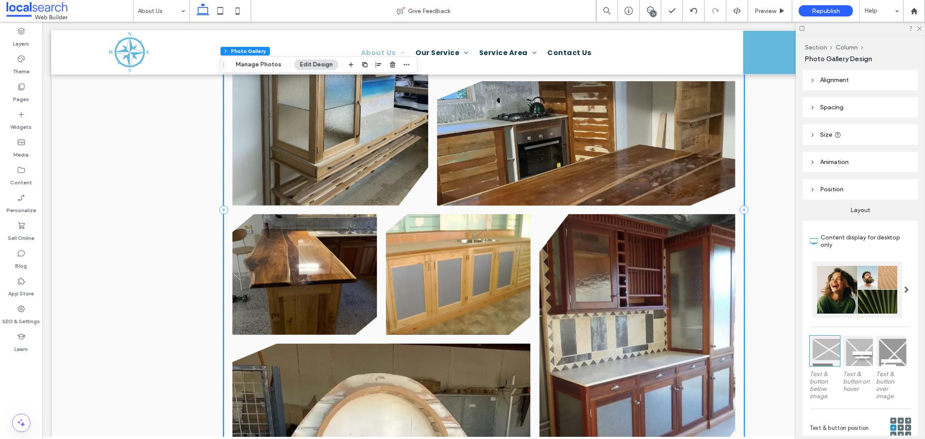
click at [320, 275] on link at bounding box center [304, 274] width 145 height 121
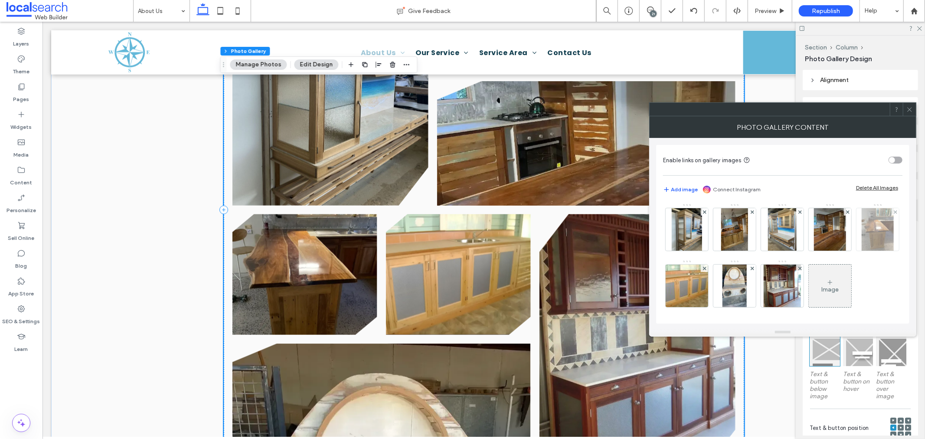
click at [832, 251] on img at bounding box center [877, 229] width 32 height 42
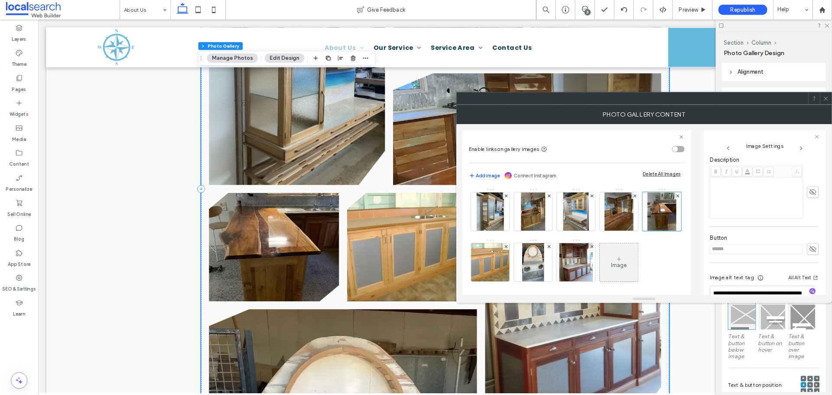
scroll to position [236, 0]
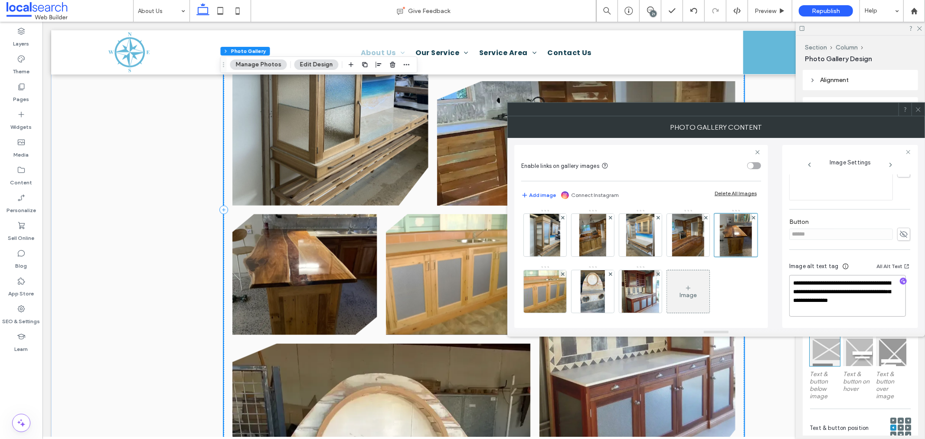
click at [832, 290] on textarea "**********" at bounding box center [847, 296] width 117 height 42
type textarea "**********"
click at [832, 109] on use at bounding box center [918, 109] width 4 height 4
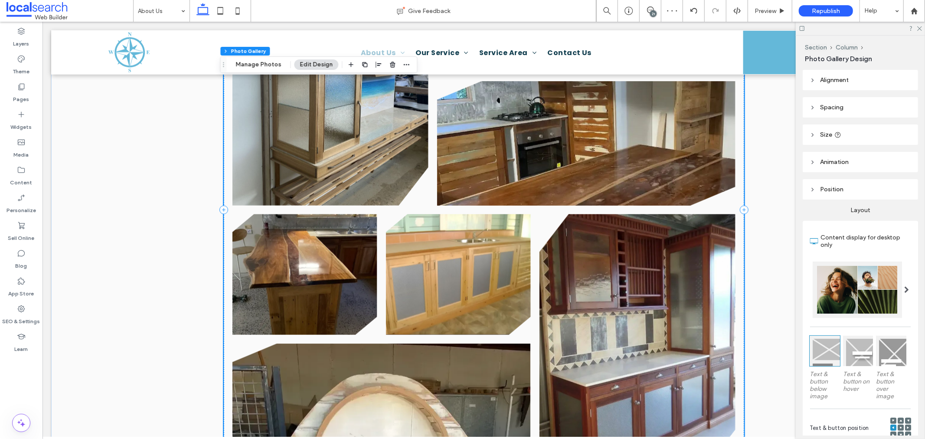
click at [832, 28] on div at bounding box center [860, 28] width 129 height 13
click at [832, 28] on icon at bounding box center [919, 28] width 6 height 6
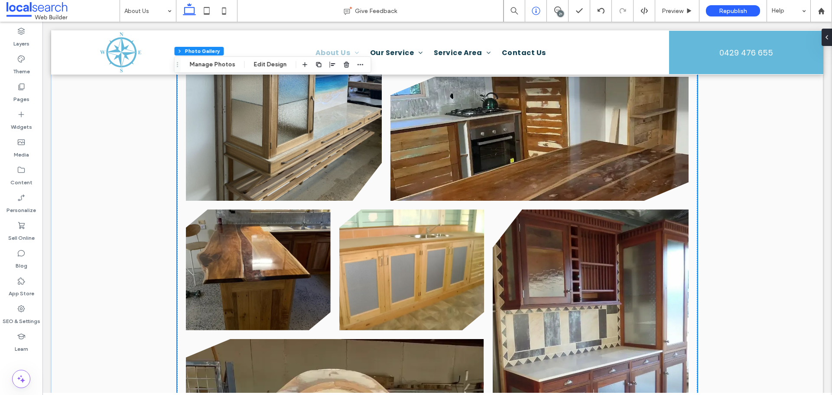
scroll to position [788, 0]
click at [557, 8] on icon at bounding box center [557, 10] width 7 height 7
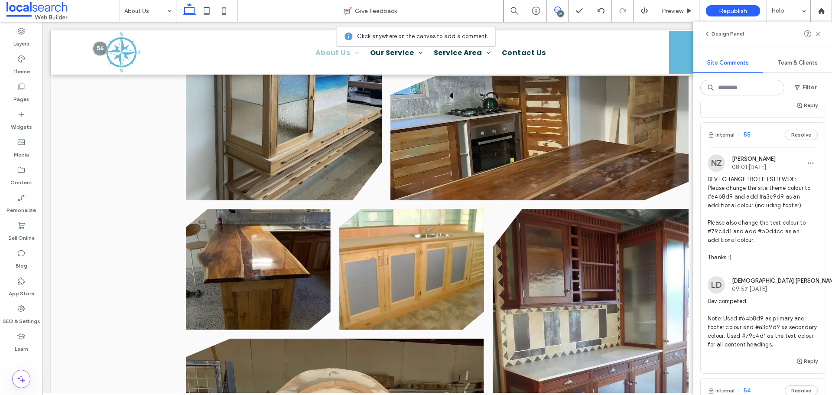
scroll to position [780, 0]
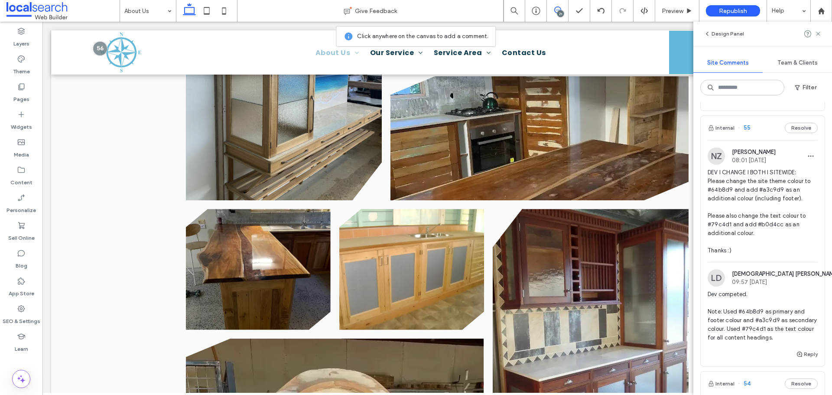
click at [740, 214] on span "DEV I CHANGE I BOTH I SITEWIDE: Please change the site theme colour to #64b8d9 …" at bounding box center [763, 211] width 110 height 87
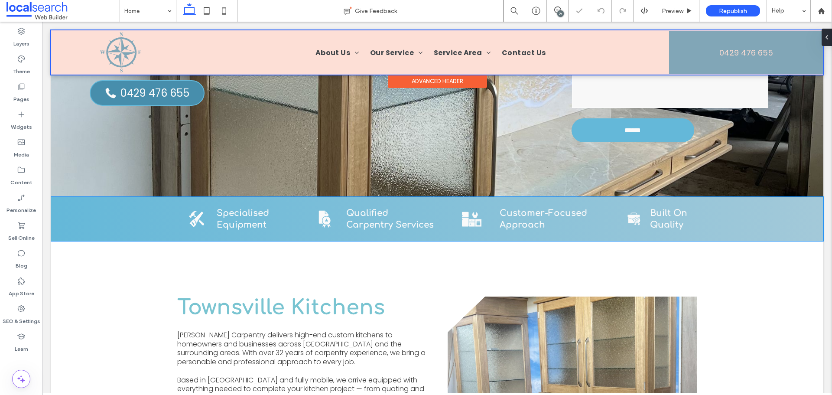
scroll to position [209, 0]
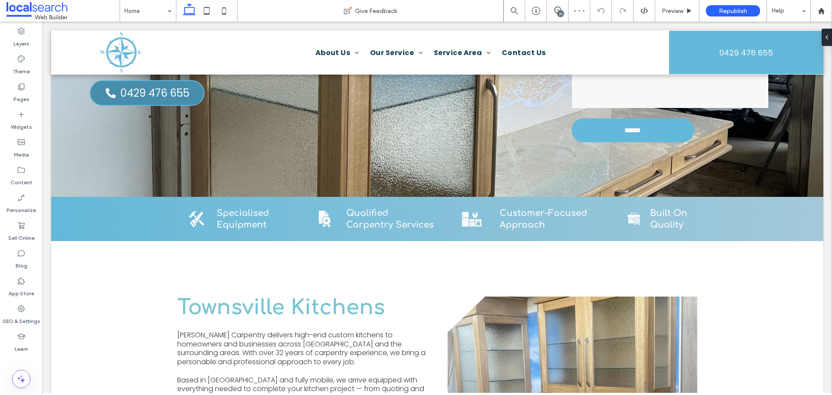
click at [559, 11] on div "21" at bounding box center [561, 13] width 7 height 7
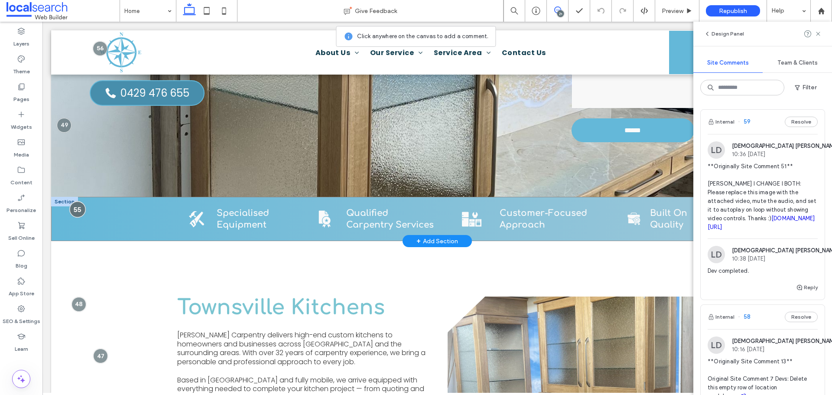
click at [77, 207] on div at bounding box center [77, 209] width 16 height 16
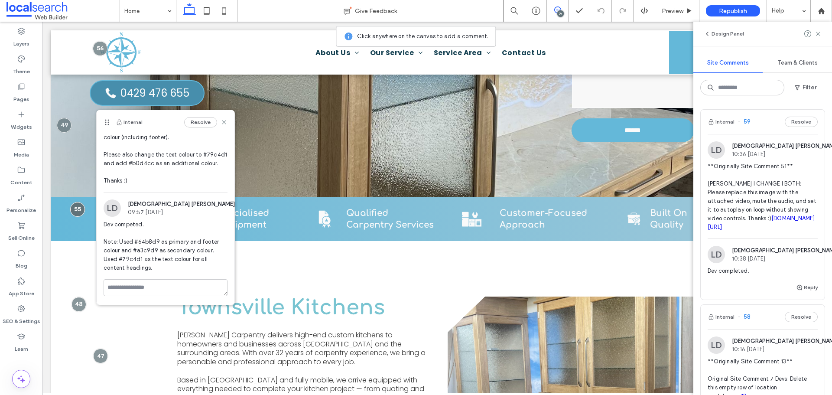
scroll to position [57, 0]
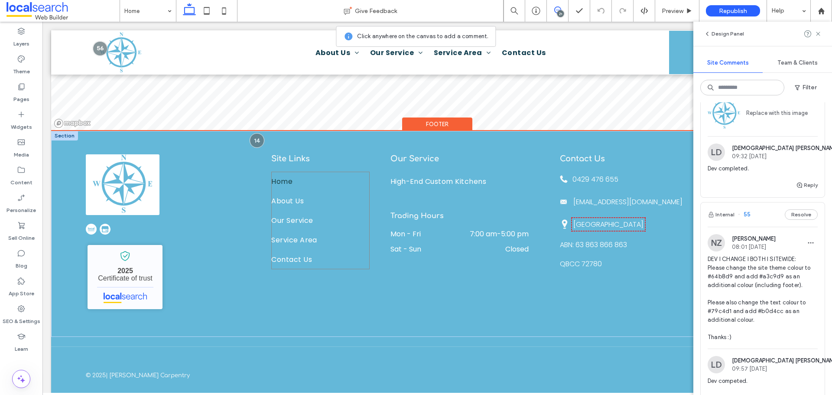
scroll to position [1164, 0]
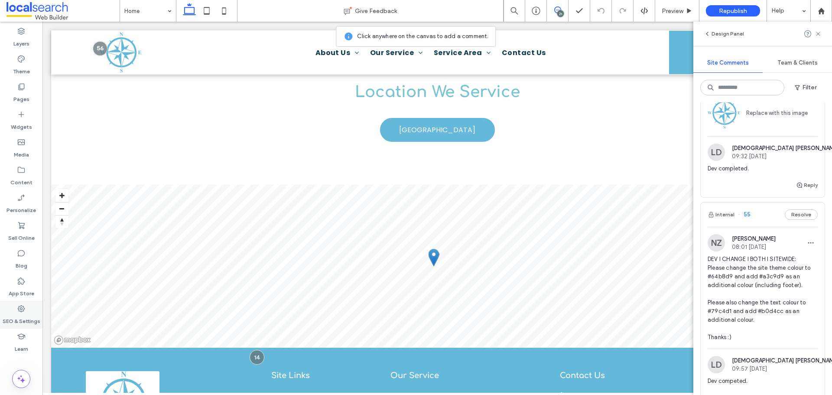
click at [27, 311] on div "SEO & Settings" at bounding box center [21, 315] width 42 height 28
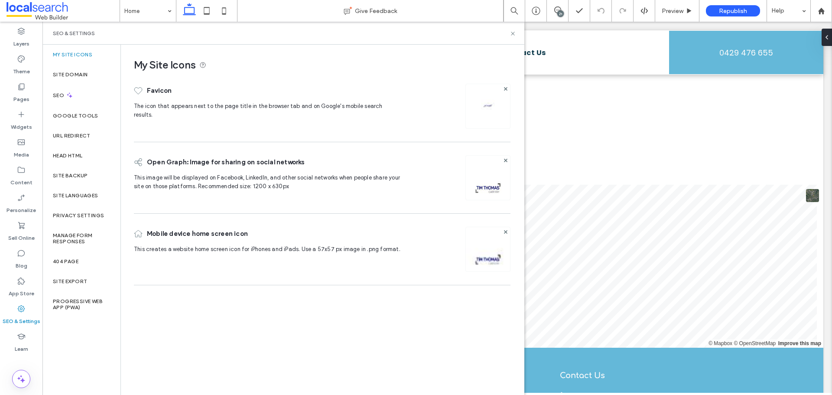
scroll to position [0, 0]
click at [72, 178] on label "Site Backup" at bounding box center [70, 176] width 35 height 6
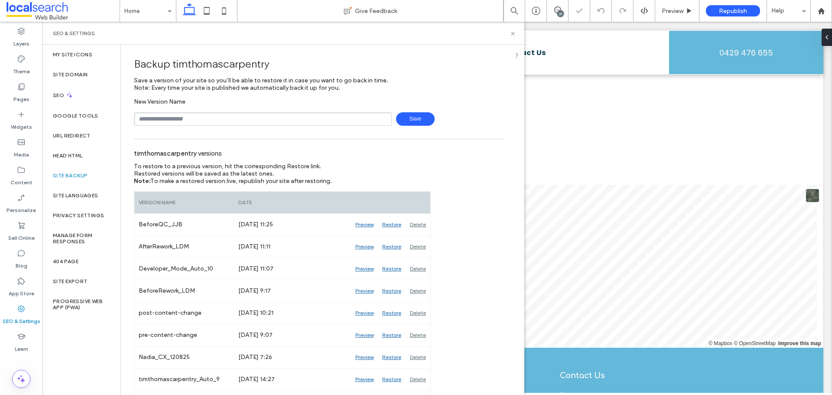
click at [169, 118] on input "text" at bounding box center [263, 118] width 258 height 13
type input "**********"
click at [402, 116] on span "Save" at bounding box center [415, 118] width 39 height 13
click at [512, 34] on icon at bounding box center [513, 33] width 7 height 7
